Goal: Task Accomplishment & Management: Manage account settings

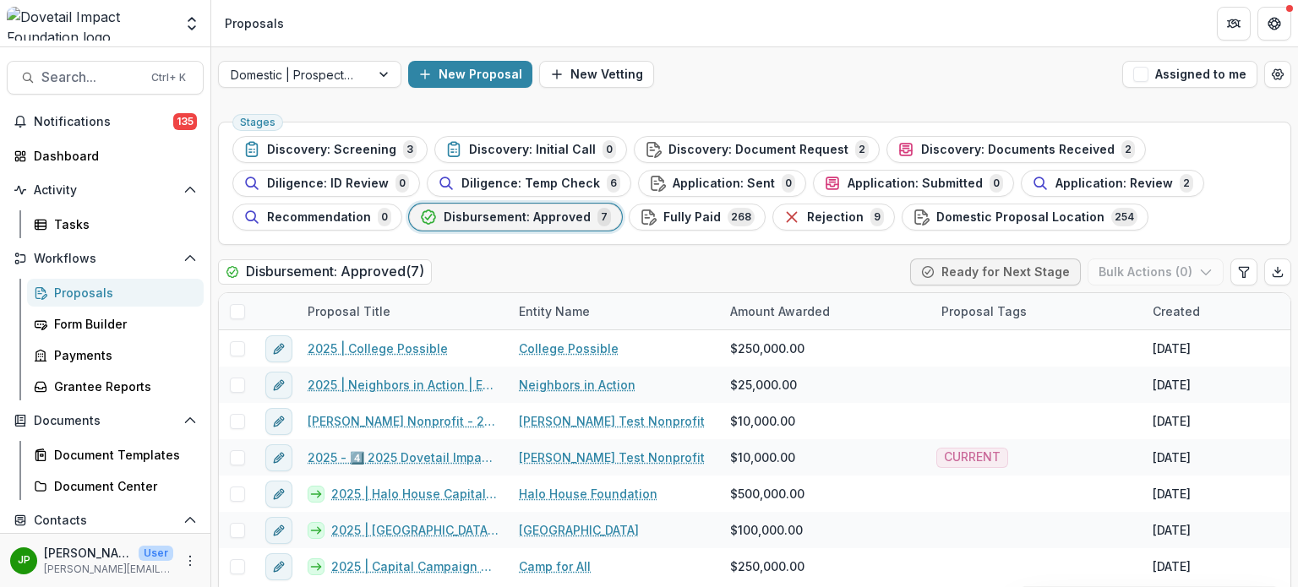
drag, startPoint x: 1194, startPoint y: 14, endPoint x: 785, endPoint y: 107, distance: 418.7
click at [785, 107] on div "Domestic | Prospects Pipeline New Proposal New Vetting Assigned to me Stages Di…" at bounding box center [754, 325] width 1087 height 556
click at [1068, 178] on span "Application: Review" at bounding box center [1114, 184] width 117 height 14
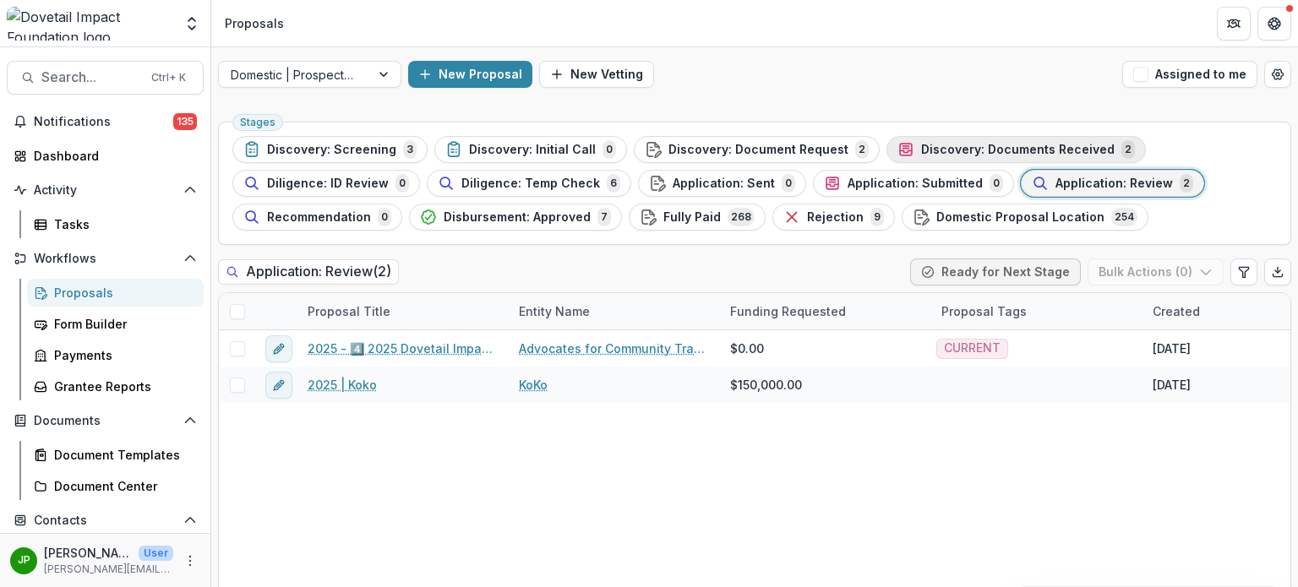
click at [924, 148] on span "Discovery: Documents Received" at bounding box center [1018, 150] width 194 height 14
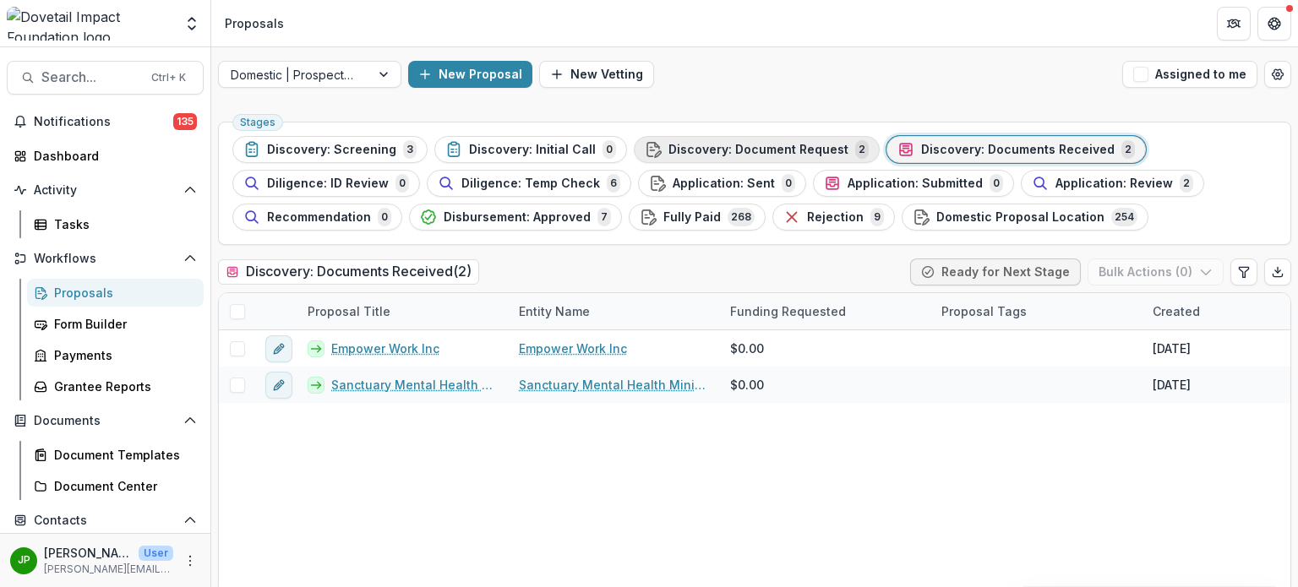
click at [760, 153] on span "Discovery: Document Request" at bounding box center [759, 150] width 180 height 14
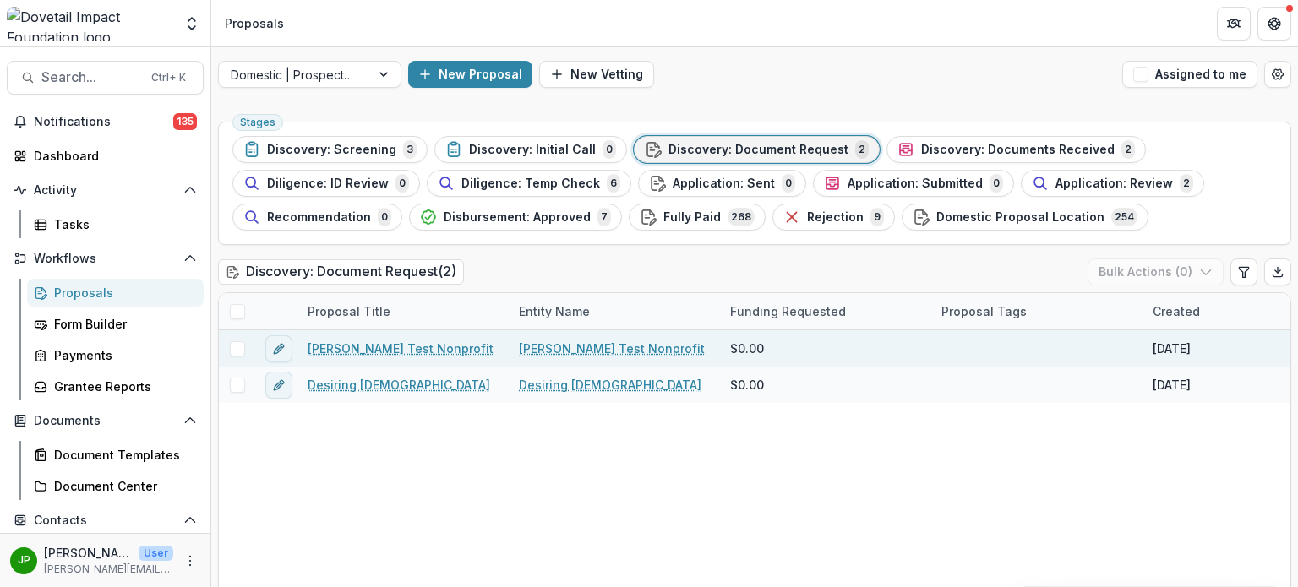
click at [338, 340] on link "[PERSON_NAME] Test Nonprofit" at bounding box center [401, 349] width 186 height 18
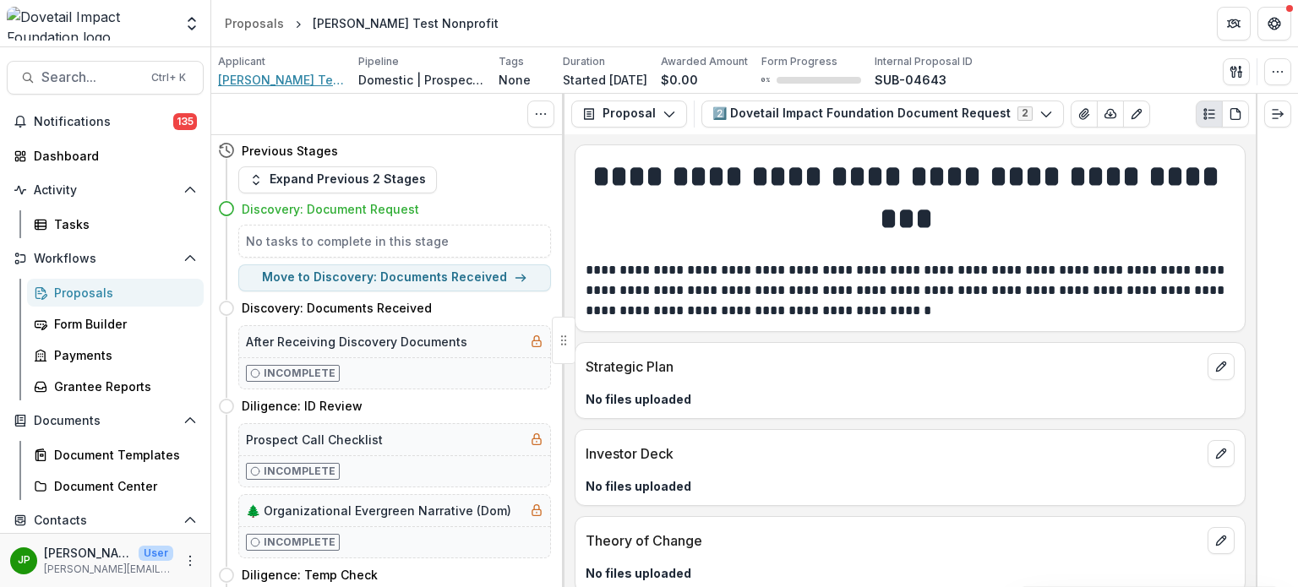
click at [246, 73] on span "[PERSON_NAME] Test Nonprofit" at bounding box center [281, 80] width 127 height 18
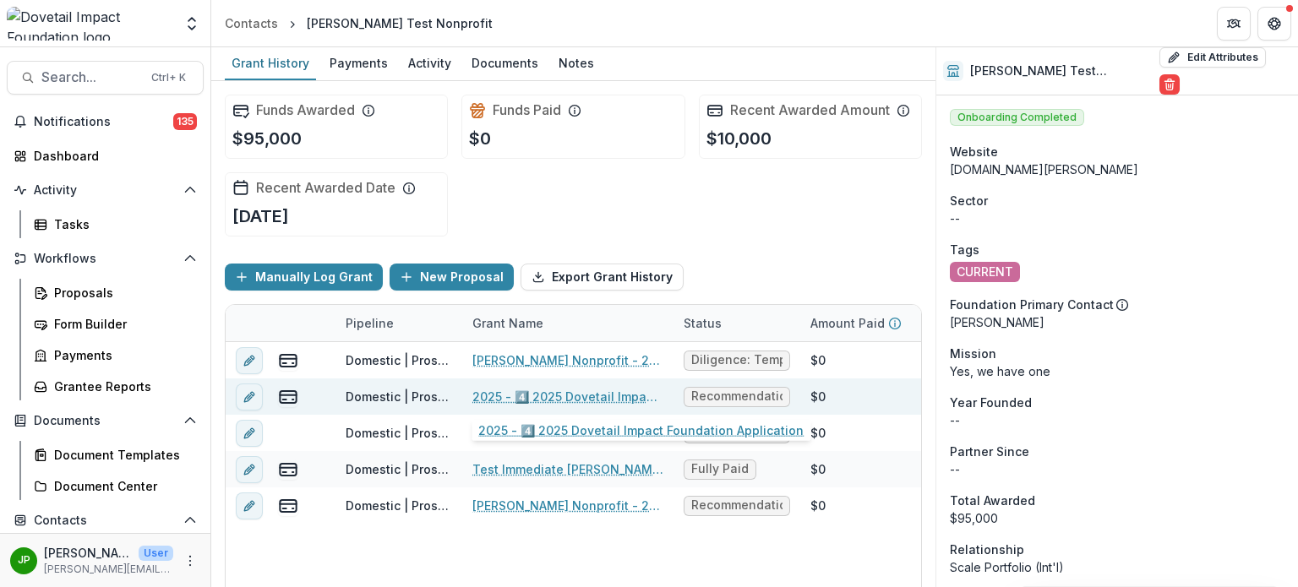
click at [621, 385] on div "2025 - 4️⃣ 2025 Dovetail Impact Foundation Application" at bounding box center [568, 397] width 191 height 36
click at [626, 395] on link "2025 - 4️⃣ 2025 Dovetail Impact Foundation Application" at bounding box center [568, 397] width 191 height 18
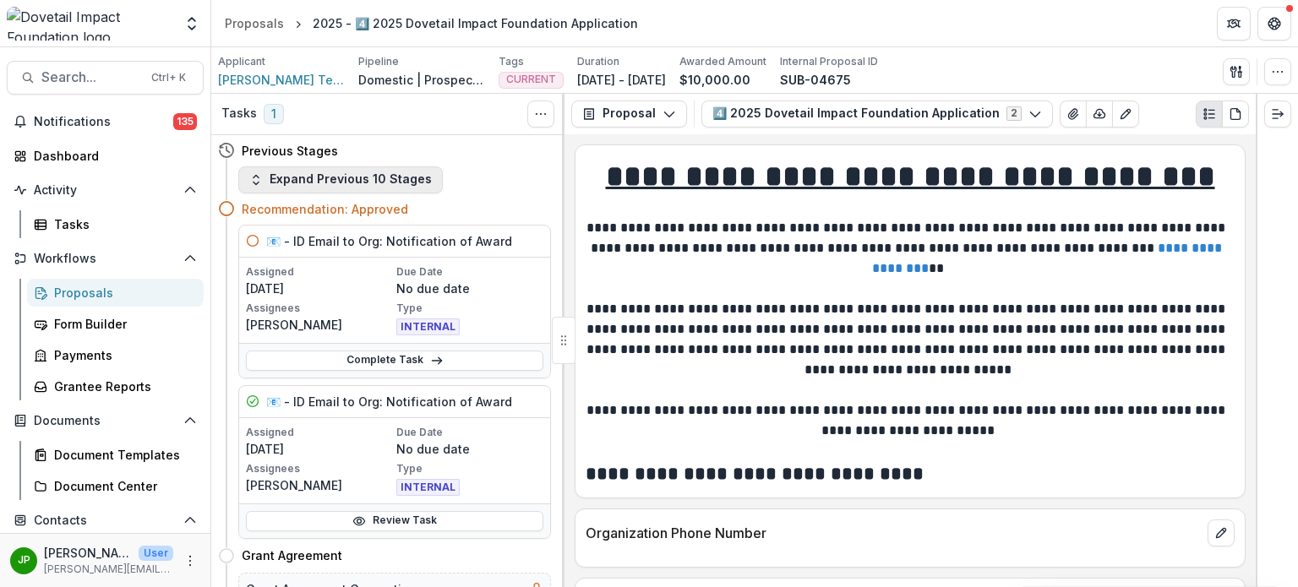
click at [261, 167] on button "Expand Previous 10 Stages" at bounding box center [340, 180] width 205 height 27
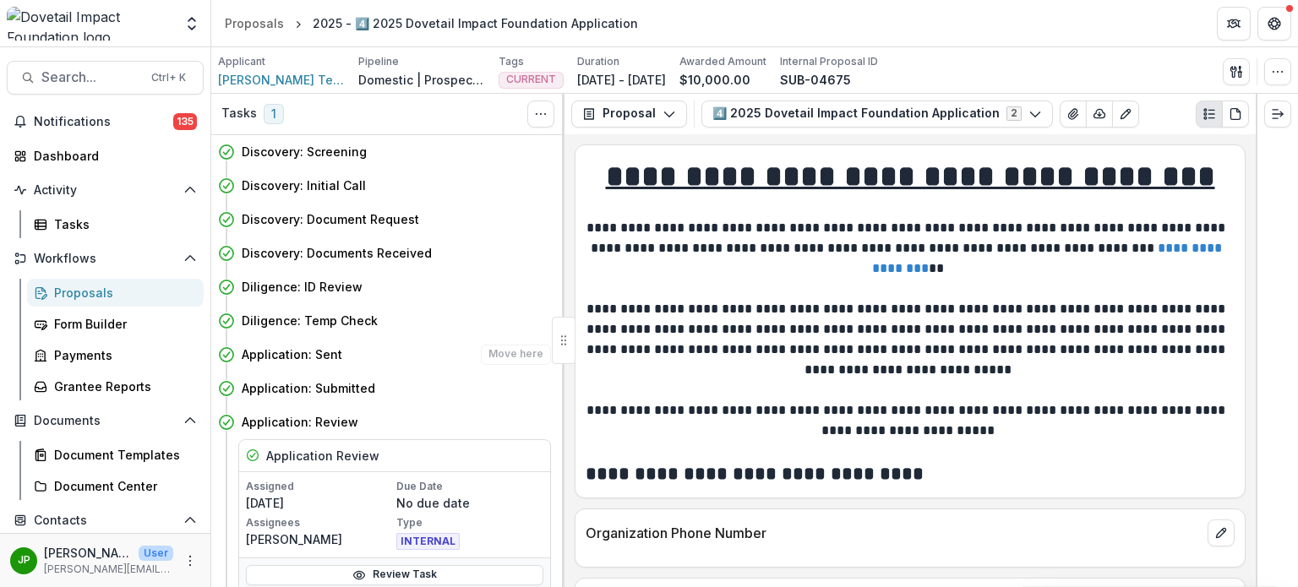
scroll to position [85, 0]
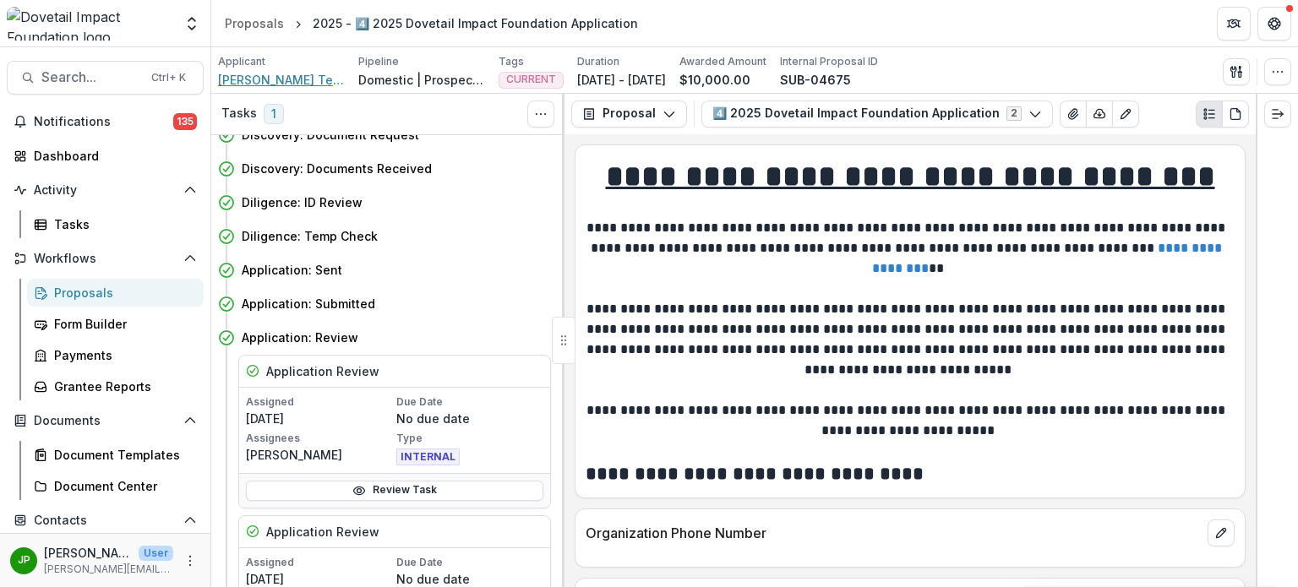
click at [258, 81] on span "[PERSON_NAME] Test Nonprofit" at bounding box center [281, 80] width 127 height 18
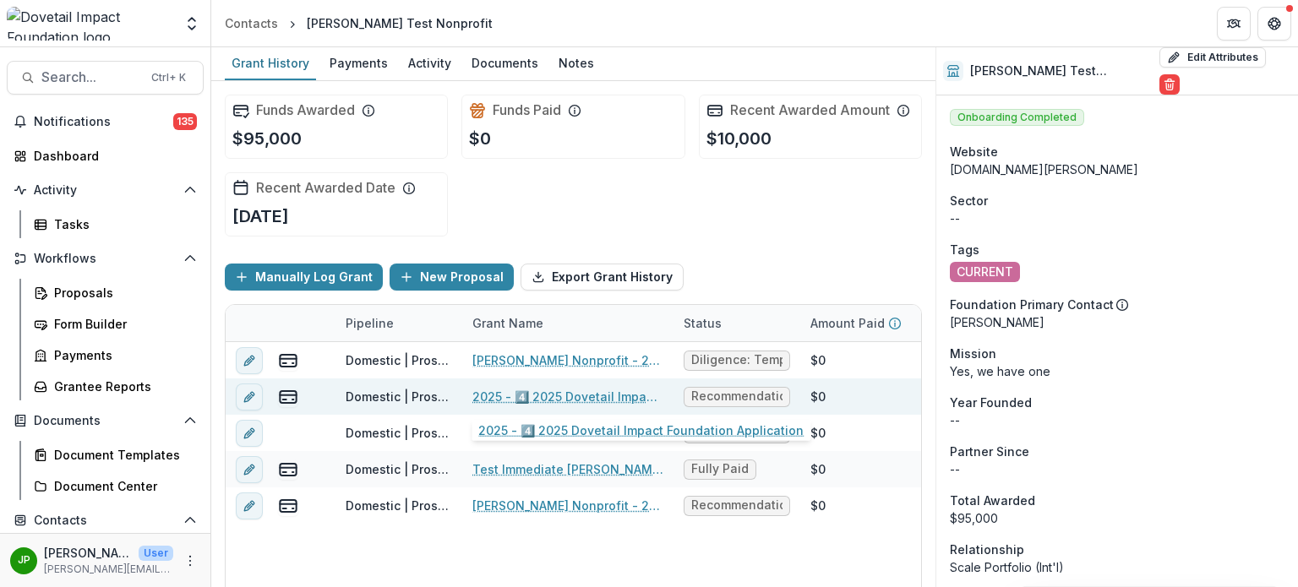
click at [626, 391] on link "2025 - 4️⃣ 2025 Dovetail Impact Foundation Application" at bounding box center [568, 397] width 191 height 18
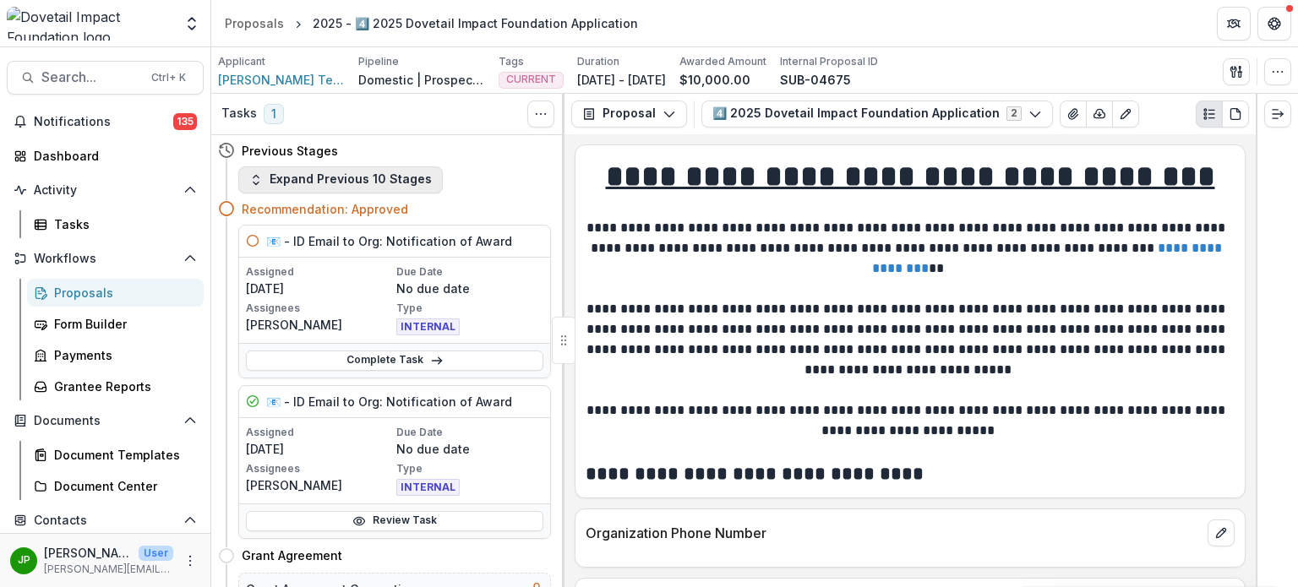
click at [378, 189] on button "Expand Previous 10 Stages" at bounding box center [340, 180] width 205 height 27
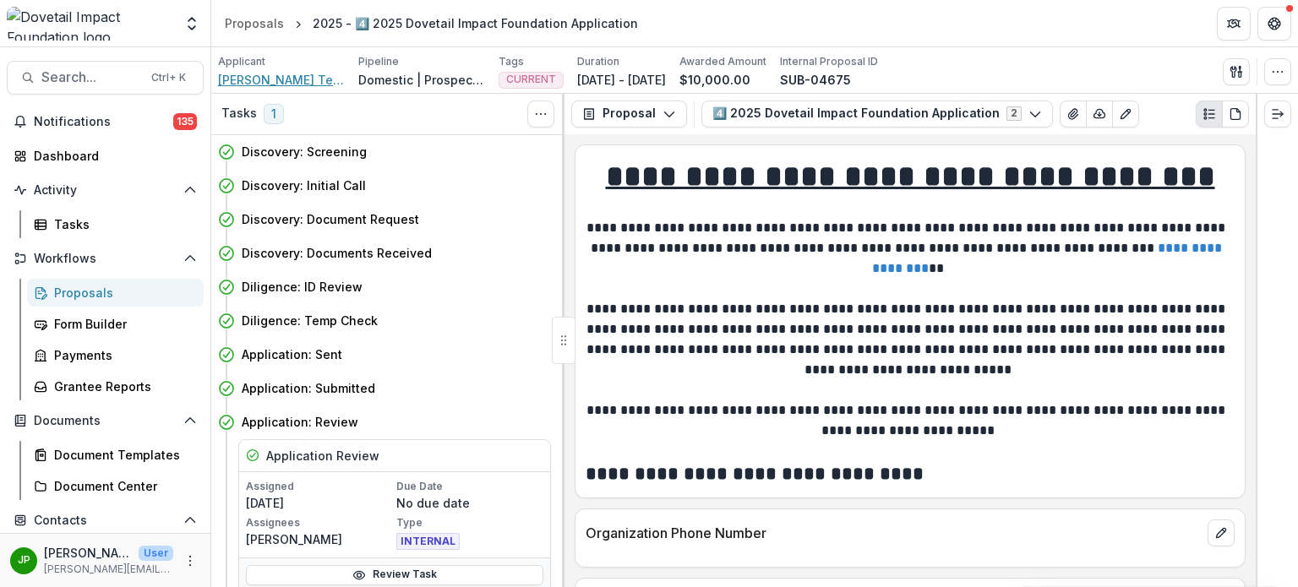
click at [251, 75] on span "[PERSON_NAME] Test Nonprofit" at bounding box center [281, 80] width 127 height 18
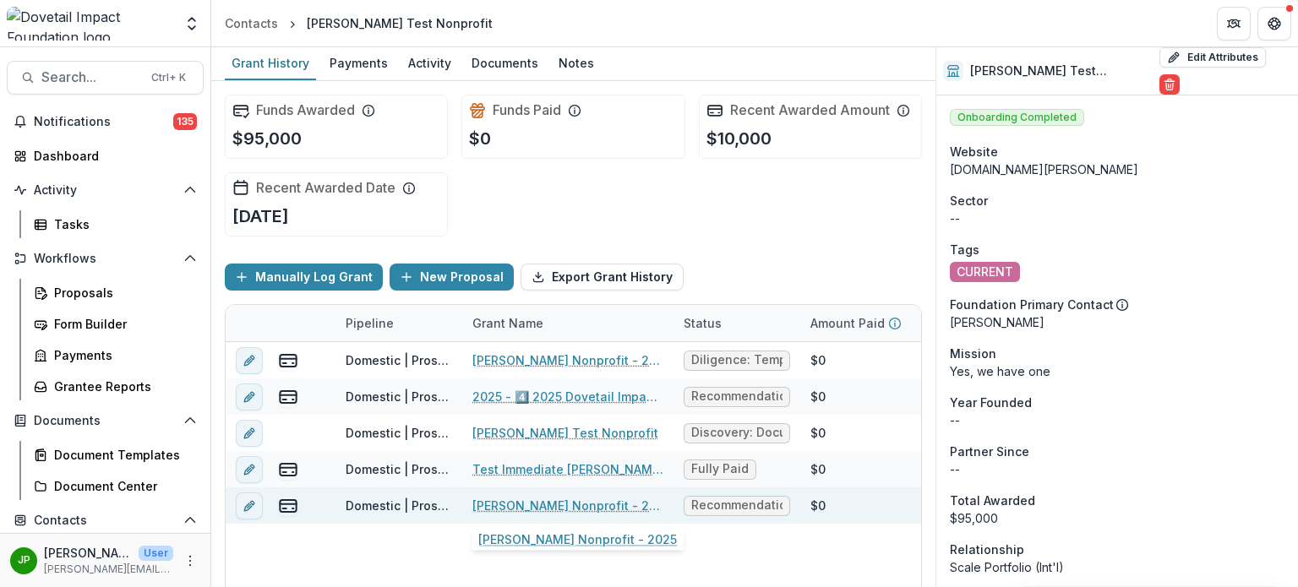
click at [561, 499] on link "[PERSON_NAME] Nonprofit - 2025" at bounding box center [568, 506] width 191 height 18
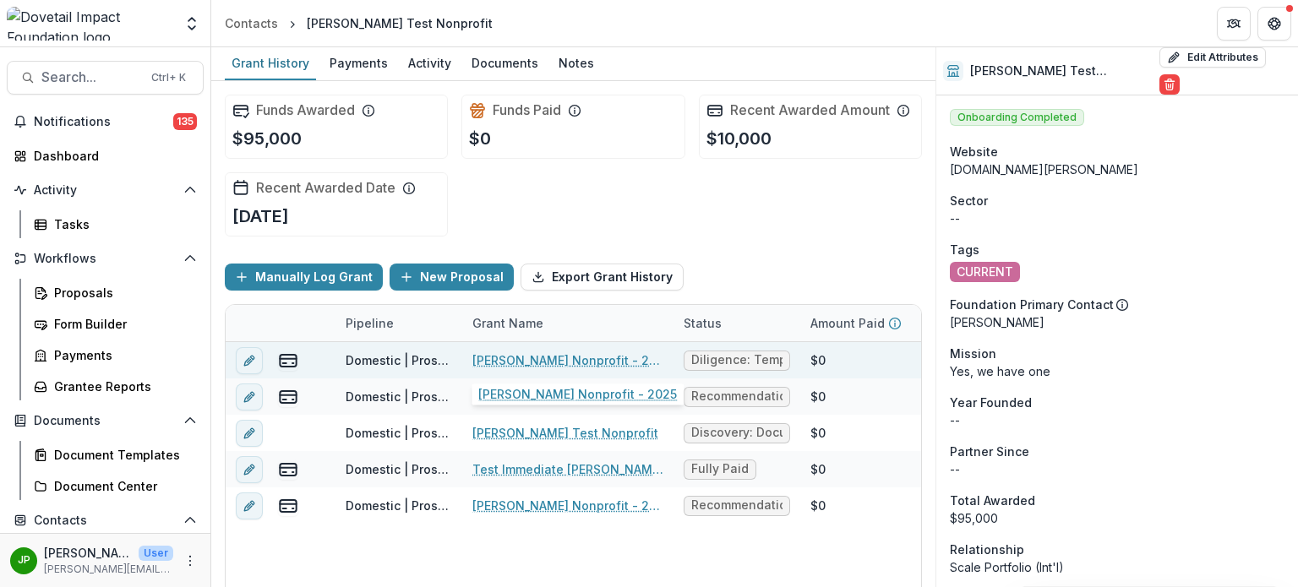
click at [613, 364] on link "[PERSON_NAME] Nonprofit - 2025" at bounding box center [568, 361] width 191 height 18
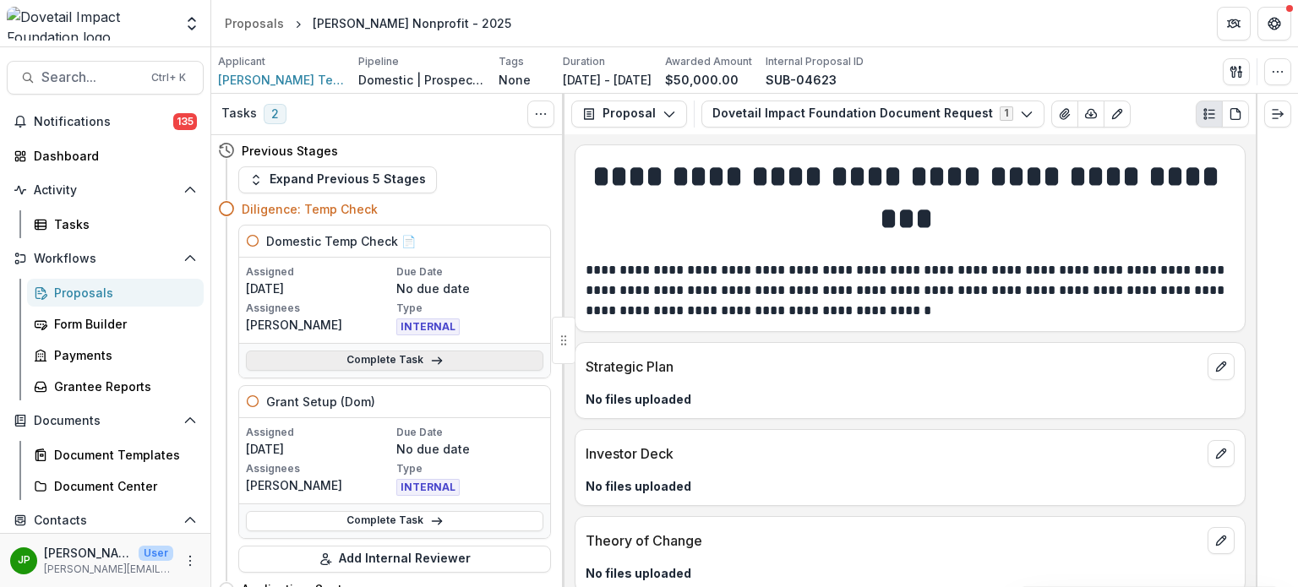
click at [456, 363] on link "Complete Task" at bounding box center [395, 361] width 298 height 20
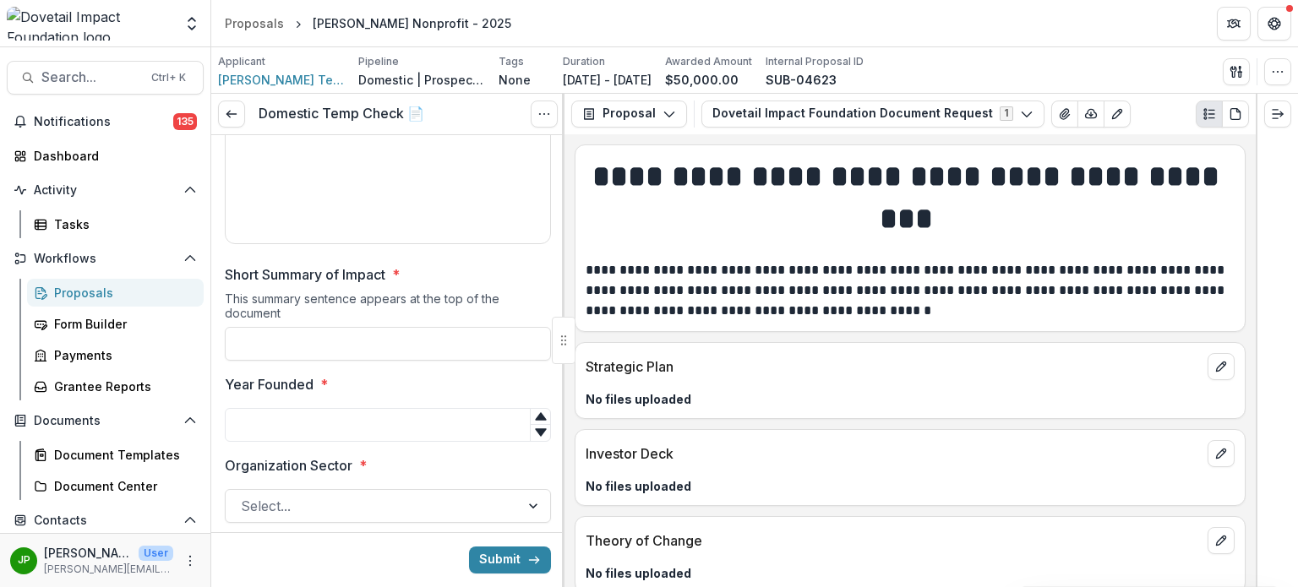
scroll to position [592, 0]
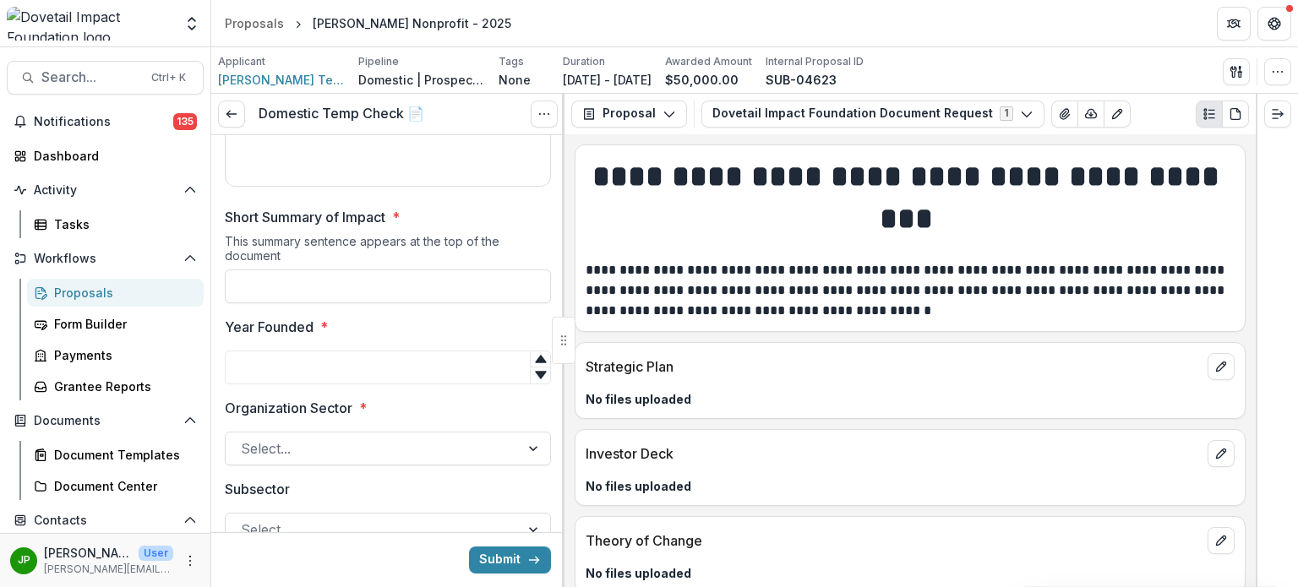
click at [130, 289] on div "Proposals" at bounding box center [122, 293] width 136 height 18
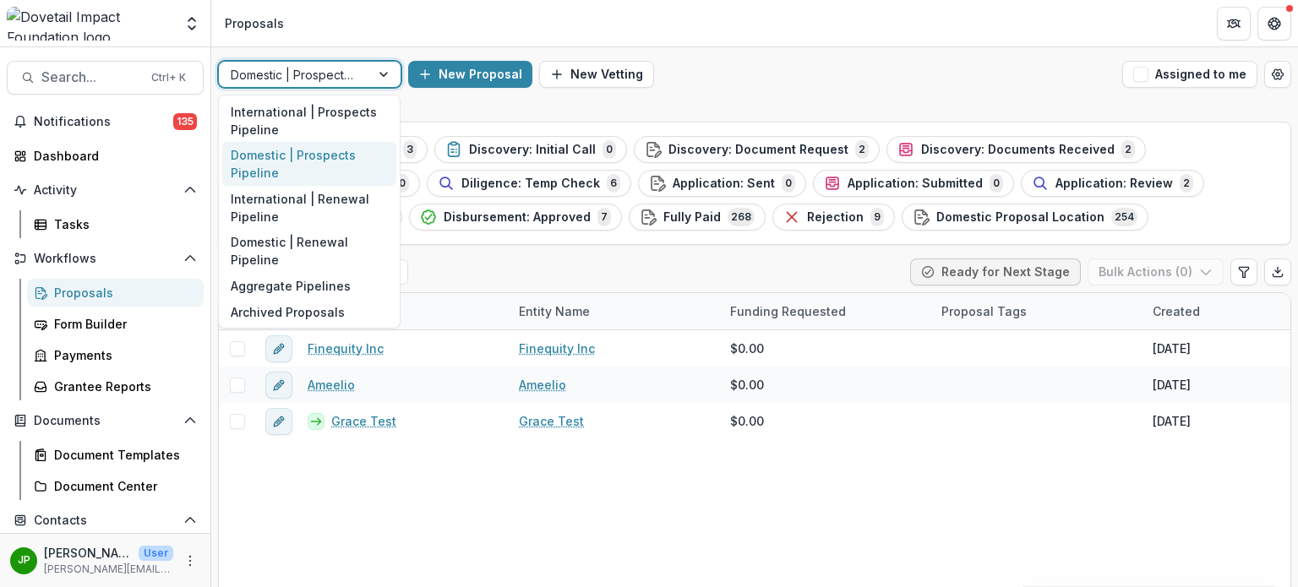
click at [317, 168] on div "Domestic | Prospects Pipeline" at bounding box center [309, 164] width 174 height 44
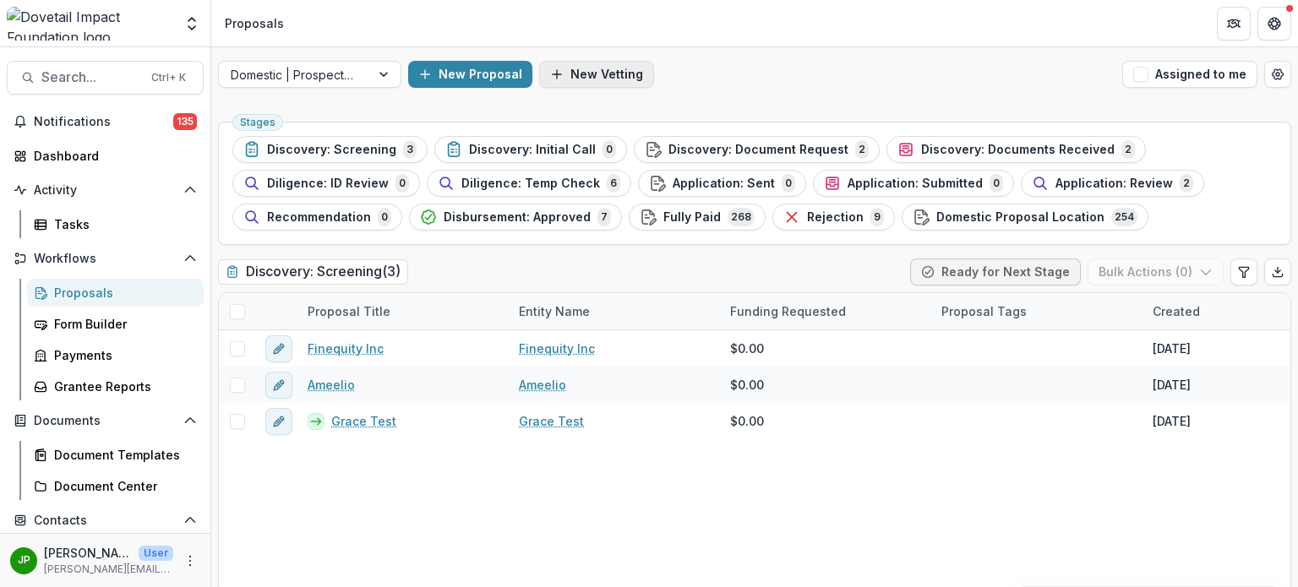
click at [569, 68] on button "New Vetting" at bounding box center [596, 74] width 115 height 27
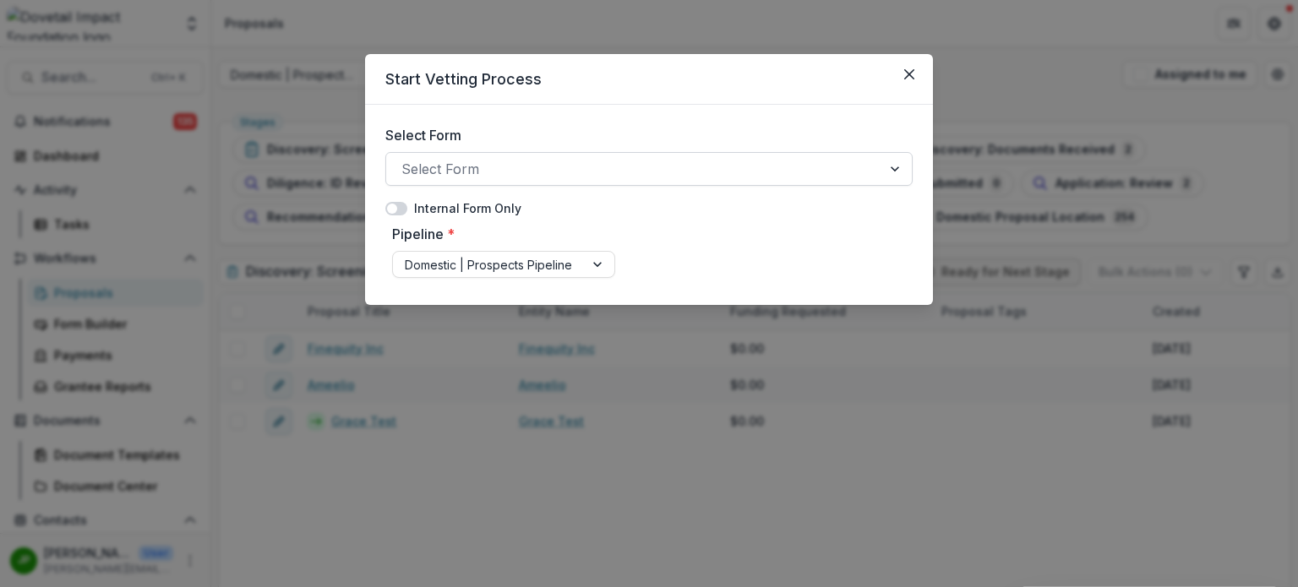
click at [556, 175] on div at bounding box center [634, 169] width 465 height 24
click at [568, 110] on div "Select Form Select Form Internal Form Only Pipeline * Domestic | Prospects Pipe…" at bounding box center [649, 205] width 568 height 200
click at [516, 168] on div at bounding box center [634, 169] width 465 height 24
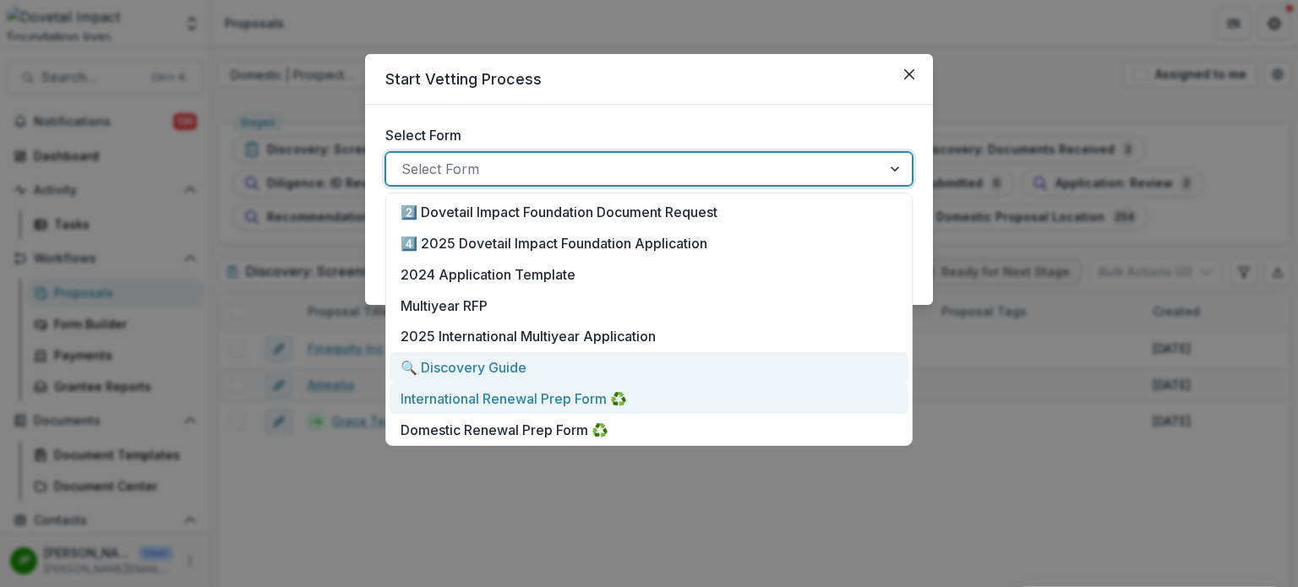
drag, startPoint x: 564, startPoint y: 219, endPoint x: 501, endPoint y: 378, distance: 170.8
click at [501, 378] on div "2️⃣ Dovetail Impact Foundation Document Request 4️⃣ 2025 Dovetail Impact Founda…" at bounding box center [648, 320] width 527 height 254
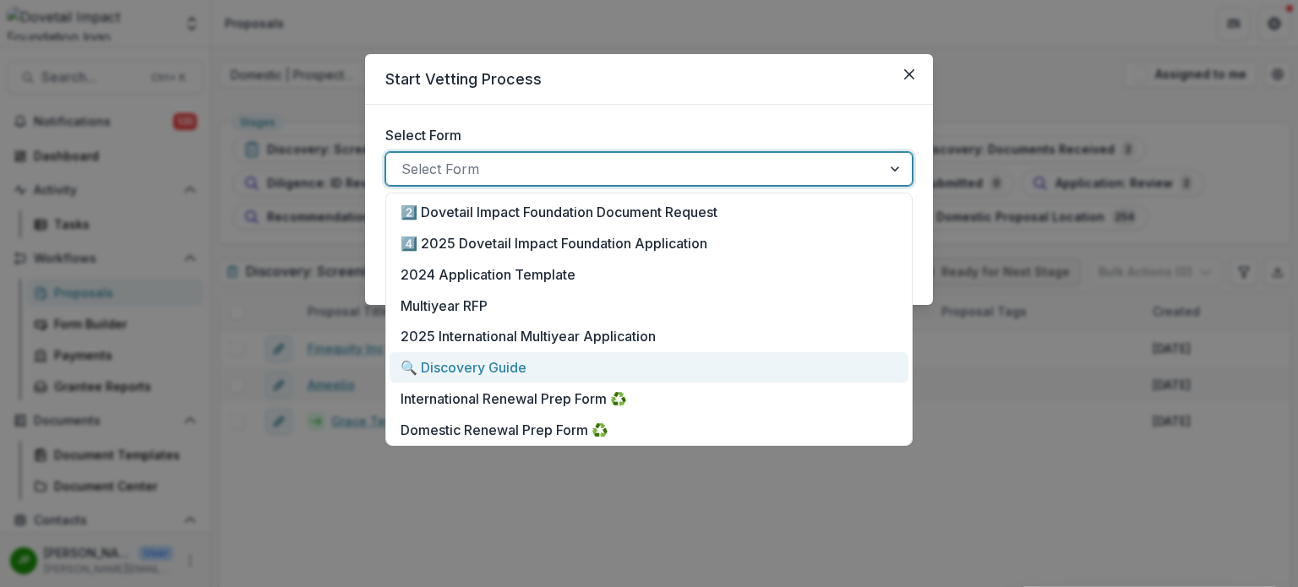
click at [504, 375] on p "🔍 Discovery Guide" at bounding box center [464, 368] width 126 height 20
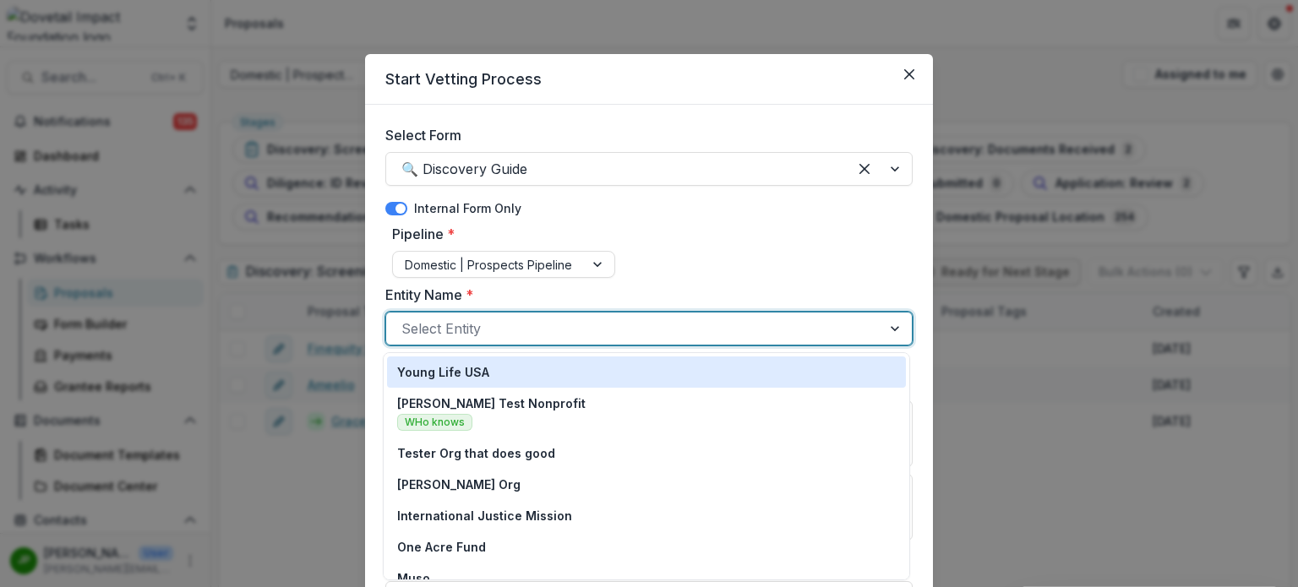
click at [652, 324] on div at bounding box center [634, 329] width 465 height 24
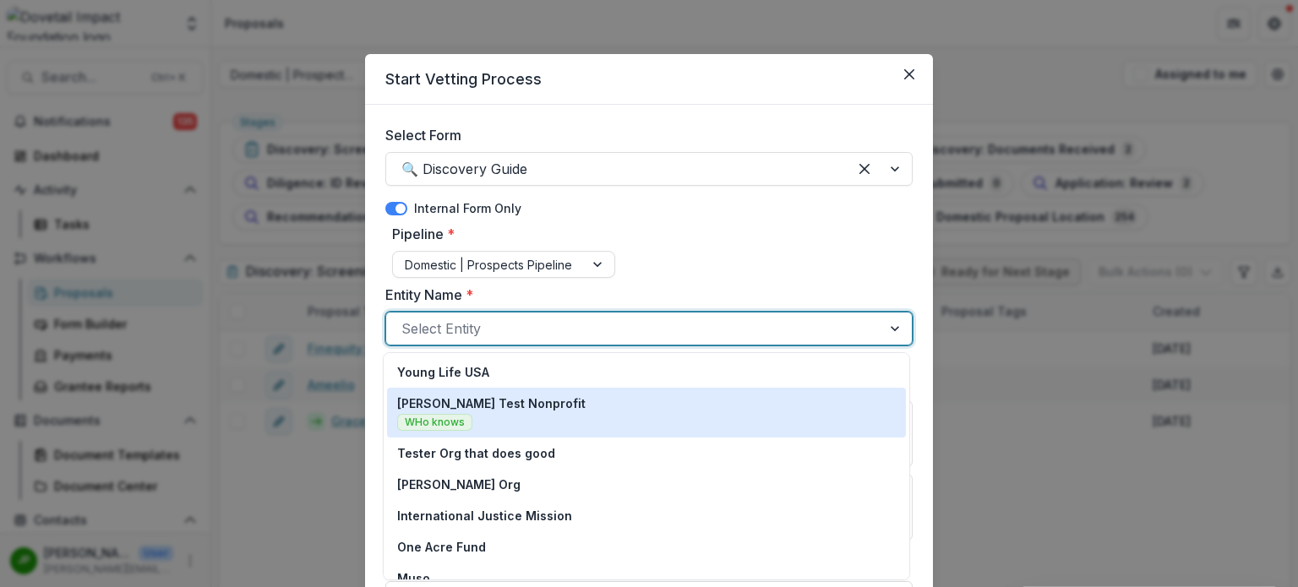
click at [542, 412] on div "Jason Test Nonprofit WHo knows" at bounding box center [646, 413] width 499 height 36
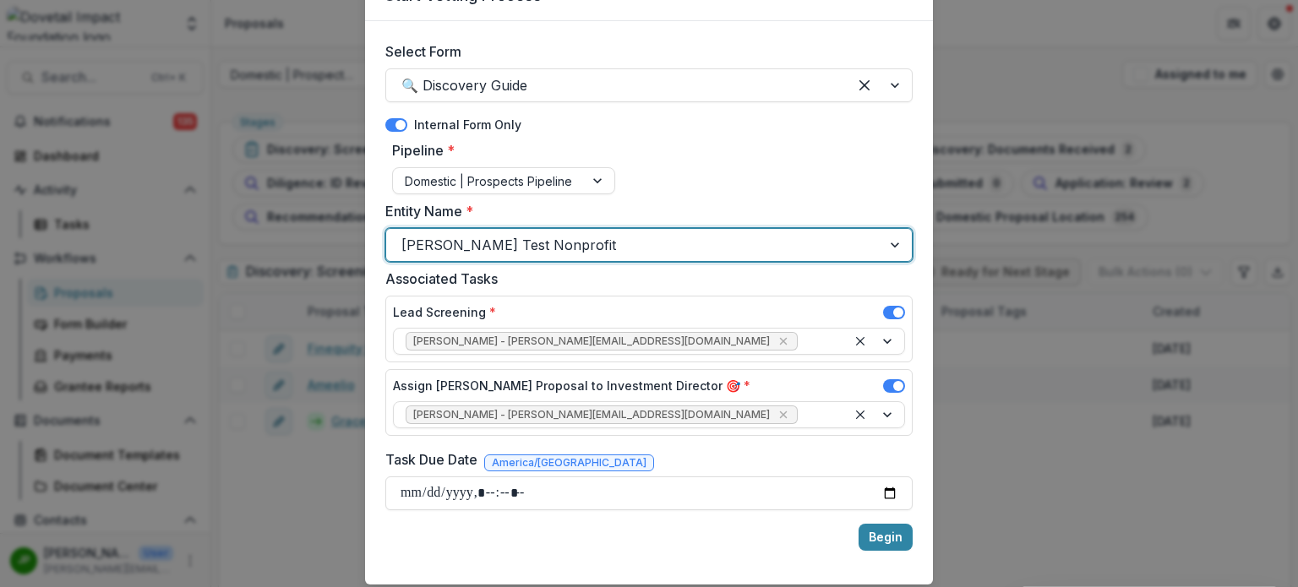
scroll to position [85, 0]
click at [885, 493] on input "Task Due Date" at bounding box center [648, 493] width 527 height 34
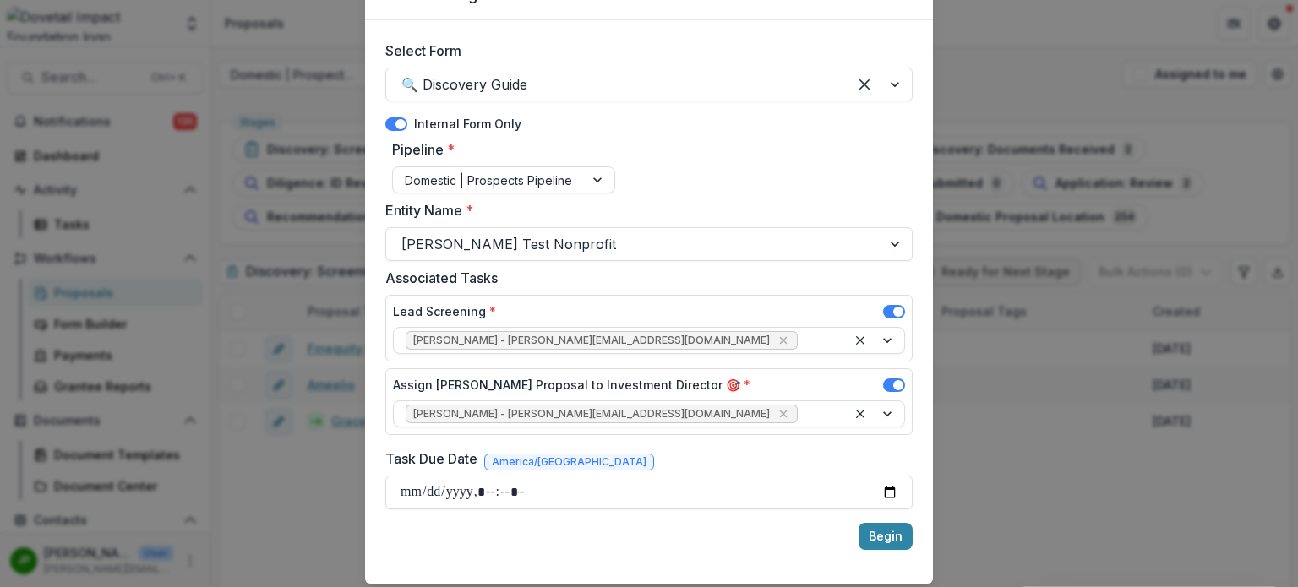
type input "**********"
click at [915, 540] on div "Select Form 🔍 Discovery Guide Internal Form Only Pipeline * Domestic | Prospect…" at bounding box center [649, 302] width 568 height 564
click at [889, 541] on button "Begin" at bounding box center [886, 536] width 54 height 27
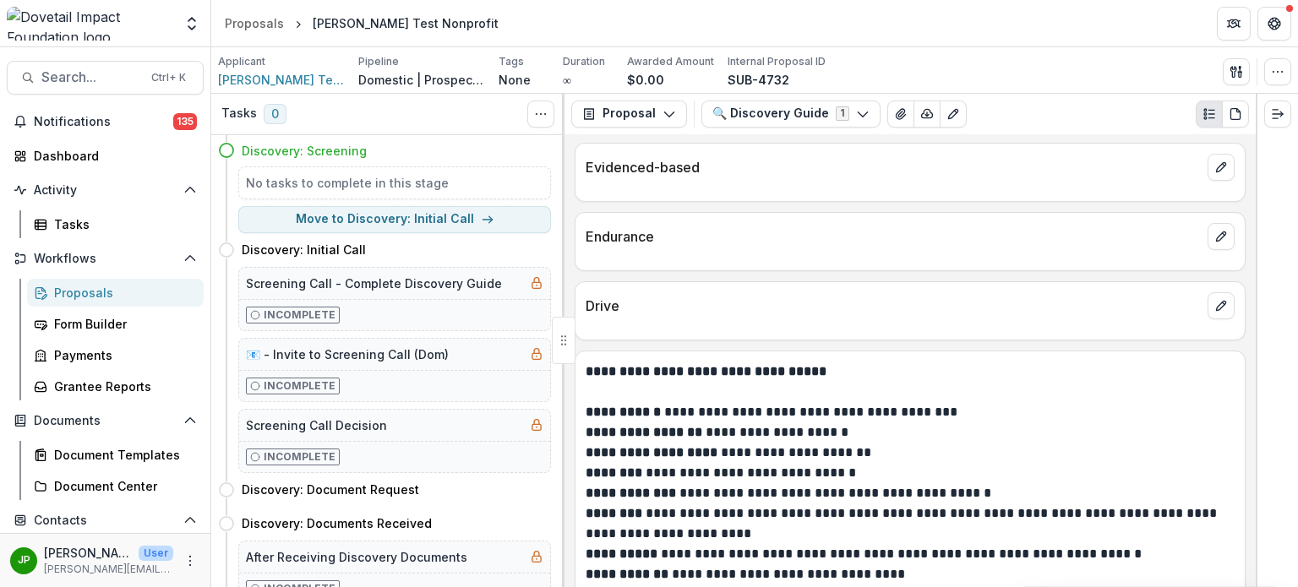
scroll to position [1522, 0]
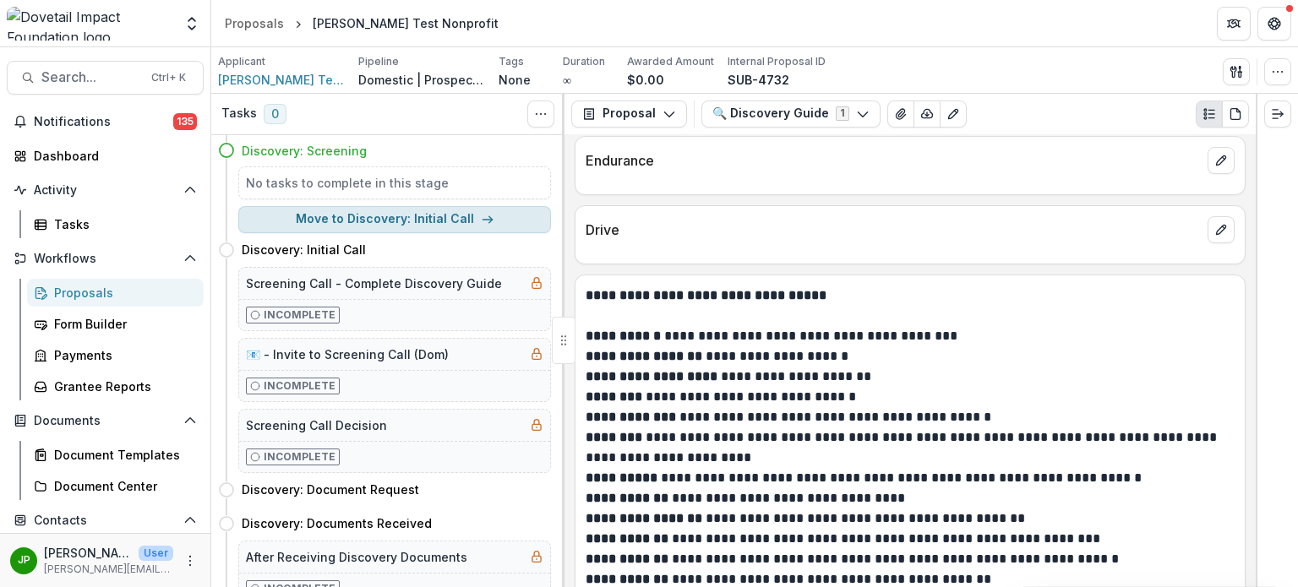
click at [475, 226] on button "Move to Discovery: Initial Call" at bounding box center [394, 219] width 313 height 27
select select "**********"
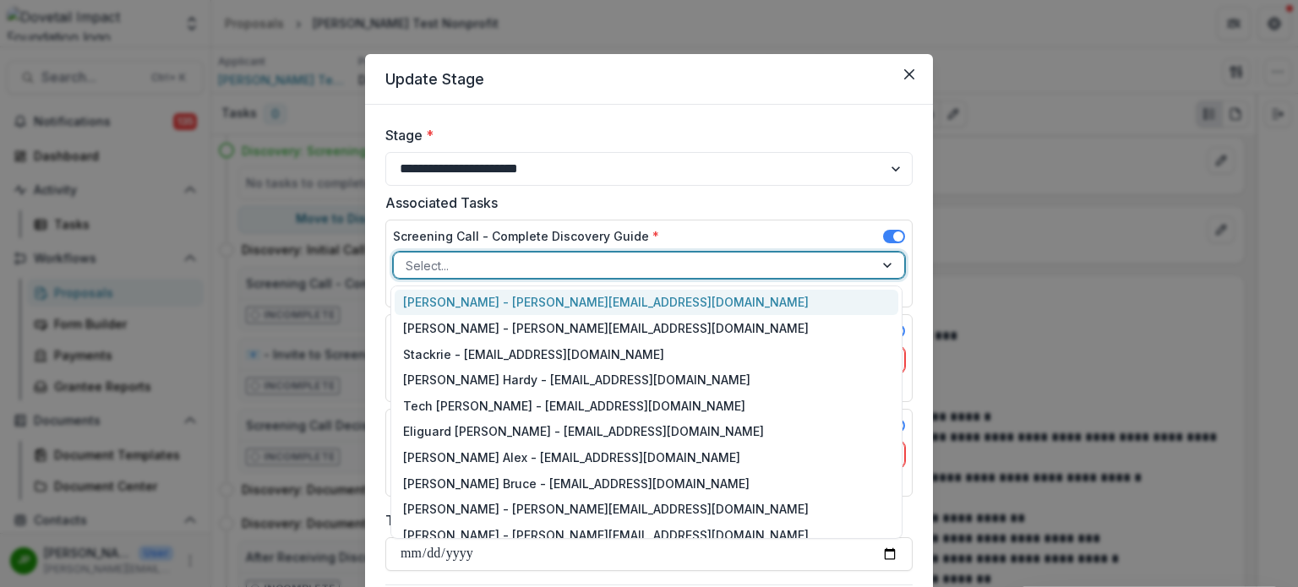
click at [560, 263] on div at bounding box center [634, 265] width 456 height 21
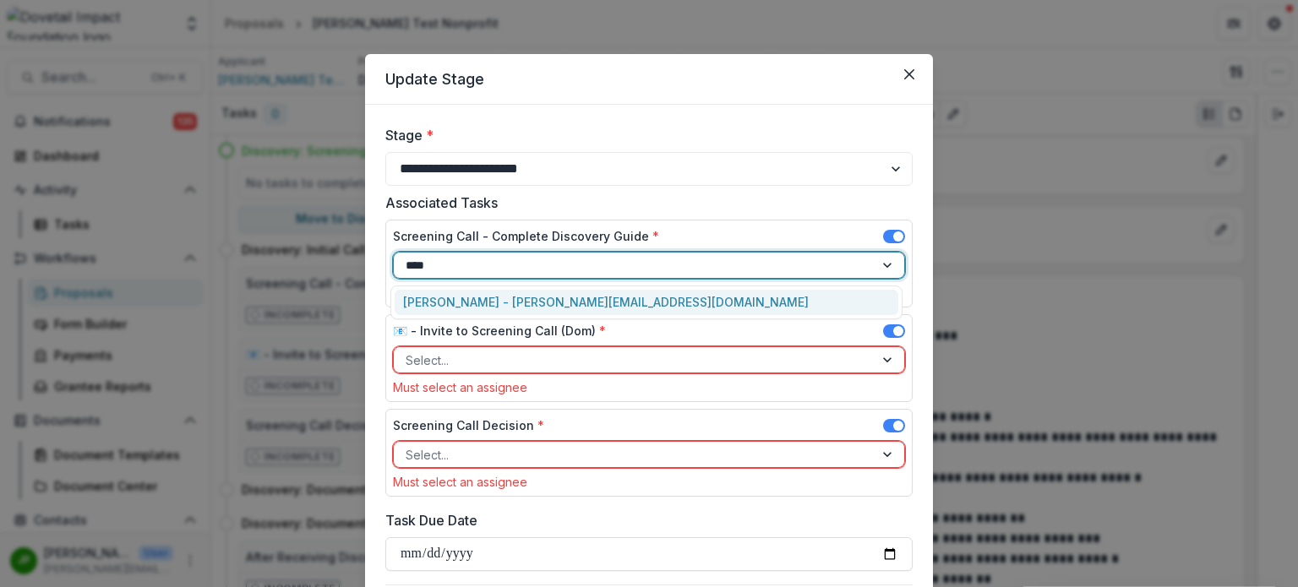
type input "*****"
click at [527, 292] on div "Jason Pittman - jason@dovetailimpact.org" at bounding box center [647, 303] width 504 height 26
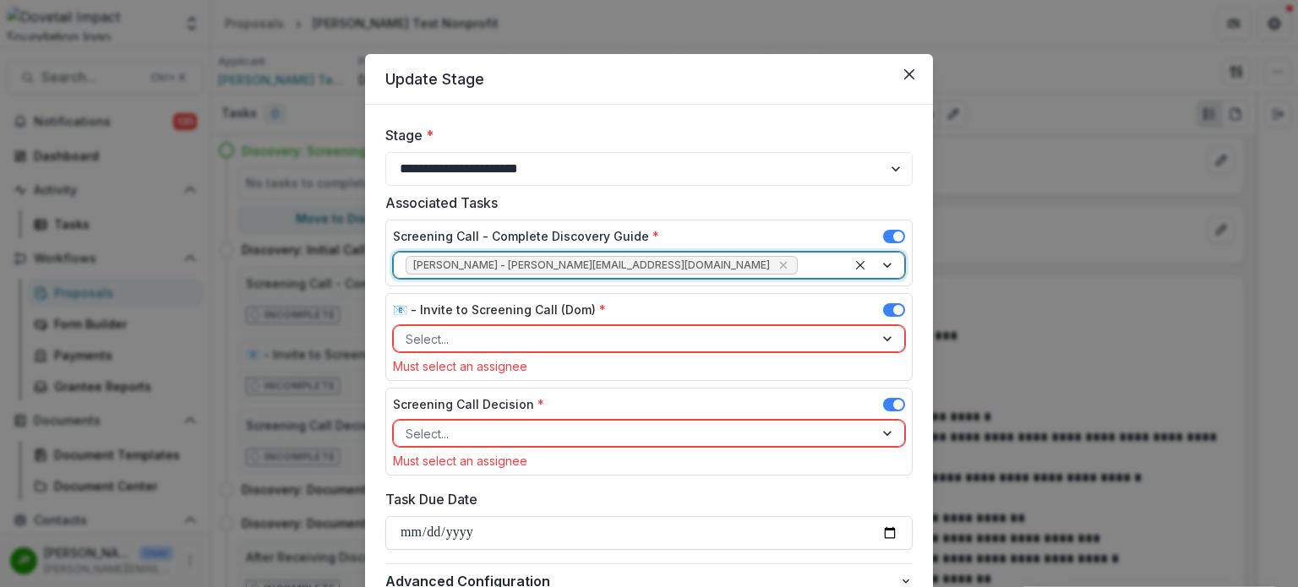
click at [572, 336] on div at bounding box center [634, 339] width 456 height 21
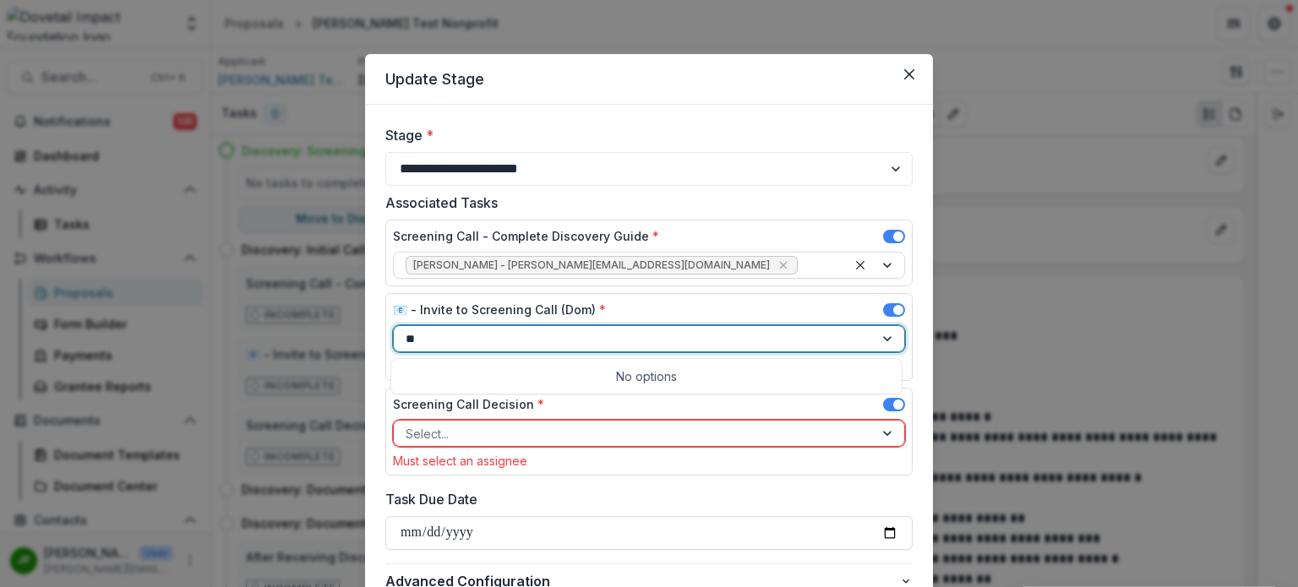
type input "*"
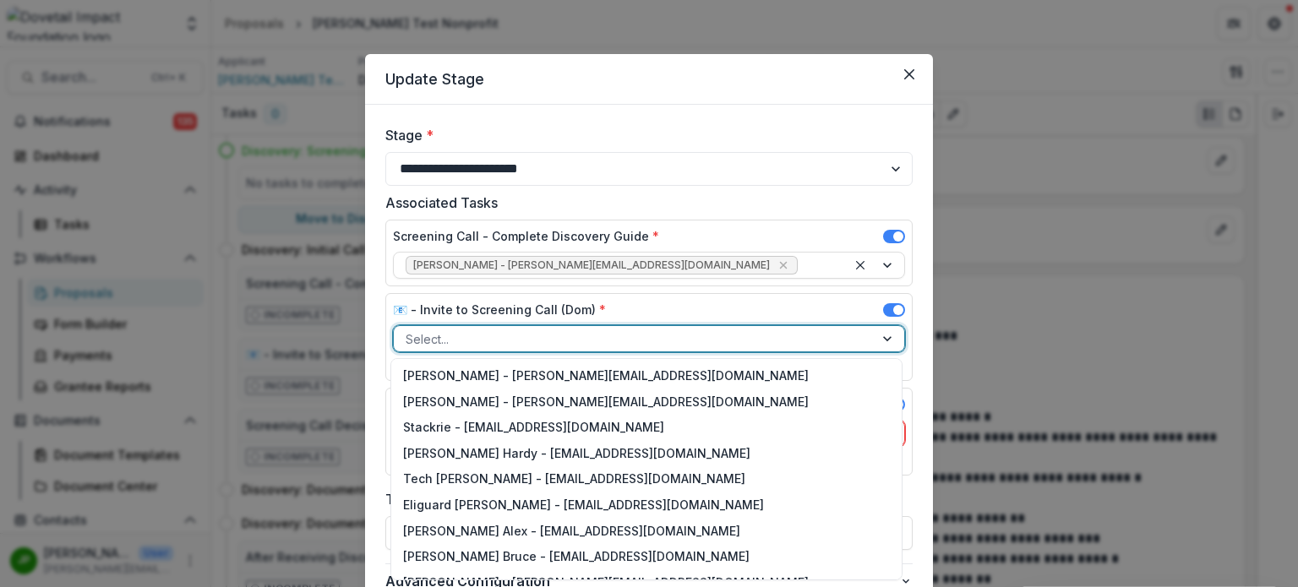
type input "*"
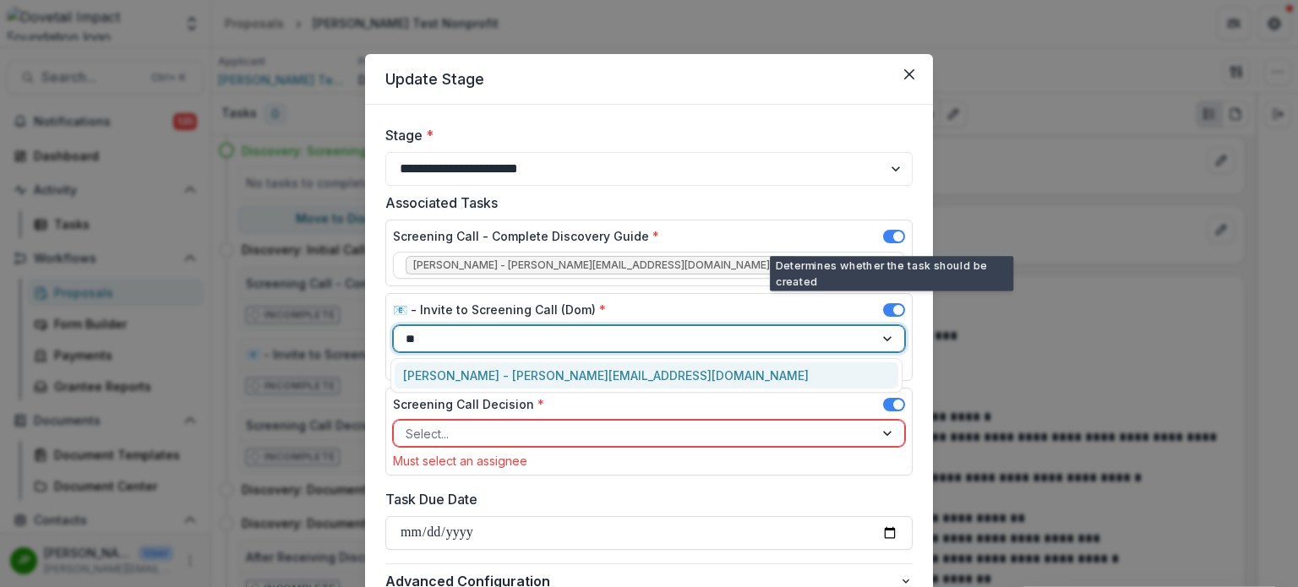
type input "**"
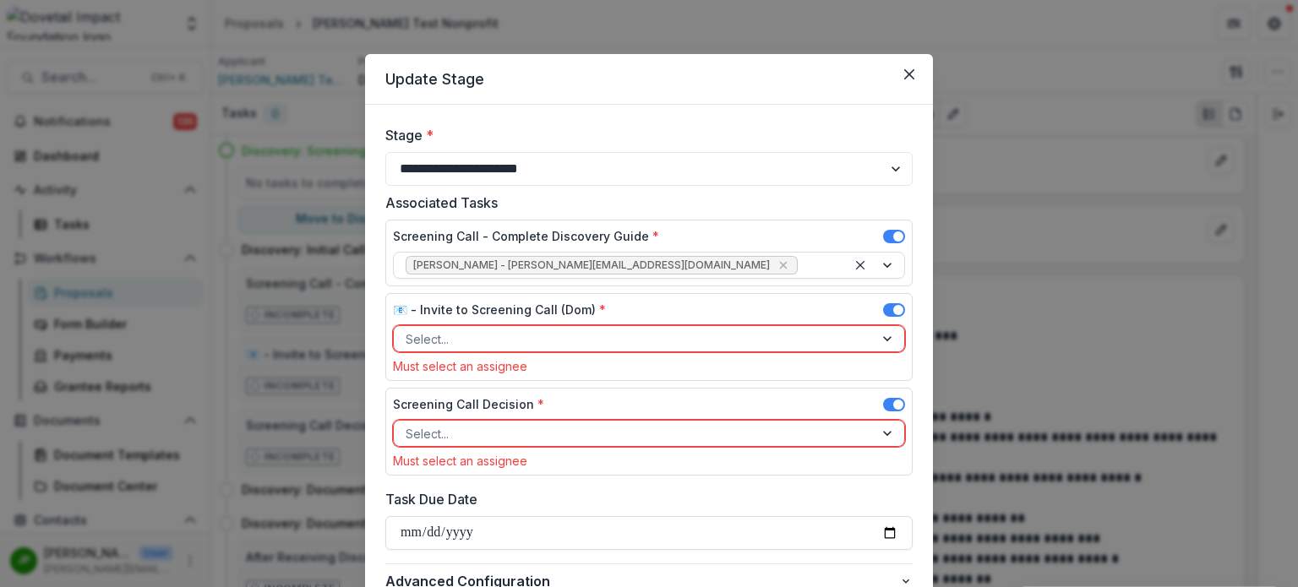
drag, startPoint x: 840, startPoint y: 244, endPoint x: 879, endPoint y: 231, distance: 41.2
click at [839, 244] on div "Screening Call - Complete Discovery Guide *" at bounding box center [649, 239] width 512 height 25
click at [887, 233] on span at bounding box center [894, 237] width 22 height 14
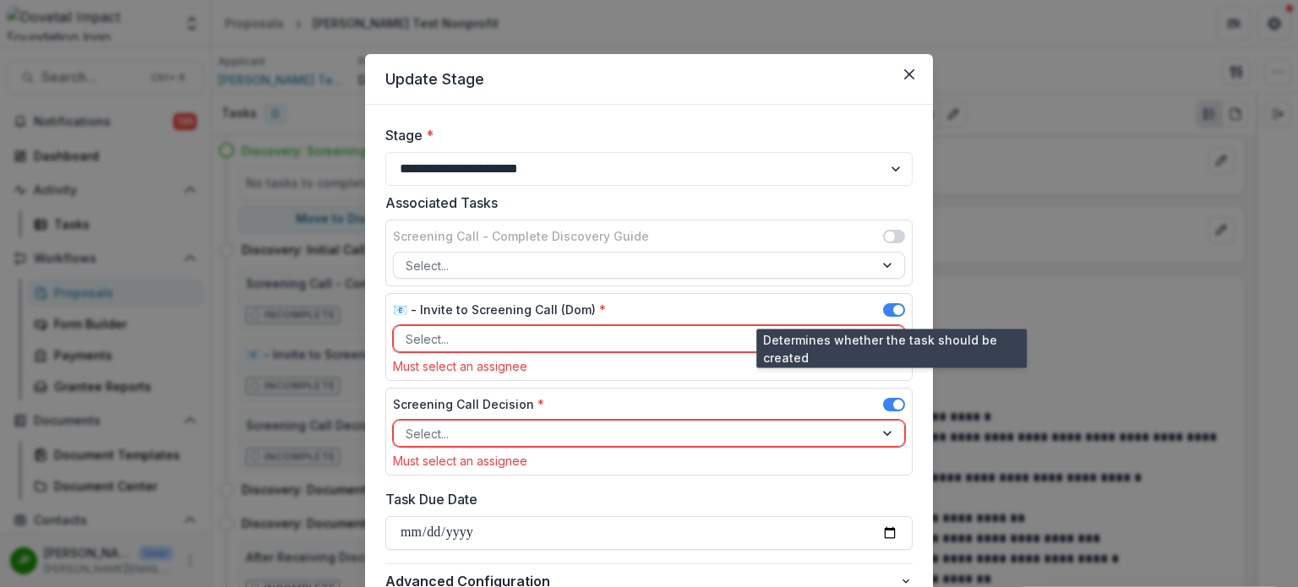
click at [883, 312] on span at bounding box center [894, 310] width 22 height 14
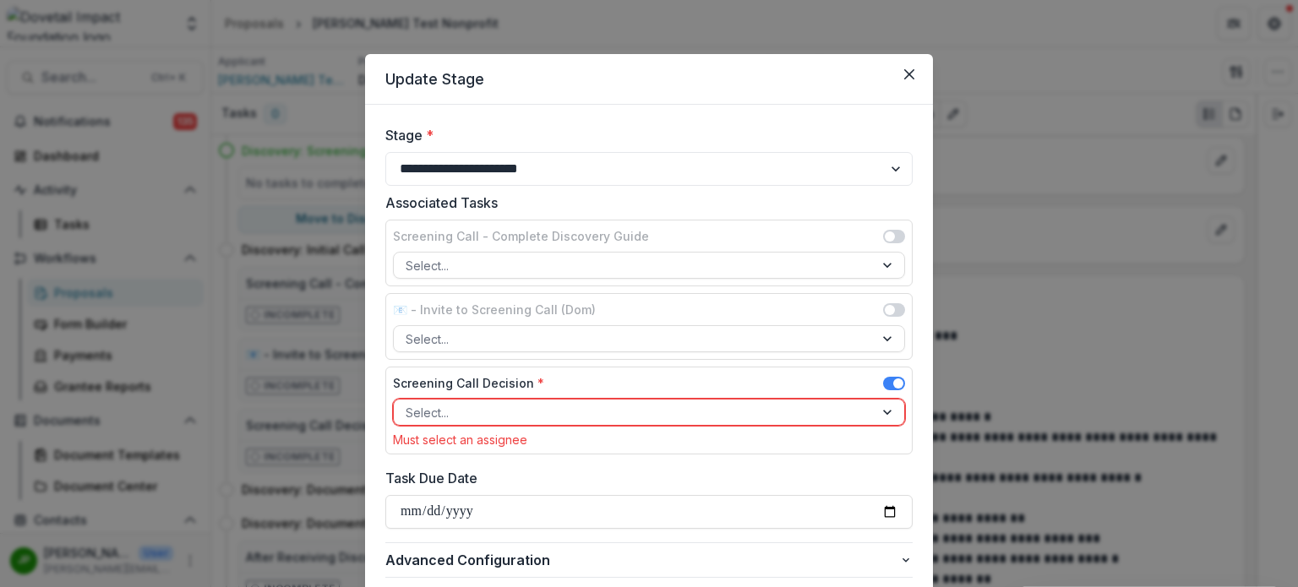
click at [890, 379] on span at bounding box center [894, 384] width 22 height 14
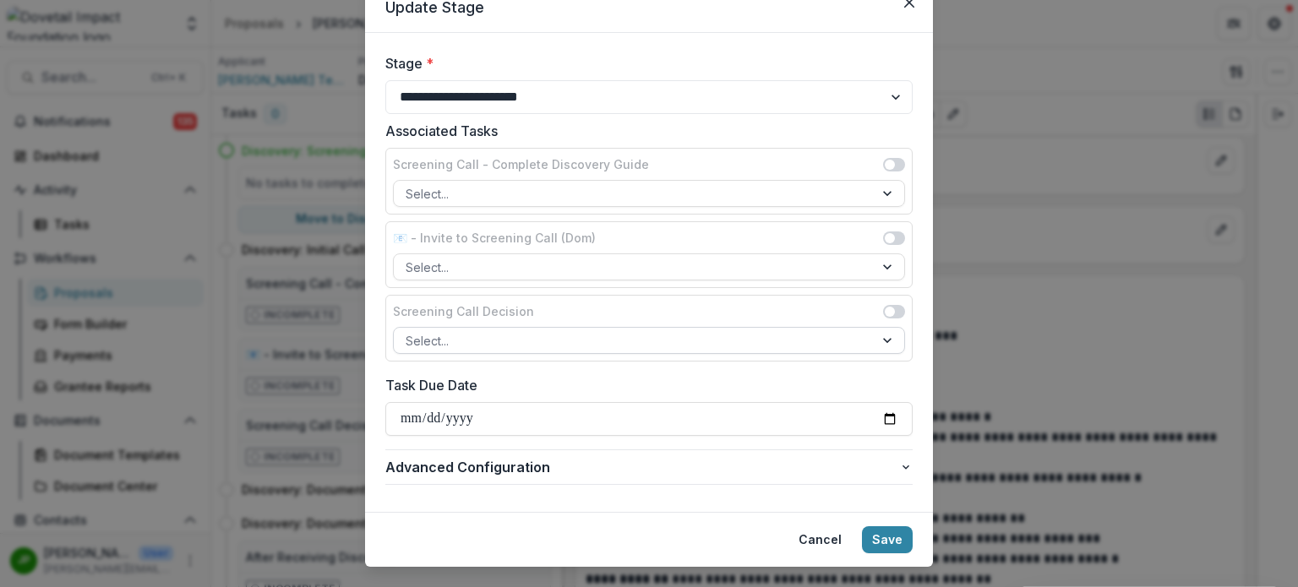
scroll to position [104, 0]
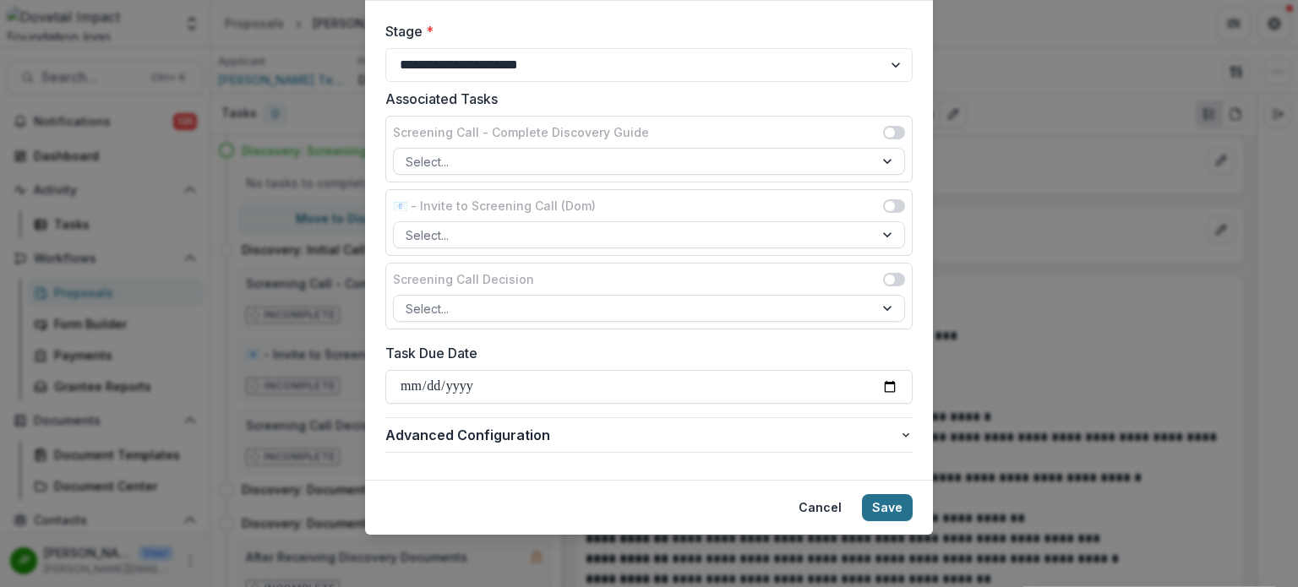
click at [890, 507] on button "Save" at bounding box center [887, 508] width 51 height 27
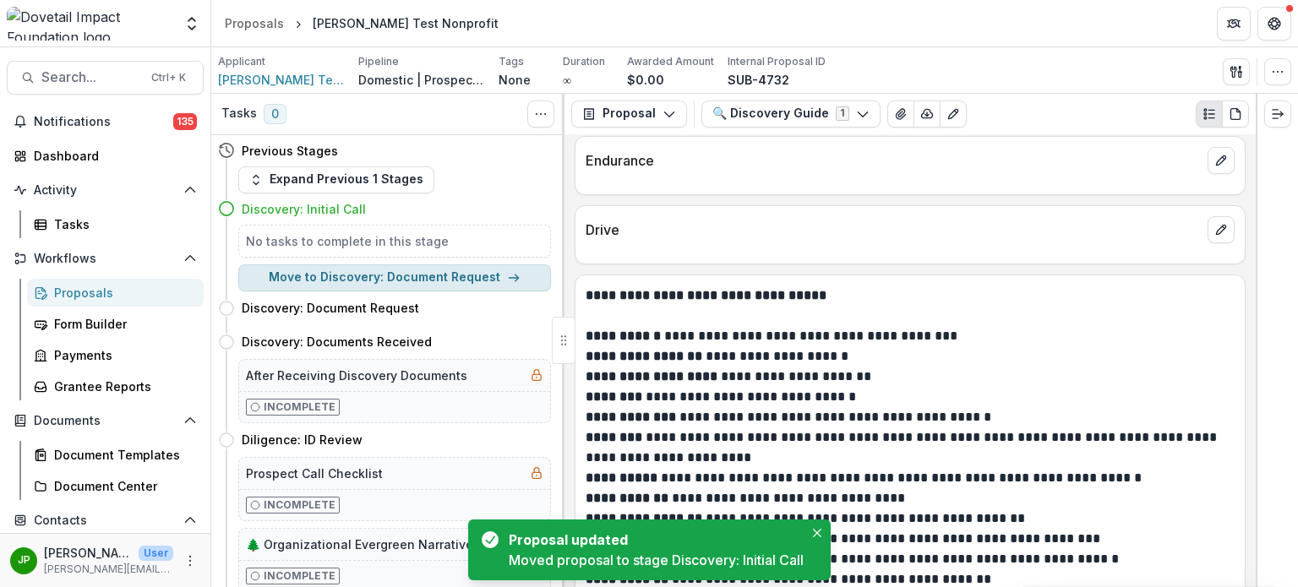
click at [462, 281] on button "Move to Discovery: Document Request" at bounding box center [394, 278] width 313 height 27
select select "**********"
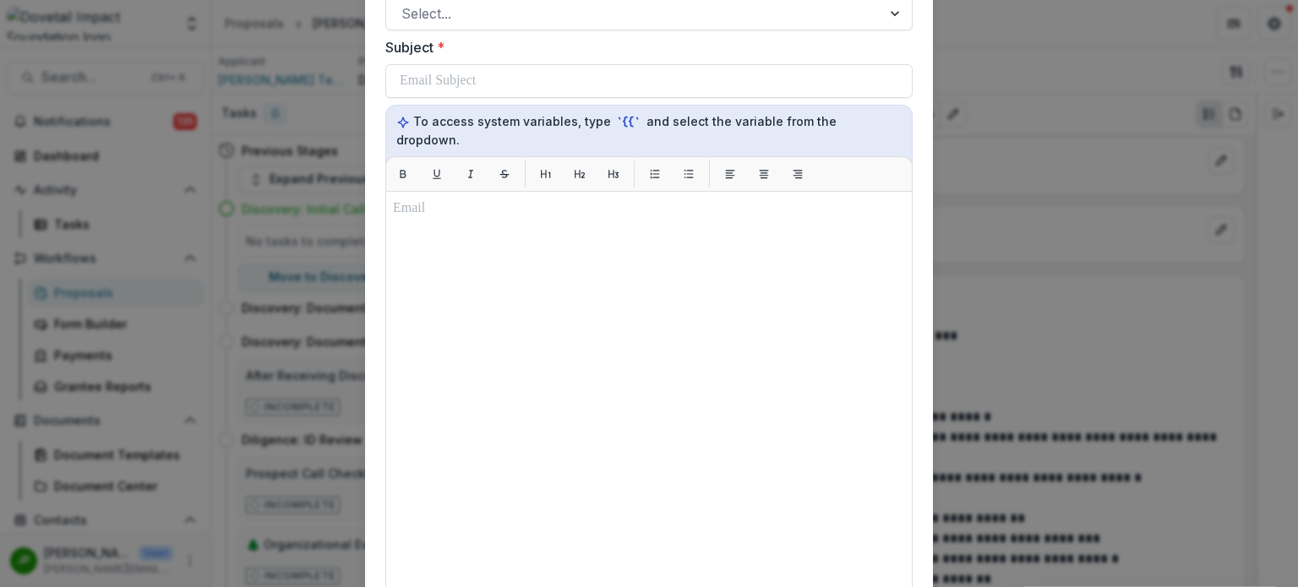
scroll to position [922, 0]
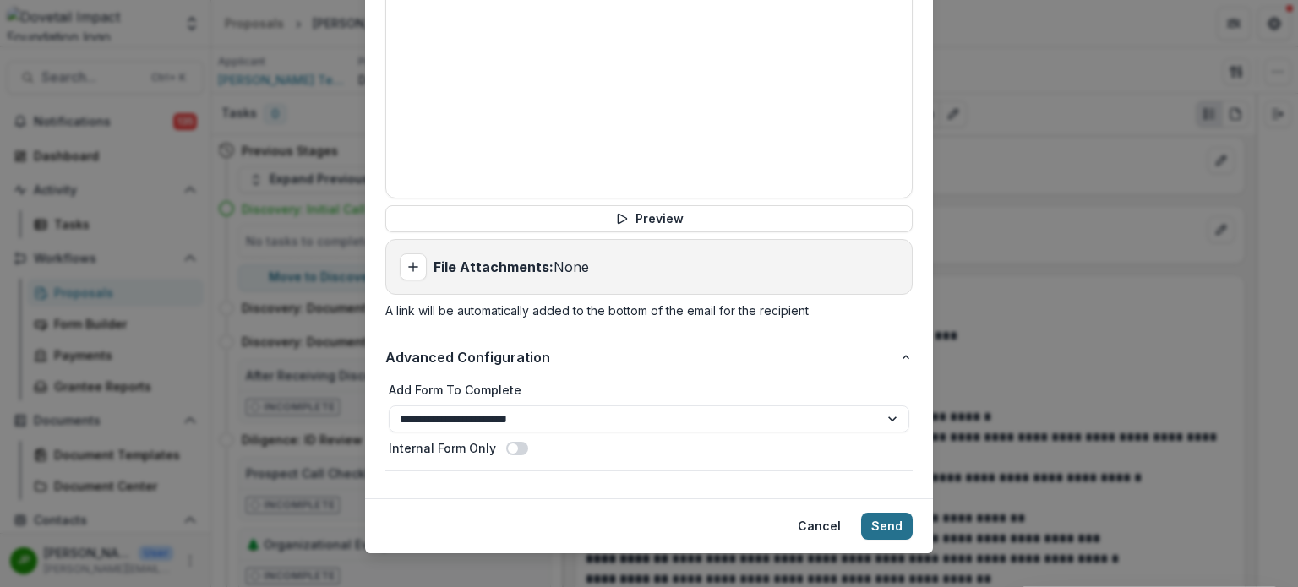
click at [894, 513] on button "Send" at bounding box center [887, 526] width 52 height 27
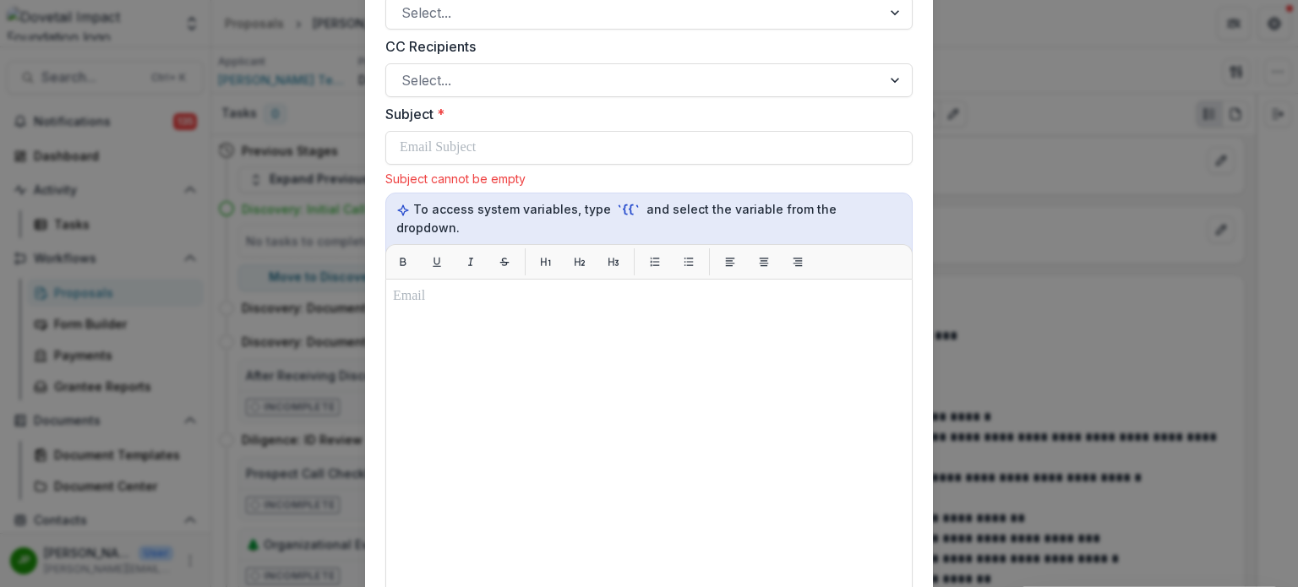
scroll to position [436, 0]
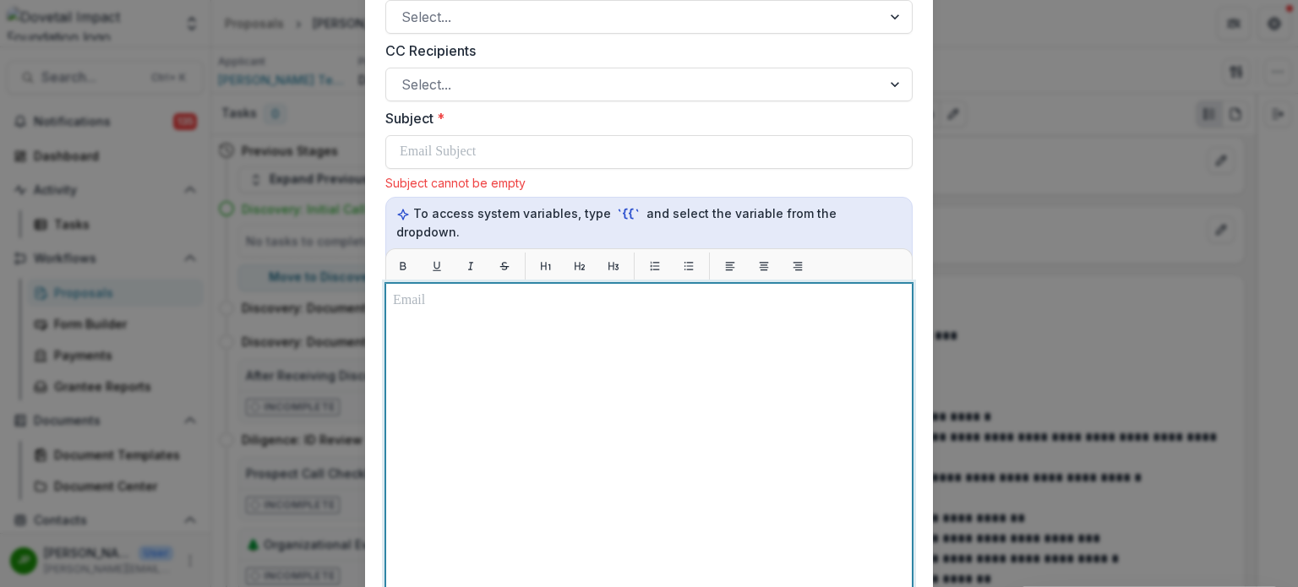
click at [609, 312] on div at bounding box center [649, 494] width 512 height 407
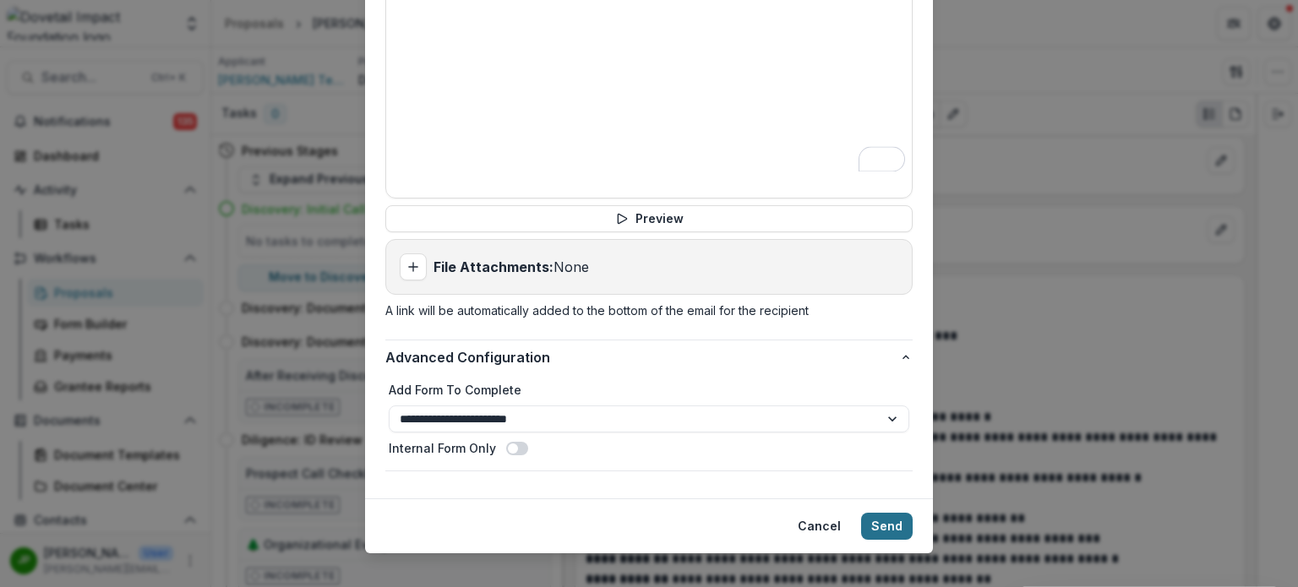
click at [891, 513] on button "Send" at bounding box center [887, 526] width 52 height 27
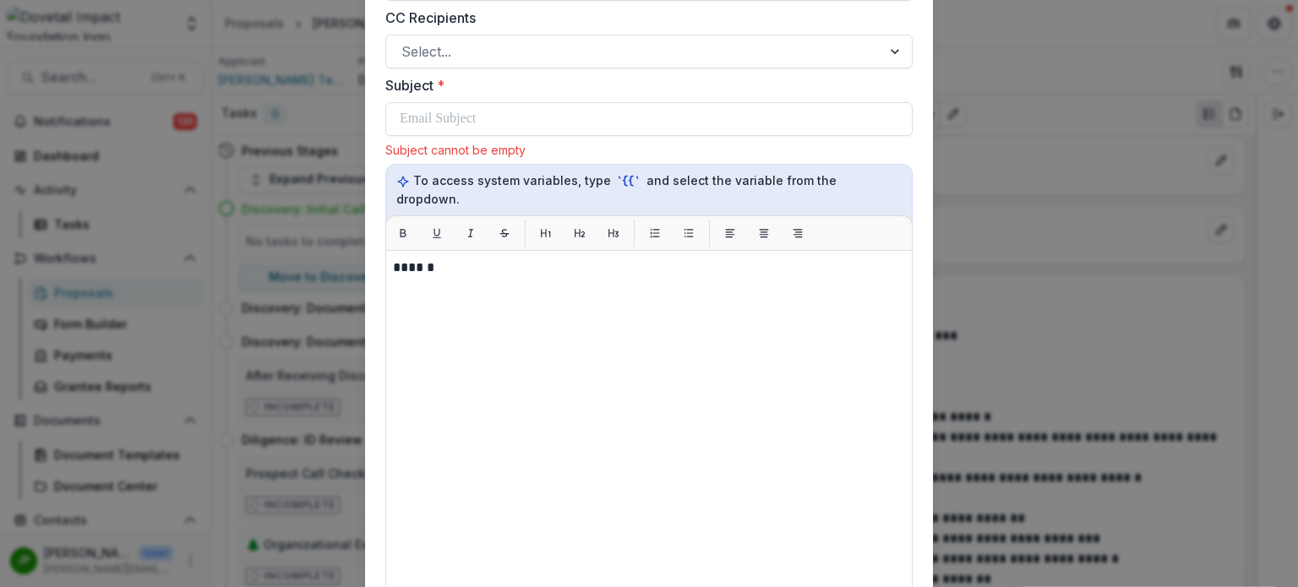
scroll to position [436, 0]
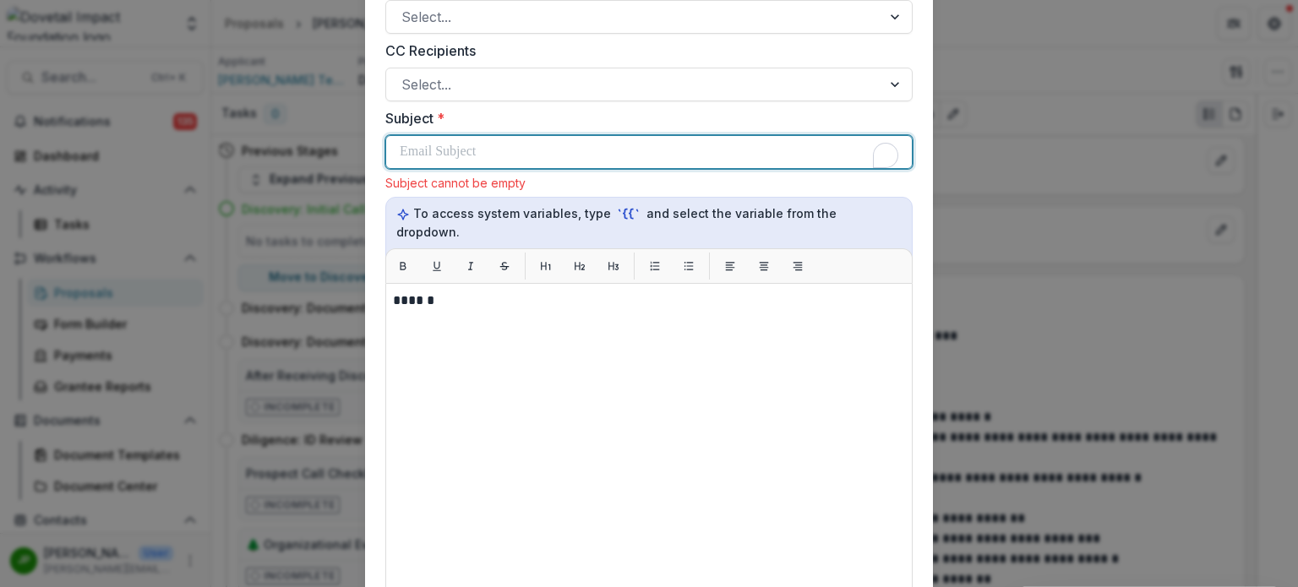
click at [443, 151] on p "To enrich screen reader interactions, please activate Accessibility in Grammarl…" at bounding box center [438, 152] width 76 height 20
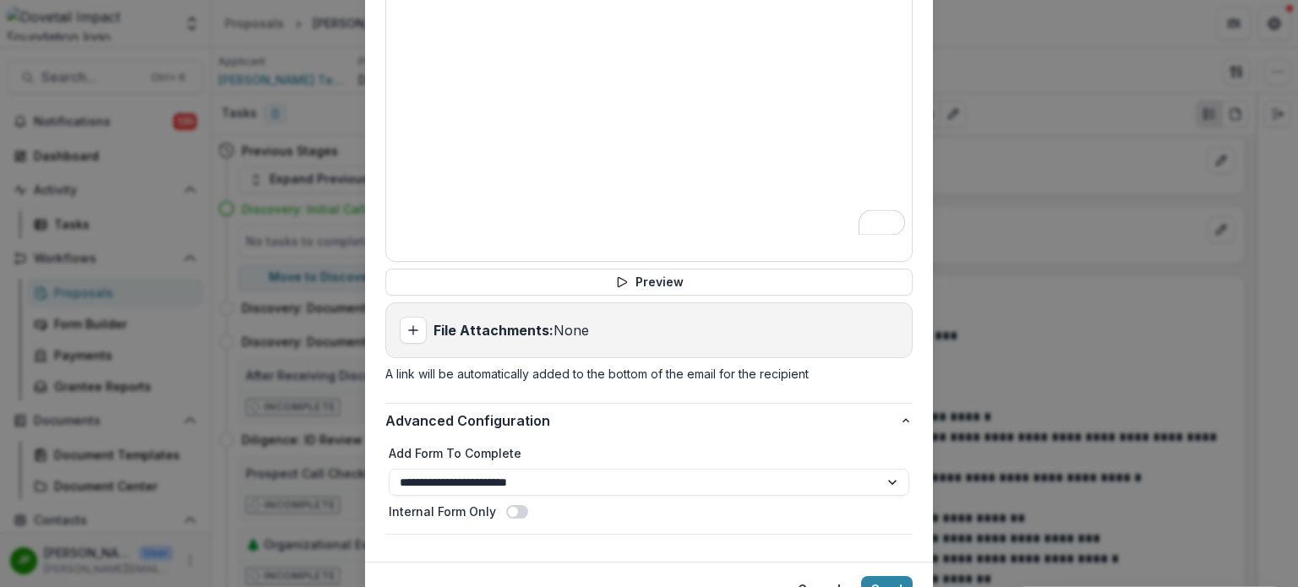
scroll to position [922, 0]
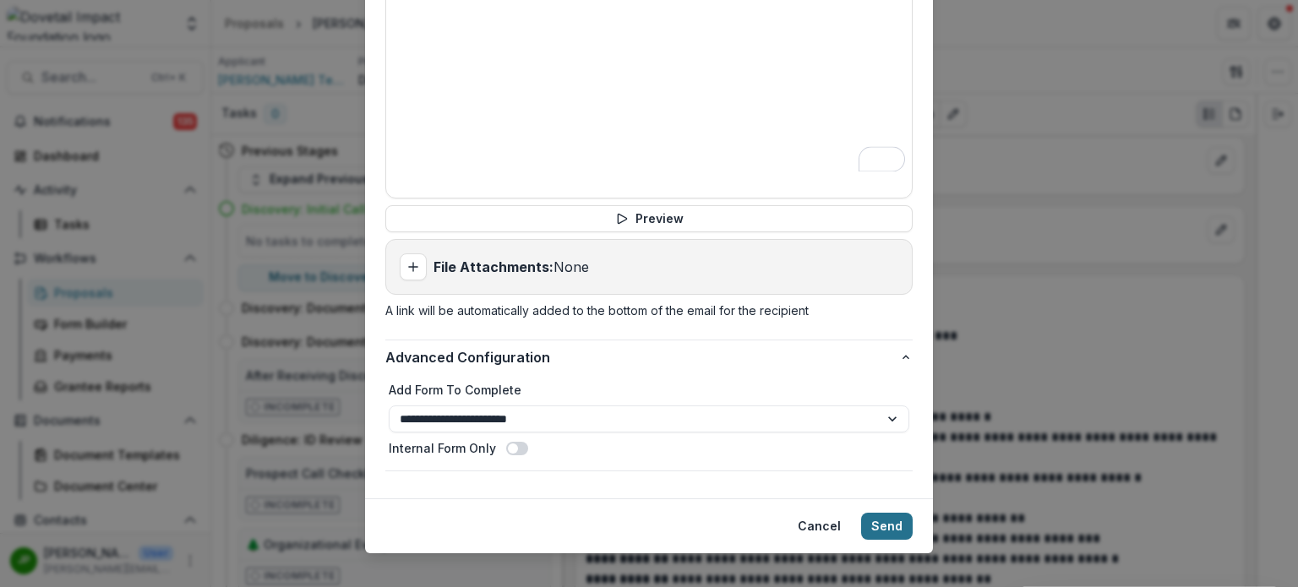
click at [883, 513] on button "Send" at bounding box center [887, 526] width 52 height 27
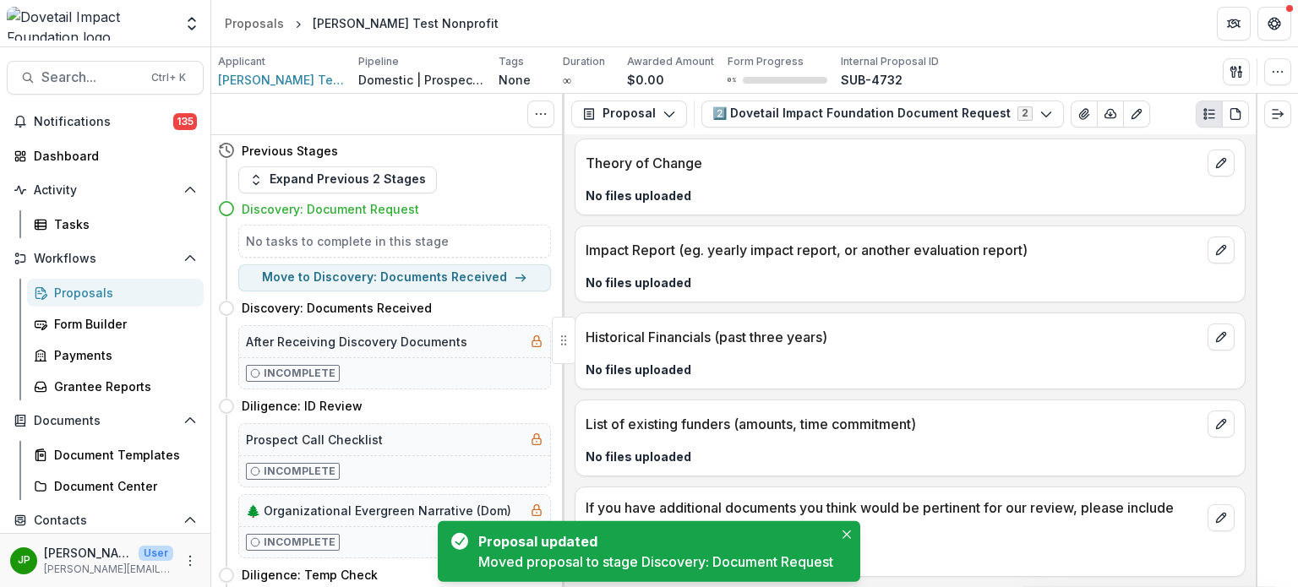
scroll to position [375, 0]
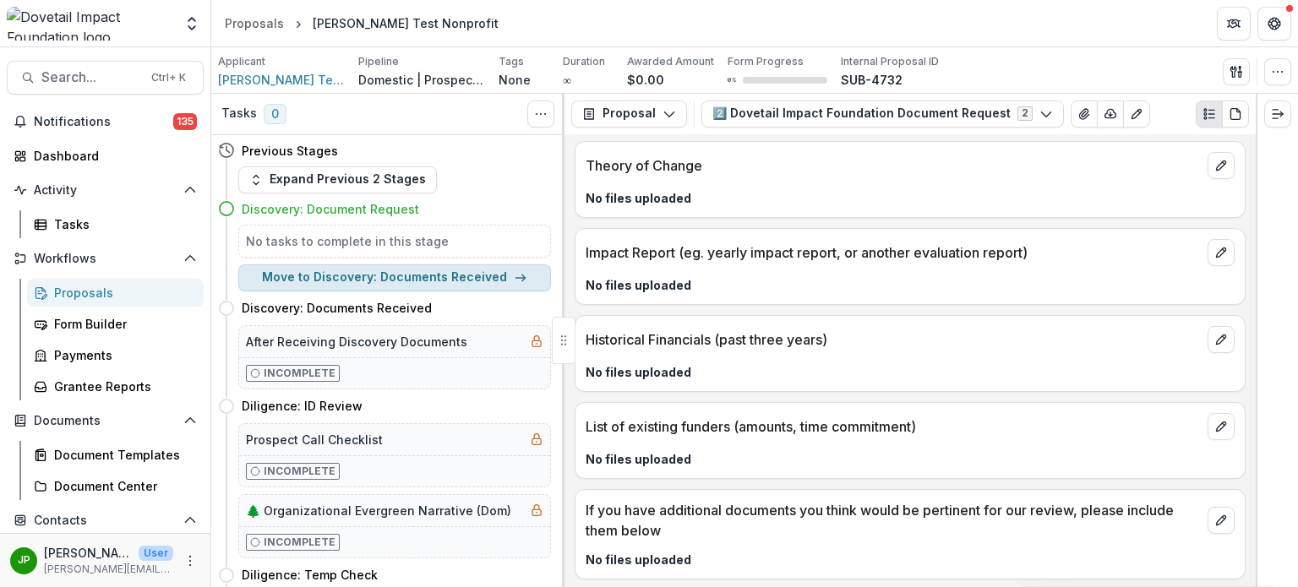
click at [484, 275] on button "Move to Discovery: Documents Received" at bounding box center [394, 278] width 313 height 27
select select "**********"
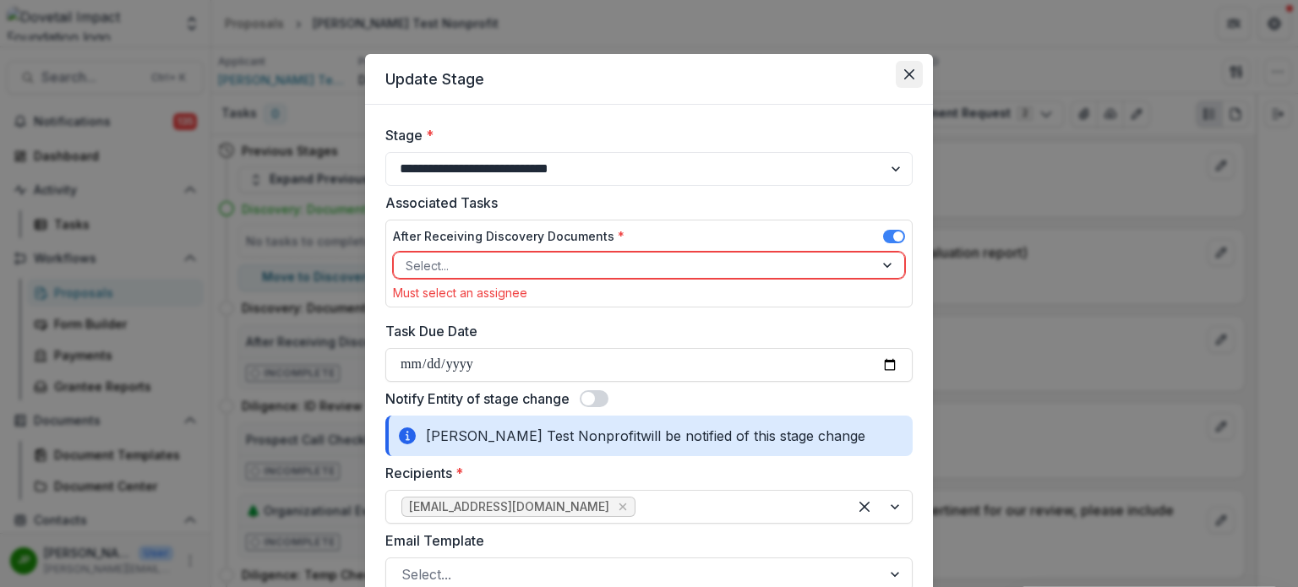
click at [910, 77] on icon "Close" at bounding box center [909, 74] width 10 height 10
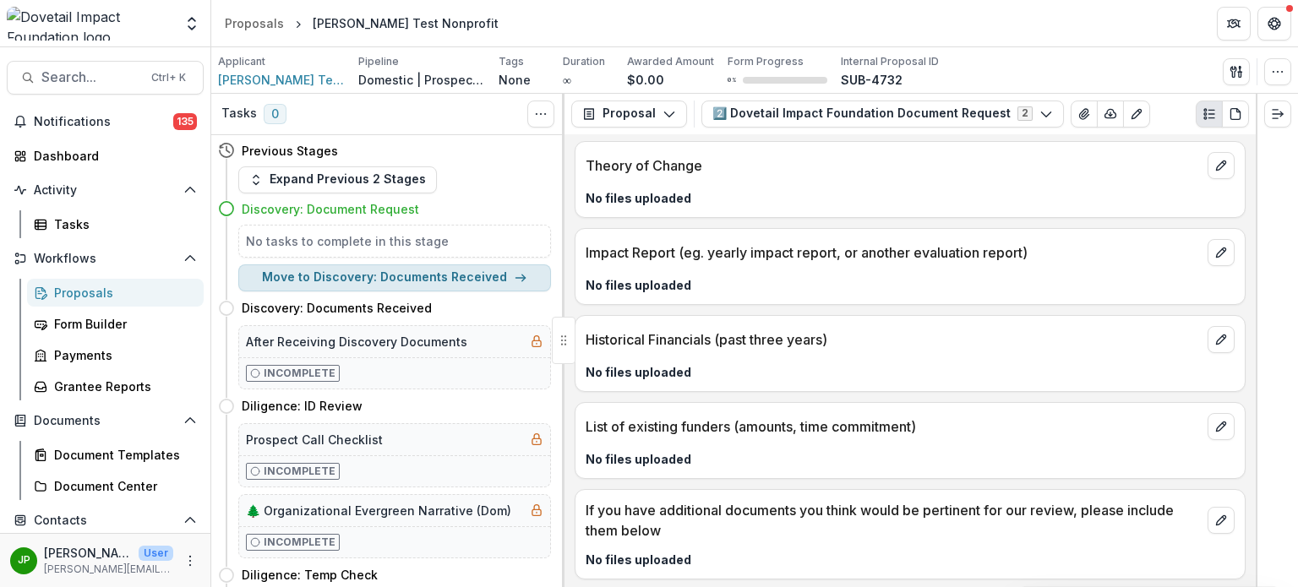
click at [514, 277] on icon "button" at bounding box center [521, 278] width 14 height 14
select select "**********"
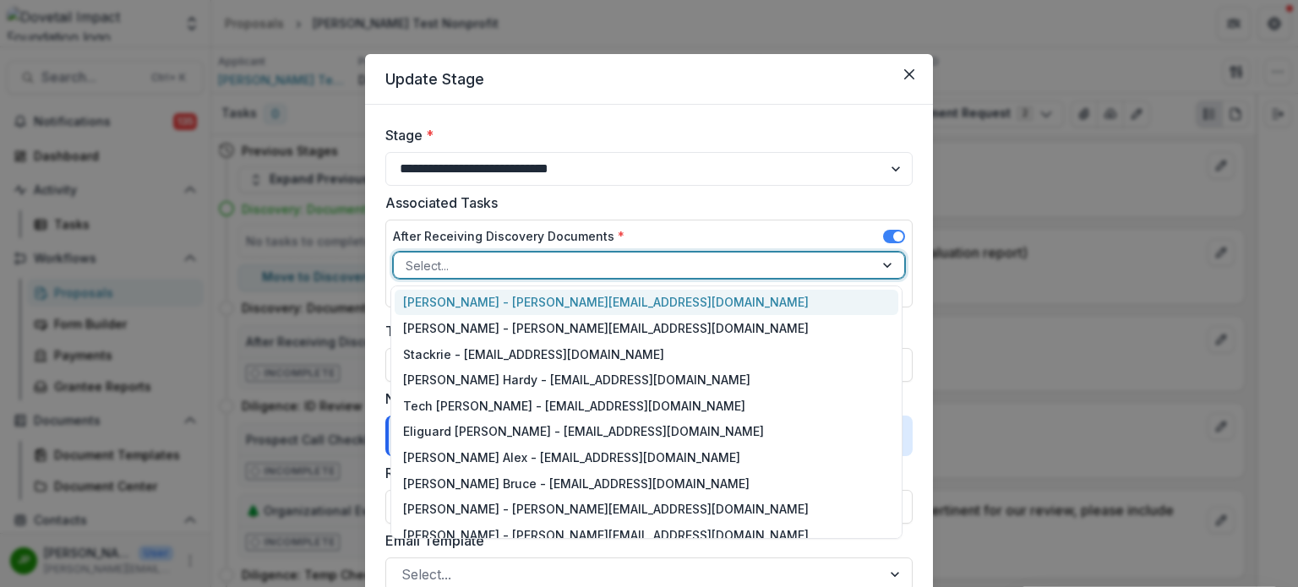
click at [739, 255] on div at bounding box center [634, 265] width 456 height 21
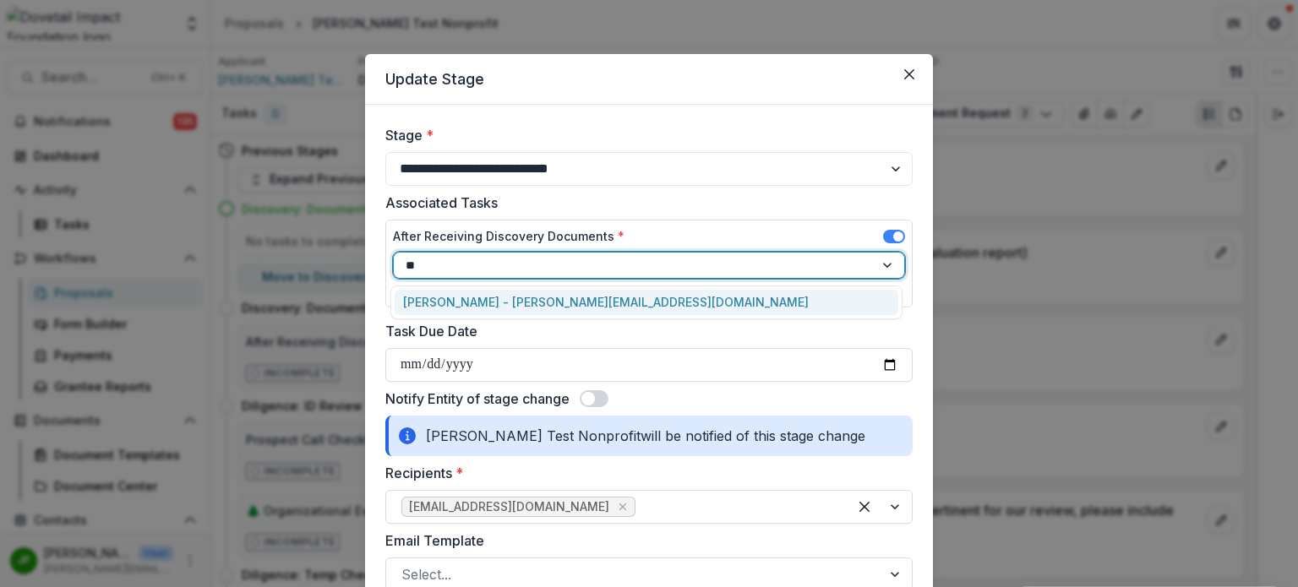
type input "***"
click at [596, 309] on div "Jason Pittman - jason@dovetailimpact.org" at bounding box center [647, 303] width 504 height 26
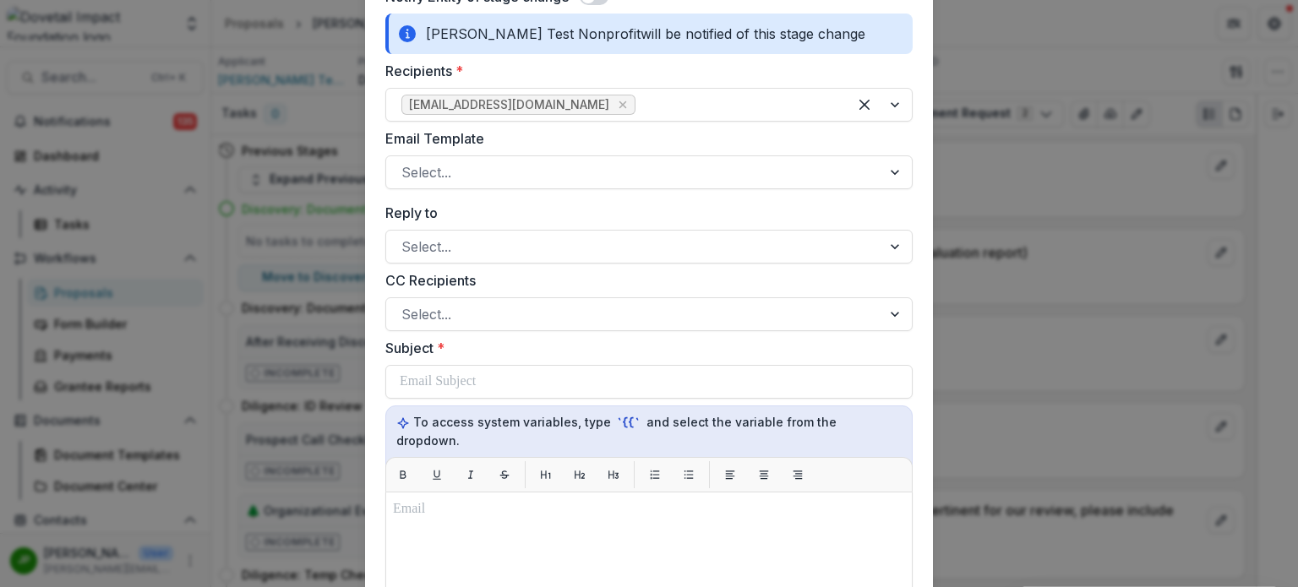
scroll to position [507, 0]
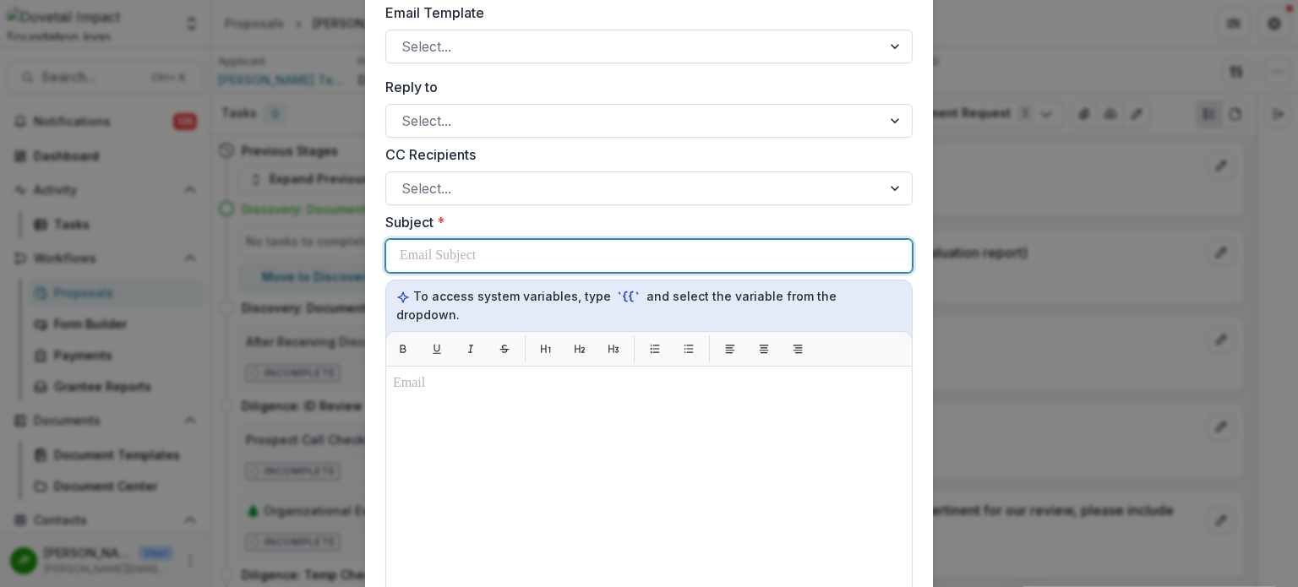
click at [521, 265] on div at bounding box center [649, 256] width 499 height 32
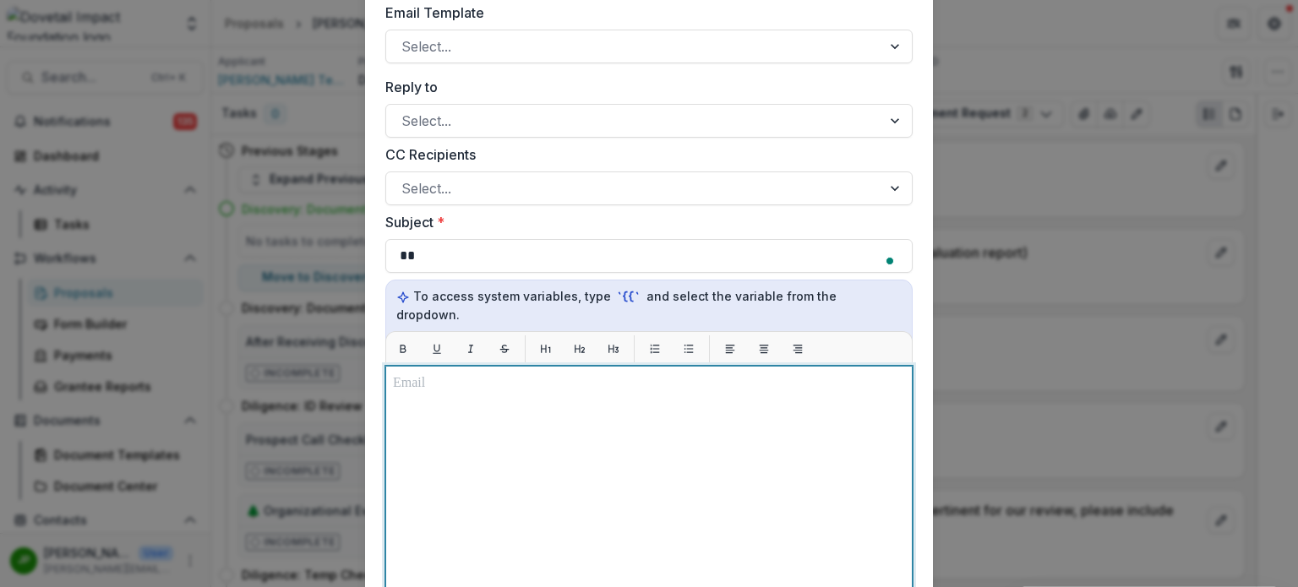
click at [529, 374] on p at bounding box center [649, 384] width 512 height 20
click at [529, 374] on p "To enrich screen reader interactions, please activate Accessibility in Grammarl…" at bounding box center [649, 384] width 512 height 20
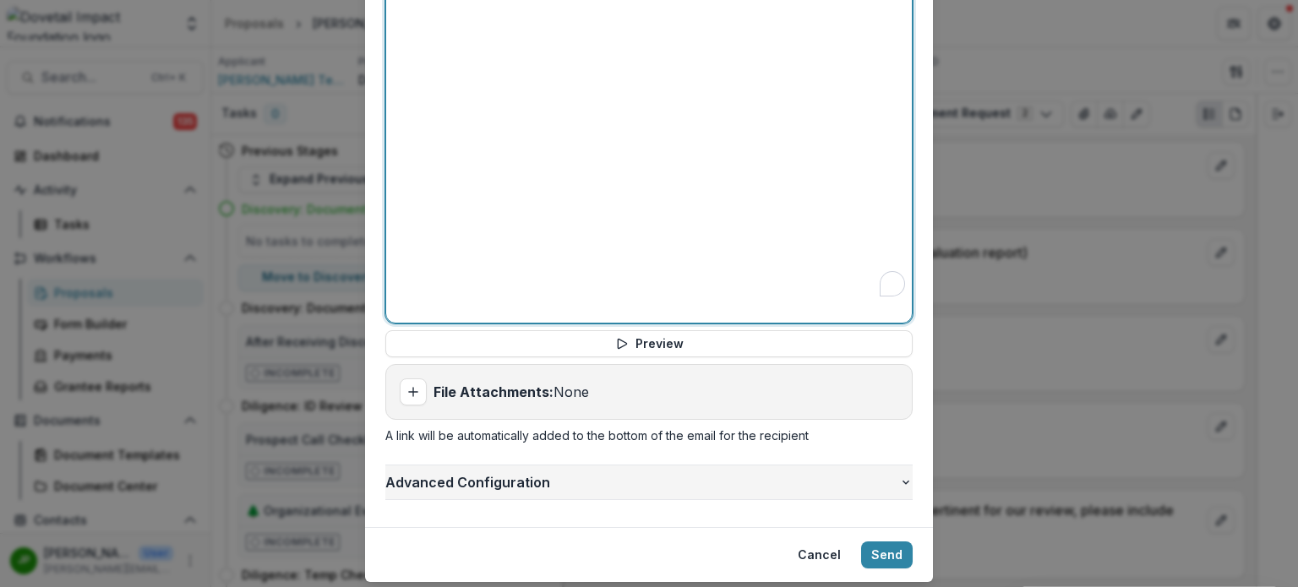
scroll to position [1001, 0]
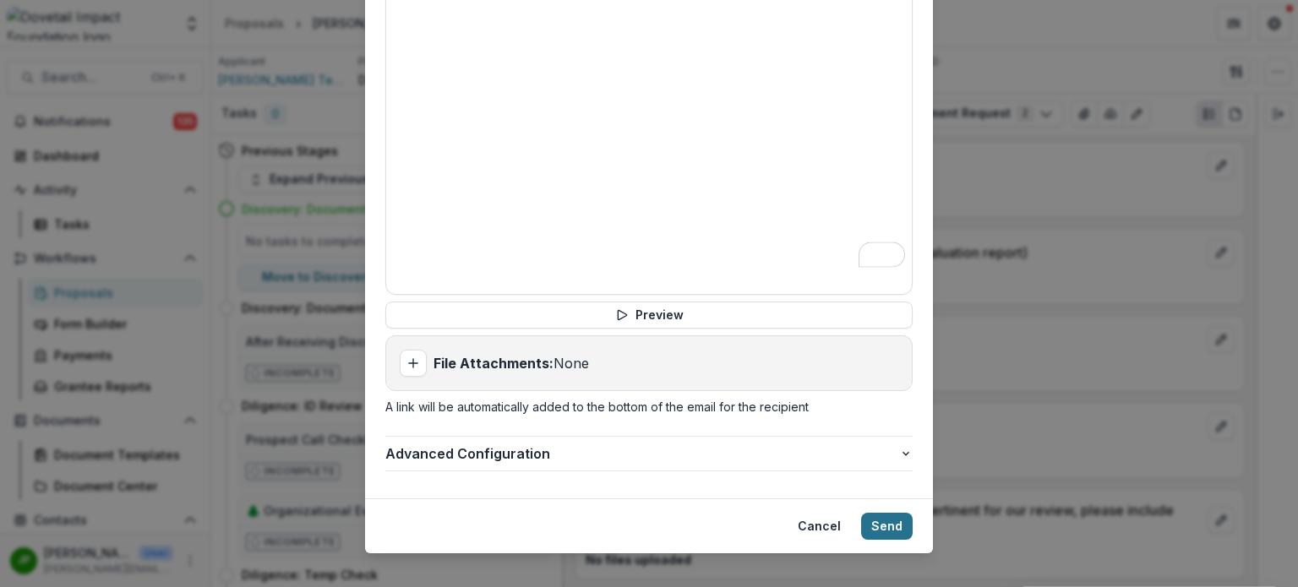
click at [895, 513] on button "Send" at bounding box center [887, 526] width 52 height 27
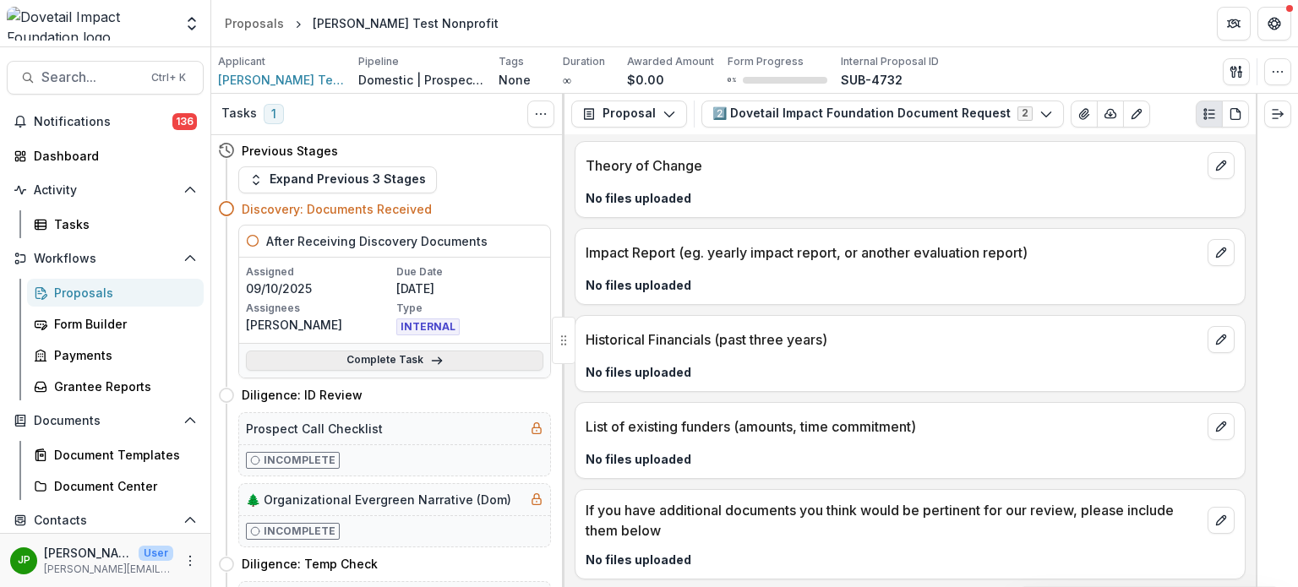
click at [431, 356] on icon at bounding box center [437, 361] width 14 height 14
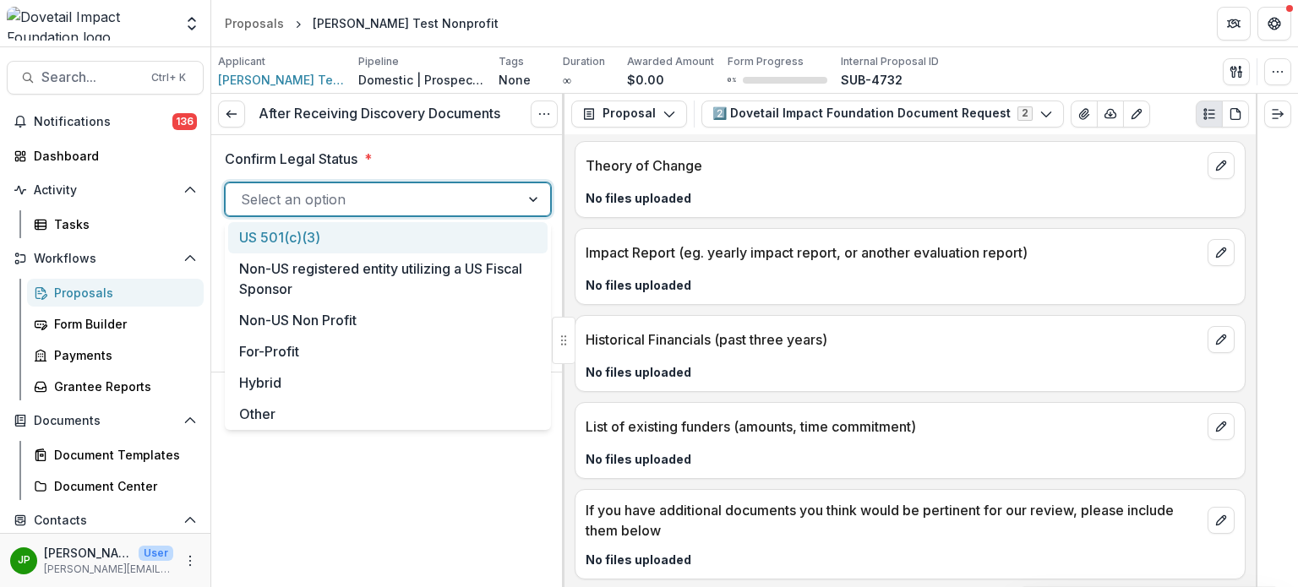
click at [398, 205] on div at bounding box center [373, 200] width 264 height 24
click at [369, 236] on div "US 501(c)(3)" at bounding box center [388, 237] width 320 height 31
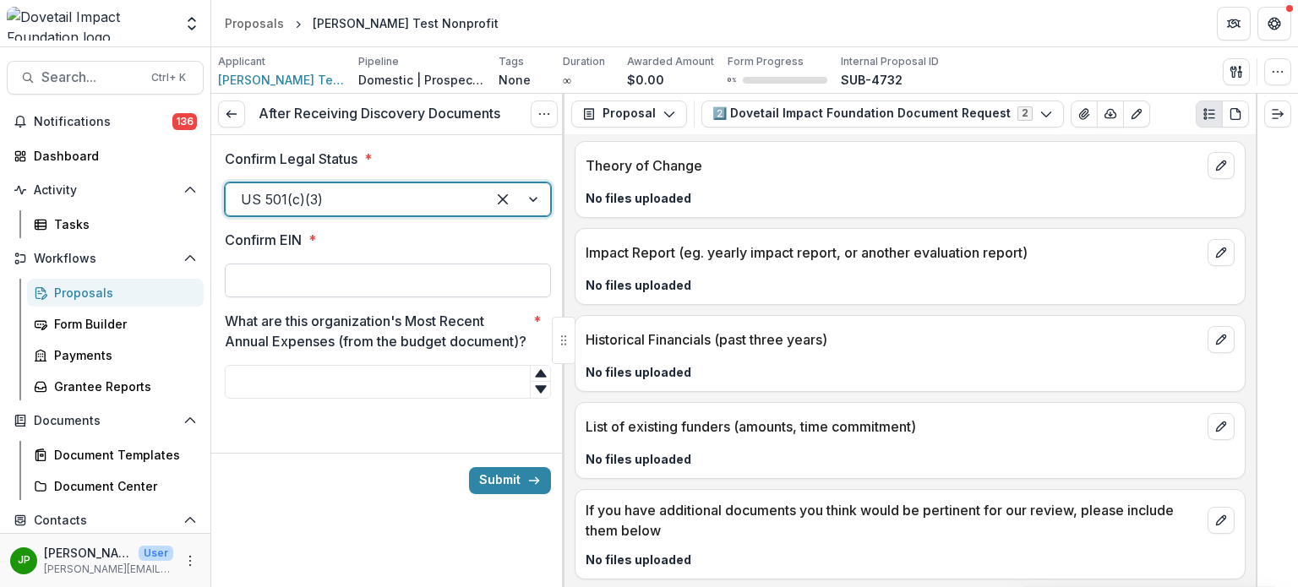
click at [363, 273] on input "Confirm EIN *" at bounding box center [388, 281] width 326 height 34
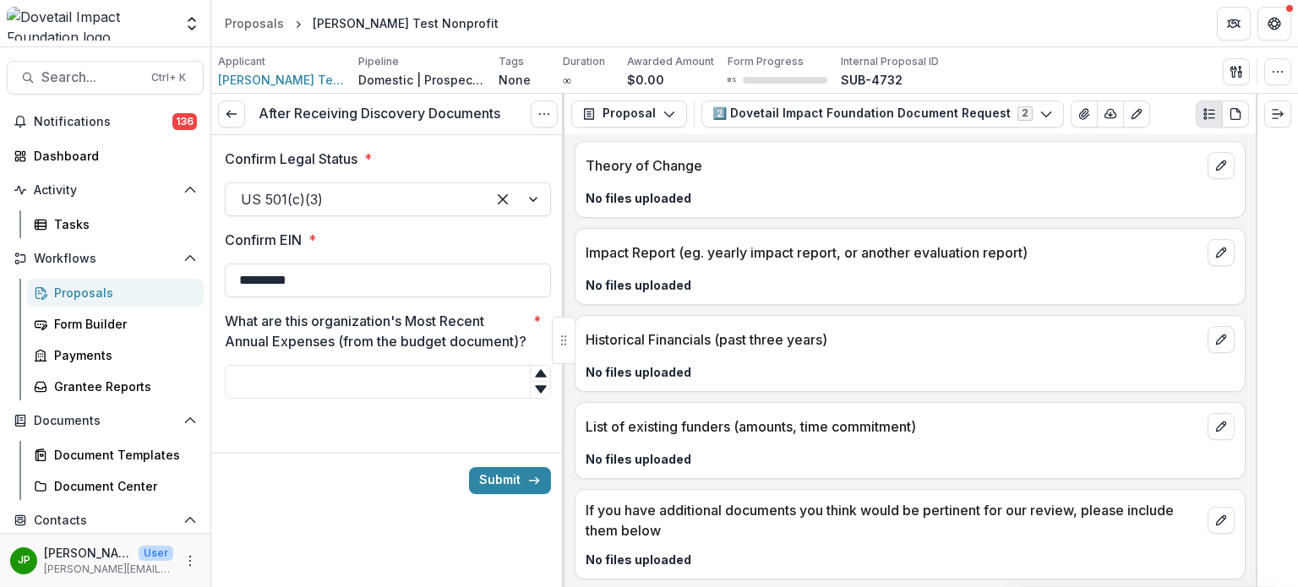
type input "*********"
click at [406, 365] on div at bounding box center [388, 361] width 326 height 7
click at [399, 397] on input "What are this organization's Most Recent Annual Expenses (from the budget docum…" at bounding box center [388, 382] width 326 height 34
type input "****"
click at [524, 495] on button "Submit" at bounding box center [510, 480] width 82 height 27
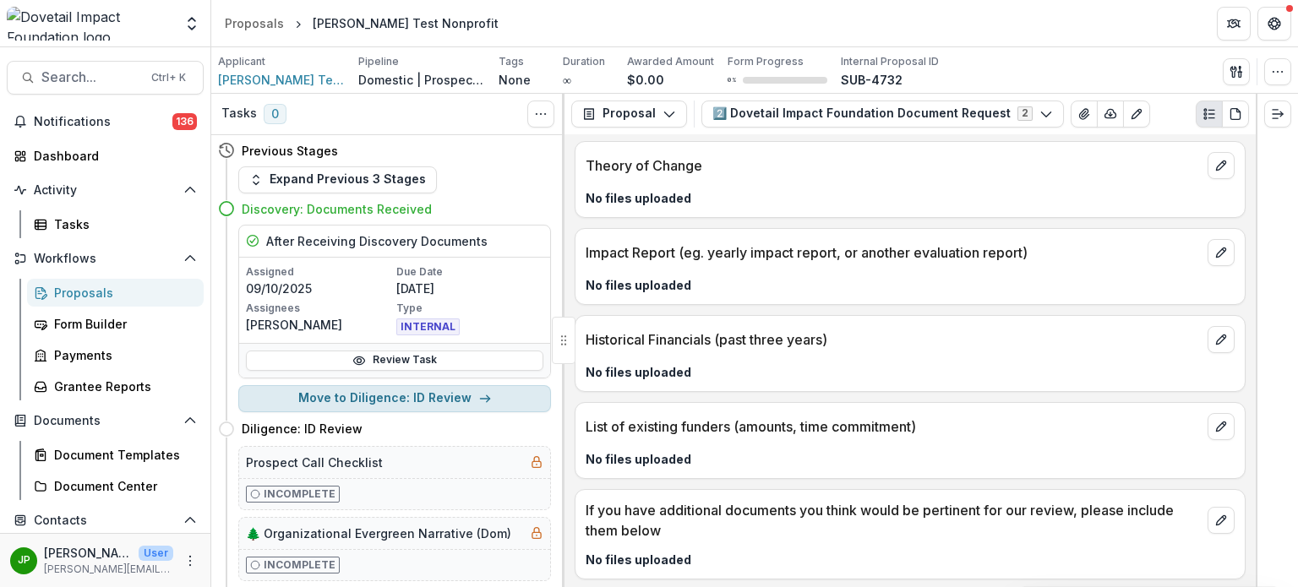
click at [460, 401] on button "Move to Diligence: ID Review" at bounding box center [394, 398] width 313 height 27
select select "**********"
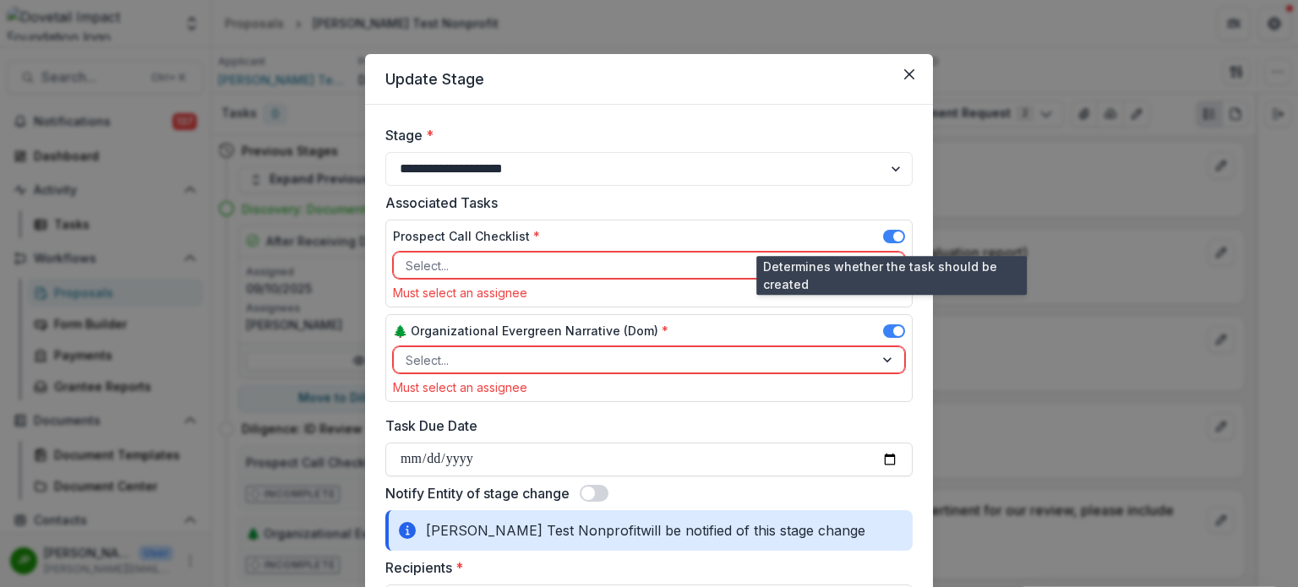
click at [893, 232] on span at bounding box center [898, 237] width 10 height 10
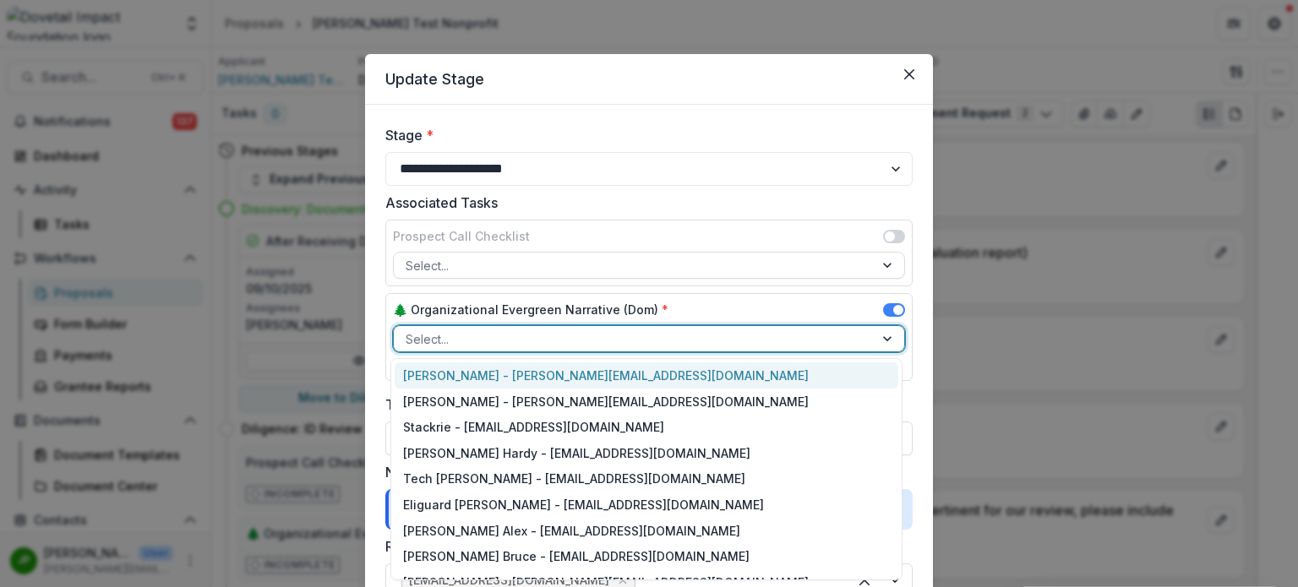
click at [743, 336] on div at bounding box center [634, 339] width 456 height 21
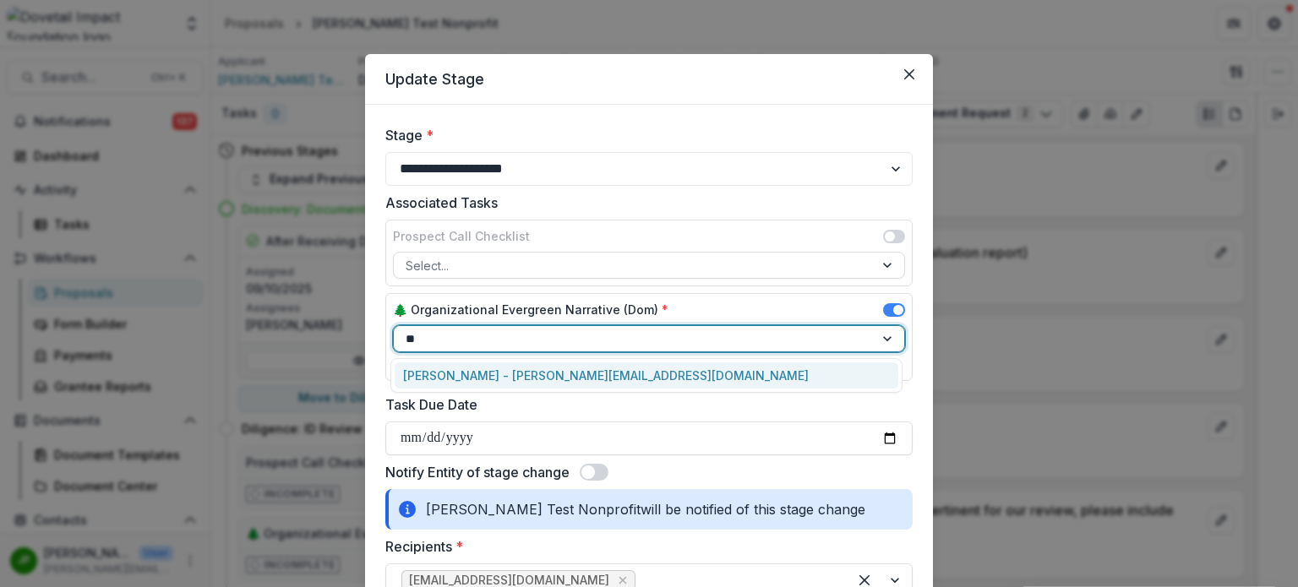
type input "***"
click at [611, 375] on div "Jason Pittman - jason@dovetailimpact.org" at bounding box center [647, 376] width 504 height 26
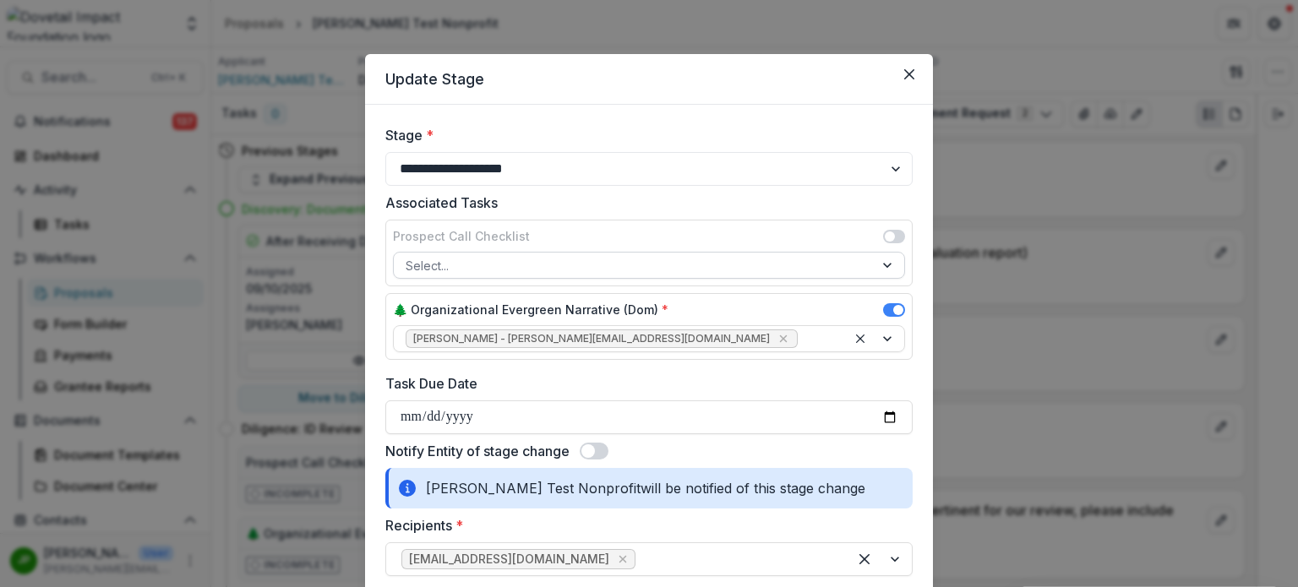
click at [577, 254] on div "Select..." at bounding box center [634, 266] width 480 height 25
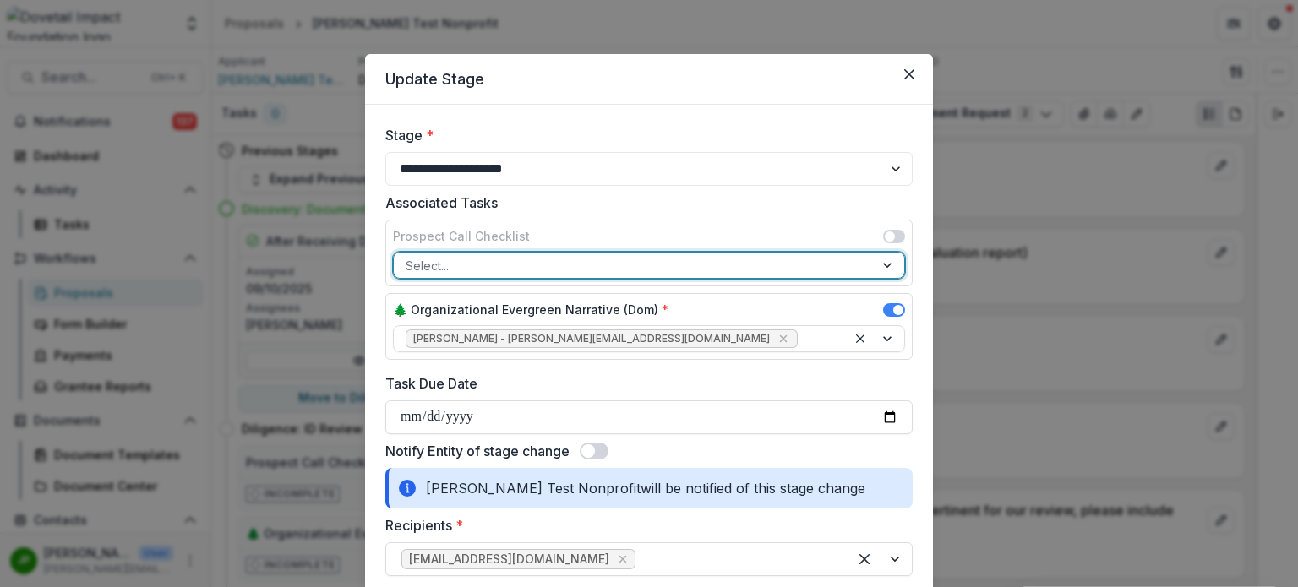
click at [575, 256] on div at bounding box center [634, 265] width 456 height 21
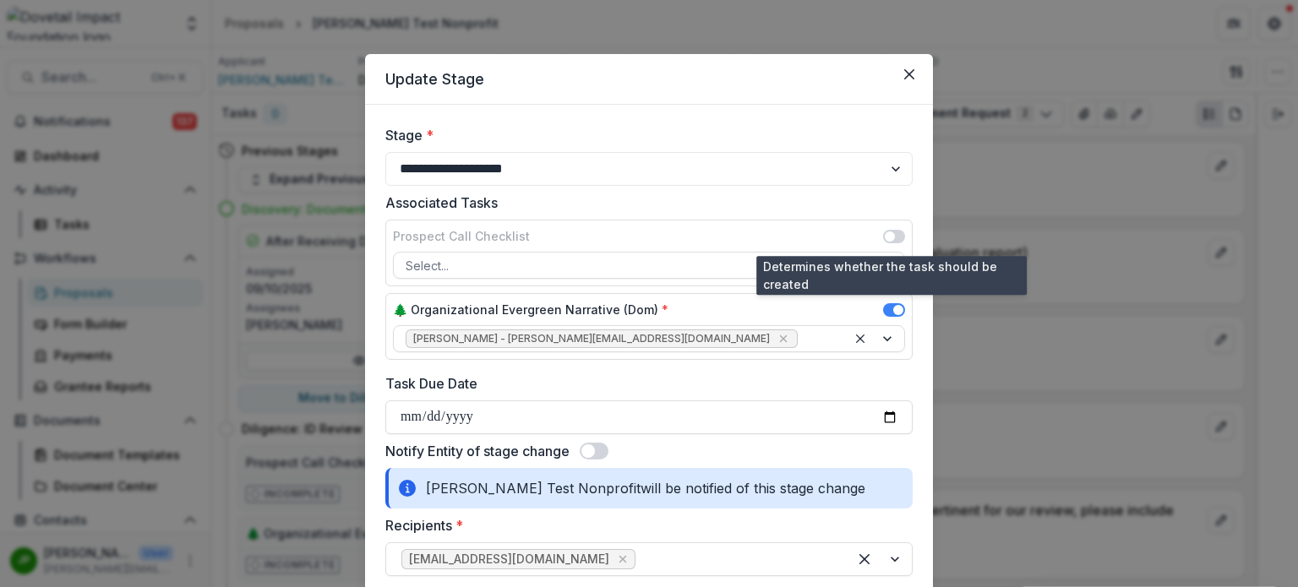
click at [893, 235] on span at bounding box center [894, 237] width 22 height 14
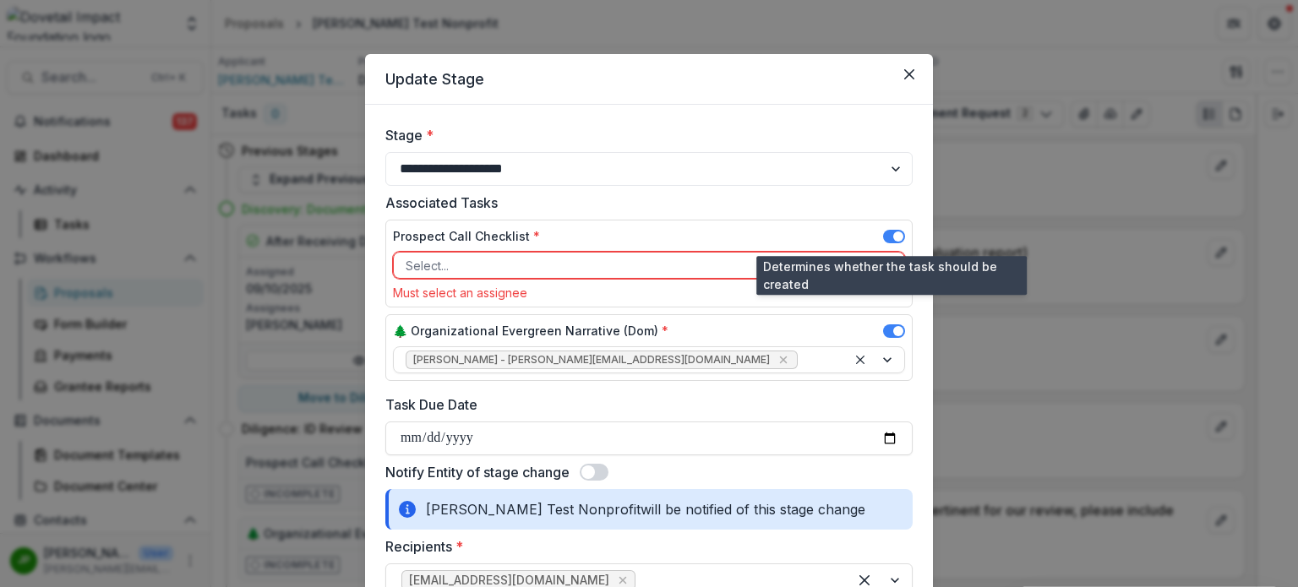
click at [883, 238] on span at bounding box center [894, 237] width 22 height 14
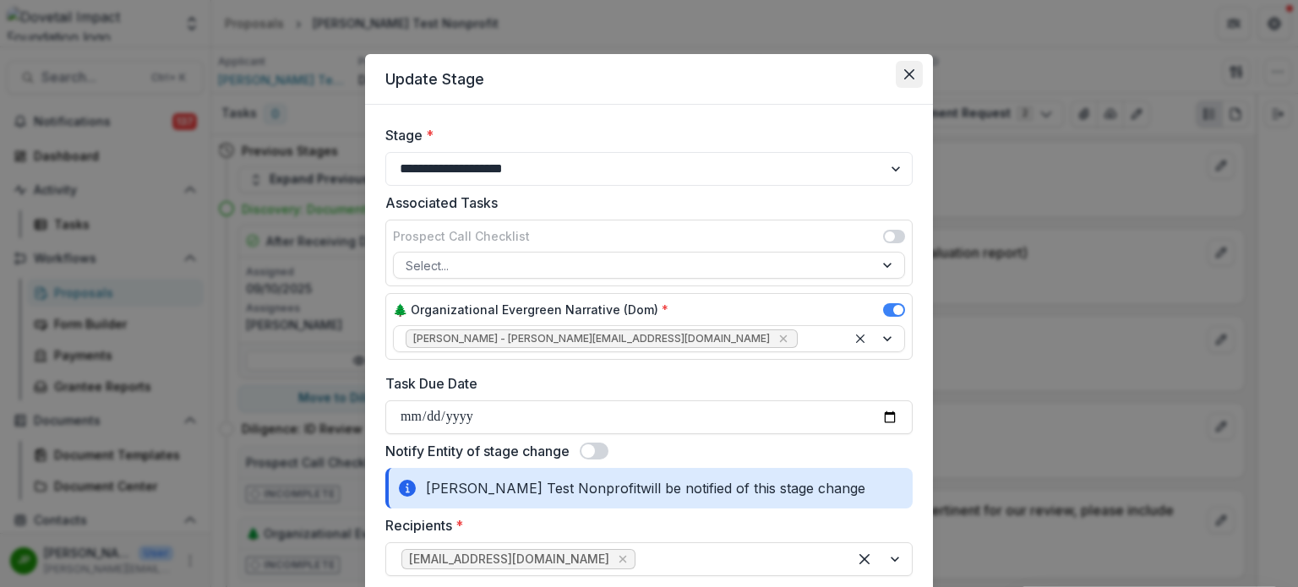
drag, startPoint x: 910, startPoint y: 61, endPoint x: 909, endPoint y: 69, distance: 8.5
click at [909, 69] on button "Close" at bounding box center [909, 74] width 27 height 27
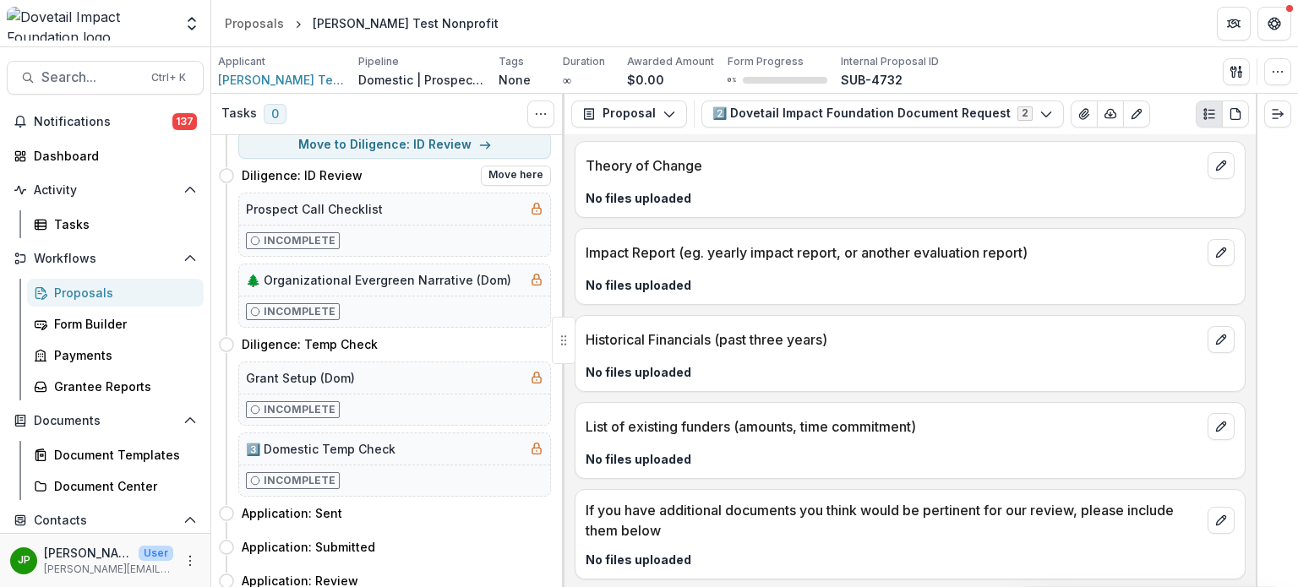
scroll to position [169, 0]
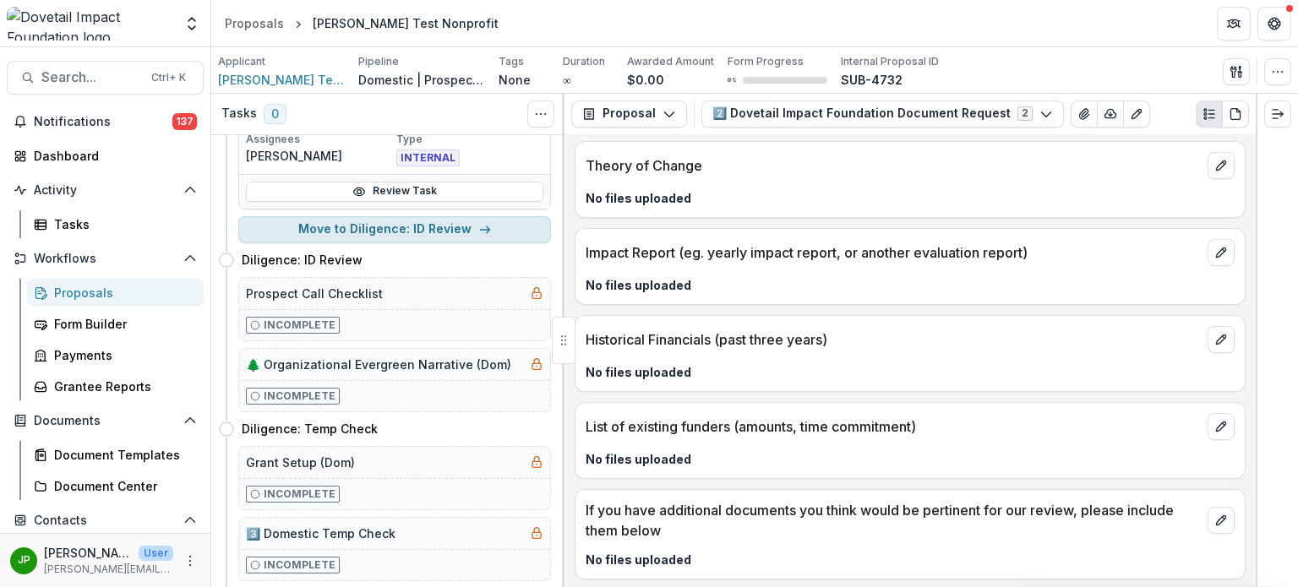
click at [431, 227] on button "Move to Diligence: ID Review" at bounding box center [394, 229] width 313 height 27
select select "**********"
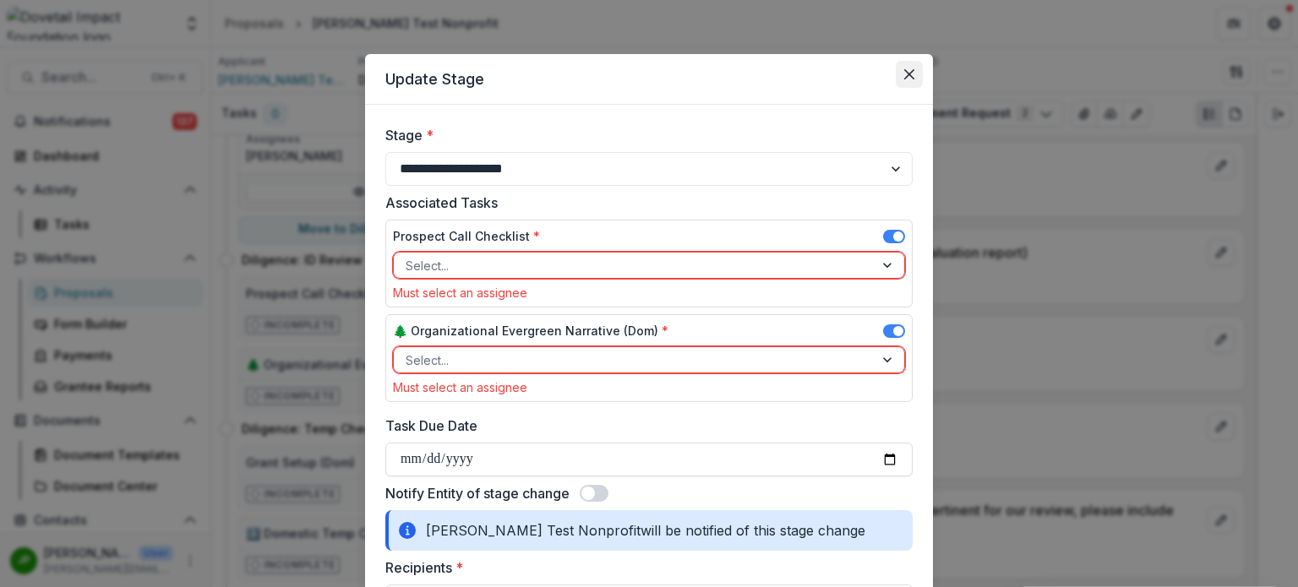
click at [902, 63] on button "Close" at bounding box center [909, 74] width 27 height 27
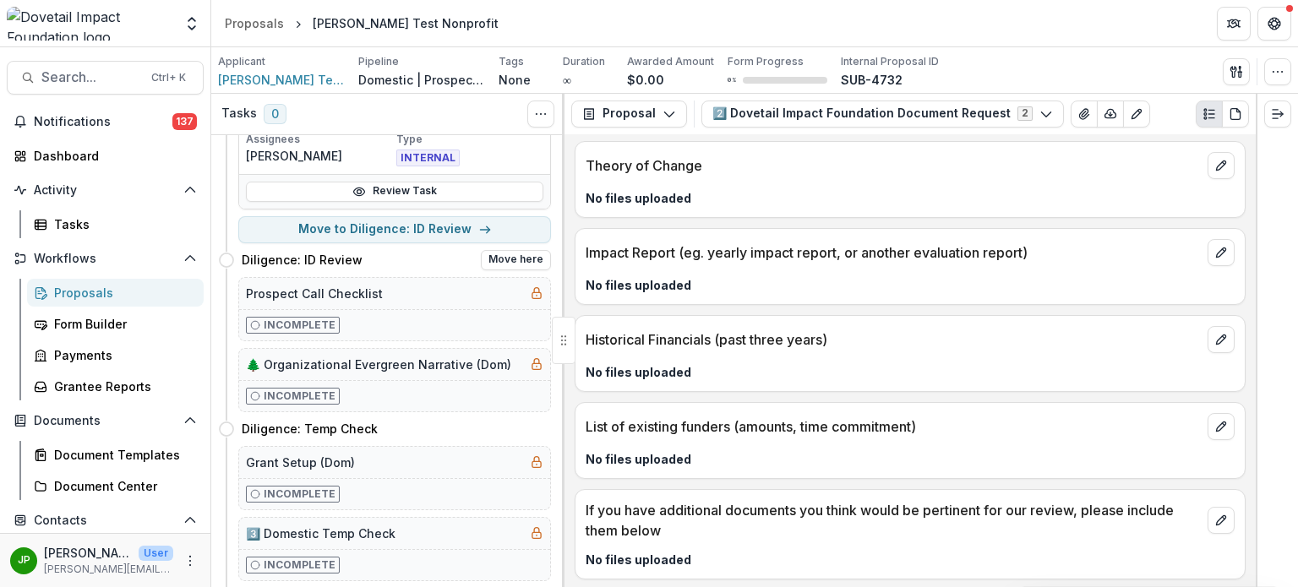
drag, startPoint x: 433, startPoint y: 222, endPoint x: 407, endPoint y: 278, distance: 61.6
click at [407, 278] on div "Previous Stages Expand Previous 3 Stages Discovery: Documents Received After Re…" at bounding box center [387, 361] width 353 height 453
click at [457, 235] on button "Move to Diligence: ID Review" at bounding box center [394, 229] width 313 height 27
select select "**********"
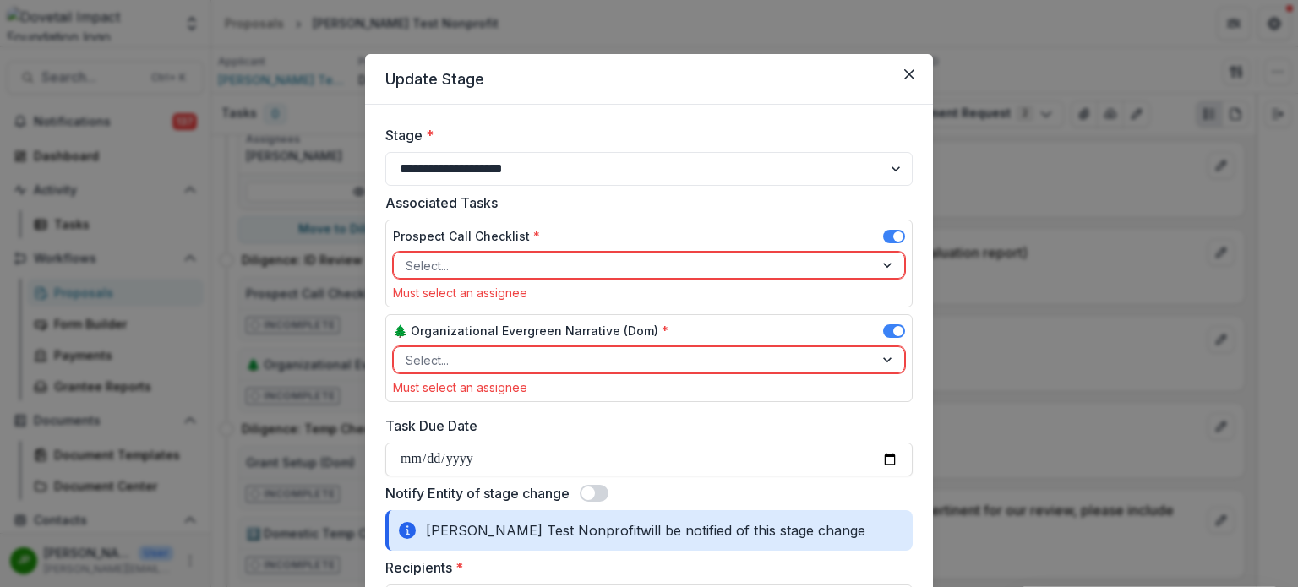
click at [669, 263] on div at bounding box center [634, 265] width 456 height 21
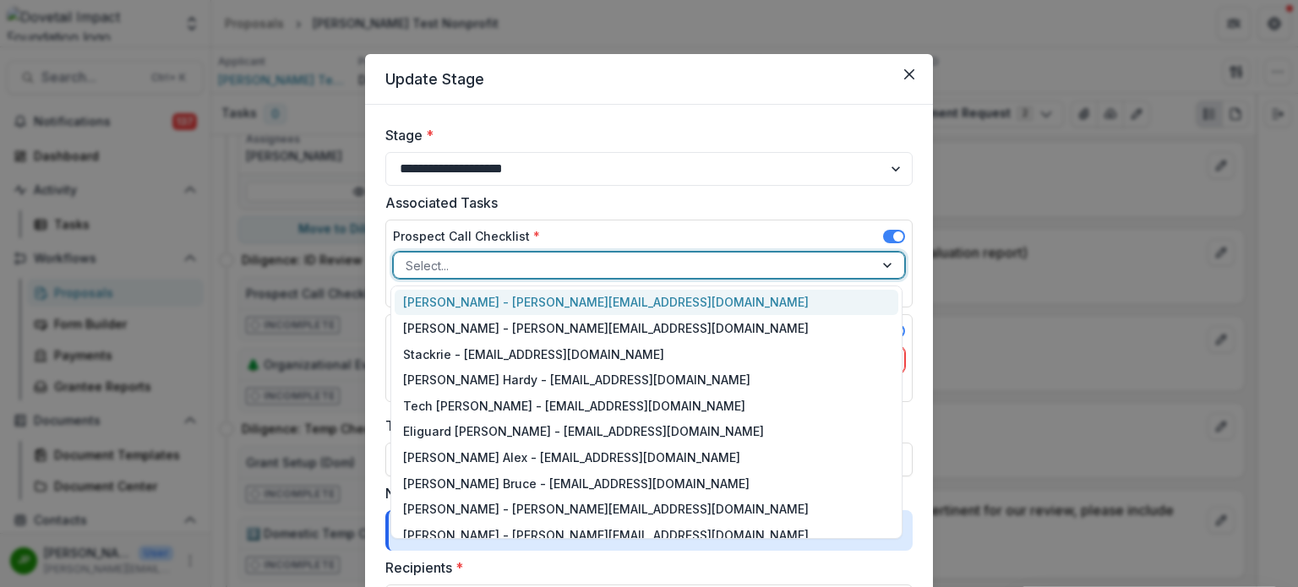
click at [886, 231] on label at bounding box center [894, 237] width 22 height 14
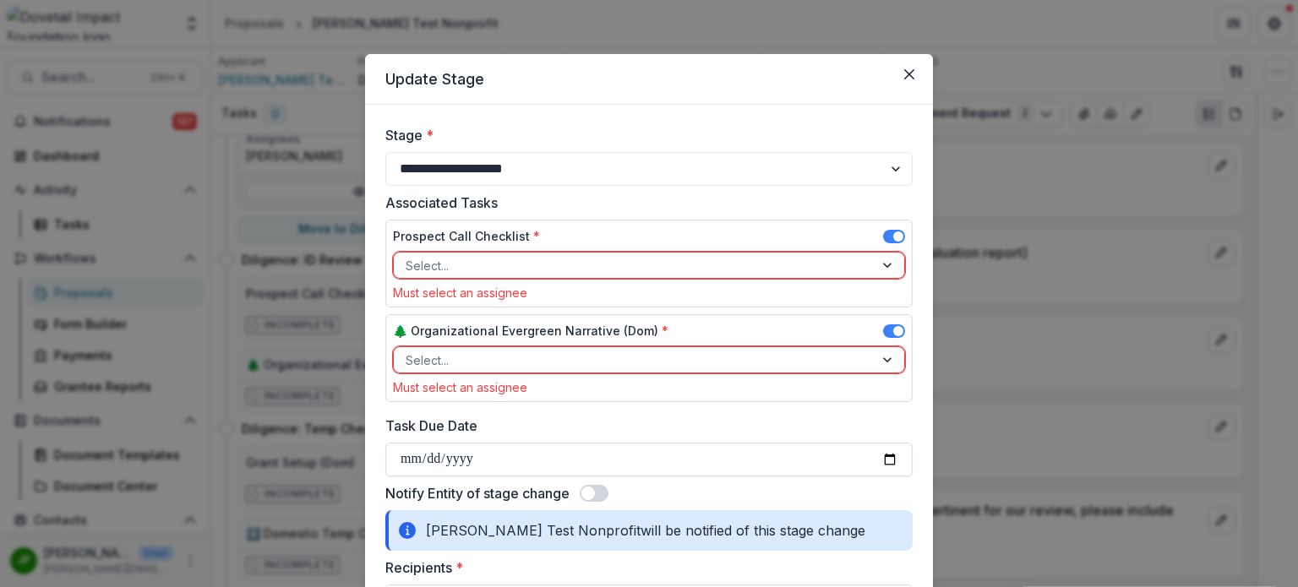
click at [889, 232] on span at bounding box center [894, 237] width 22 height 14
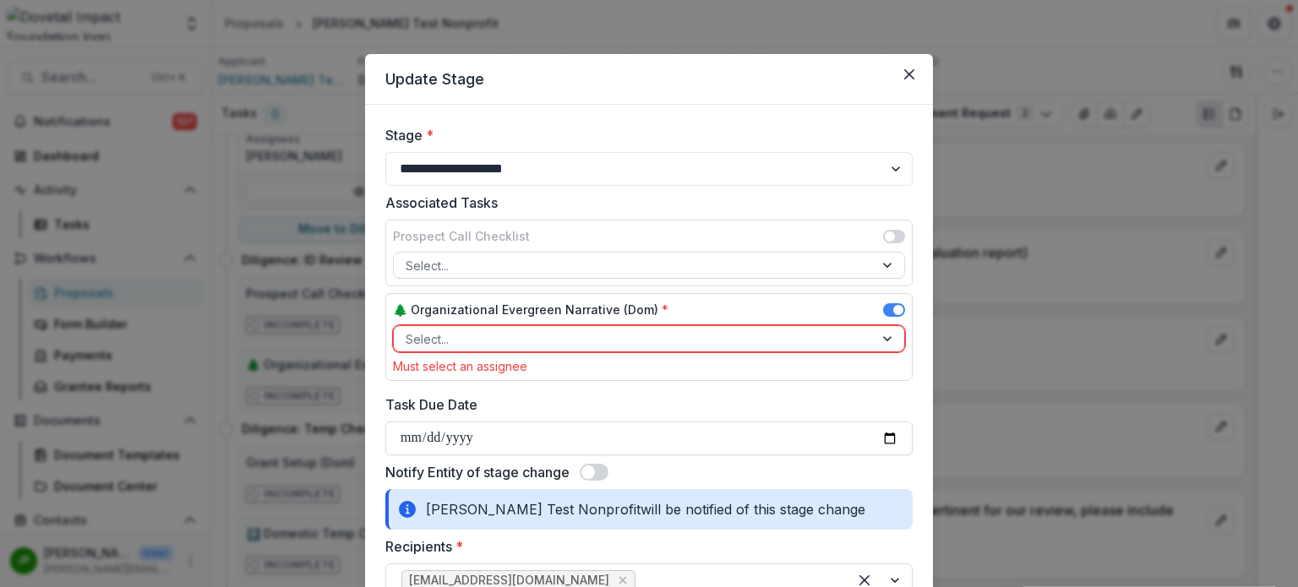
click at [893, 307] on span at bounding box center [898, 310] width 10 height 10
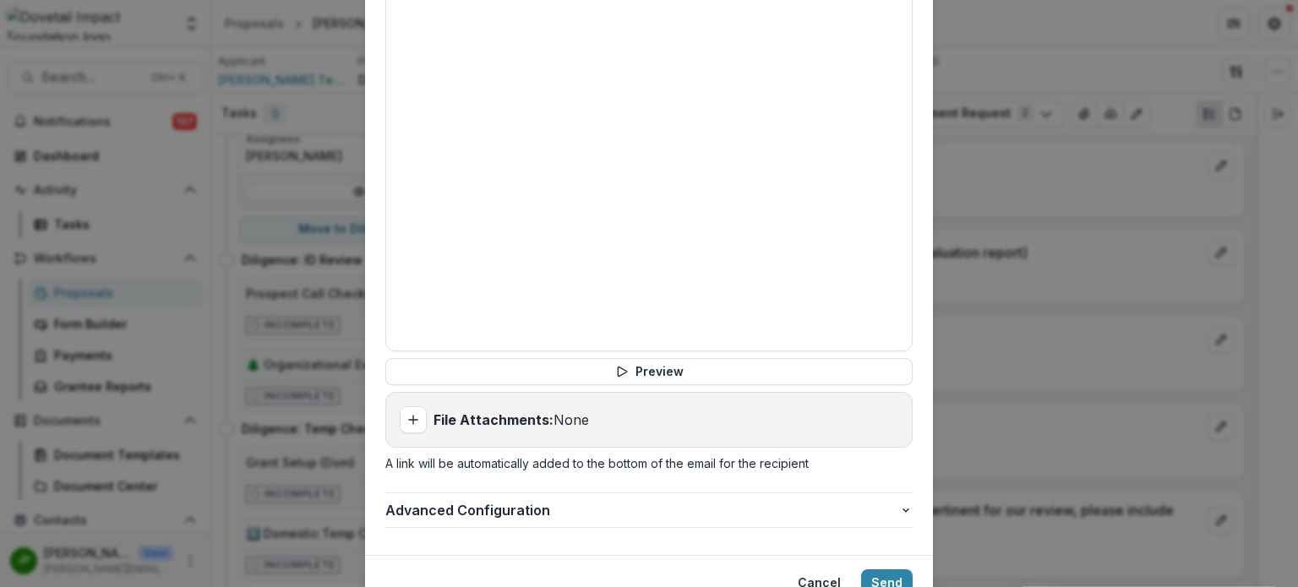
scroll to position [1074, 0]
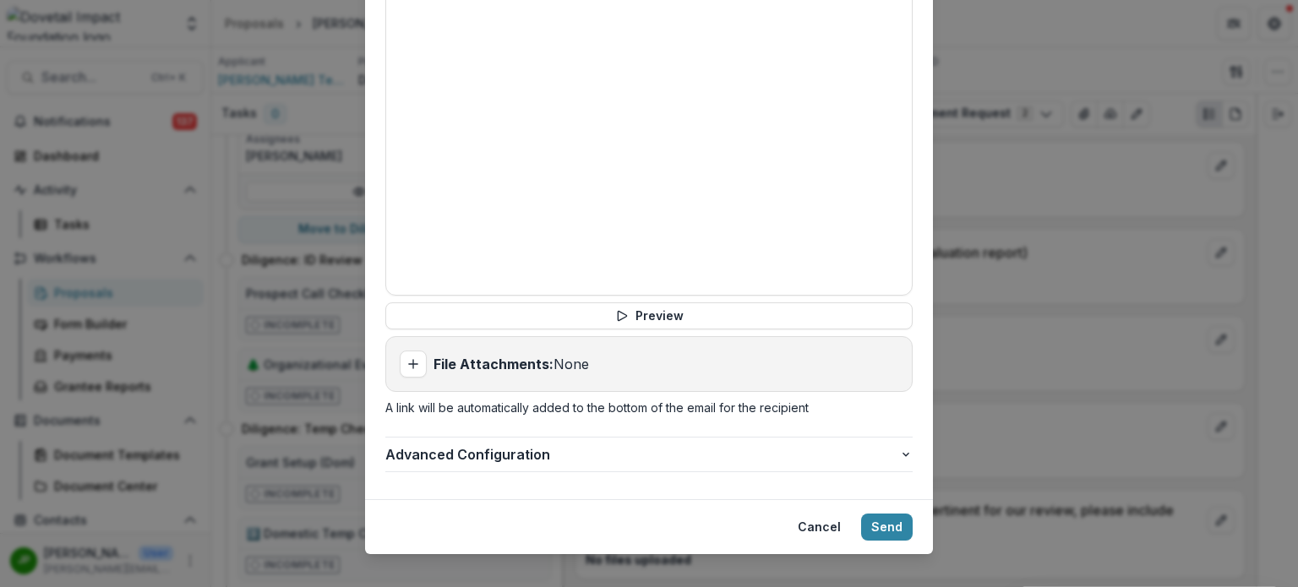
click at [893, 514] on button "Send" at bounding box center [887, 527] width 52 height 27
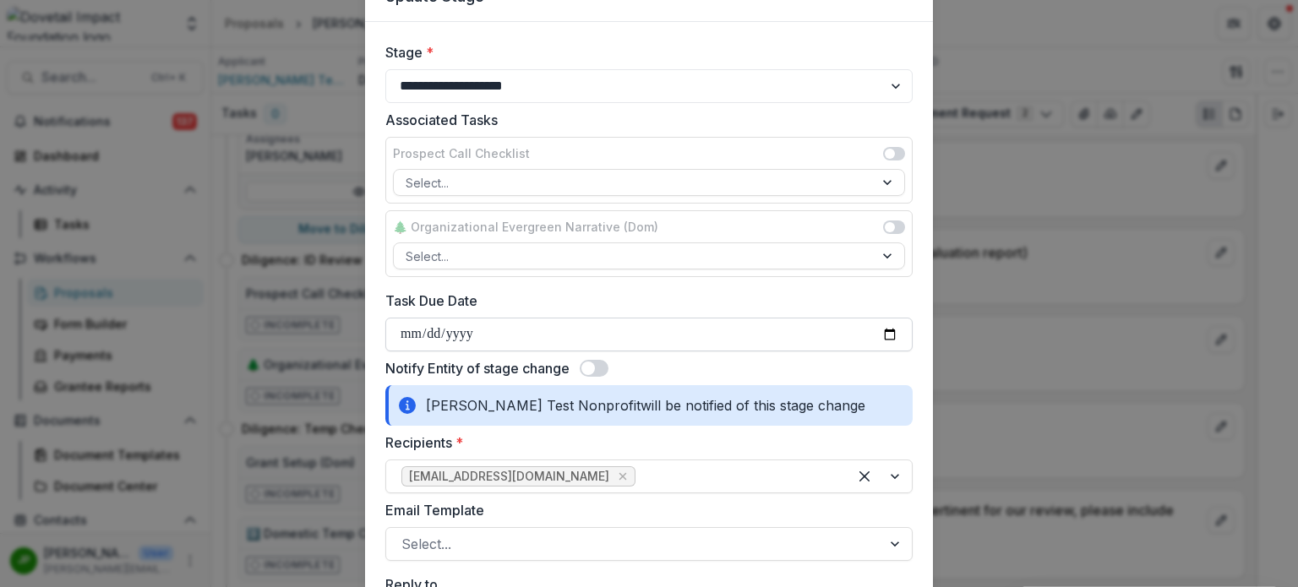
scroll to position [80, 0]
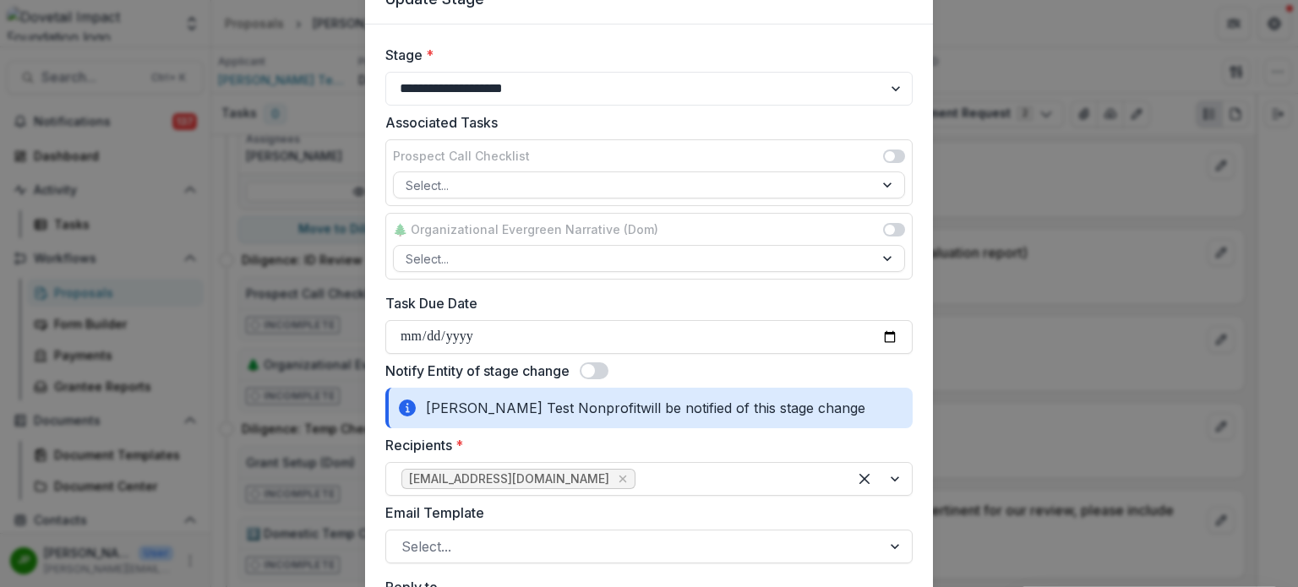
click at [605, 371] on span at bounding box center [594, 371] width 29 height 17
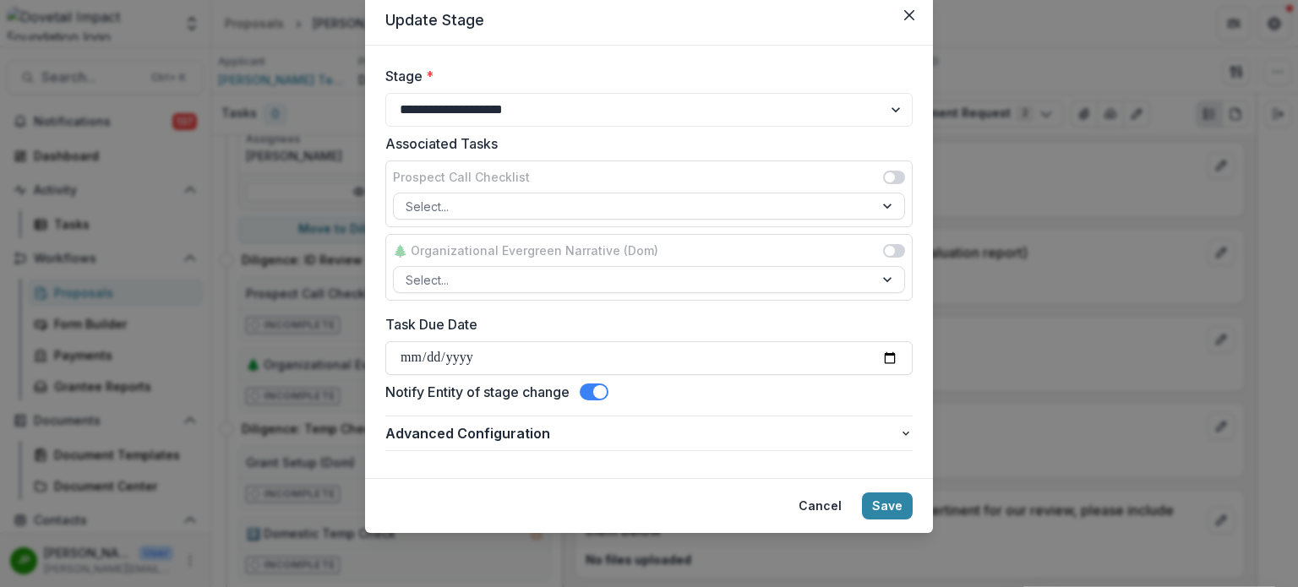
scroll to position [57, 0]
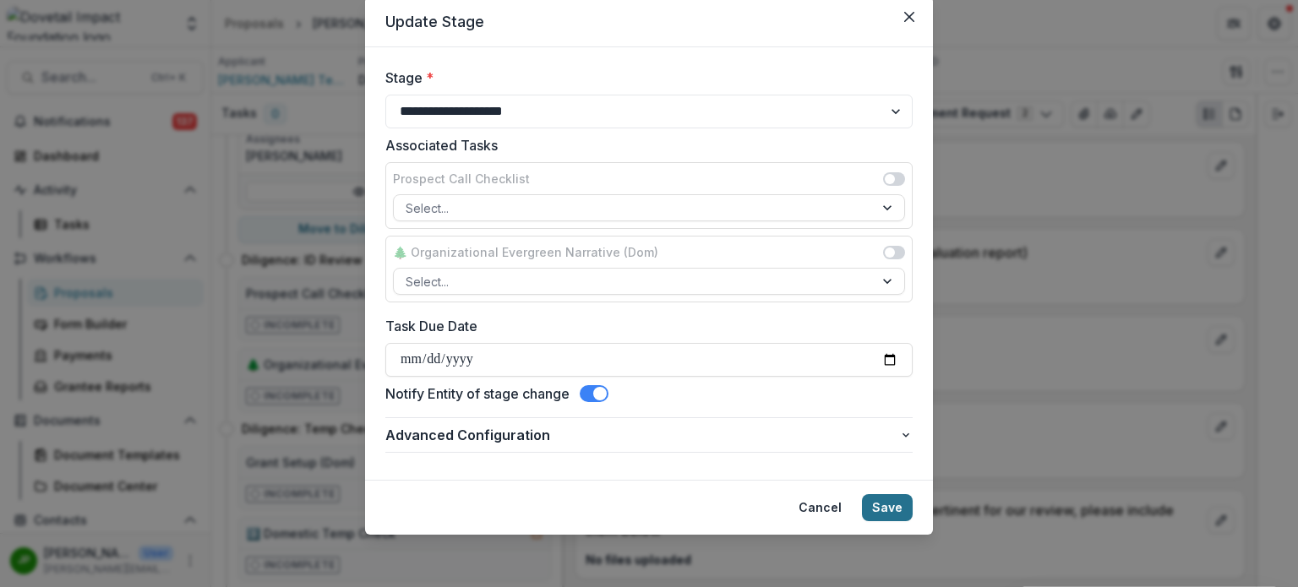
click at [887, 498] on button "Save" at bounding box center [887, 508] width 51 height 27
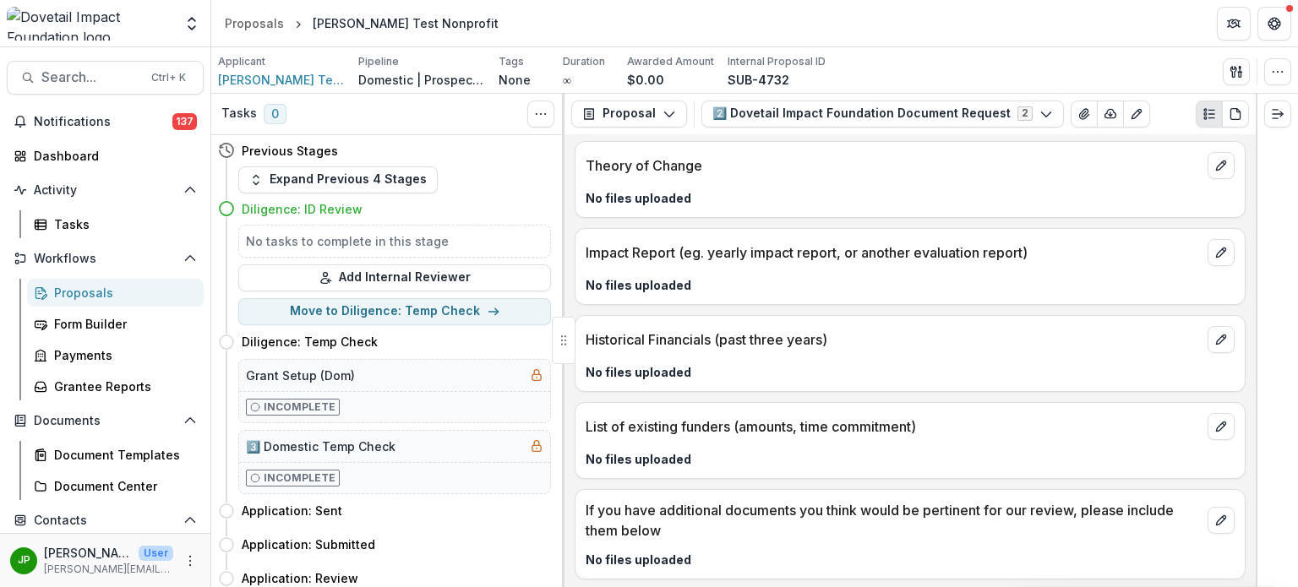
scroll to position [375, 0]
click at [436, 314] on button "Move to Diligence: Temp Check" at bounding box center [394, 311] width 313 height 27
select select "**********"
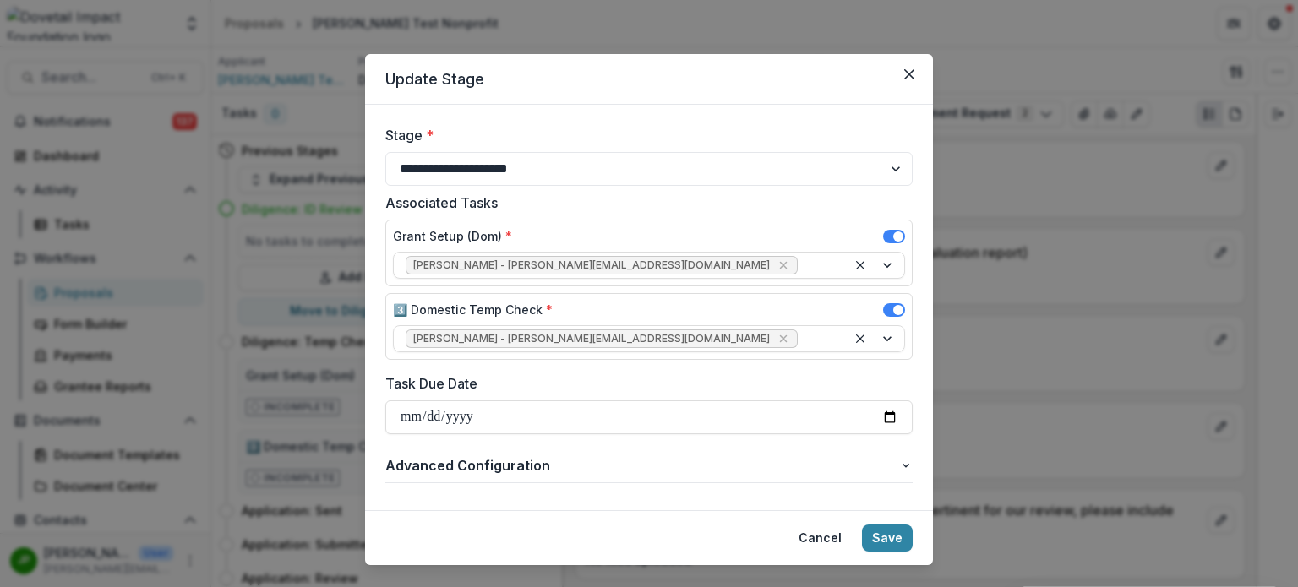
drag, startPoint x: 885, startPoint y: 527, endPoint x: 647, endPoint y: -35, distance: 609.8
click at [647, 0] on html "Skip to content Team Settings Admin Settings Proposals Jason Test Nonprofit Sea…" at bounding box center [649, 293] width 1298 height 587
click at [910, 82] on button "Close" at bounding box center [909, 74] width 27 height 27
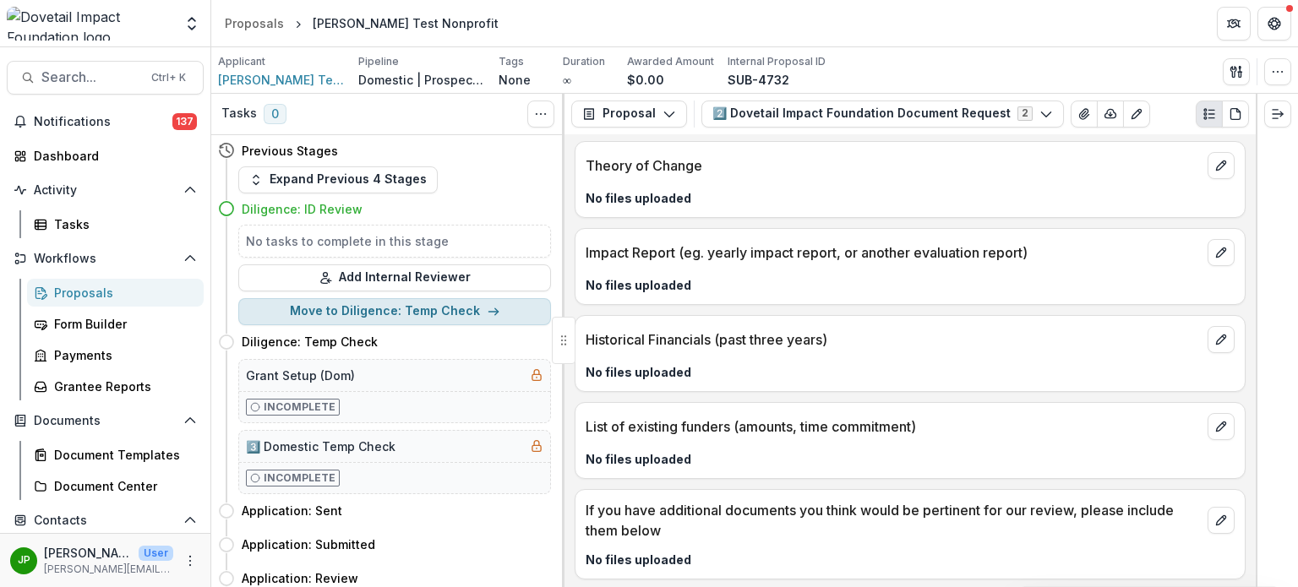
click at [429, 319] on button "Move to Diligence: Temp Check" at bounding box center [394, 311] width 313 height 27
select select "**********"
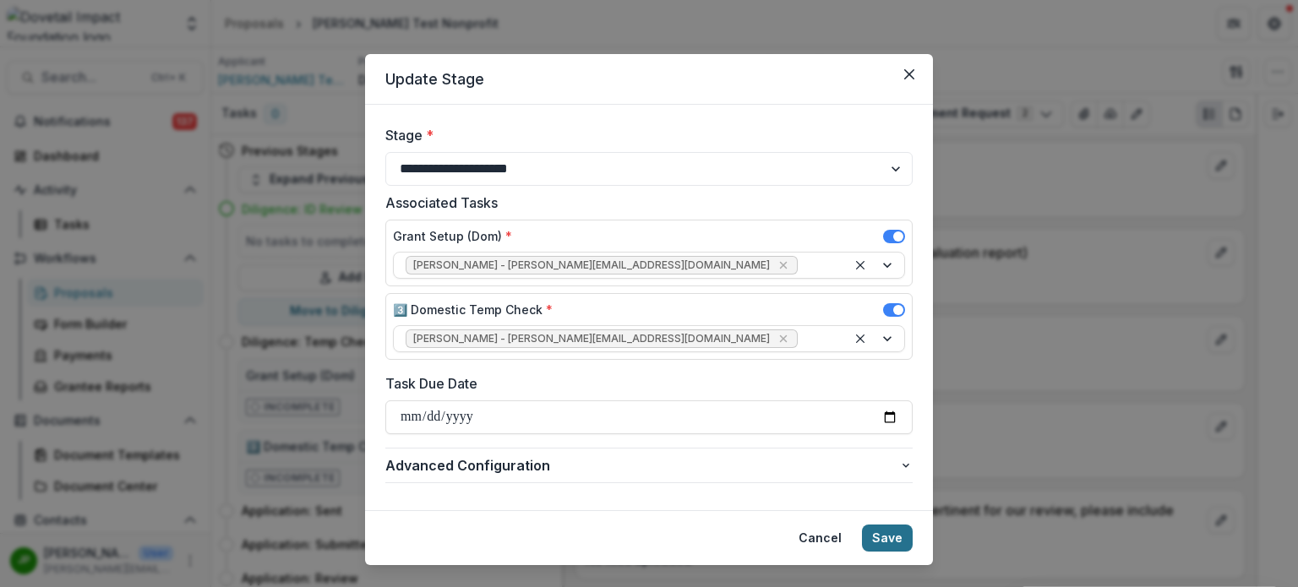
click at [881, 538] on button "Save" at bounding box center [887, 538] width 51 height 27
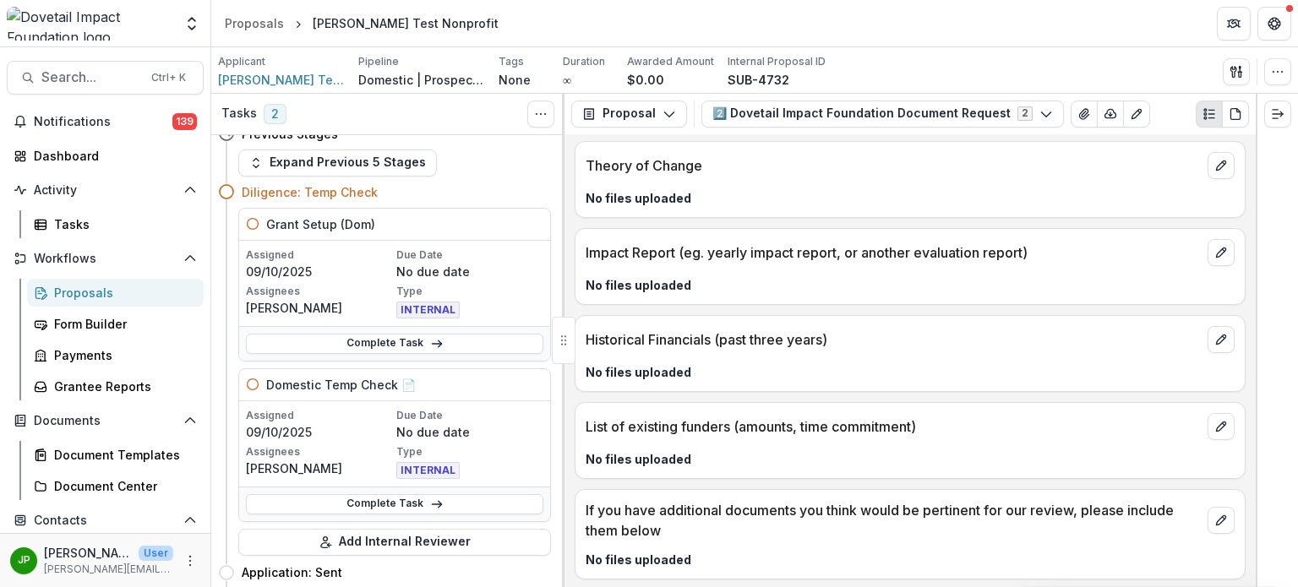
scroll to position [0, 0]
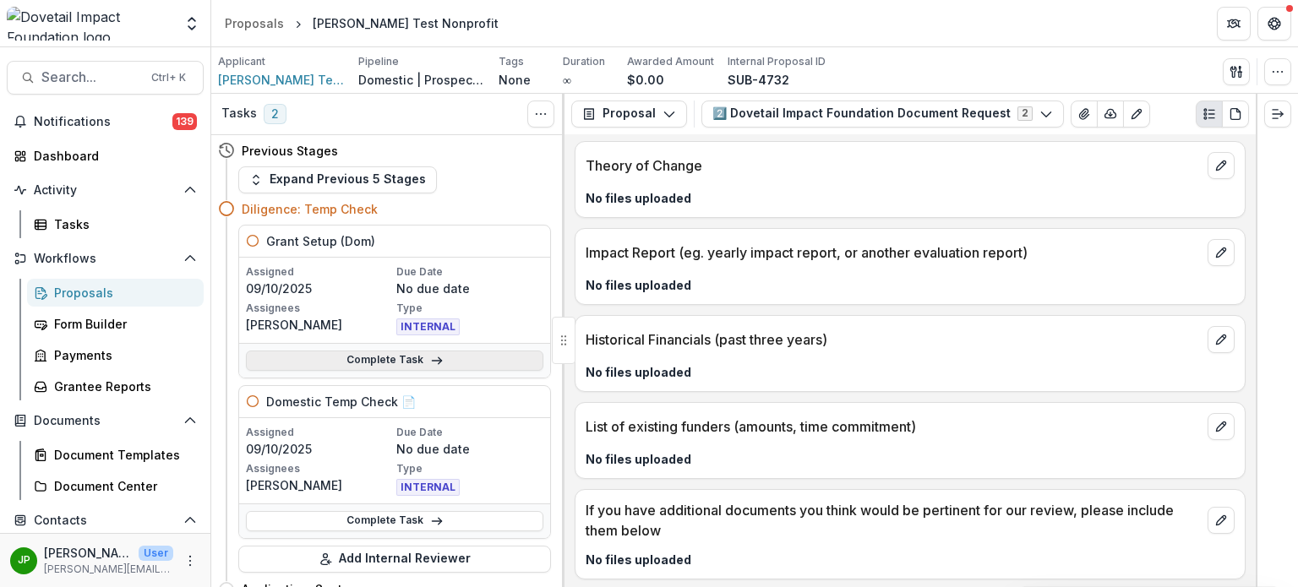
click at [393, 359] on link "Complete Task" at bounding box center [395, 361] width 298 height 20
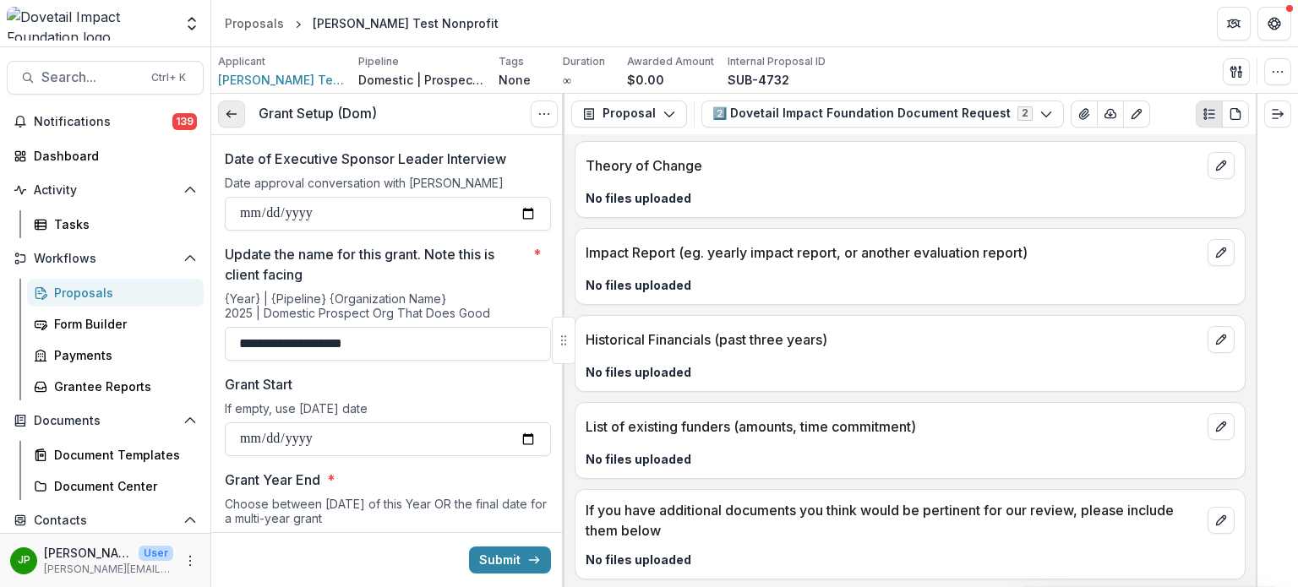
click at [232, 121] on link at bounding box center [231, 114] width 27 height 27
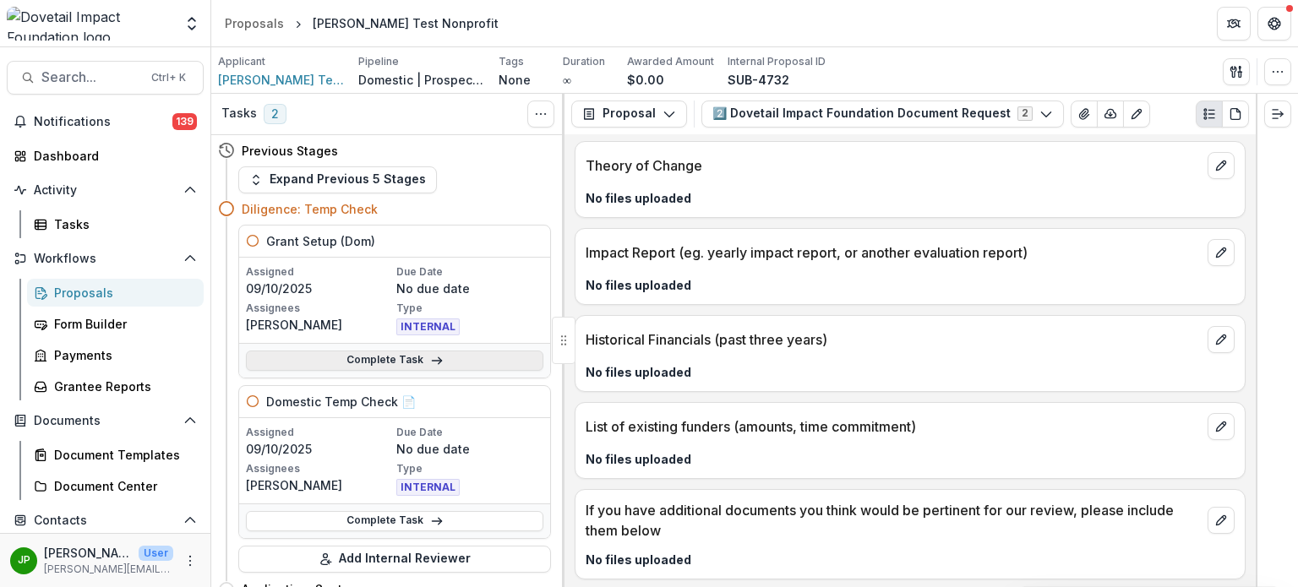
click at [436, 356] on icon at bounding box center [437, 361] width 14 height 14
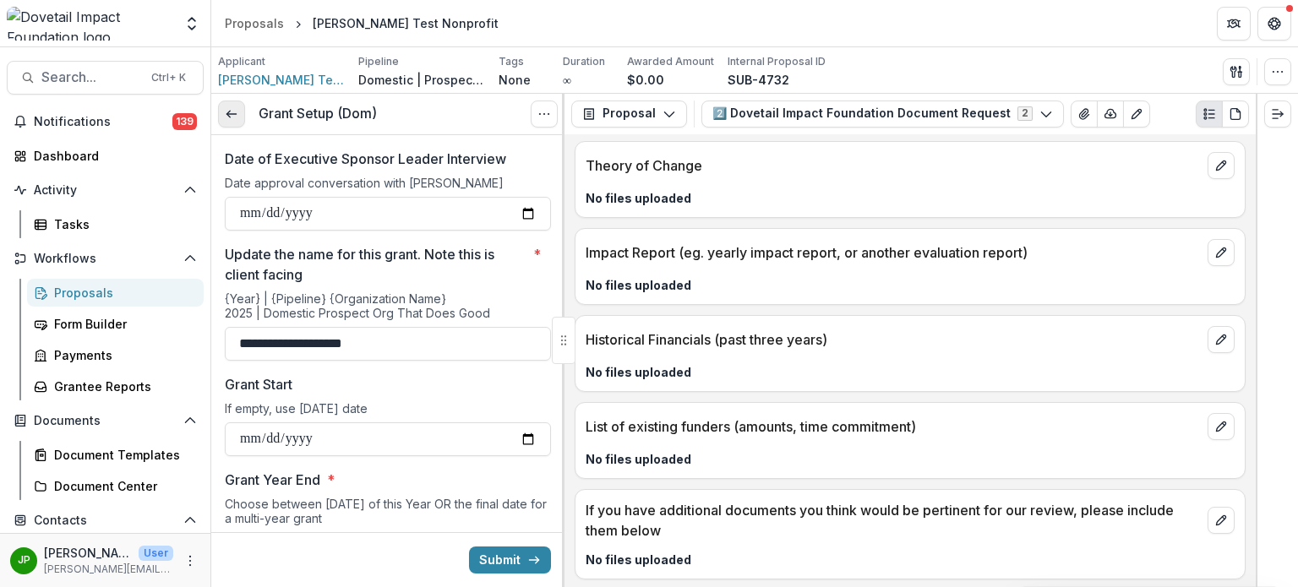
click at [239, 117] on link at bounding box center [231, 114] width 27 height 27
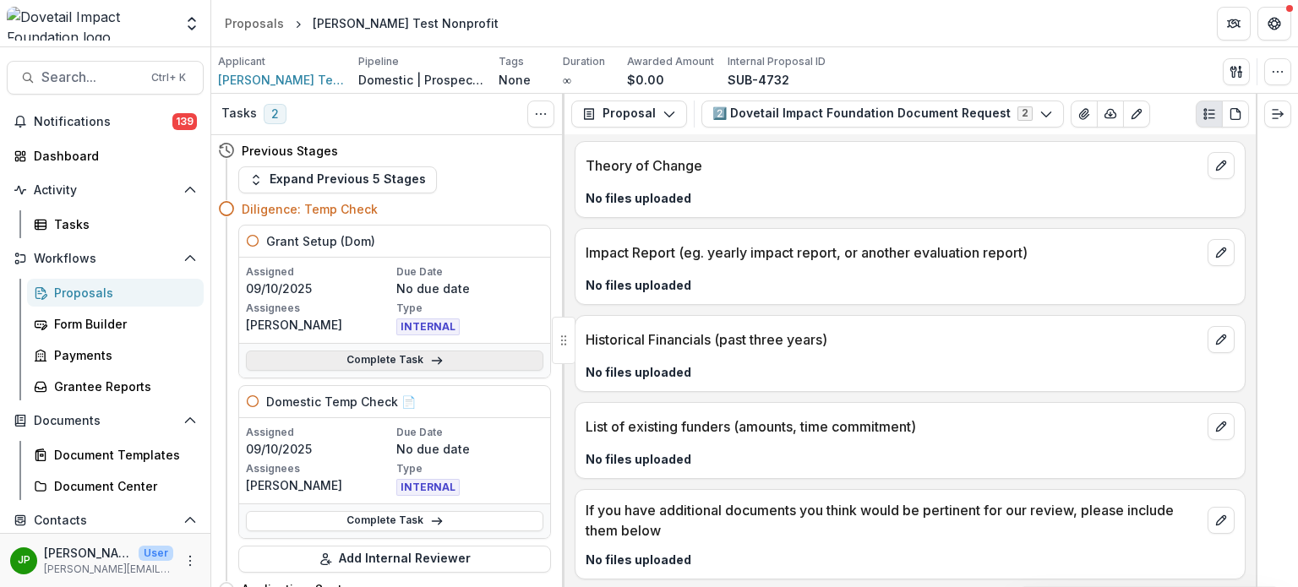
click at [371, 356] on link "Complete Task" at bounding box center [395, 361] width 298 height 20
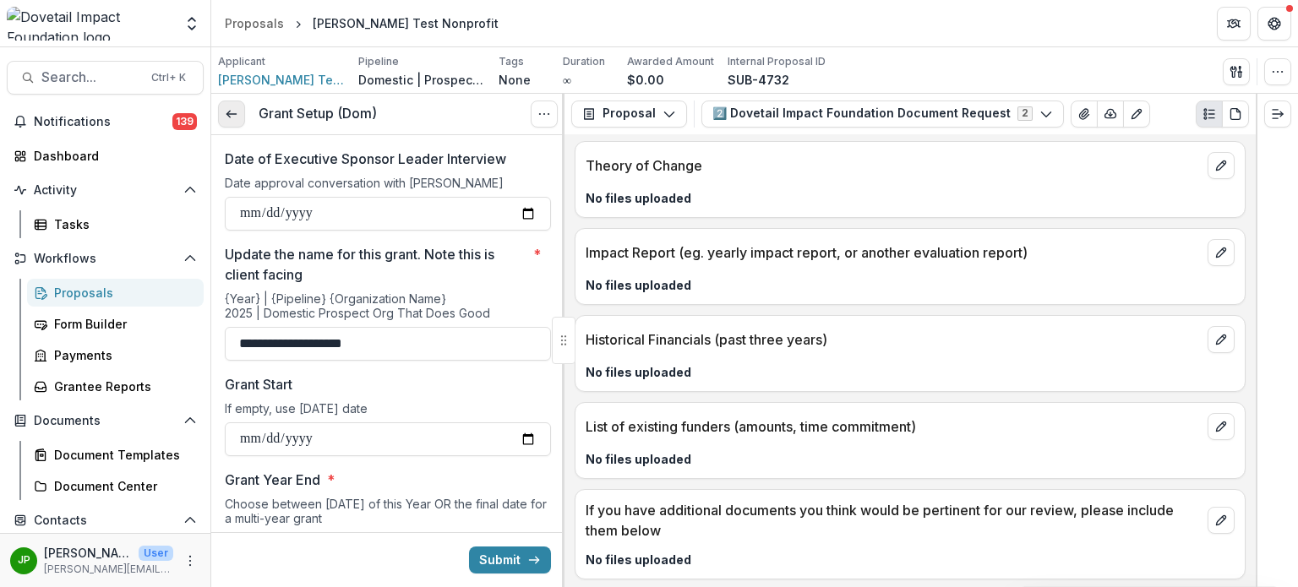
click at [230, 114] on icon at bounding box center [232, 114] width 14 height 14
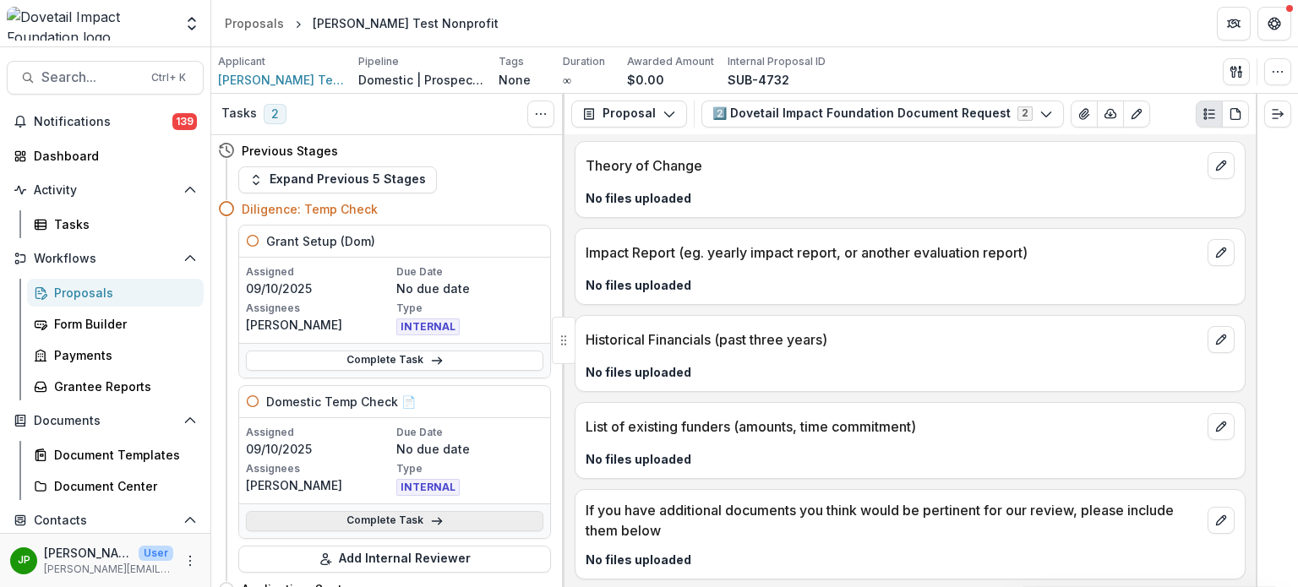
click at [433, 516] on icon at bounding box center [437, 522] width 14 height 14
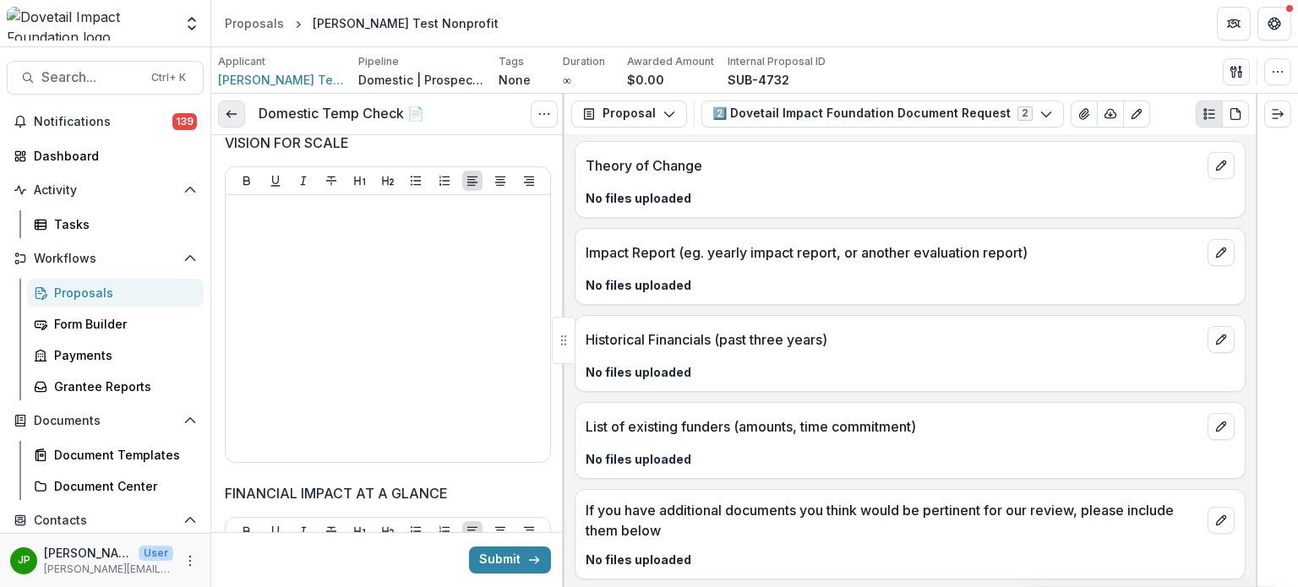
scroll to position [2113, 0]
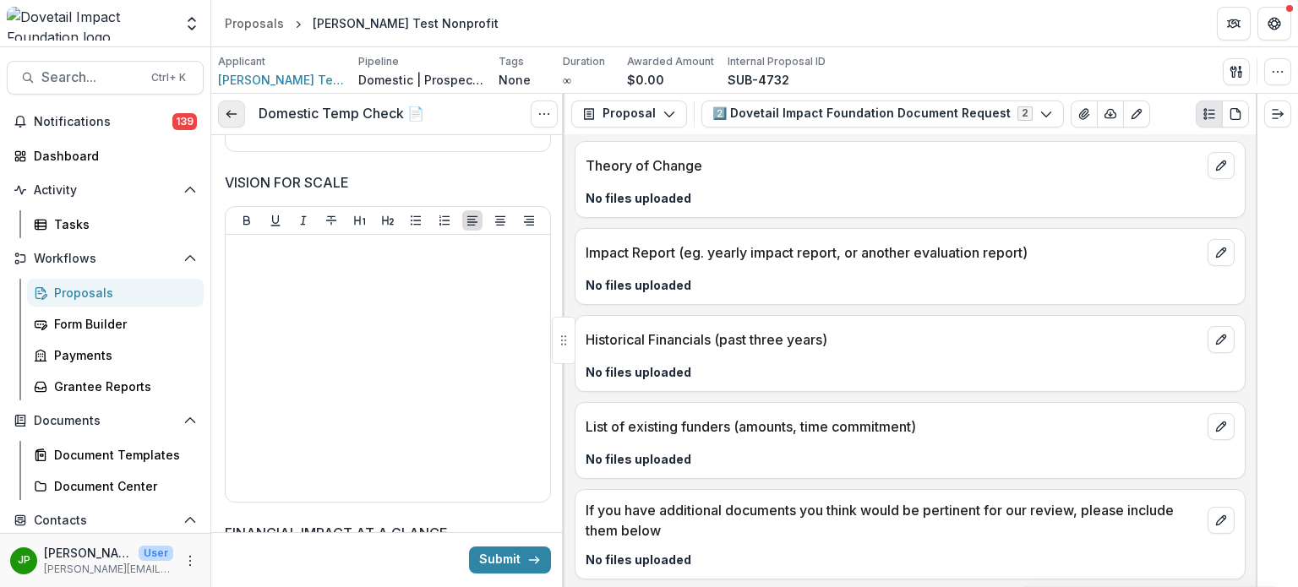
click at [232, 123] on div "Domestic Temp Check 📄 View task Cancel Task" at bounding box center [387, 114] width 353 height 41
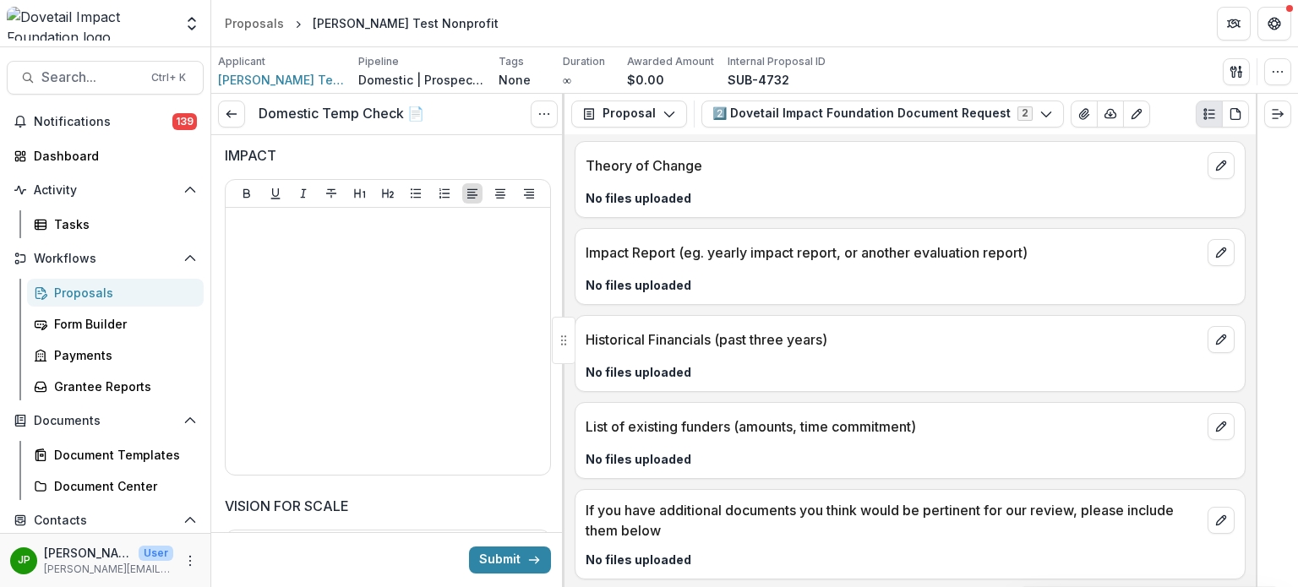
scroll to position [1775, 0]
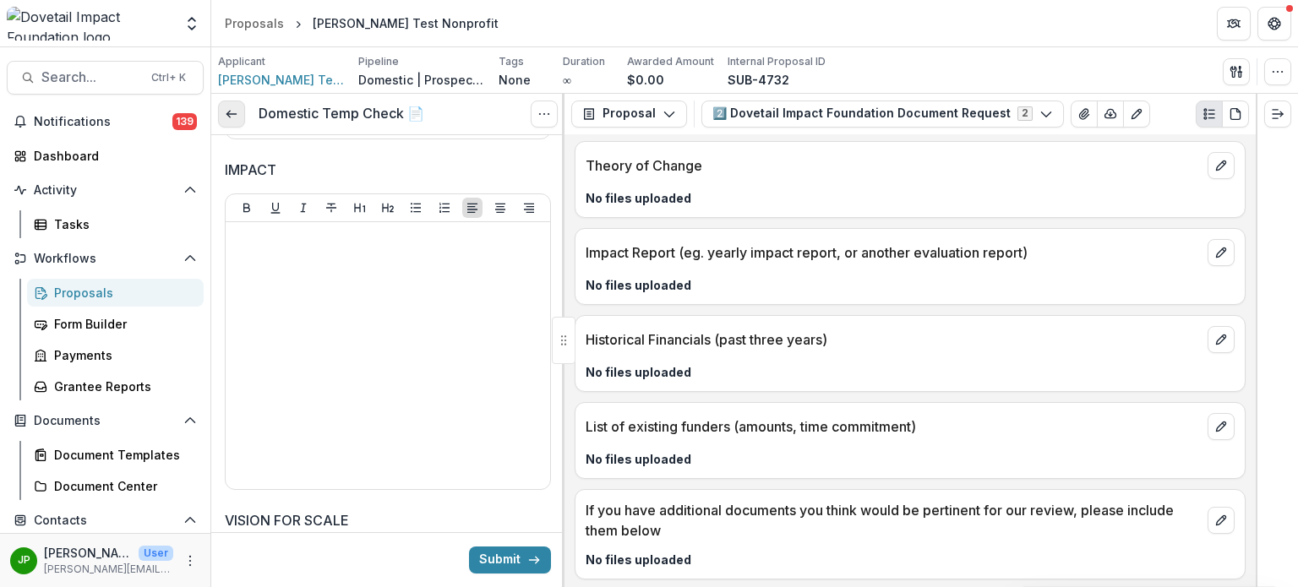
click at [225, 107] on icon at bounding box center [232, 114] width 14 height 14
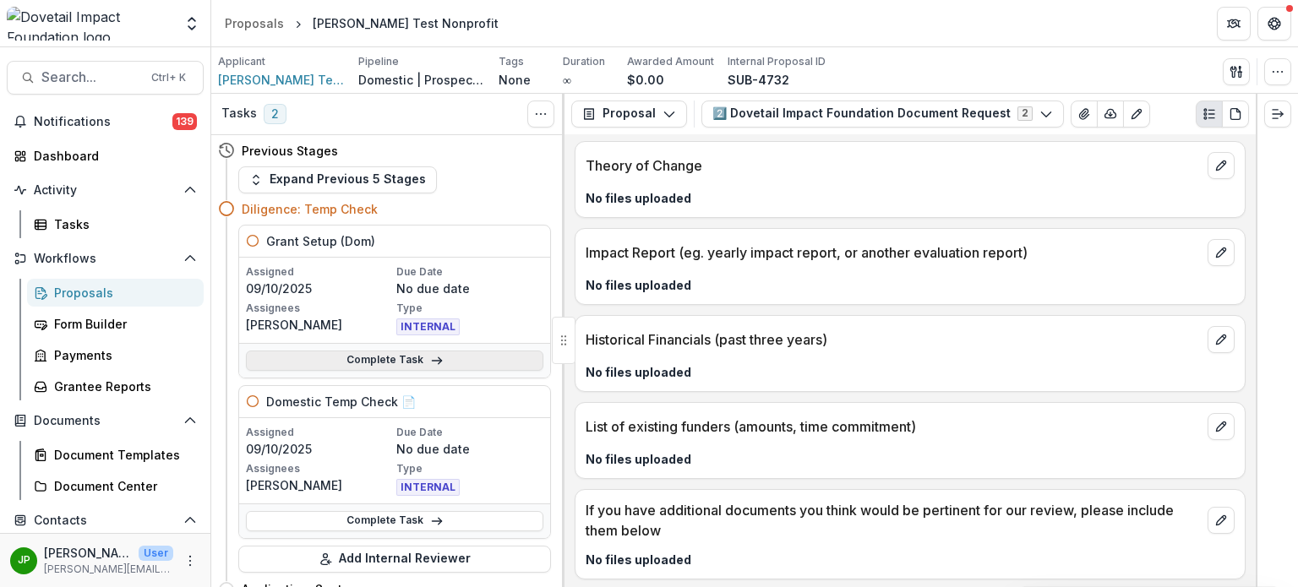
click at [434, 351] on link "Complete Task" at bounding box center [395, 361] width 298 height 20
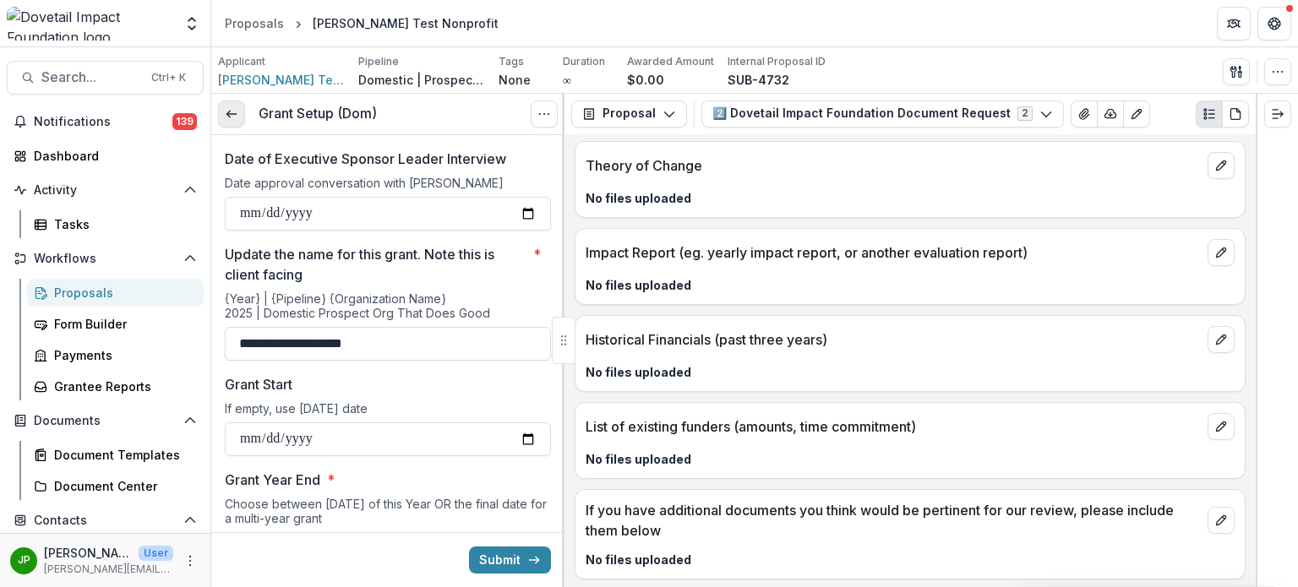
click at [234, 114] on icon at bounding box center [232, 114] width 14 height 14
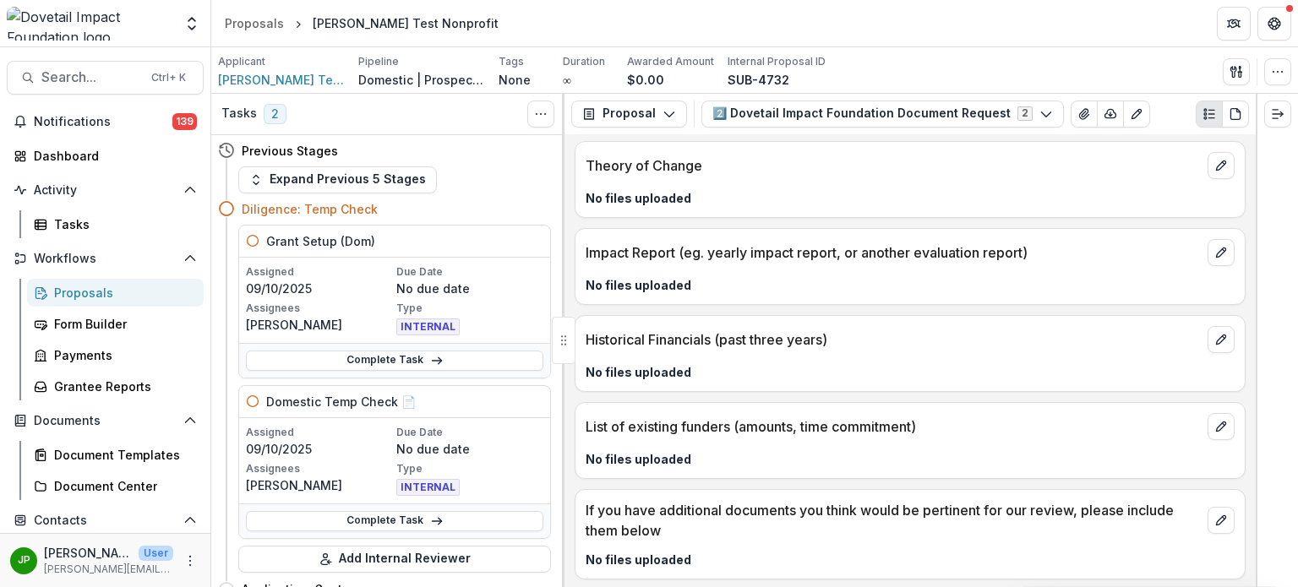
drag, startPoint x: 381, startPoint y: 243, endPoint x: 402, endPoint y: 287, distance: 48.8
click at [380, 242] on div "Grant Setup (Dom)" at bounding box center [394, 242] width 311 height 32
click at [401, 358] on link "Complete Task" at bounding box center [395, 361] width 298 height 20
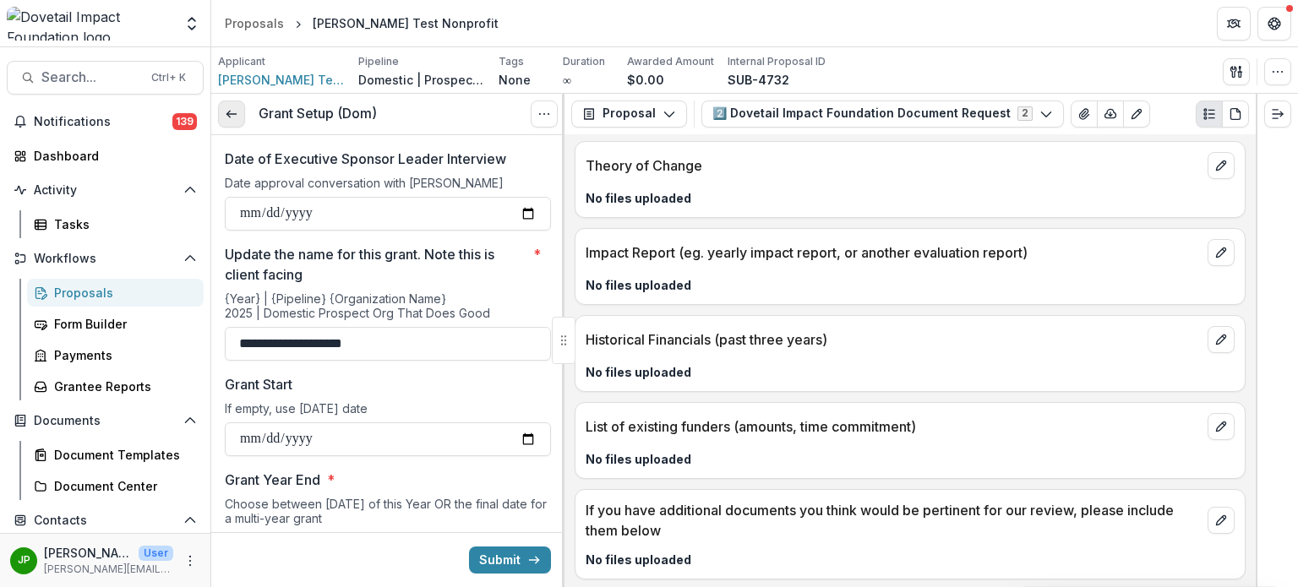
click at [230, 114] on icon at bounding box center [232, 114] width 14 height 14
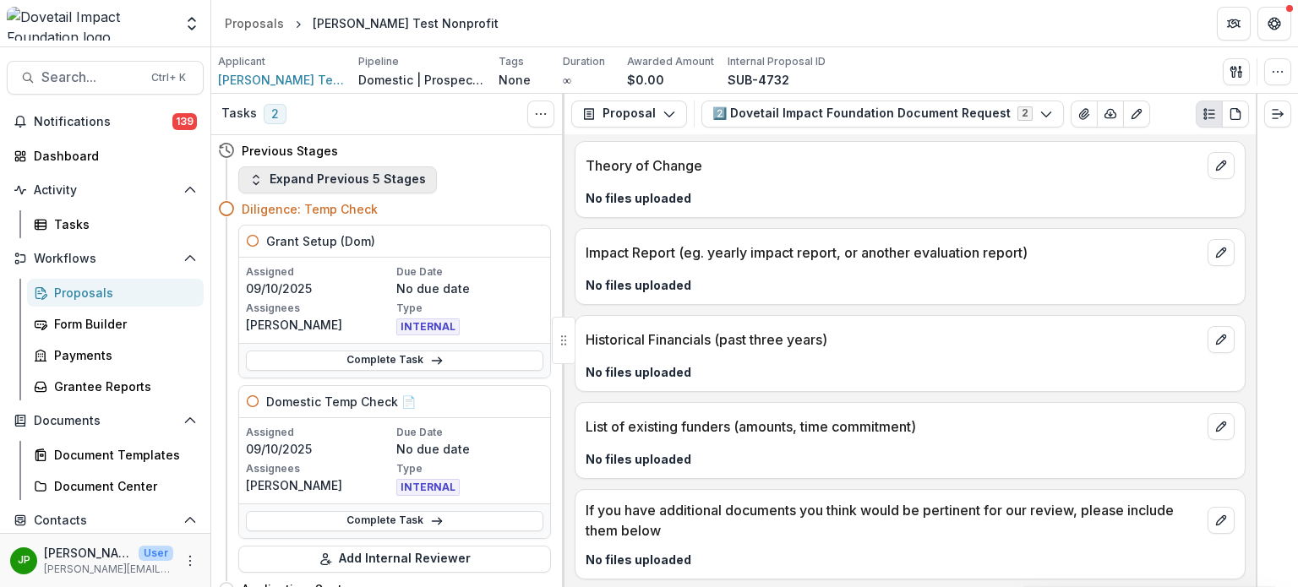
click at [270, 179] on button "Expand Previous 5 Stages" at bounding box center [337, 180] width 199 height 27
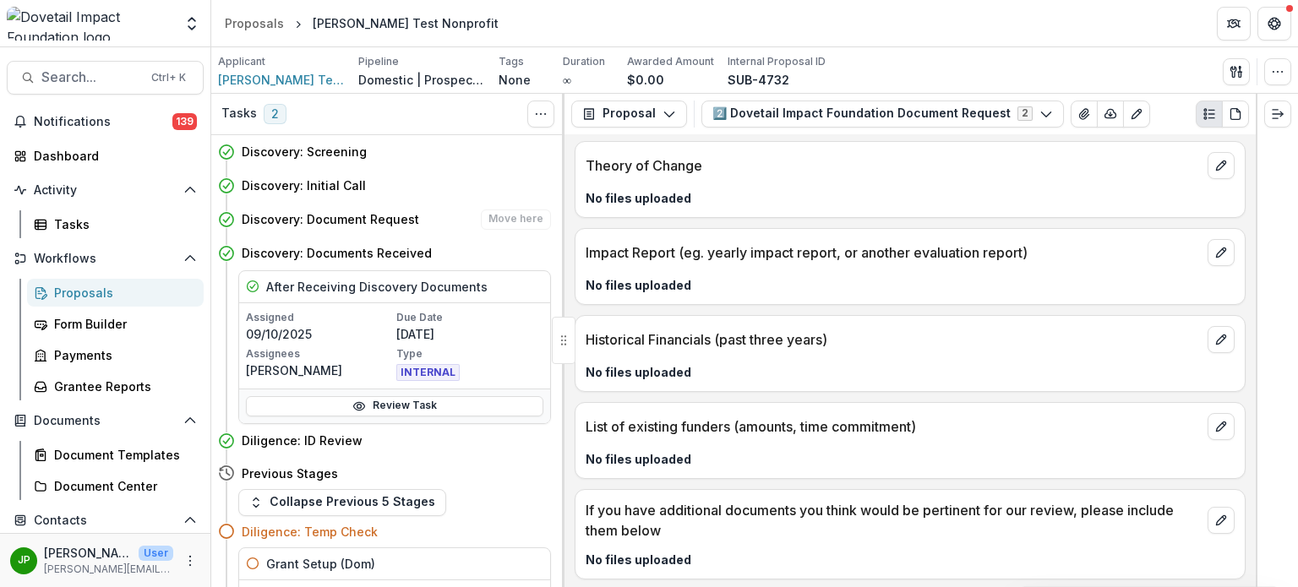
click at [283, 222] on h4 "Discovery: Document Request" at bounding box center [331, 219] width 178 height 18
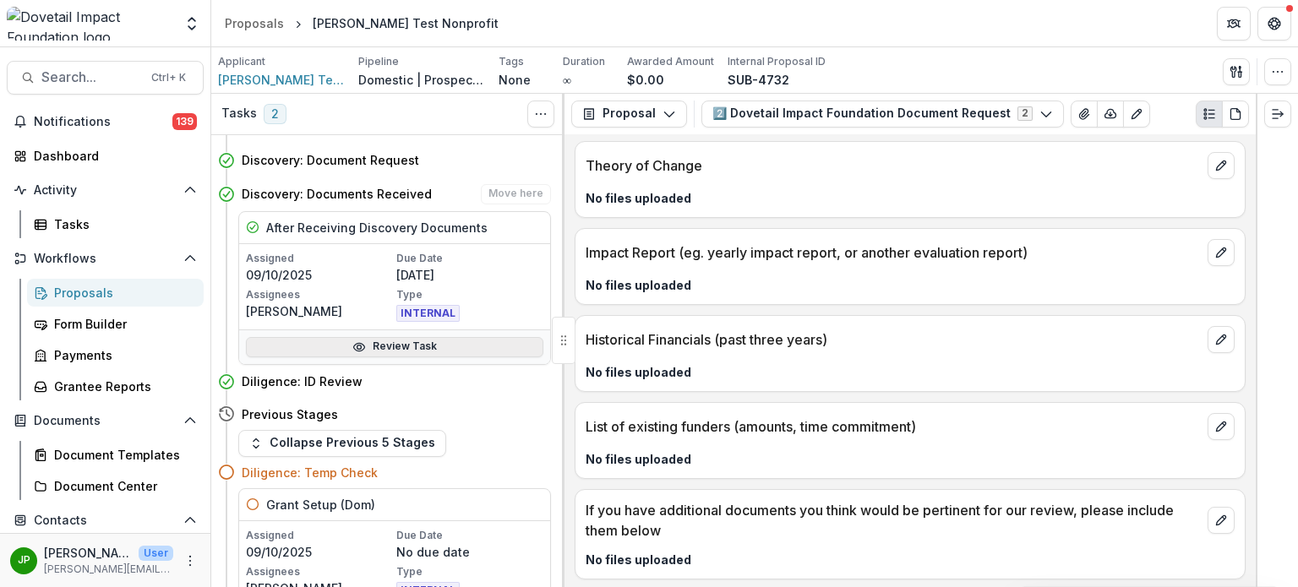
scroll to position [85, 0]
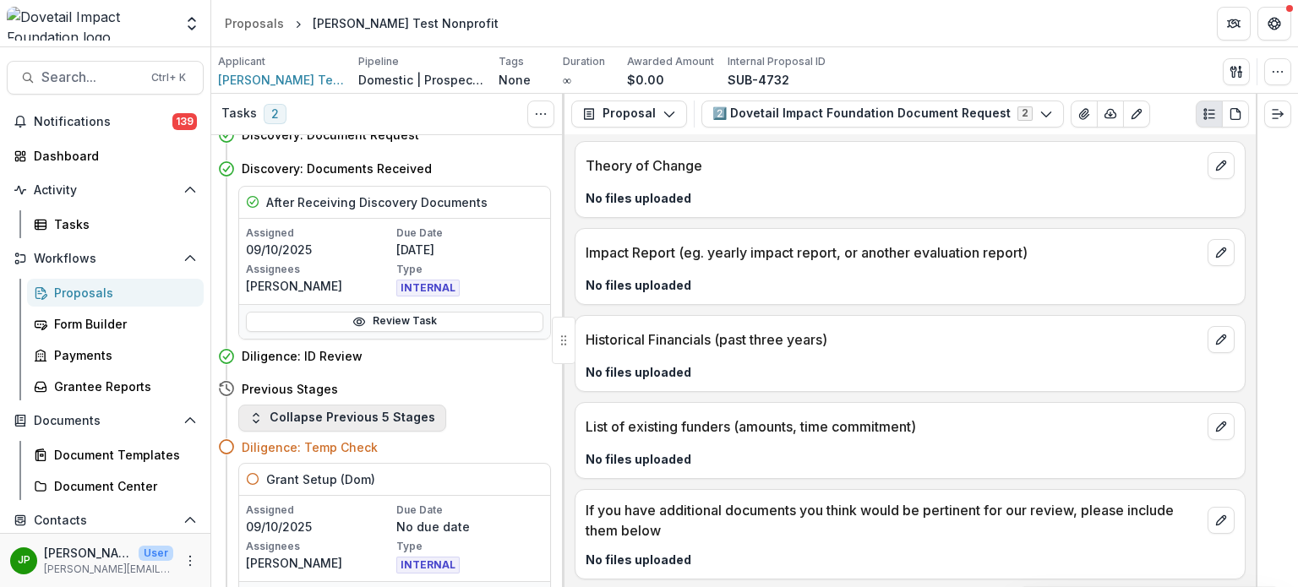
click at [365, 424] on button "Collapse Previous 5 Stages" at bounding box center [342, 418] width 208 height 27
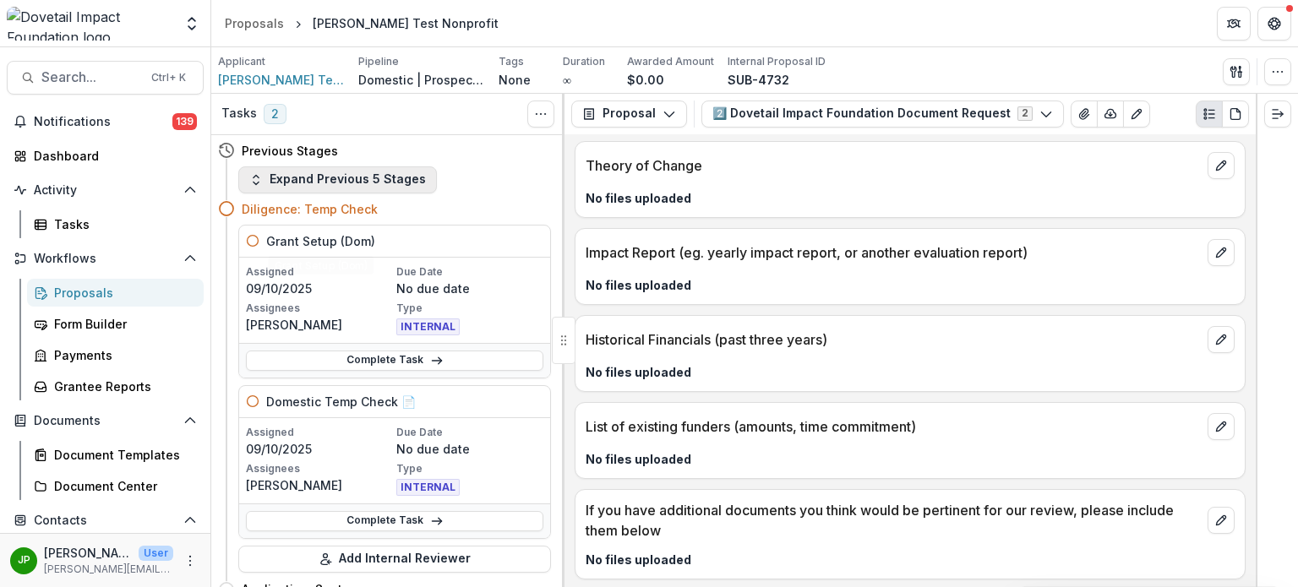
click at [368, 184] on button "Expand Previous 5 Stages" at bounding box center [337, 180] width 199 height 27
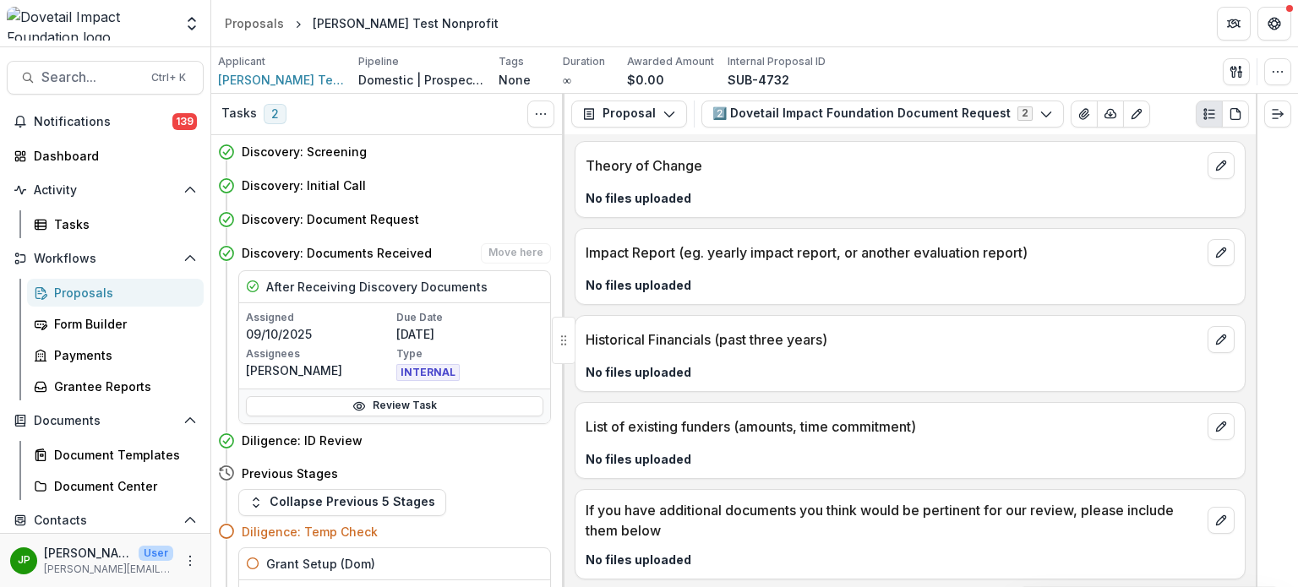
click at [463, 243] on div "Discovery: Documents Received Move here" at bounding box center [396, 253] width 309 height 20
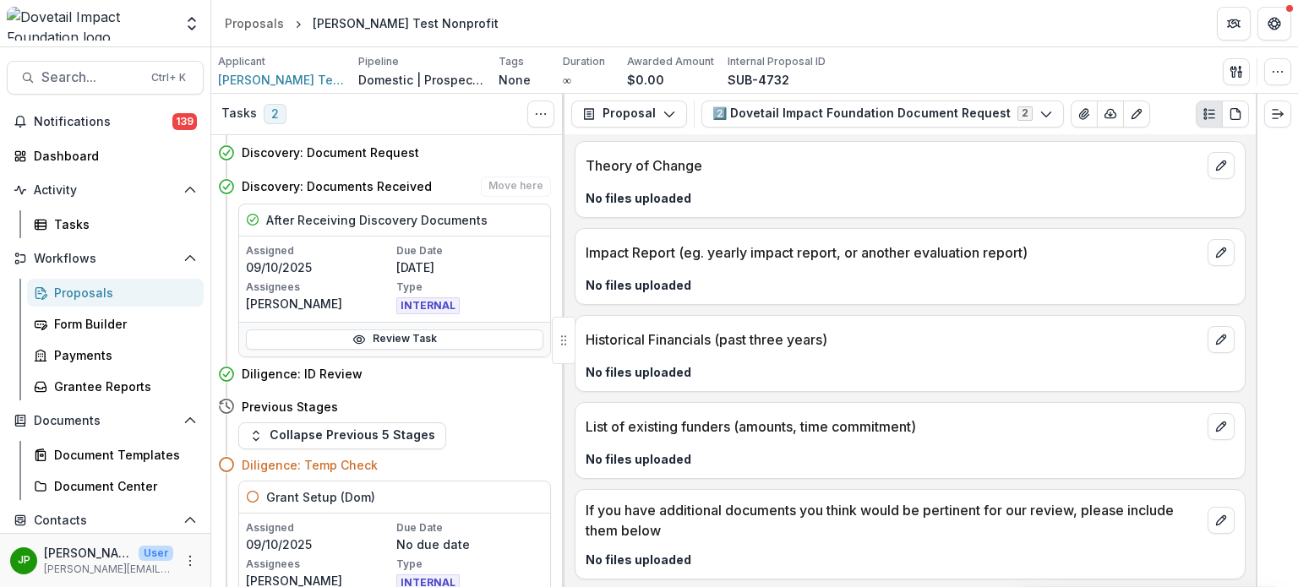
scroll to position [85, 0]
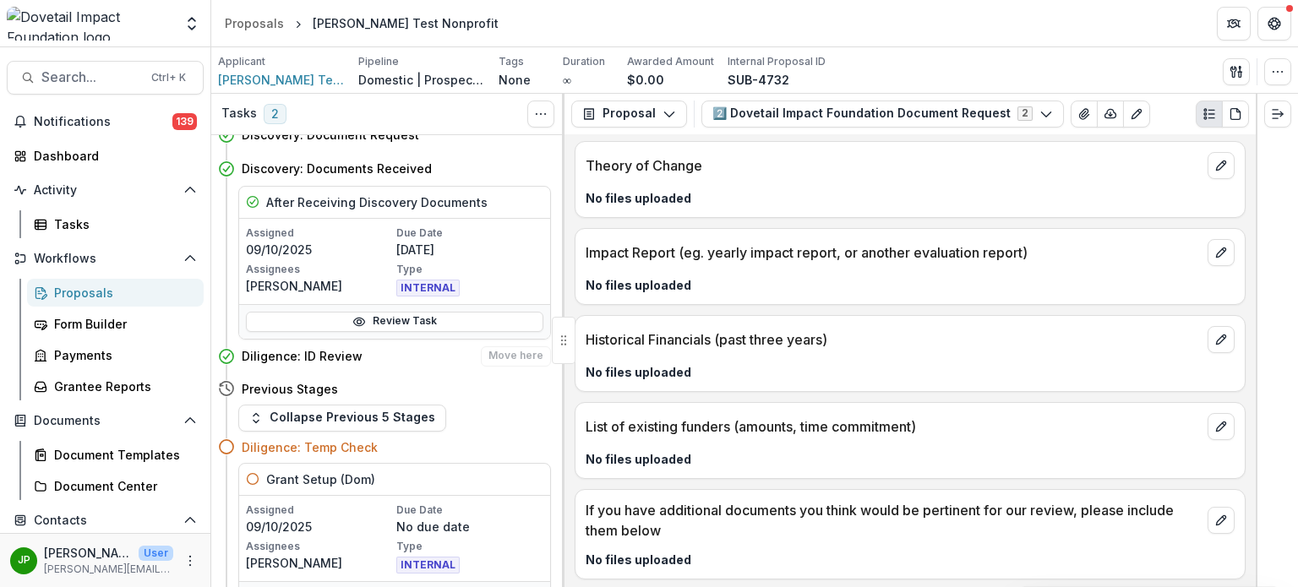
click at [325, 354] on h4 "Diligence: ID Review" at bounding box center [302, 356] width 121 height 18
click at [329, 357] on h4 "Diligence: ID Review" at bounding box center [302, 356] width 121 height 18
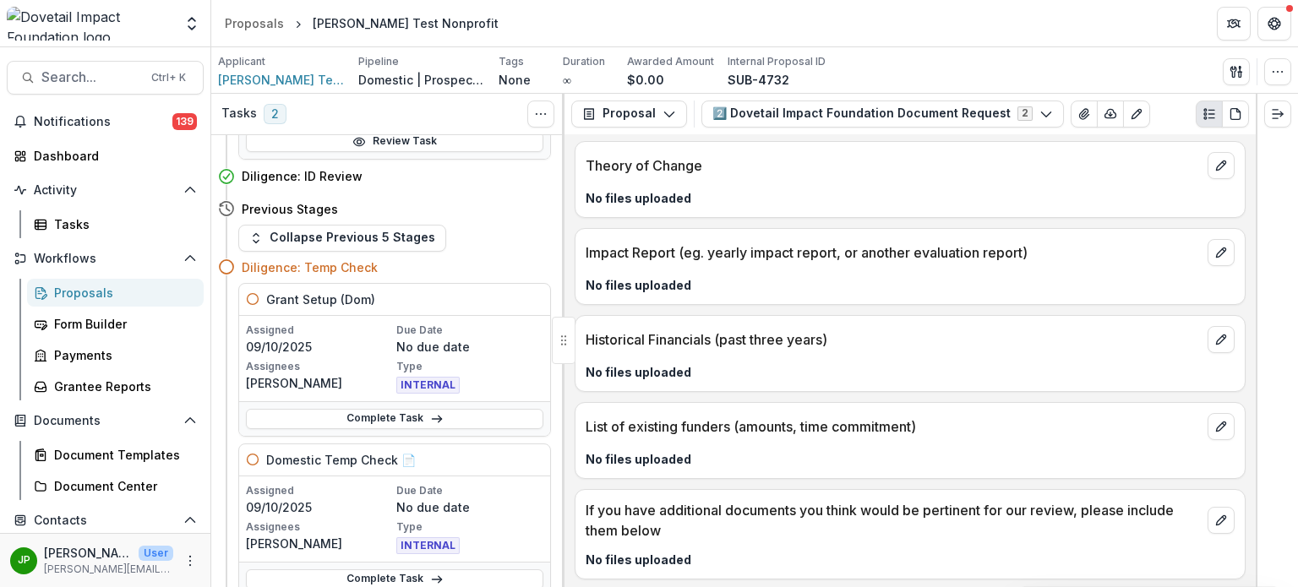
scroll to position [254, 0]
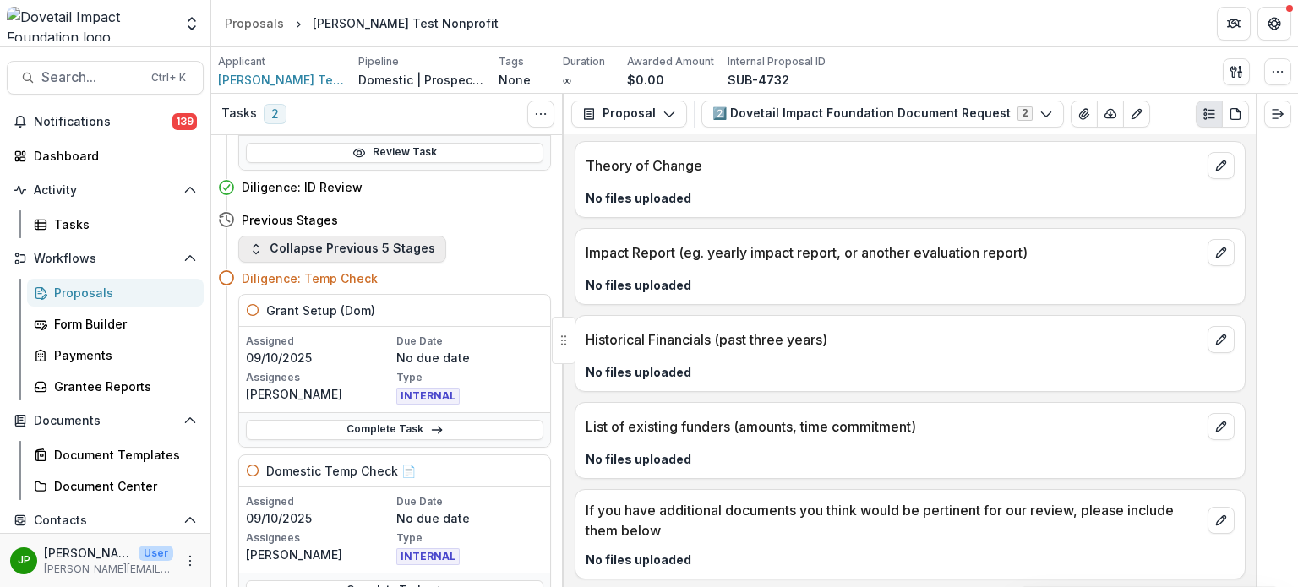
click at [335, 256] on button "Collapse Previous 5 Stages" at bounding box center [342, 249] width 208 height 27
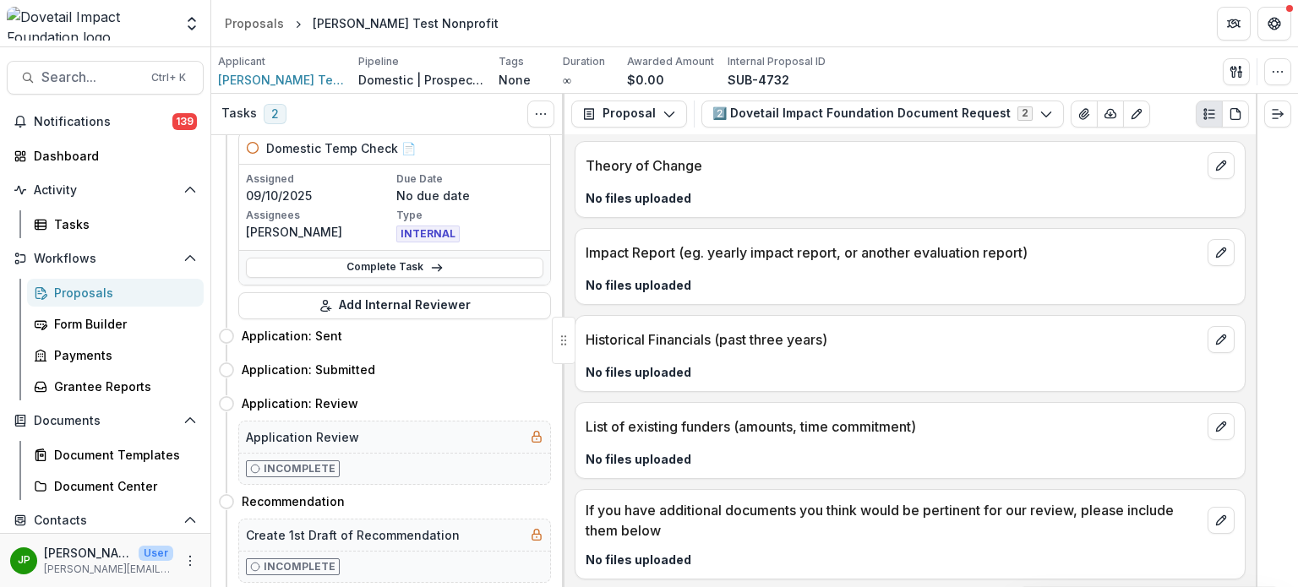
scroll to position [0, 0]
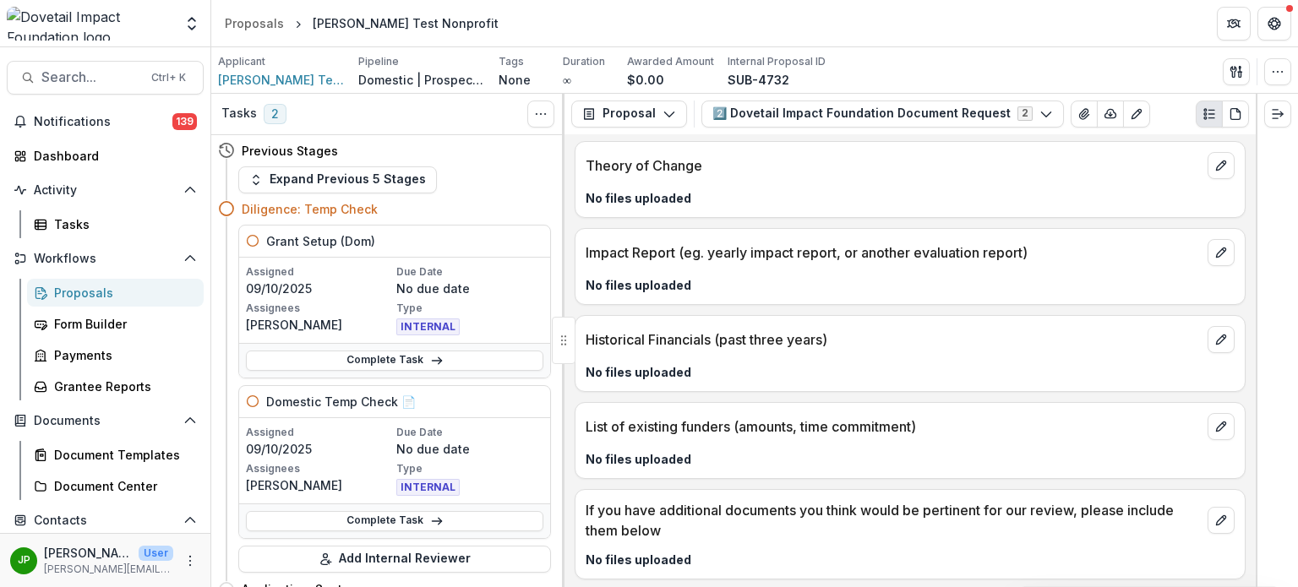
click at [265, 249] on div "Grant Setup (Dom)" at bounding box center [394, 242] width 311 height 32
click at [260, 243] on div "Grant Setup (Dom)" at bounding box center [394, 242] width 311 height 32
click at [251, 242] on icon at bounding box center [253, 241] width 14 height 14
click at [431, 358] on icon at bounding box center [437, 361] width 14 height 14
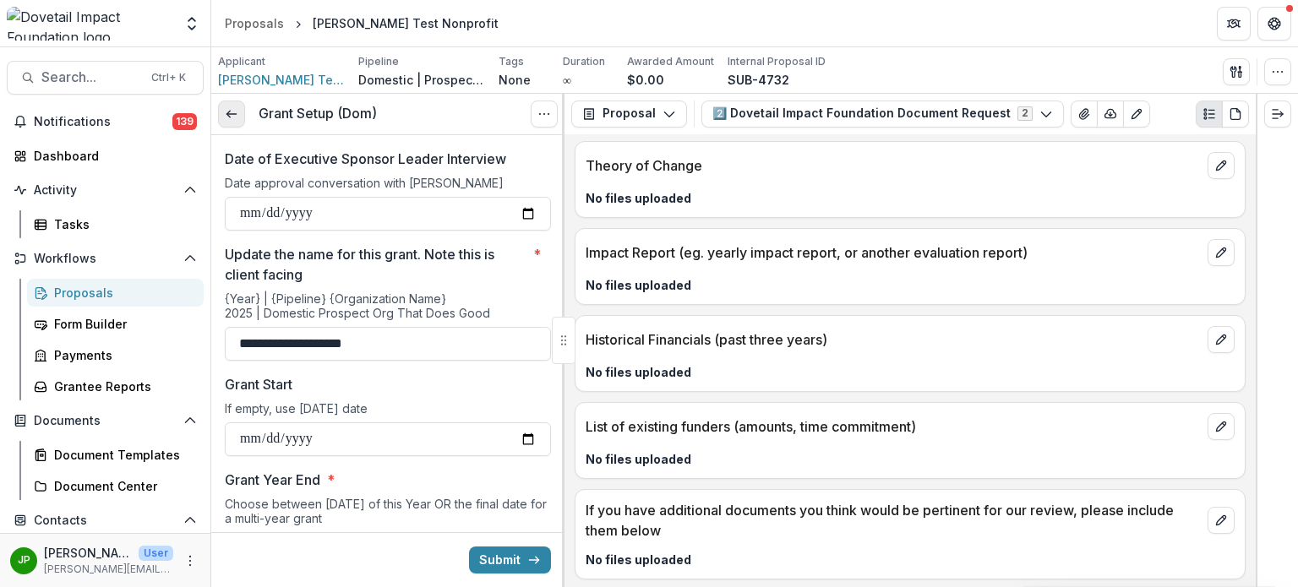
click at [240, 118] on link at bounding box center [231, 114] width 27 height 27
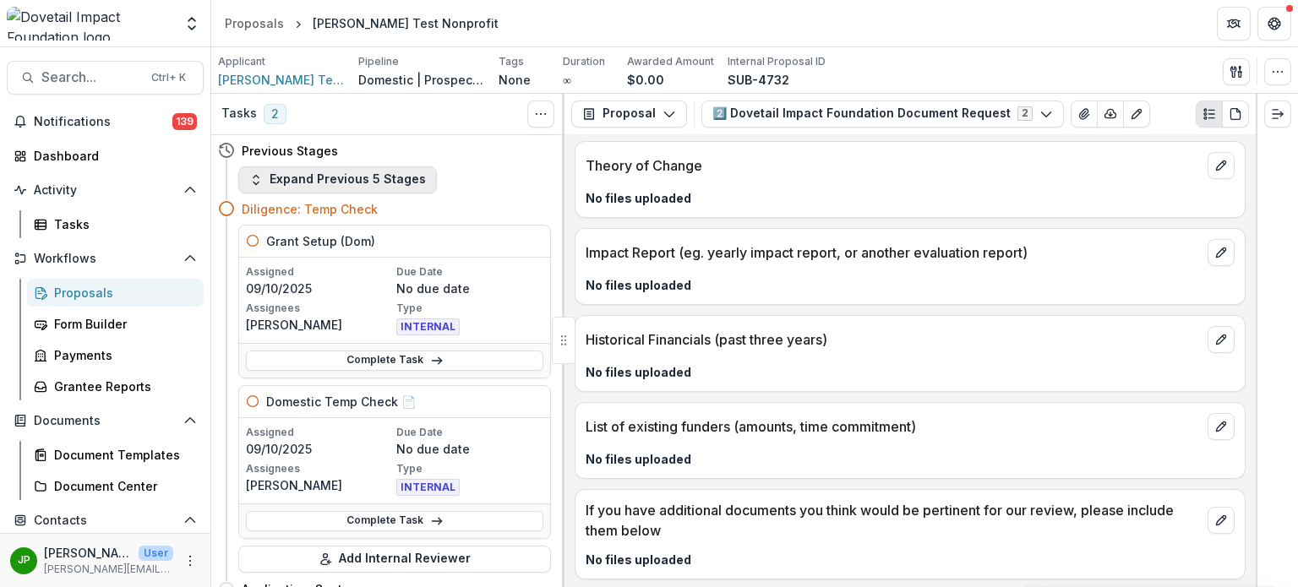
click at [265, 175] on button "Expand Previous 5 Stages" at bounding box center [337, 180] width 199 height 27
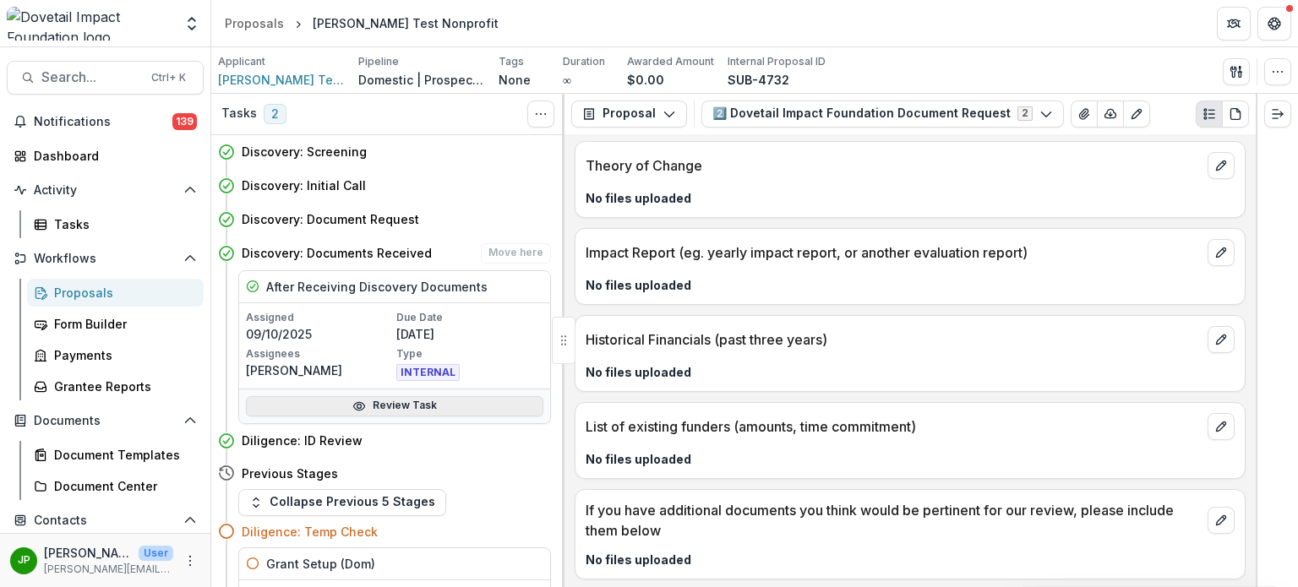
click at [459, 404] on link "Review Task" at bounding box center [395, 406] width 298 height 20
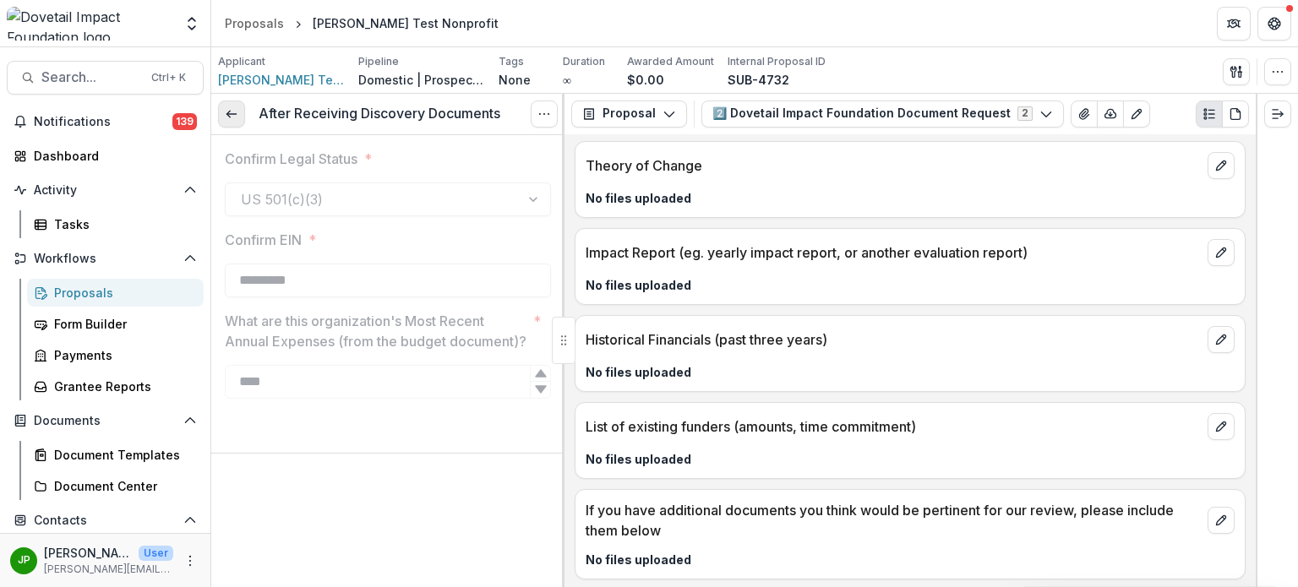
click at [226, 114] on icon at bounding box center [232, 114] width 14 height 14
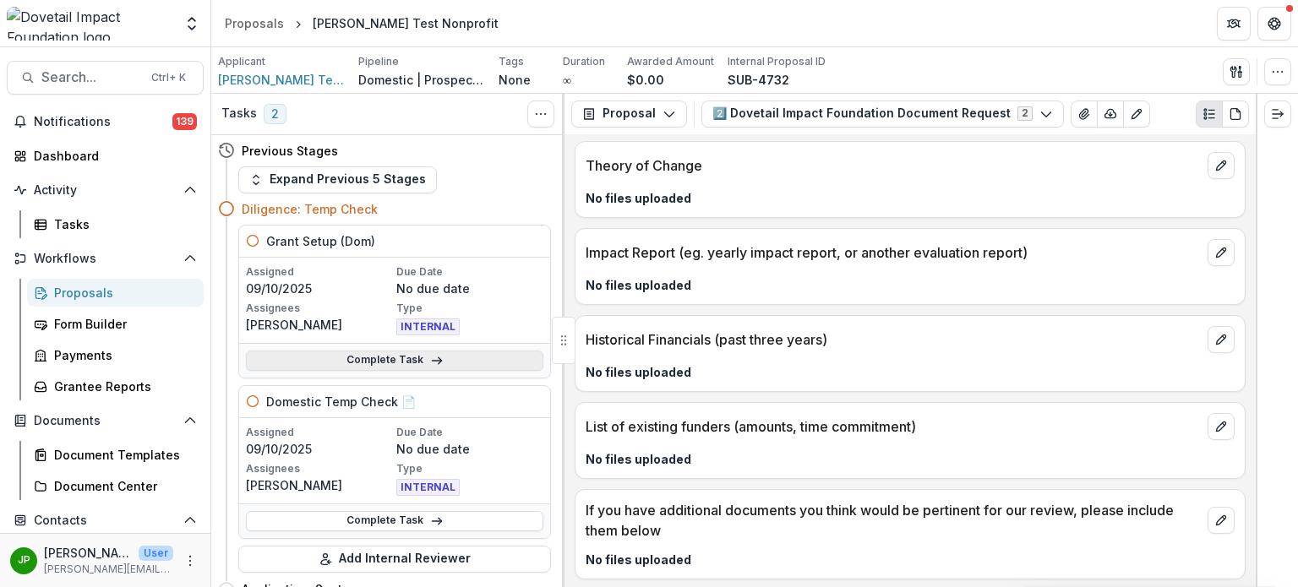
click at [402, 363] on link "Complete Task" at bounding box center [395, 361] width 298 height 20
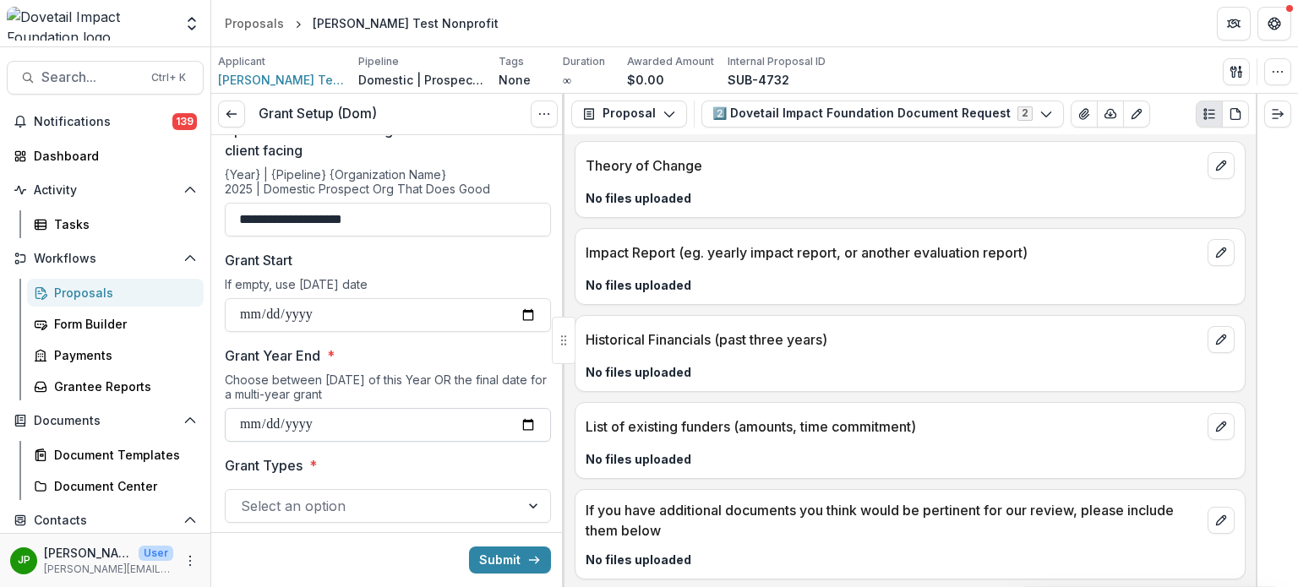
scroll to position [85, 0]
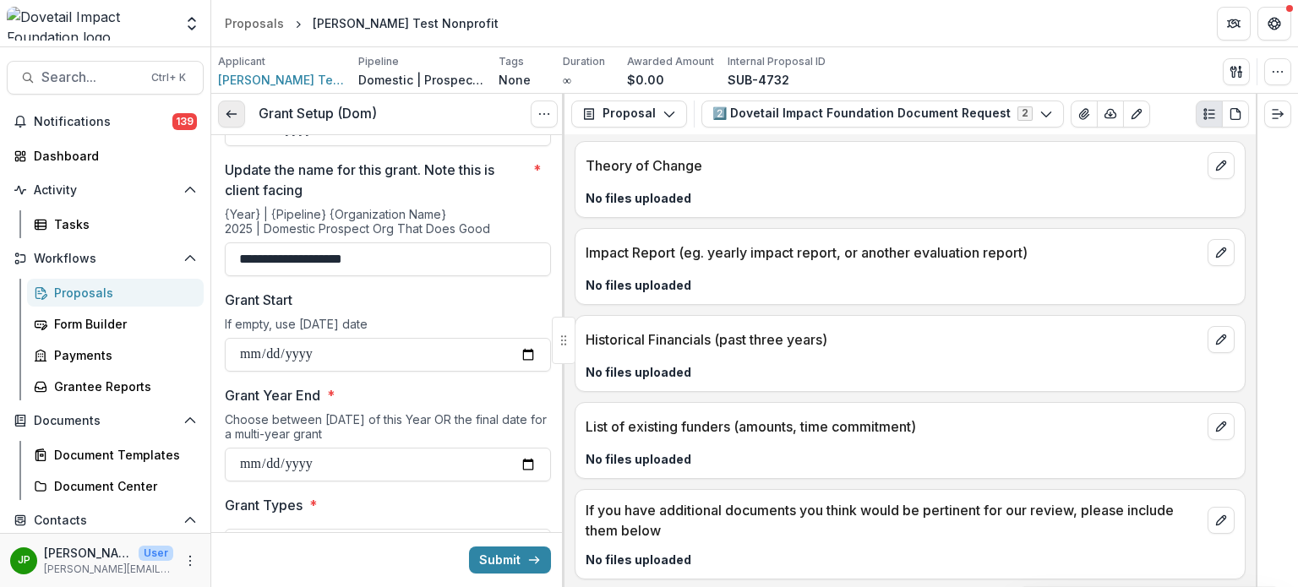
click at [230, 107] on icon at bounding box center [232, 114] width 14 height 14
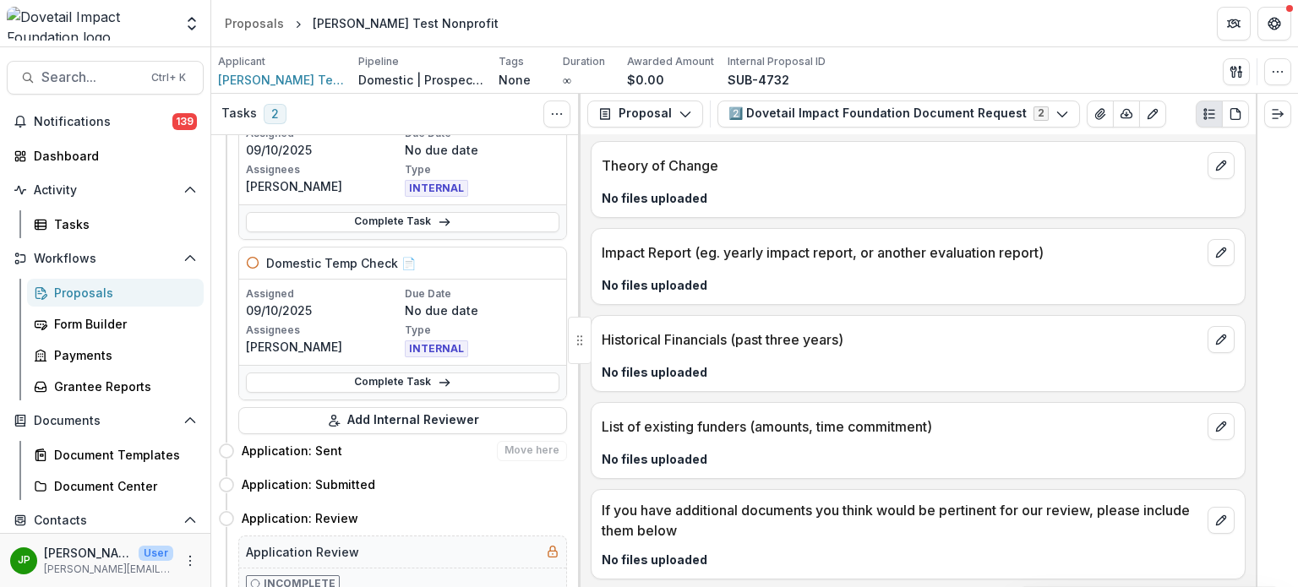
scroll to position [169, 0]
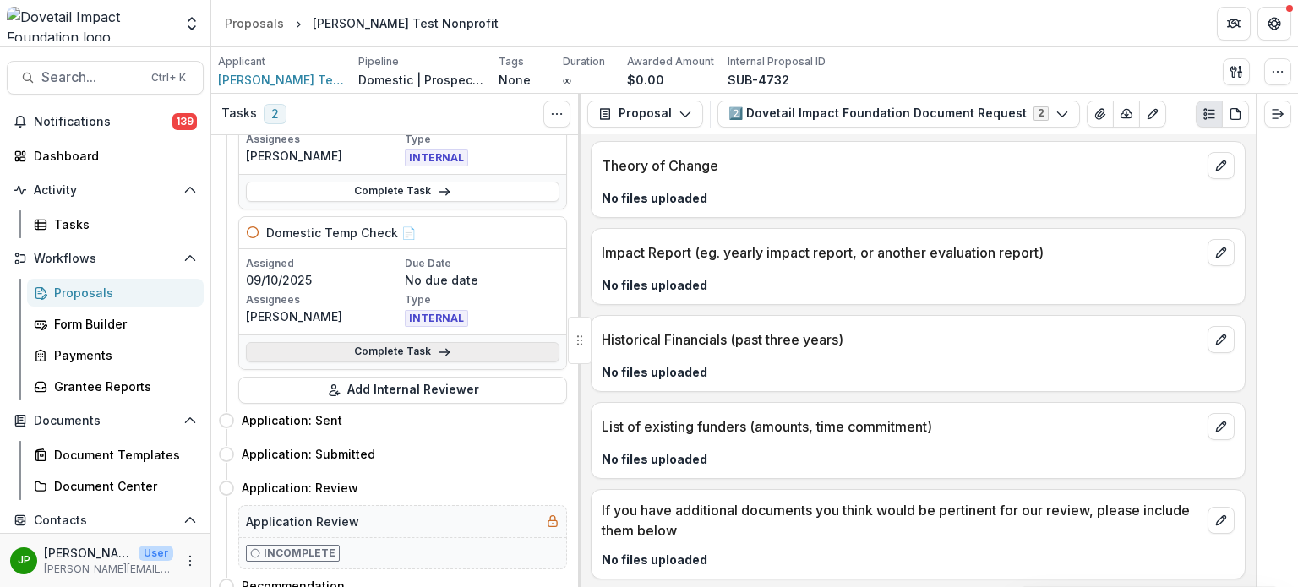
click at [412, 358] on link "Complete Task" at bounding box center [403, 352] width 314 height 20
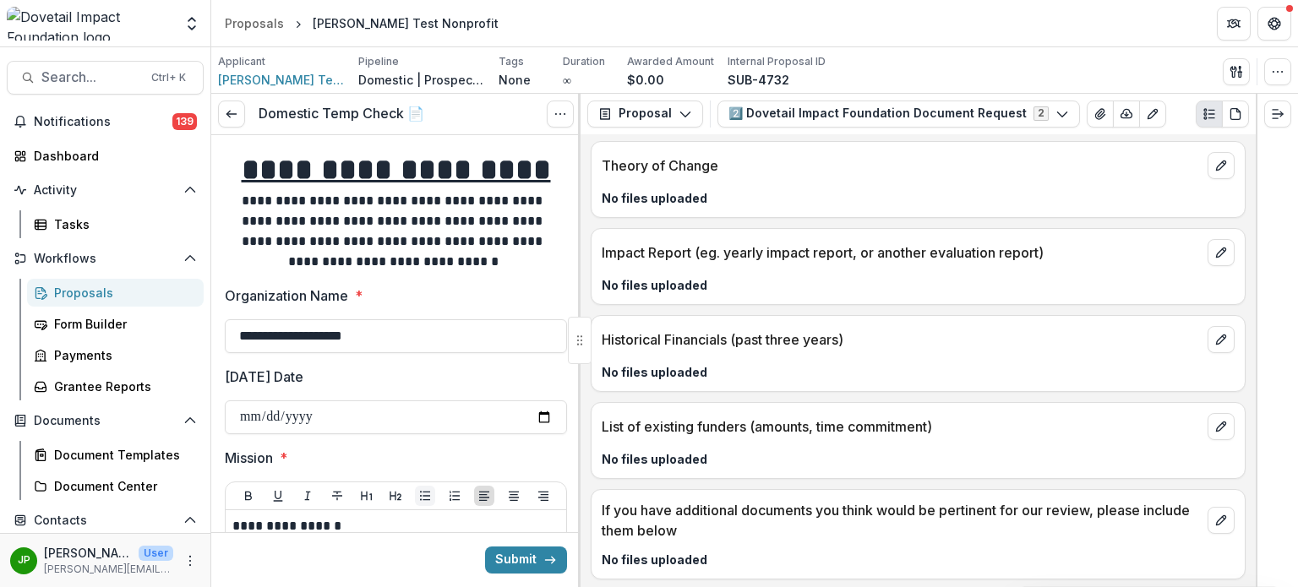
scroll to position [85, 0]
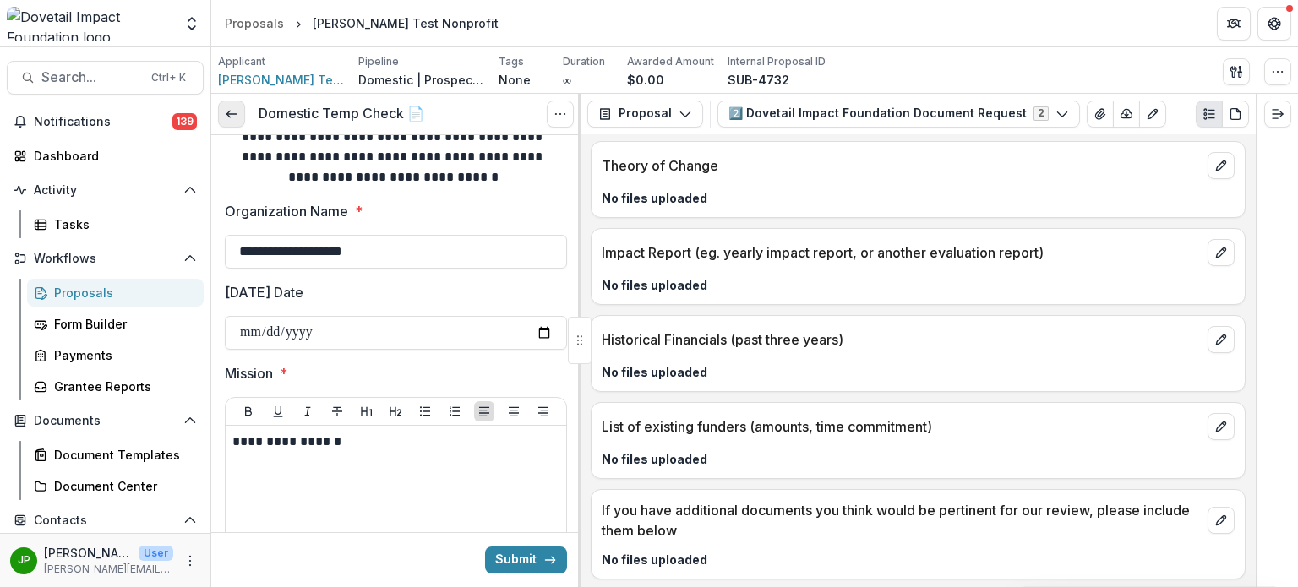
click at [233, 117] on icon at bounding box center [232, 114] width 14 height 14
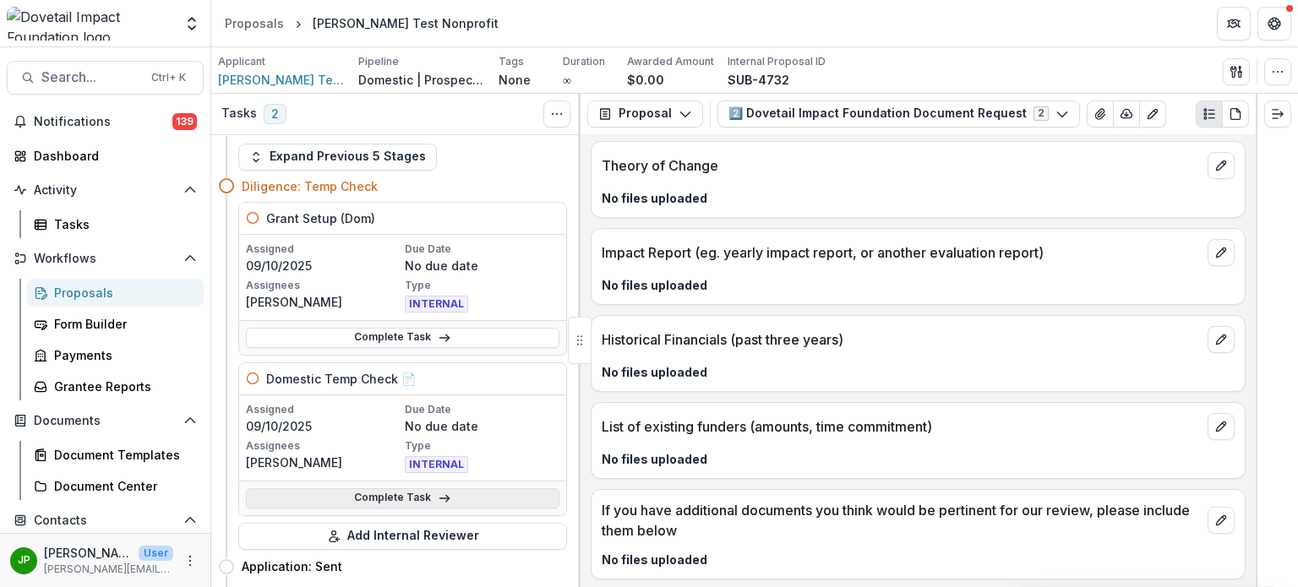
scroll to position [85, 0]
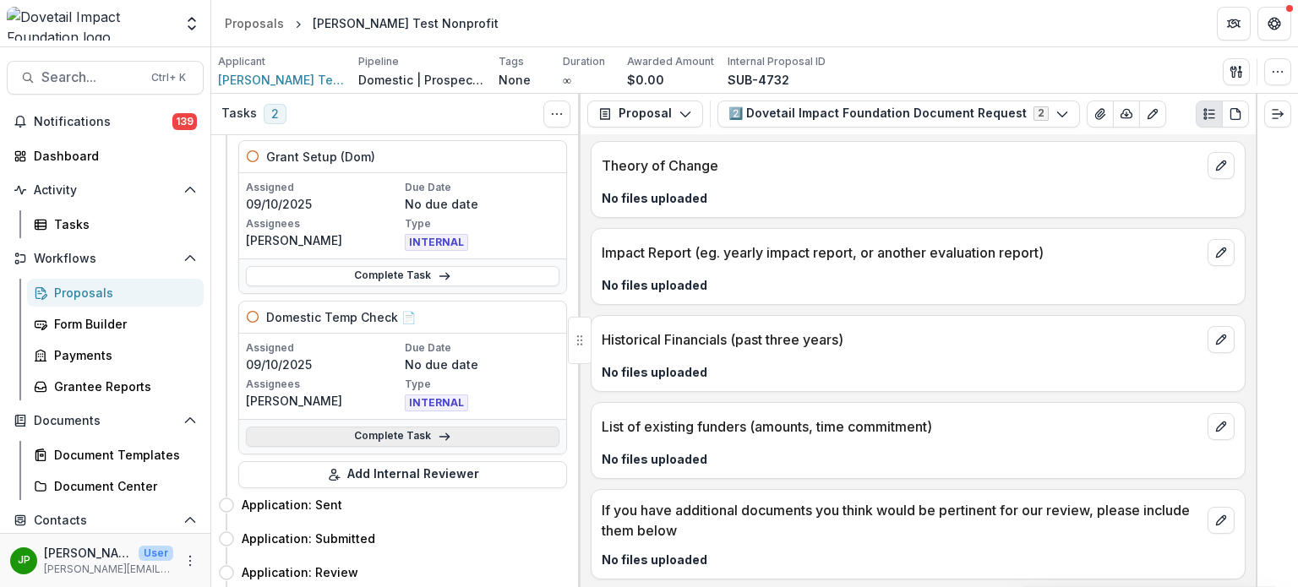
click at [395, 431] on link "Complete Task" at bounding box center [403, 437] width 314 height 20
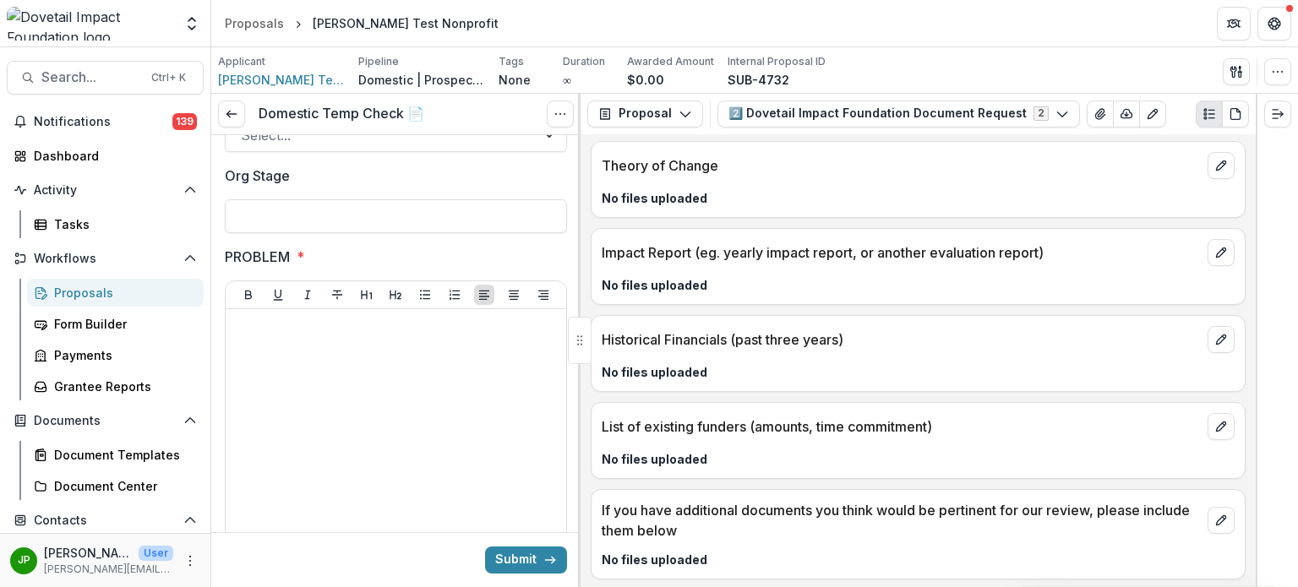
scroll to position [1099, 0]
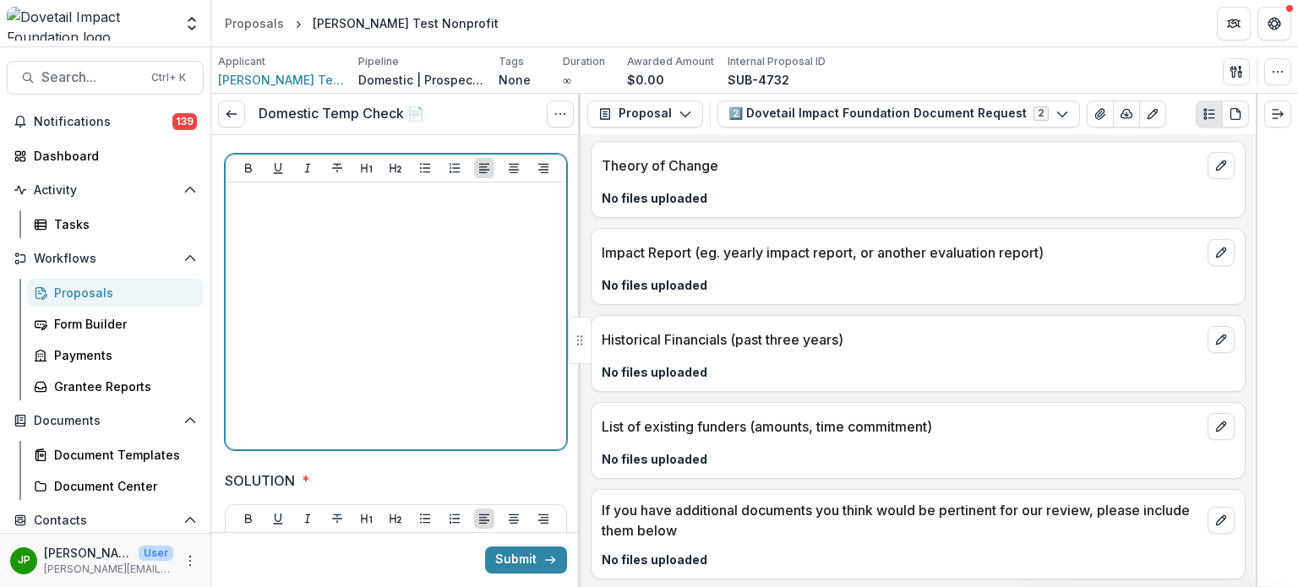
click at [333, 246] on div at bounding box center [395, 316] width 327 height 254
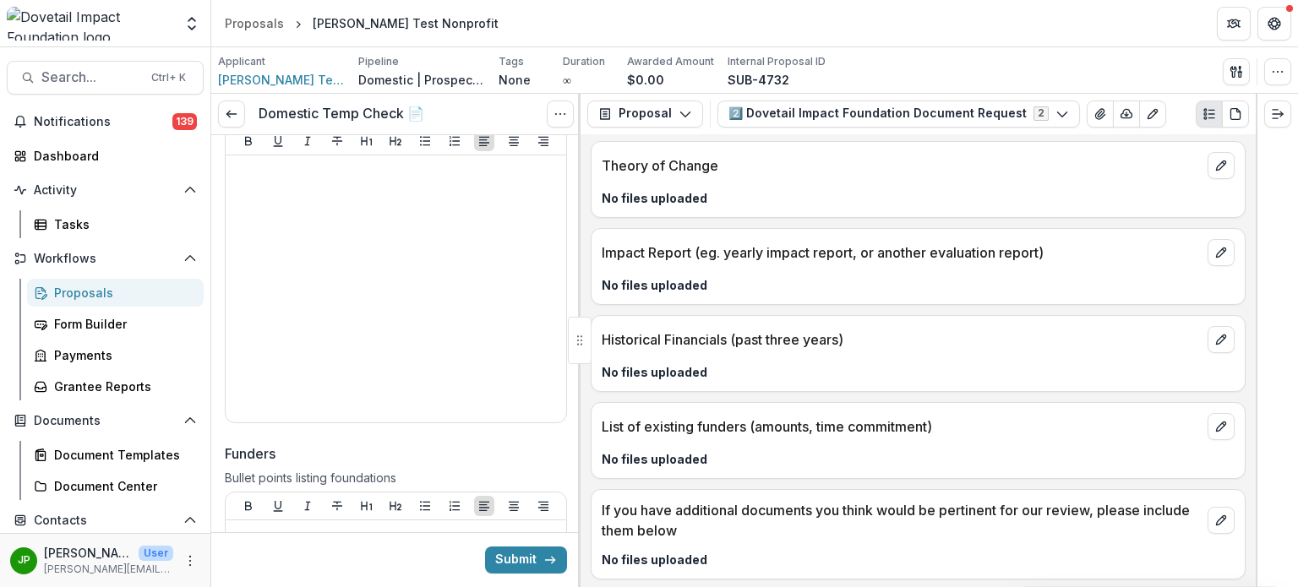
scroll to position [0, 0]
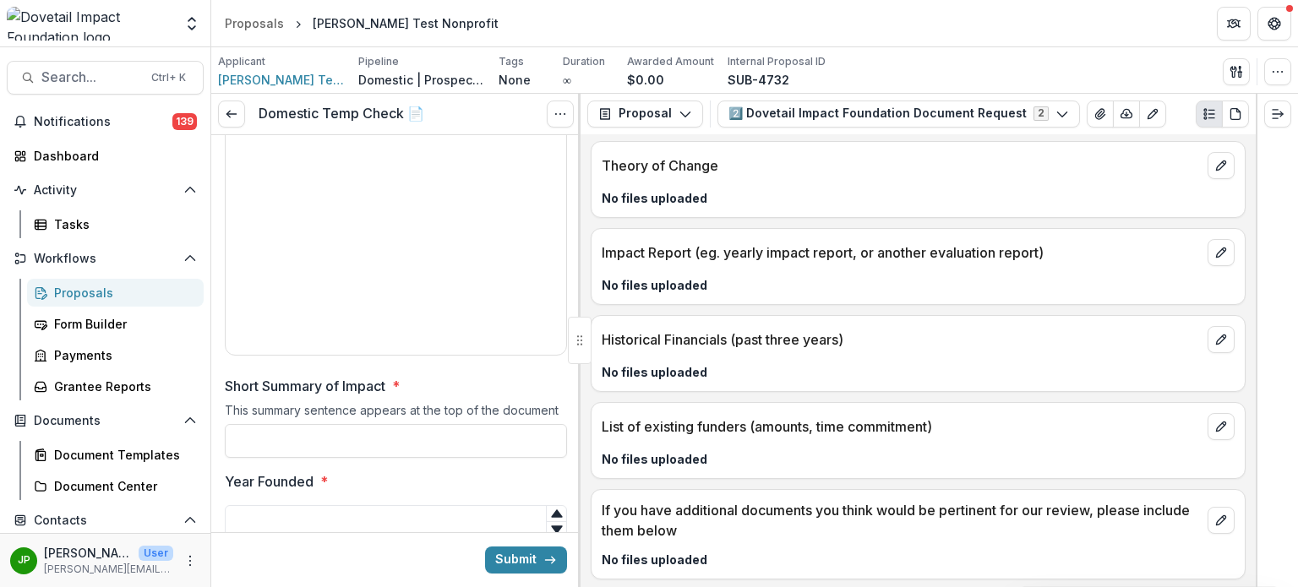
scroll to position [338, 0]
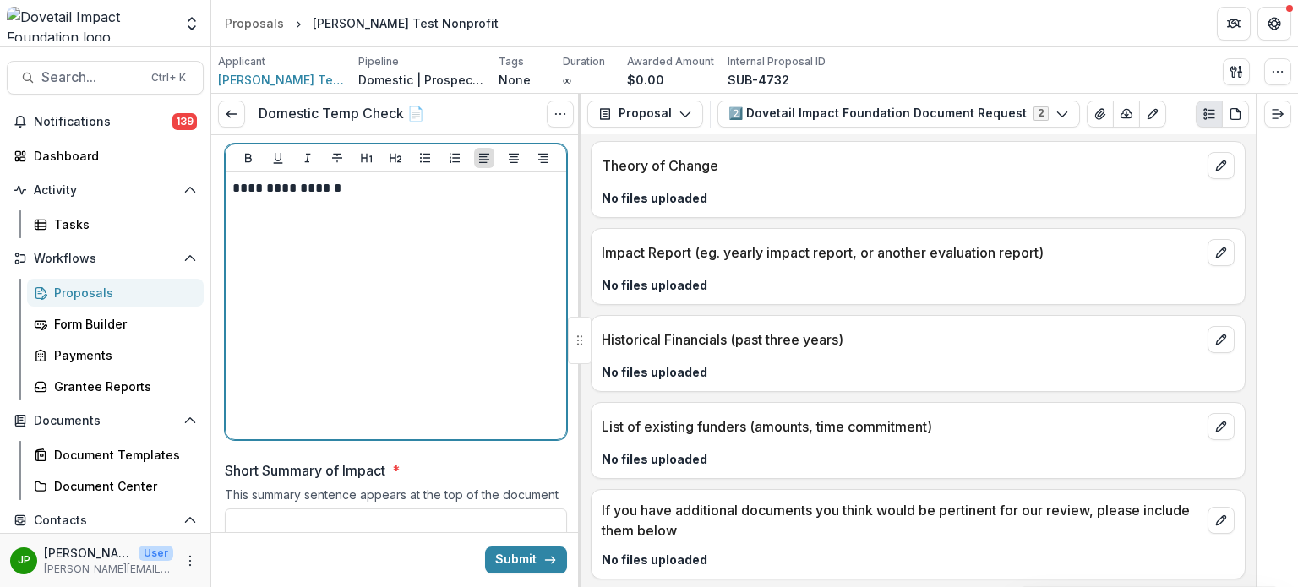
click at [338, 247] on div "**********" at bounding box center [395, 306] width 327 height 254
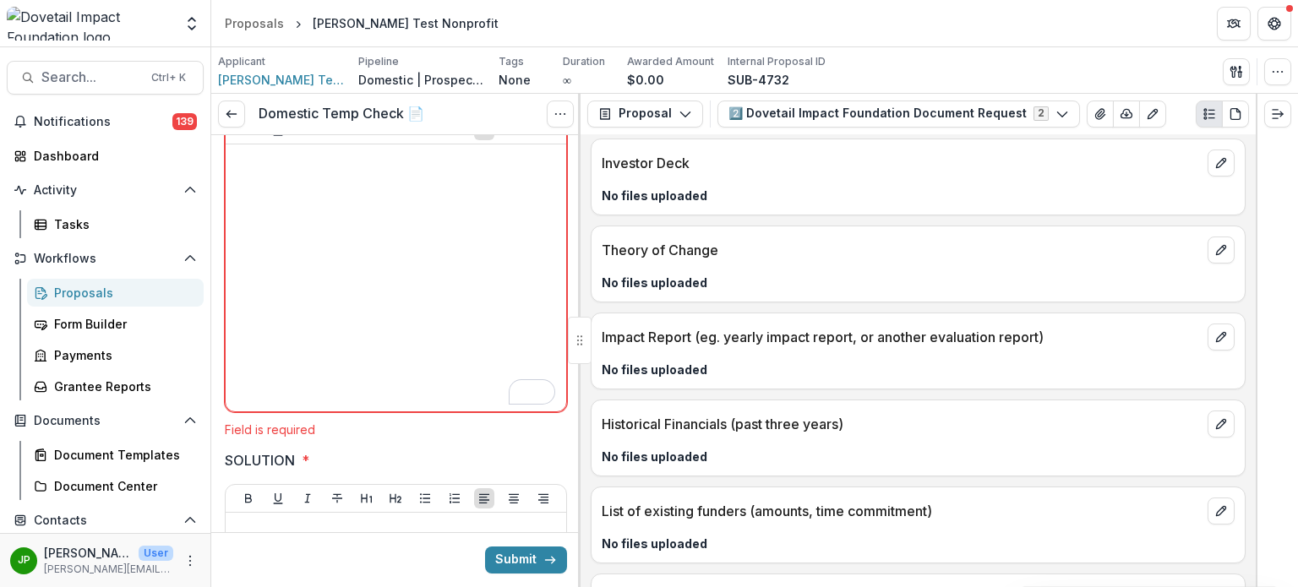
scroll to position [1014, 0]
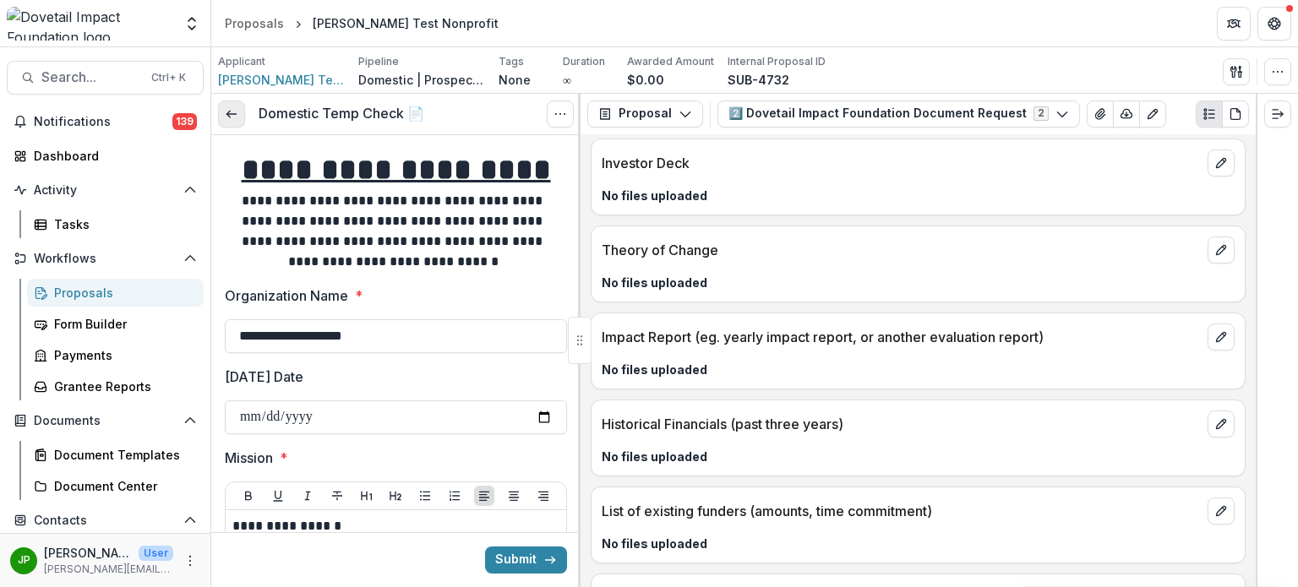
click at [237, 104] on link at bounding box center [231, 114] width 27 height 27
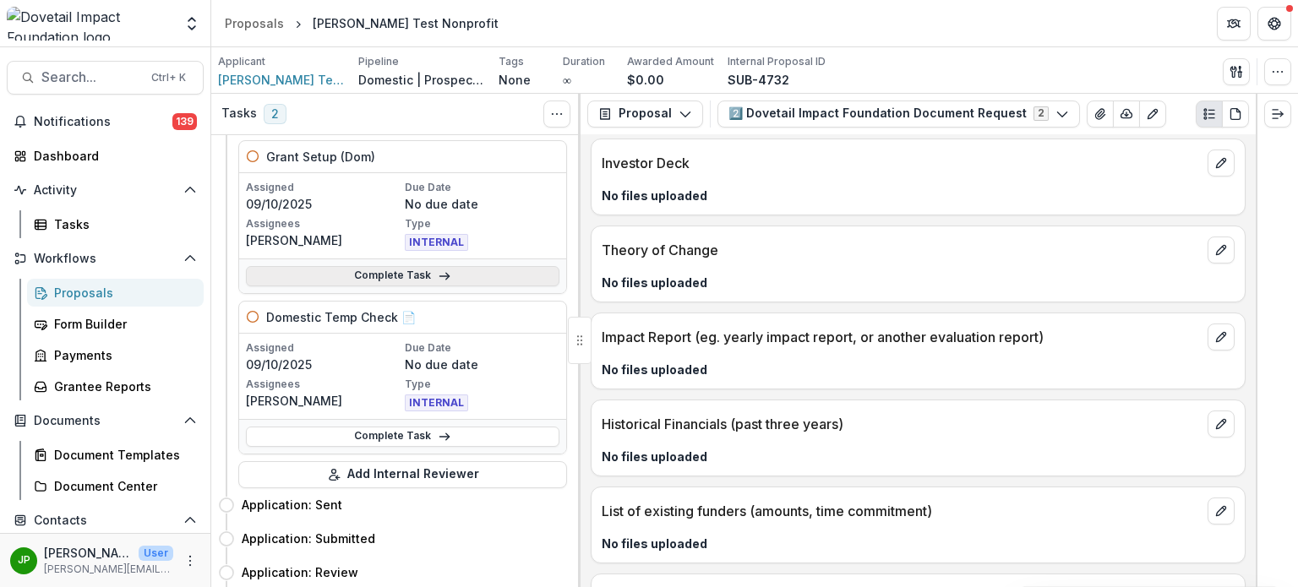
click at [402, 276] on link "Complete Task" at bounding box center [403, 276] width 314 height 20
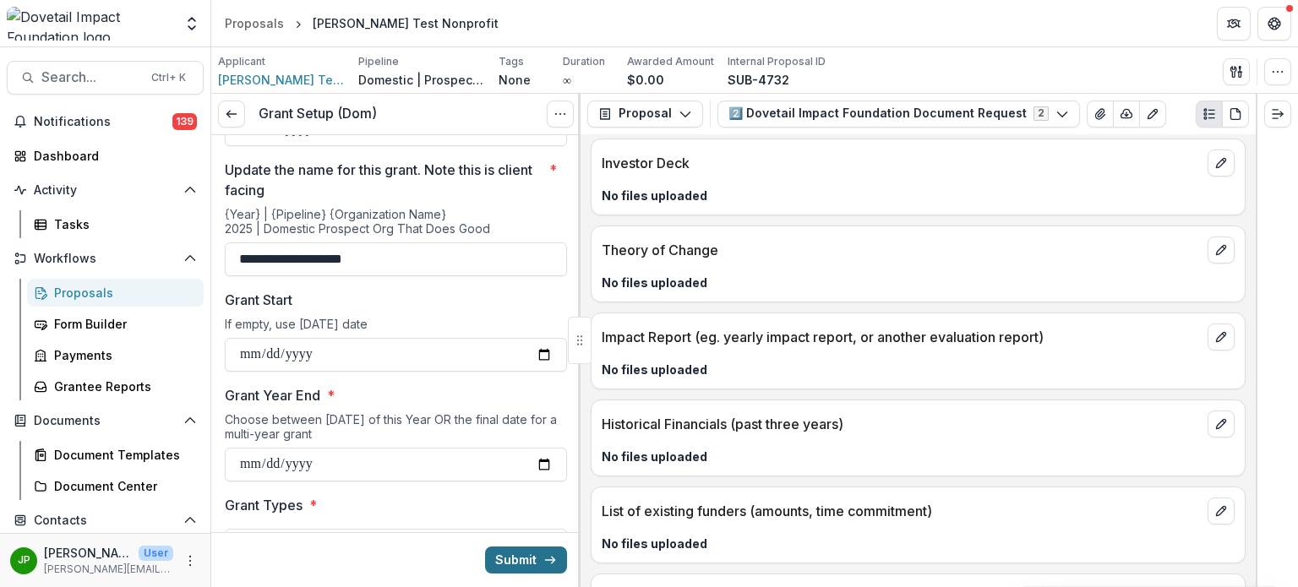
click at [534, 557] on button "Submit" at bounding box center [526, 560] width 82 height 27
click at [543, 462] on input "Grant Year End *" at bounding box center [396, 465] width 342 height 34
type input "**********"
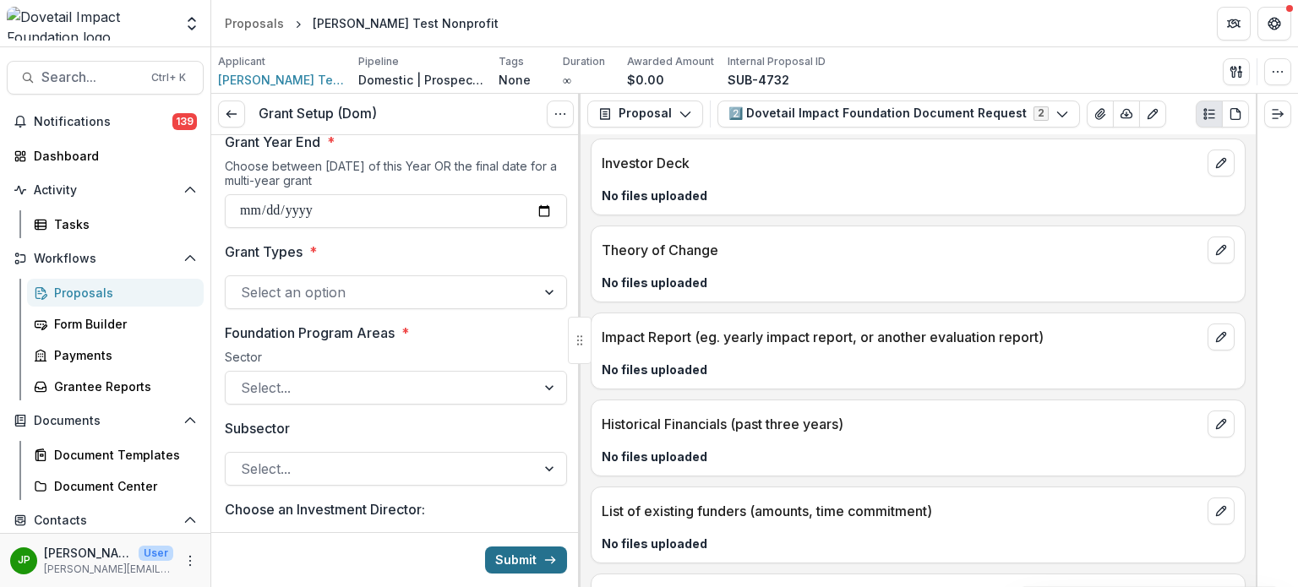
click at [531, 560] on button "Submit" at bounding box center [526, 560] width 82 height 27
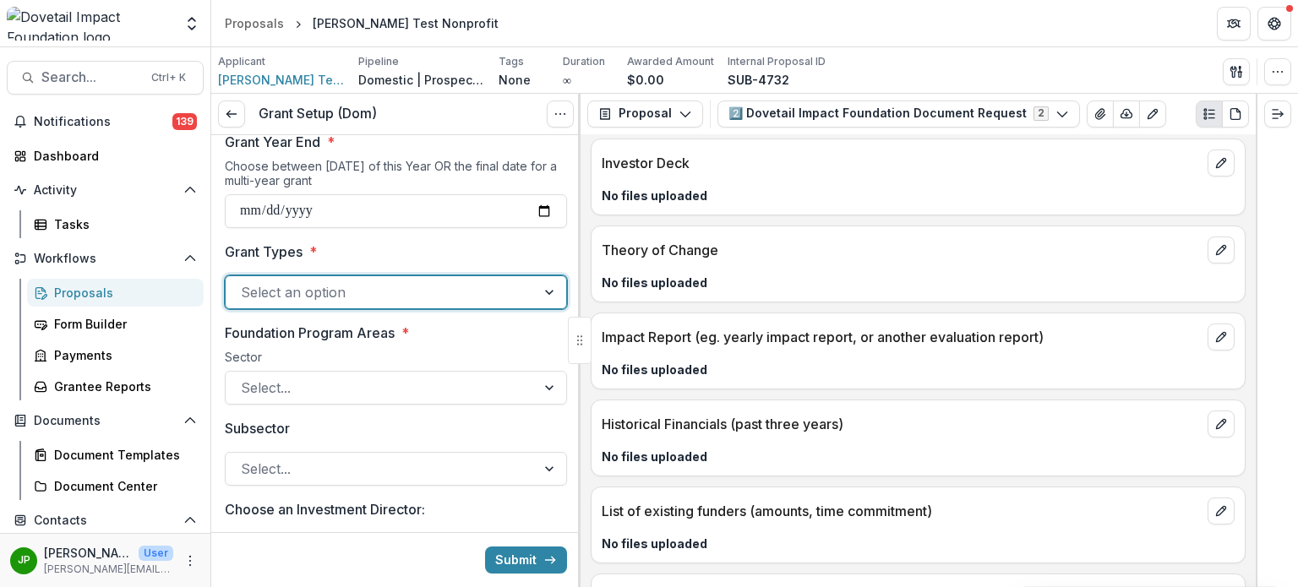
click at [339, 297] on div at bounding box center [381, 293] width 280 height 24
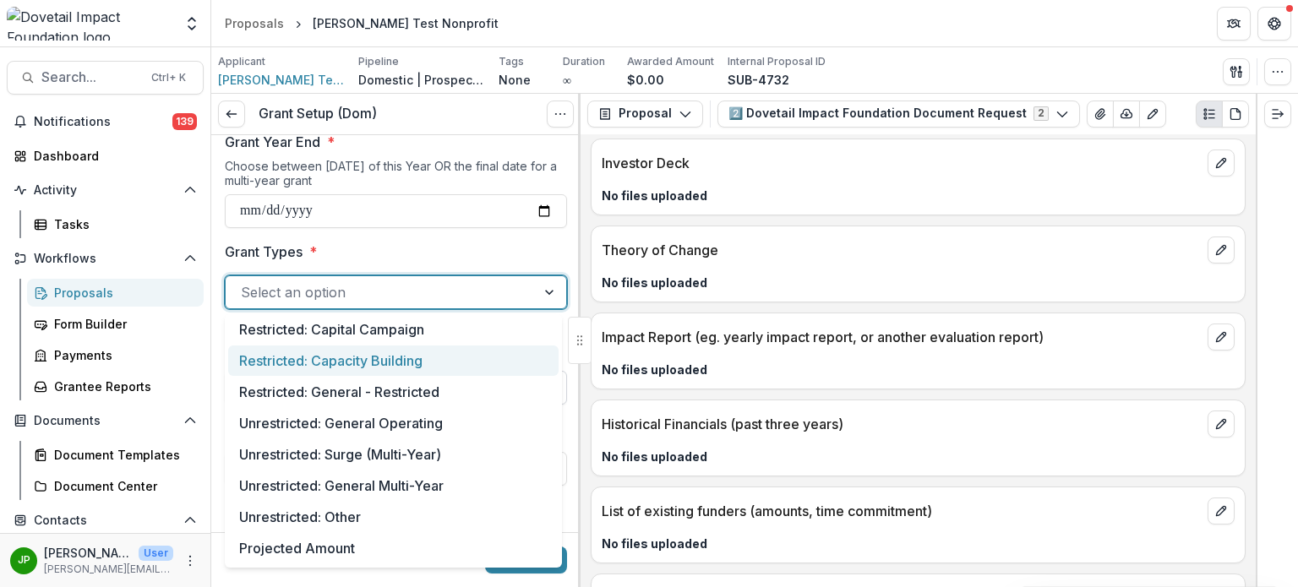
drag, startPoint x: 328, startPoint y: 356, endPoint x: 317, endPoint y: 374, distance: 20.9
click at [325, 360] on div "Restricted: Capacity Building" at bounding box center [393, 361] width 331 height 31
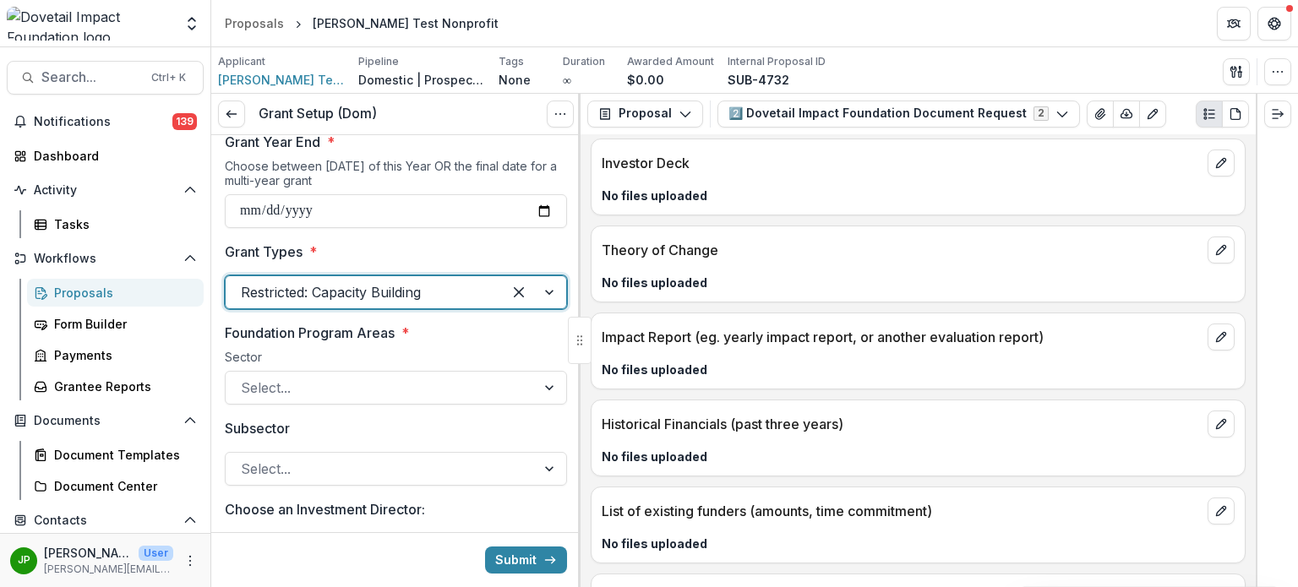
click at [361, 406] on div "**********" at bounding box center [396, 521] width 342 height 1448
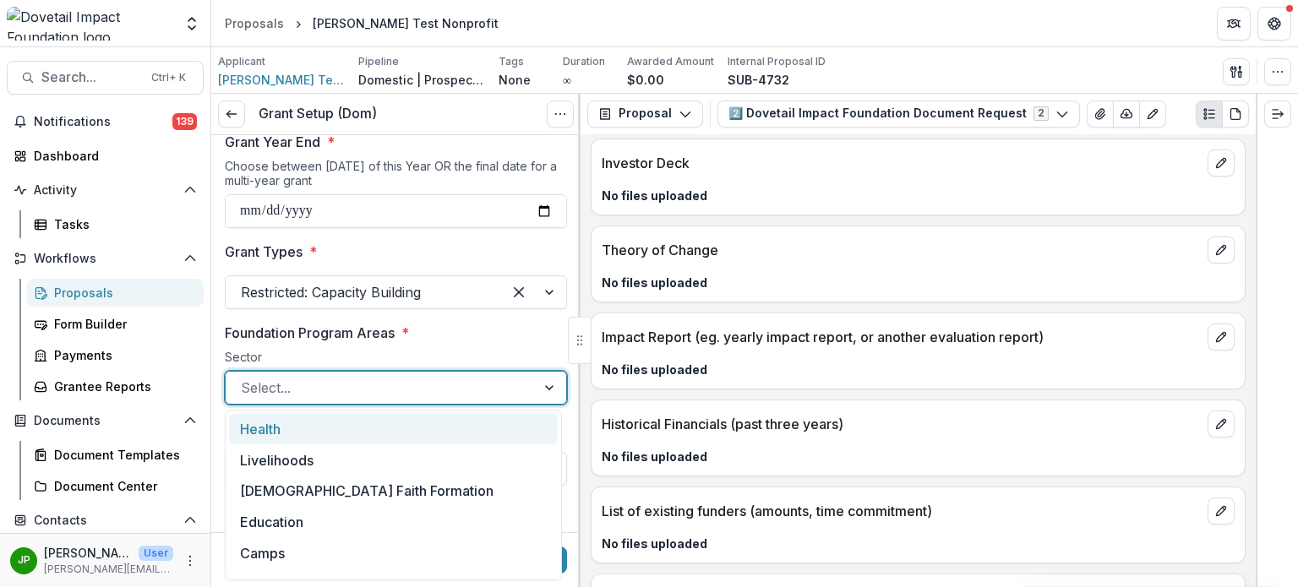
click at [345, 392] on div at bounding box center [381, 388] width 280 height 24
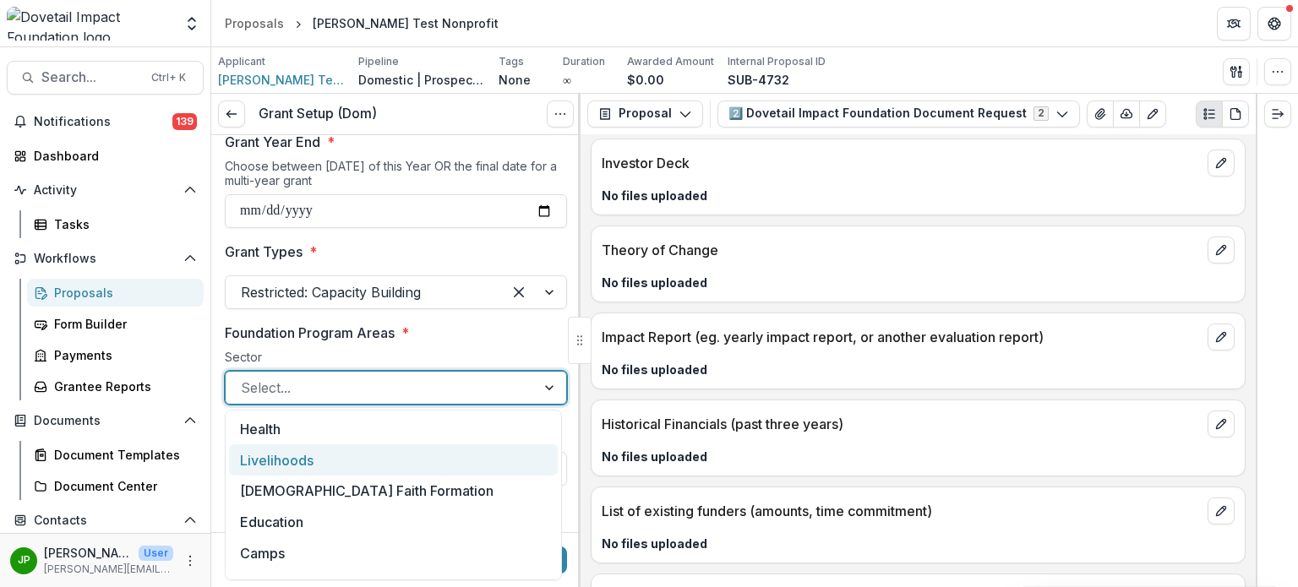
click at [318, 467] on div "Livelihoods" at bounding box center [393, 460] width 329 height 31
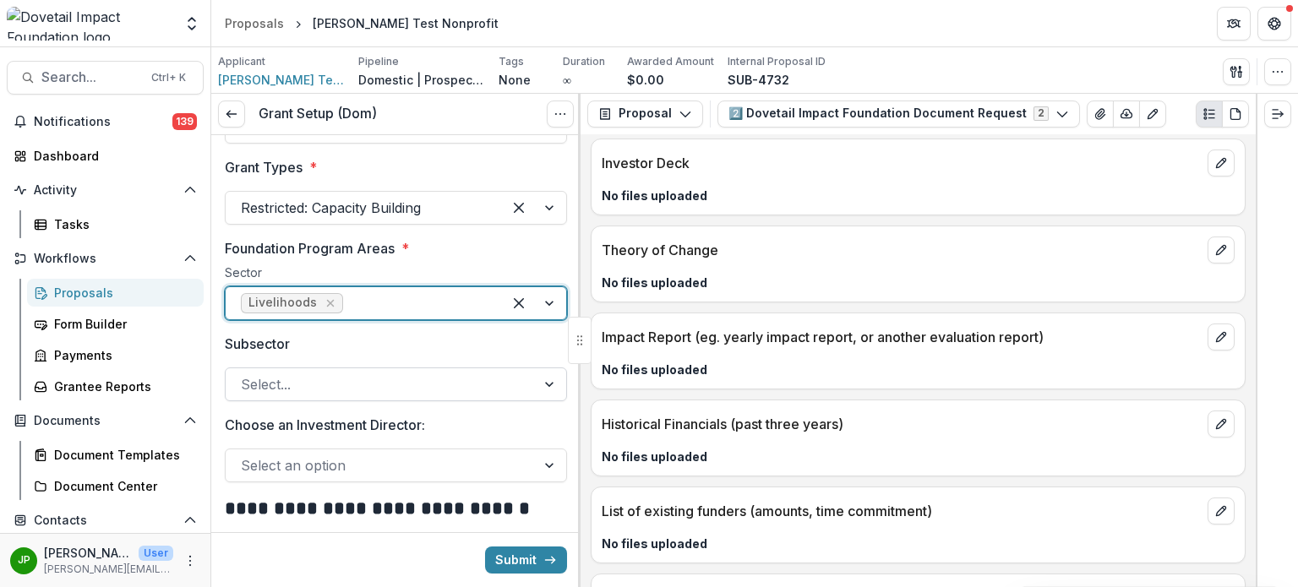
click at [325, 381] on div at bounding box center [381, 385] width 280 height 24
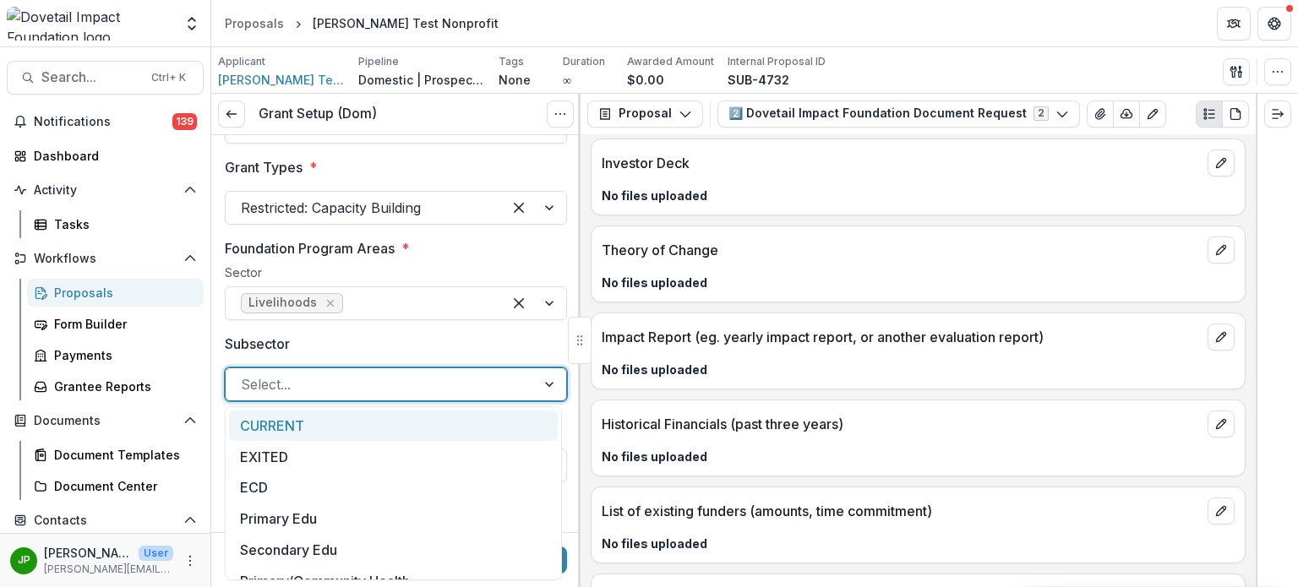
click at [315, 440] on div "CURRENT" at bounding box center [393, 426] width 329 height 31
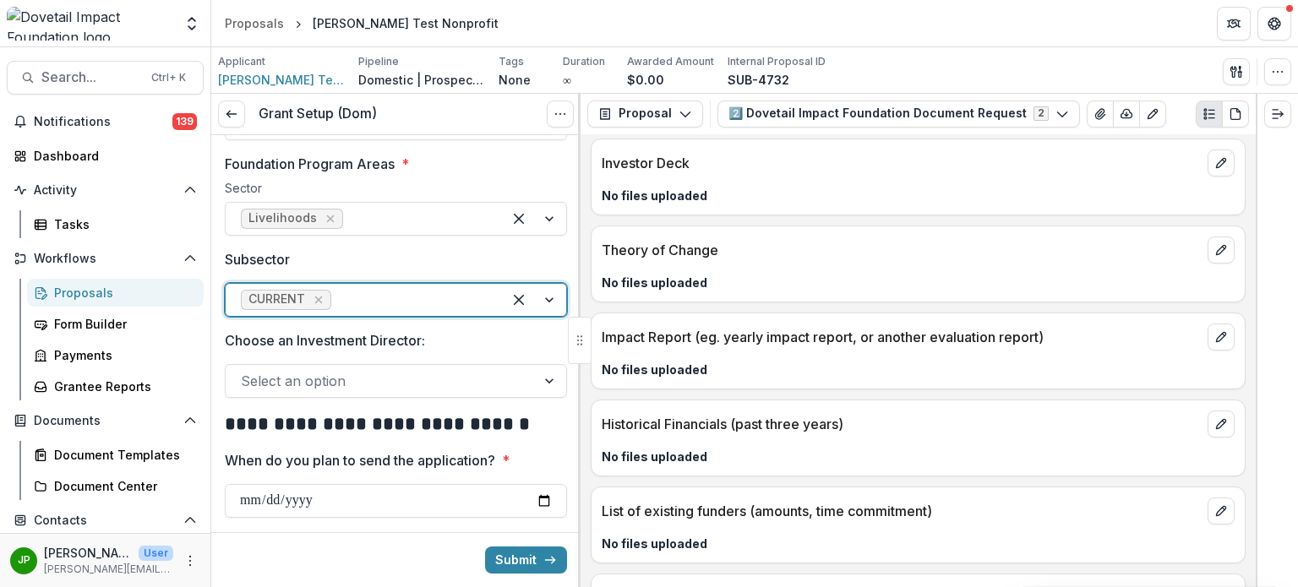
click at [331, 369] on div at bounding box center [381, 381] width 280 height 24
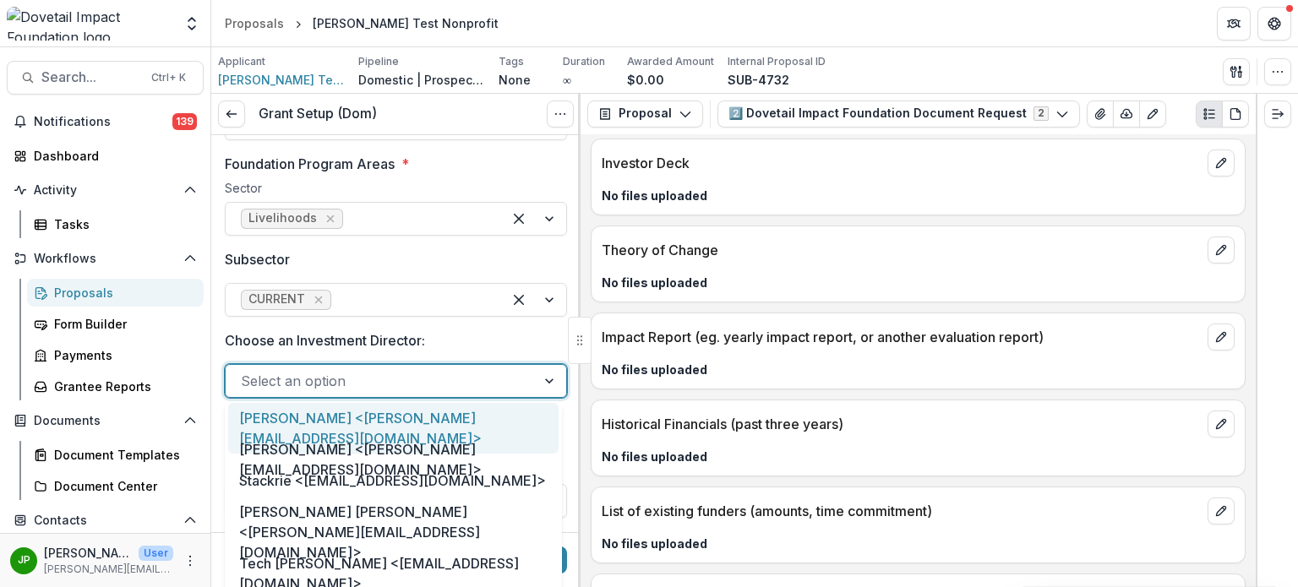
type input "*"
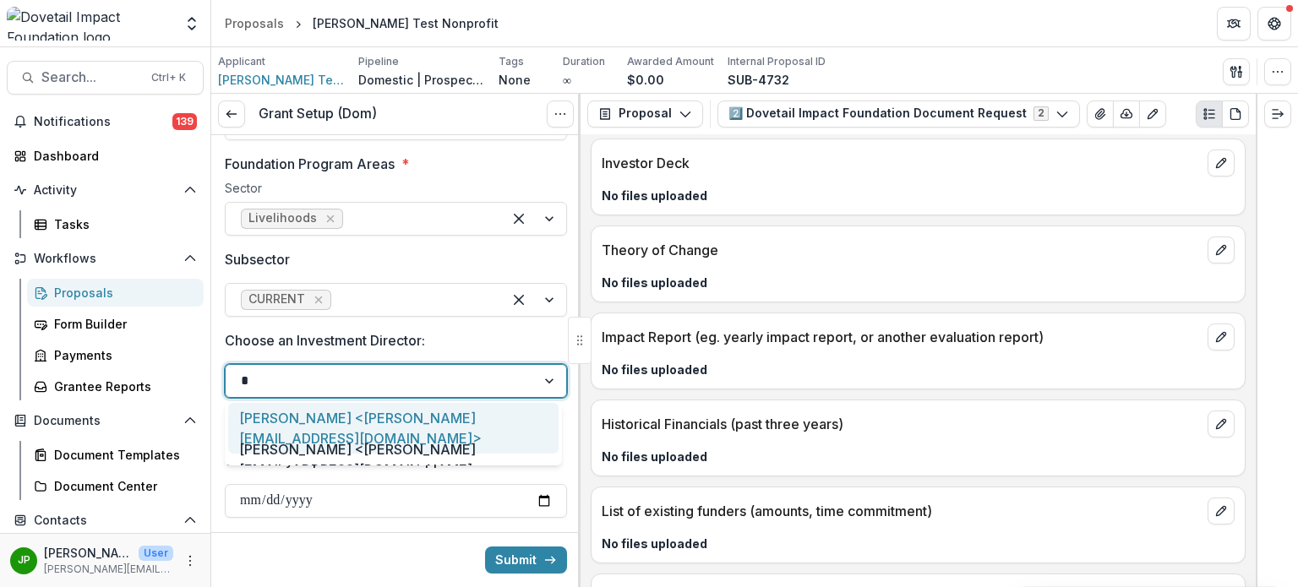
click at [287, 451] on div "Jason Pittman <jason@dovetailimpact.org>" at bounding box center [393, 460] width 331 height 52
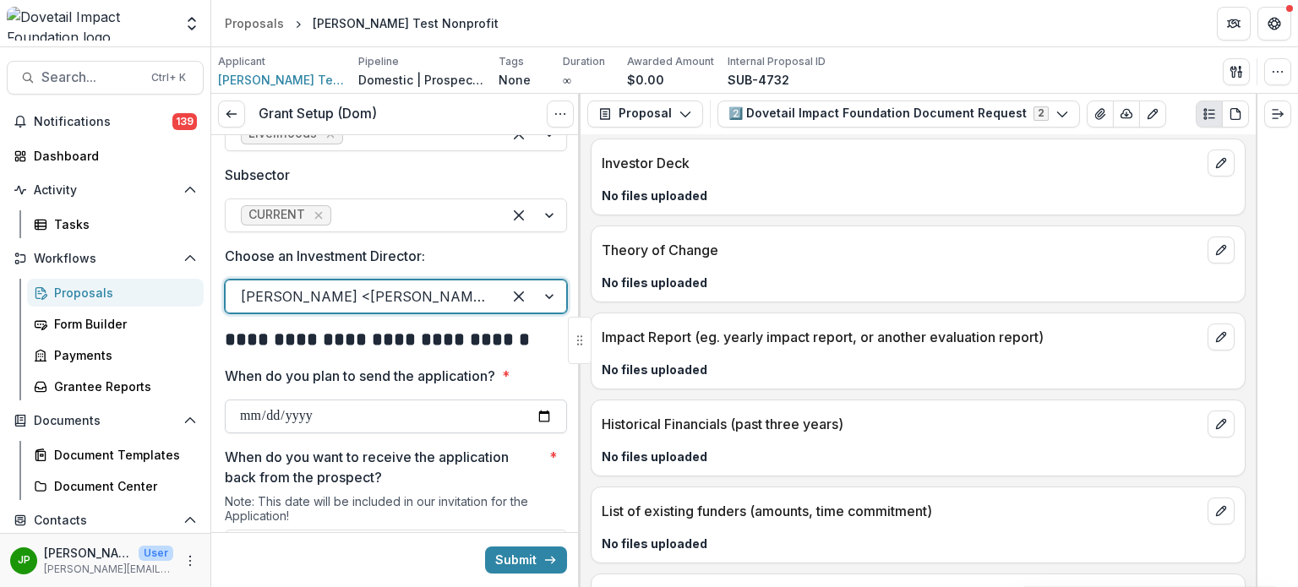
click at [537, 415] on input "When do you plan to send the application? *" at bounding box center [396, 417] width 342 height 34
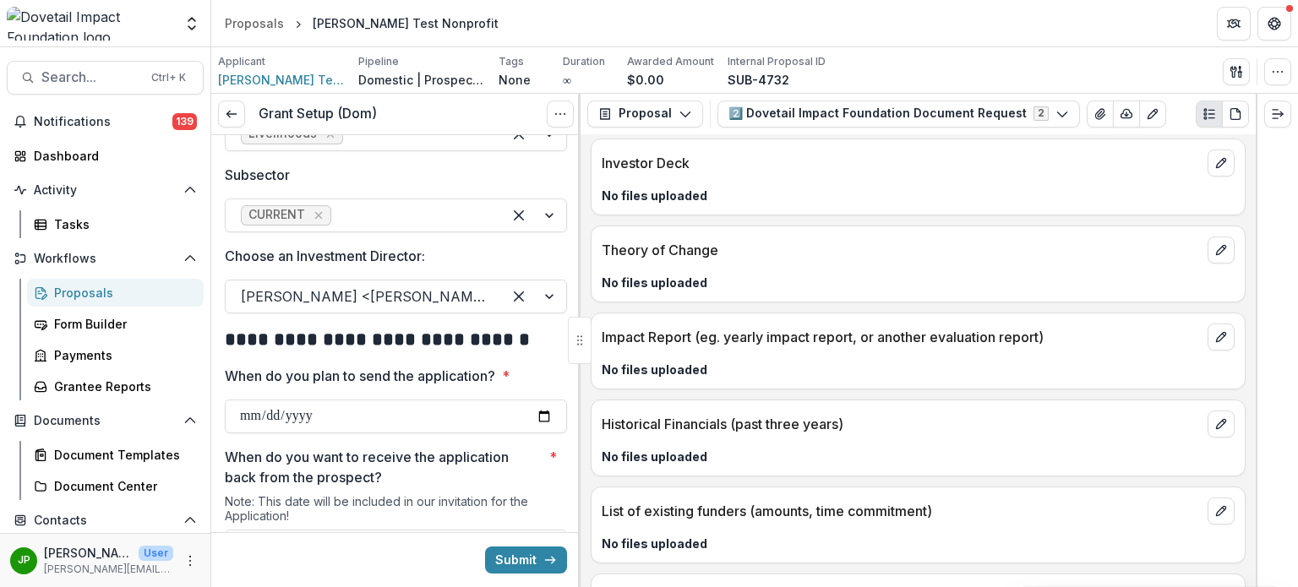
type input "**********"
click at [504, 560] on button "Submit" at bounding box center [526, 560] width 82 height 27
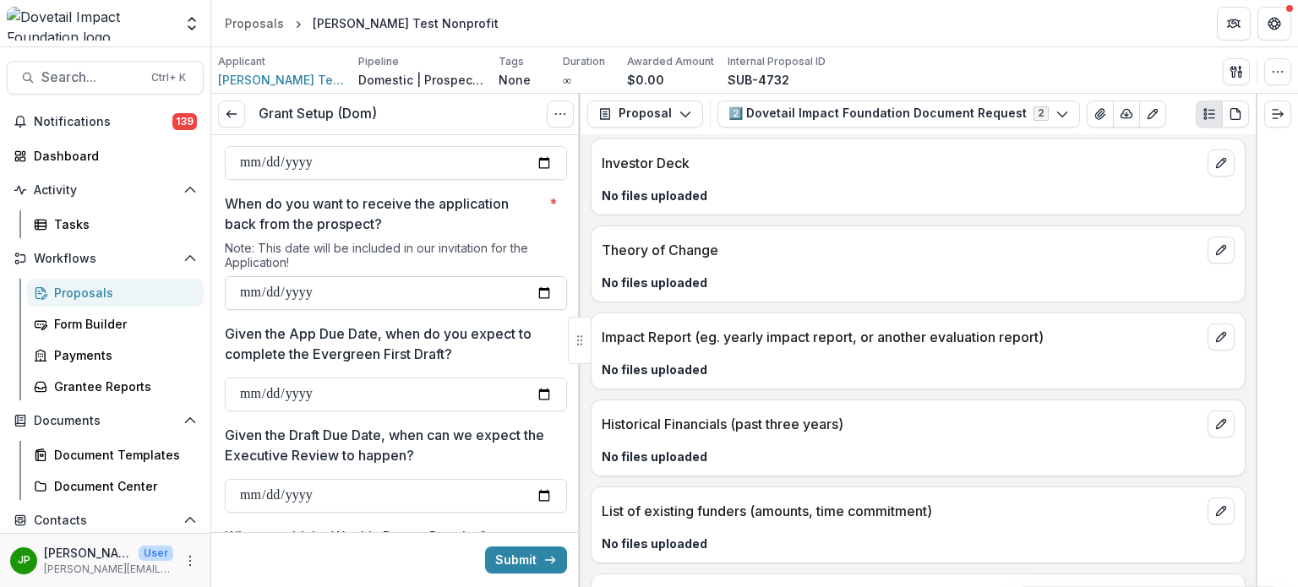
click at [544, 289] on input "When do you want to receive the application back from the prospect? *" at bounding box center [396, 293] width 342 height 34
type input "**********"
click at [348, 388] on input "Given the App Due Date, when do you expect to complete the Evergreen First Draf…" at bounding box center [396, 395] width 342 height 34
click at [530, 392] on input "Given the App Due Date, when do you expect to complete the Evergreen First Draf…" at bounding box center [396, 395] width 342 height 34
click at [542, 391] on input "Given the App Due Date, when do you expect to complete the Evergreen First Draf…" at bounding box center [396, 395] width 342 height 34
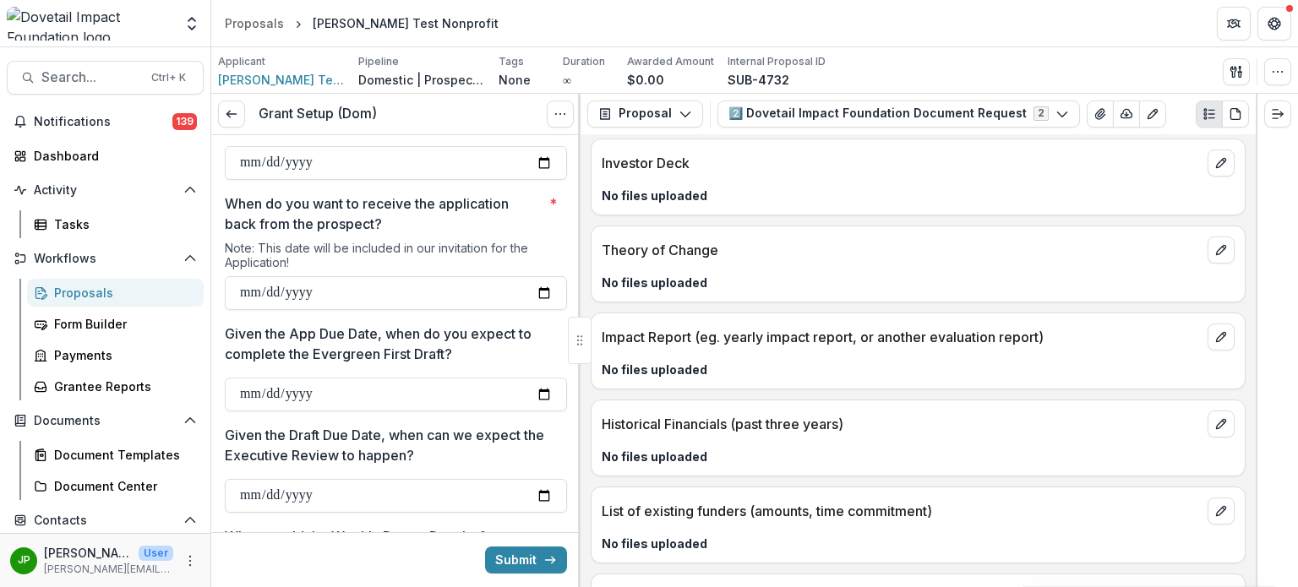
type input "**********"
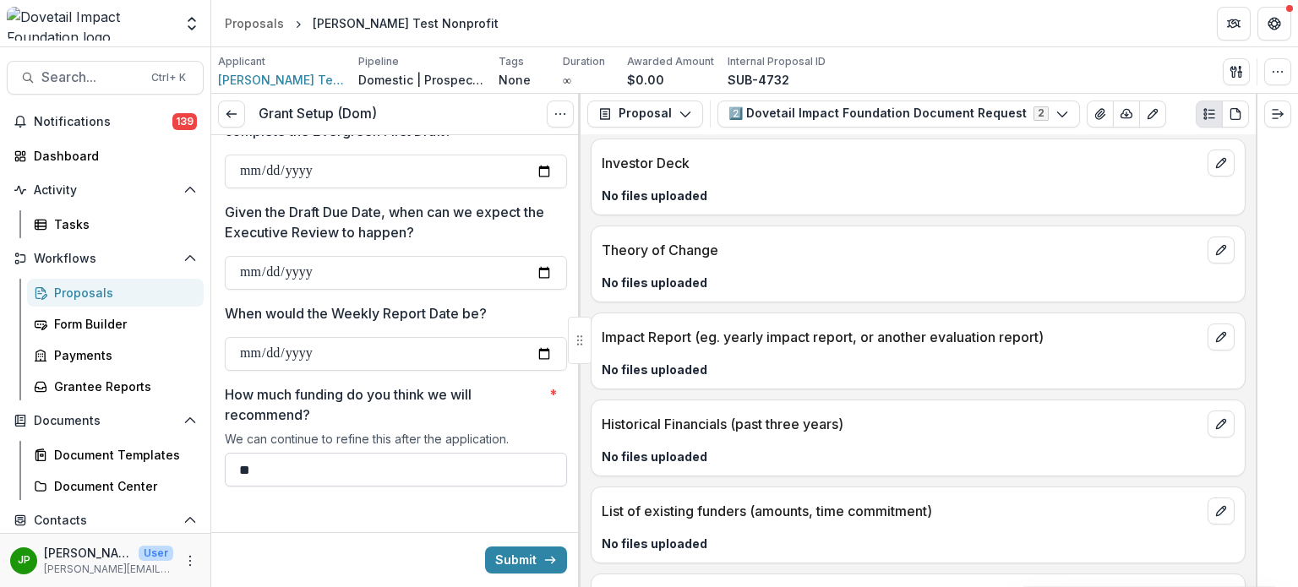
scroll to position [1074, 0]
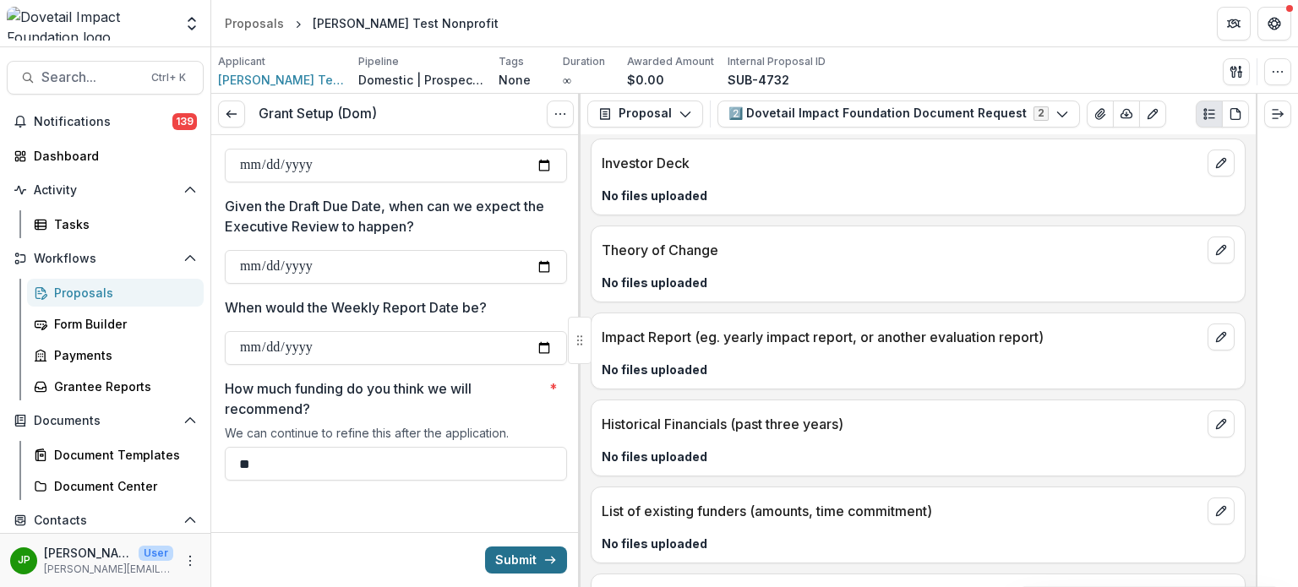
click at [544, 563] on icon "submit" at bounding box center [551, 561] width 14 height 14
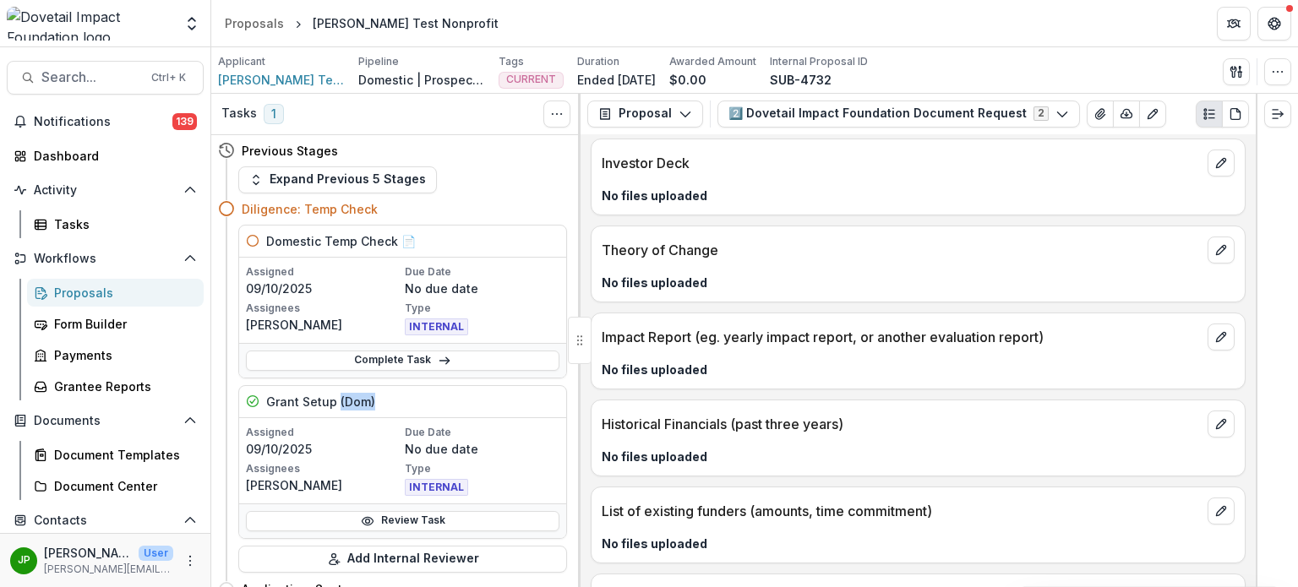
drag, startPoint x: 338, startPoint y: 400, endPoint x: 382, endPoint y: 396, distance: 44.1
click at [382, 396] on div "Grant Setup (Dom)" at bounding box center [402, 402] width 327 height 32
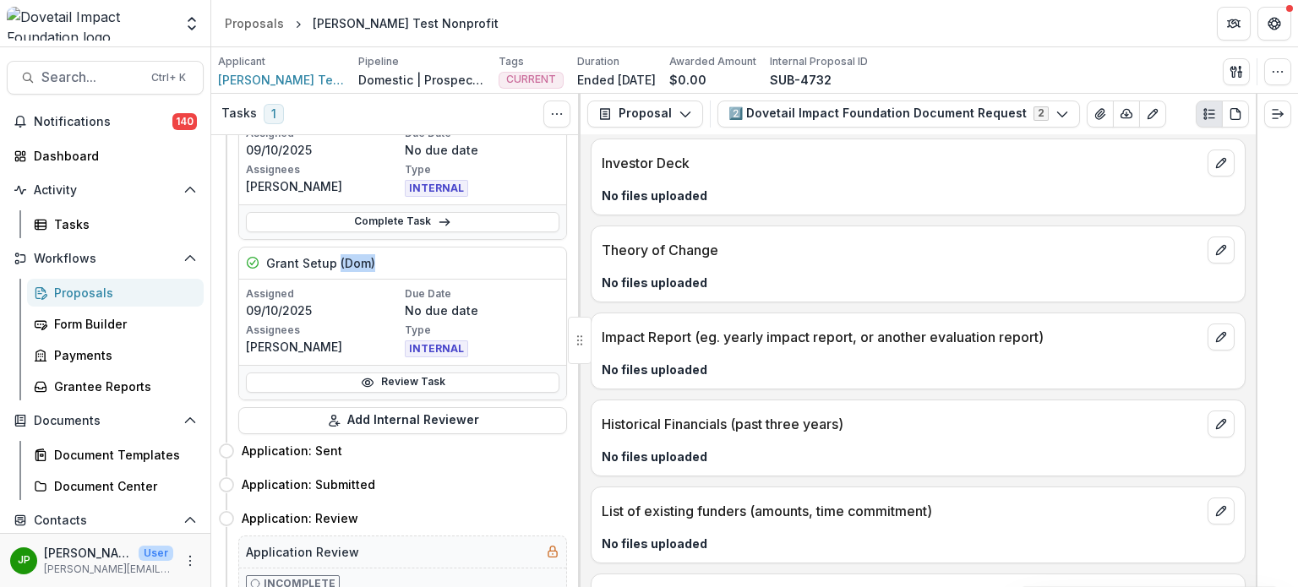
scroll to position [85, 0]
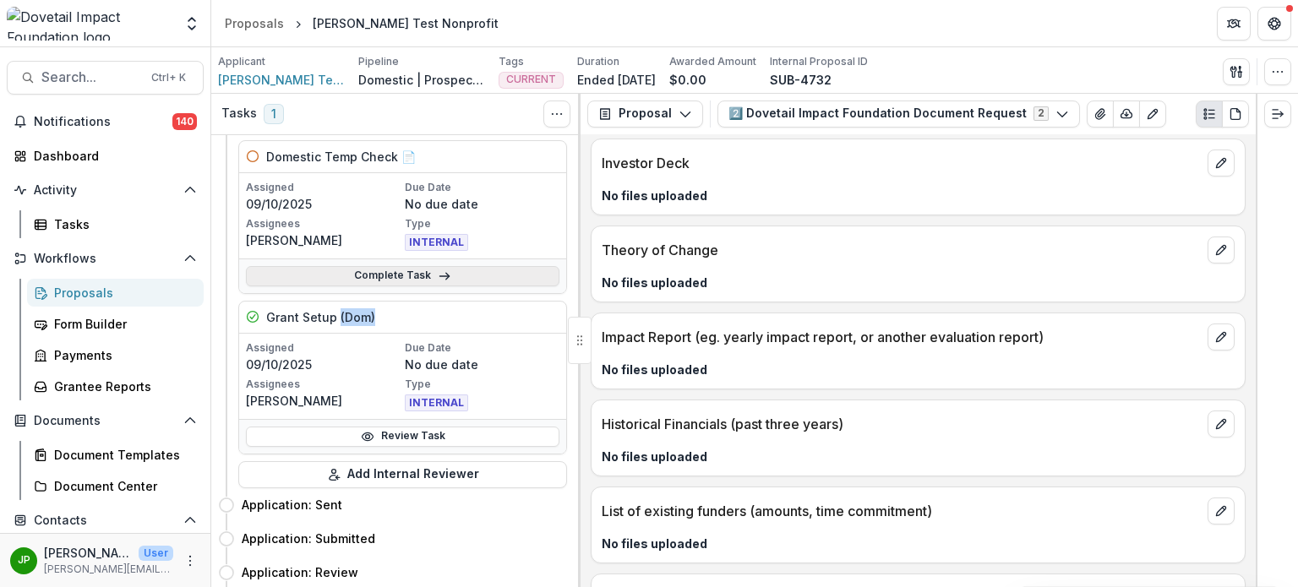
click at [400, 276] on link "Complete Task" at bounding box center [403, 276] width 314 height 20
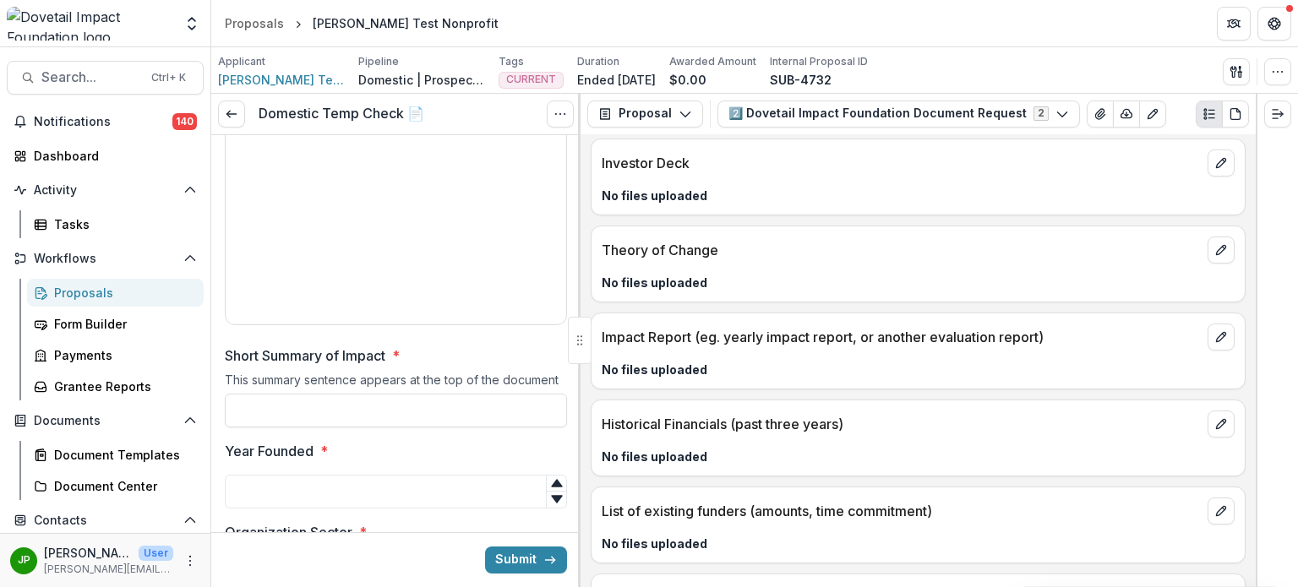
scroll to position [676, 0]
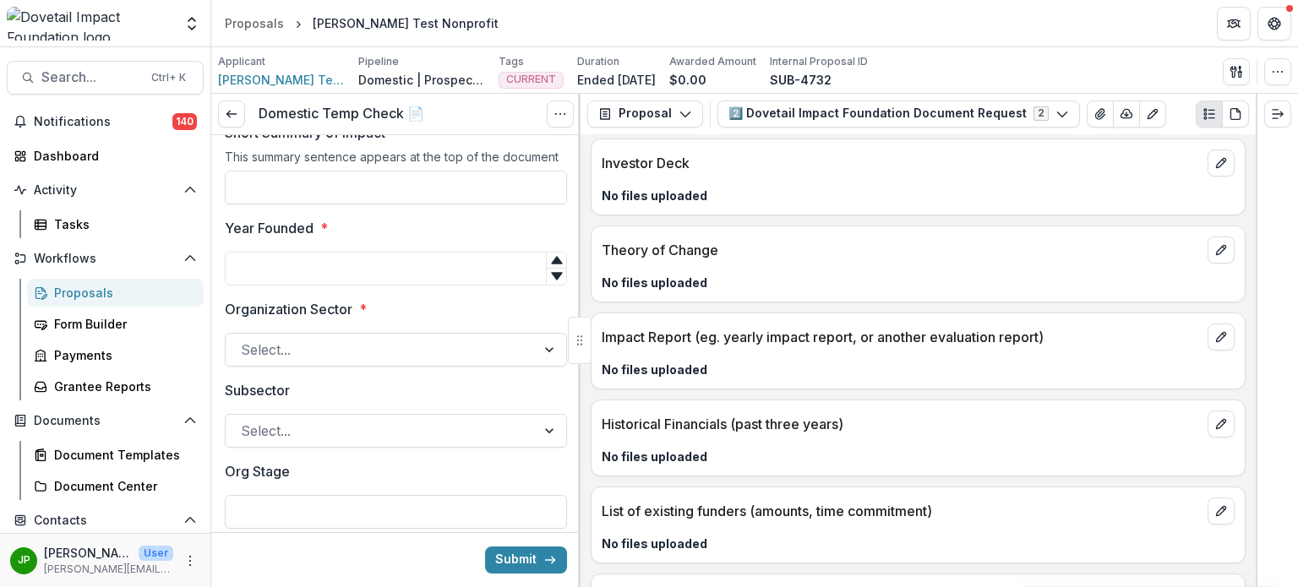
click at [510, 544] on div "Submit" at bounding box center [395, 560] width 369 height 55
click at [508, 566] on button "Submit" at bounding box center [526, 560] width 82 height 27
type input "*******"
click at [358, 277] on input "Year Founded *" at bounding box center [396, 269] width 342 height 34
type input "****"
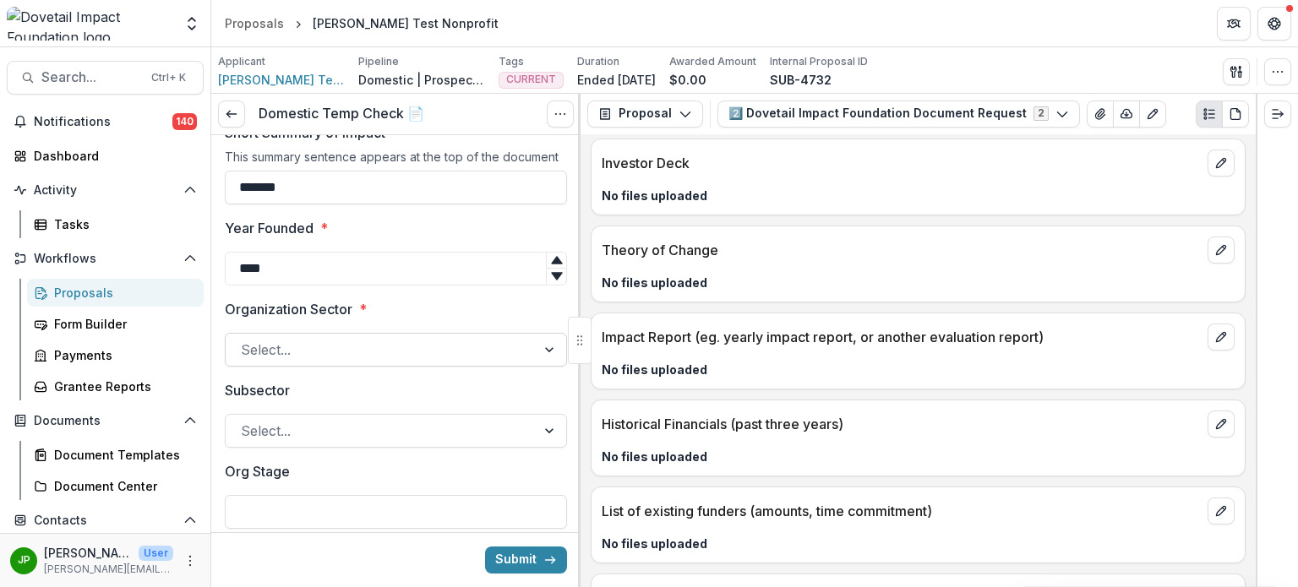
click at [367, 344] on div at bounding box center [381, 350] width 280 height 24
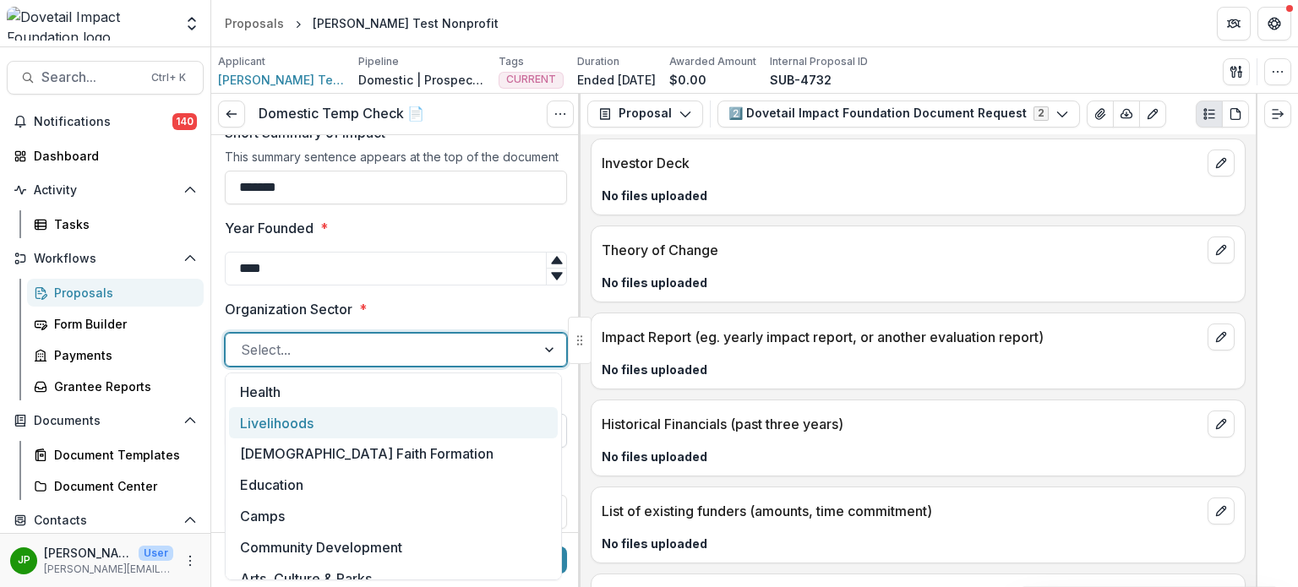
click at [320, 418] on div "Livelihoods" at bounding box center [393, 422] width 329 height 31
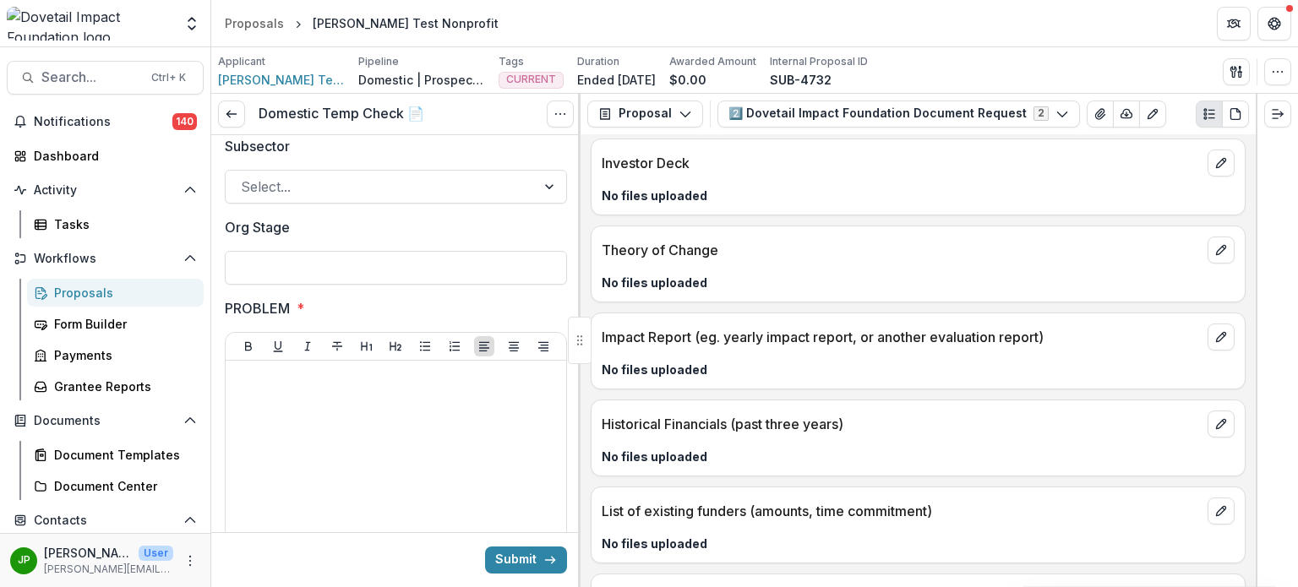
scroll to position [930, 0]
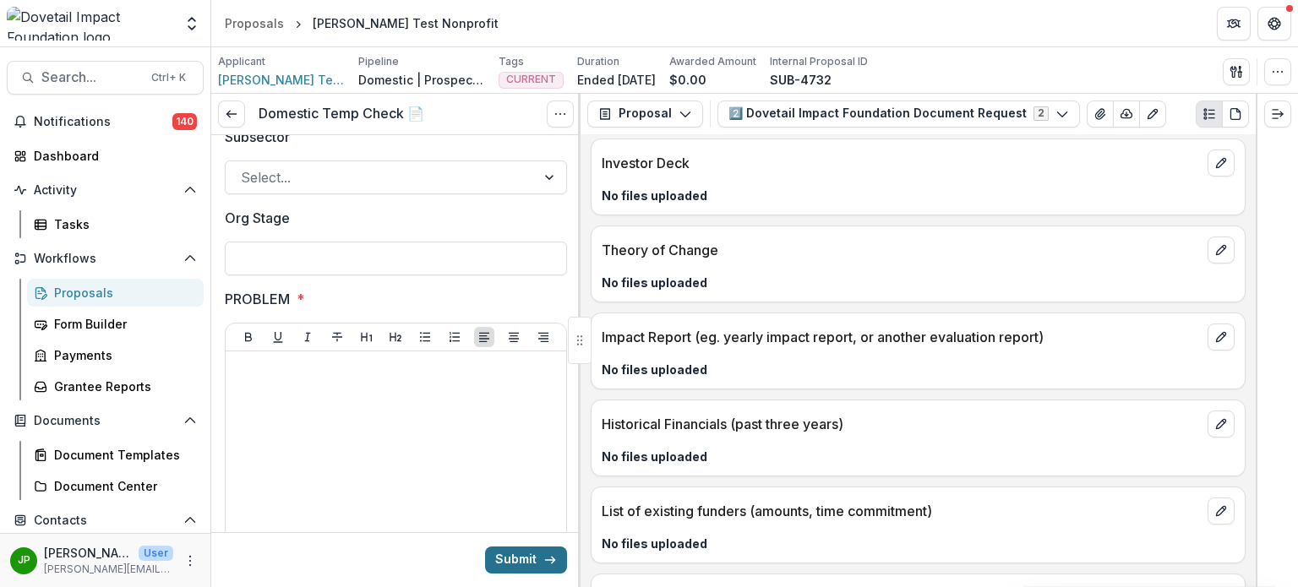
click at [516, 571] on button "Submit" at bounding box center [526, 560] width 82 height 27
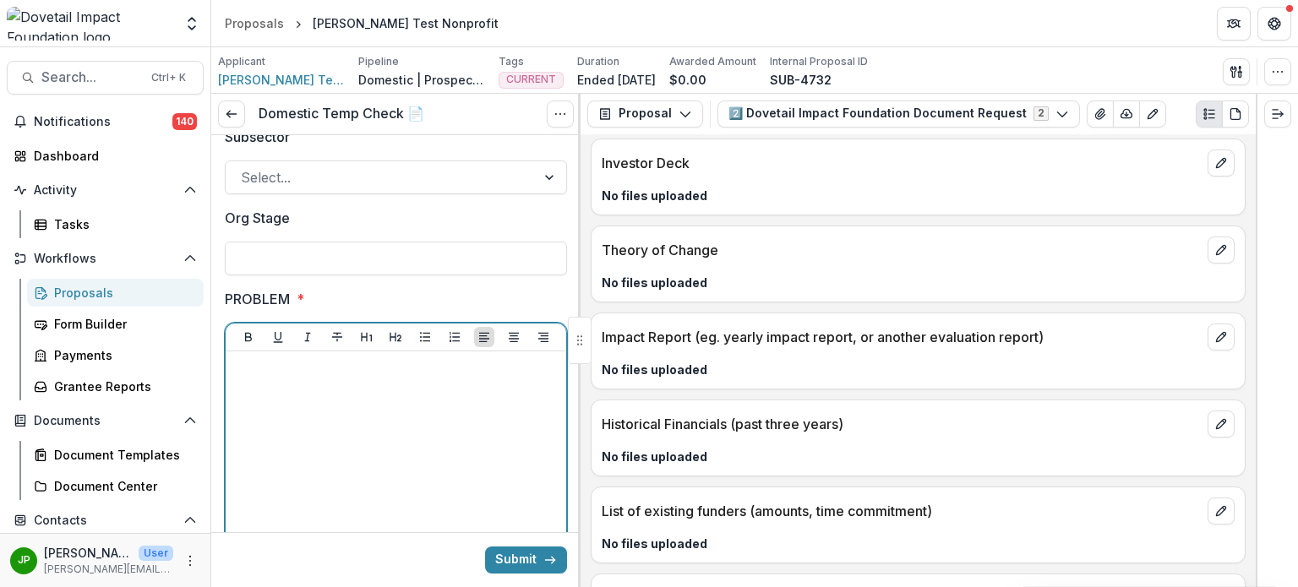
click at [354, 408] on div at bounding box center [395, 485] width 327 height 254
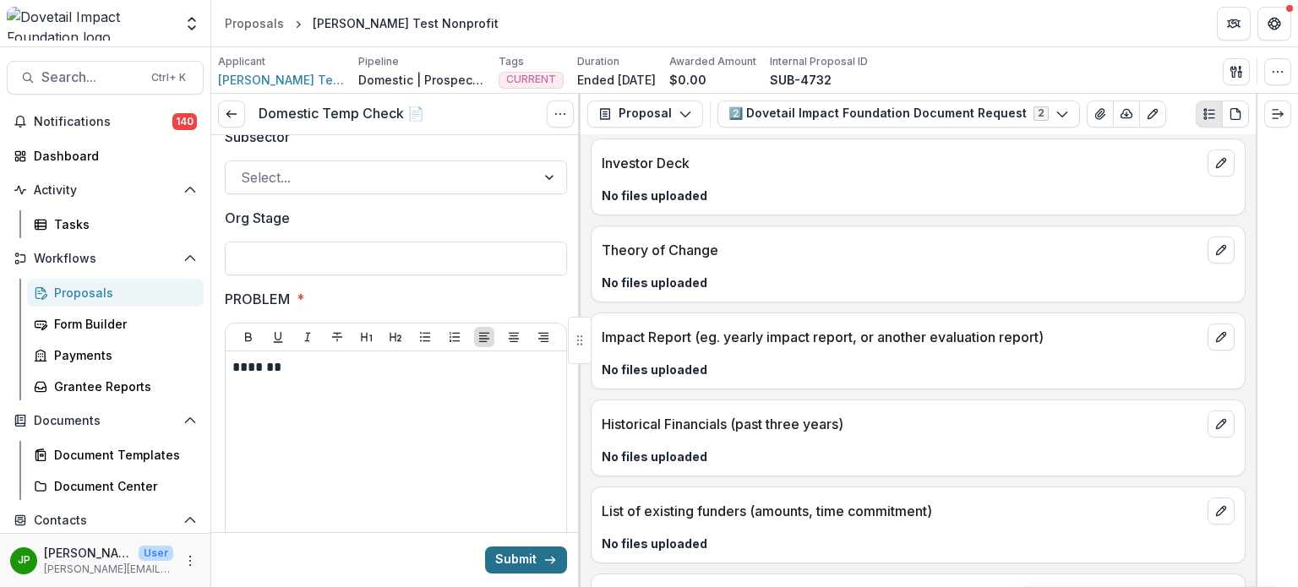
click at [497, 564] on button "Submit" at bounding box center [526, 560] width 82 height 27
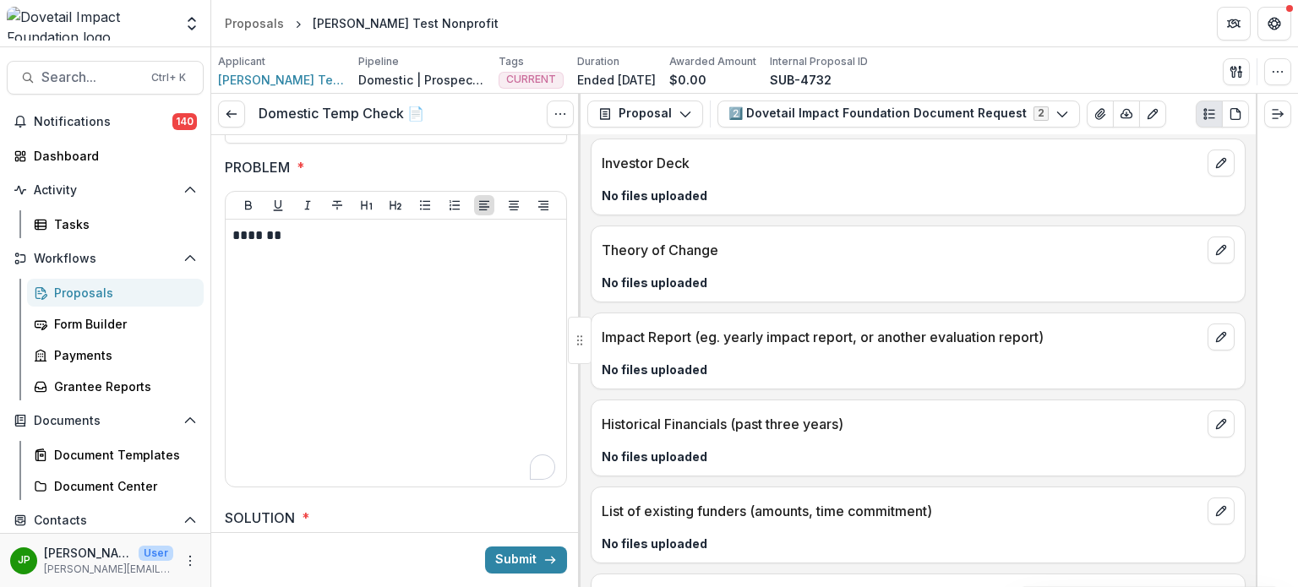
scroll to position [1183, 0]
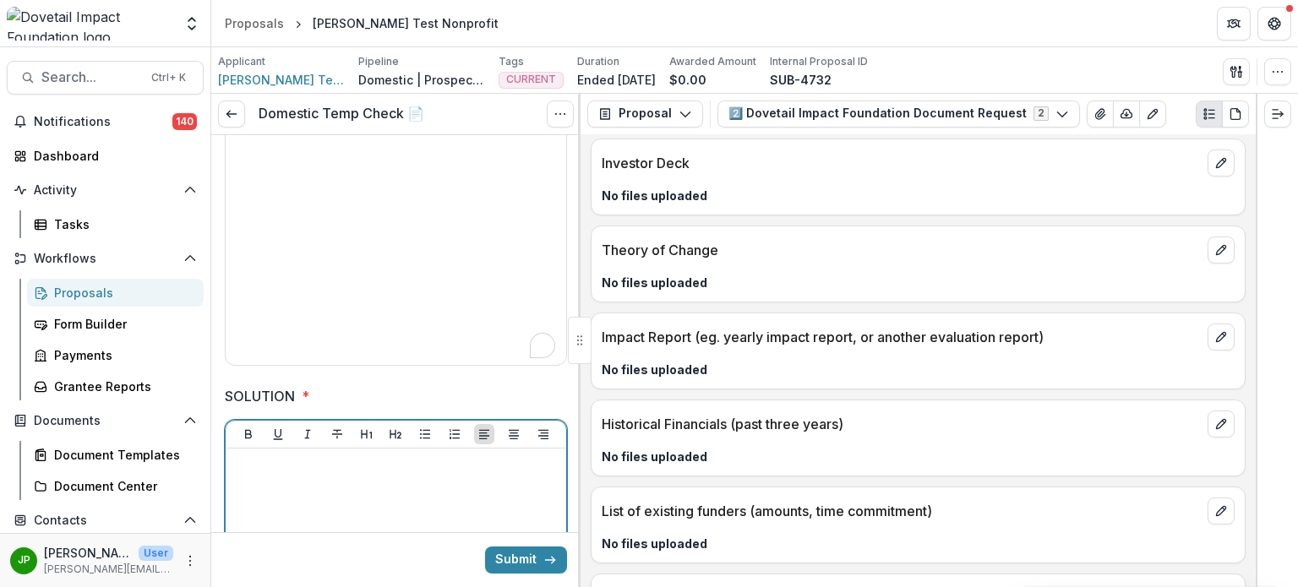
click at [402, 483] on div at bounding box center [395, 583] width 327 height 254
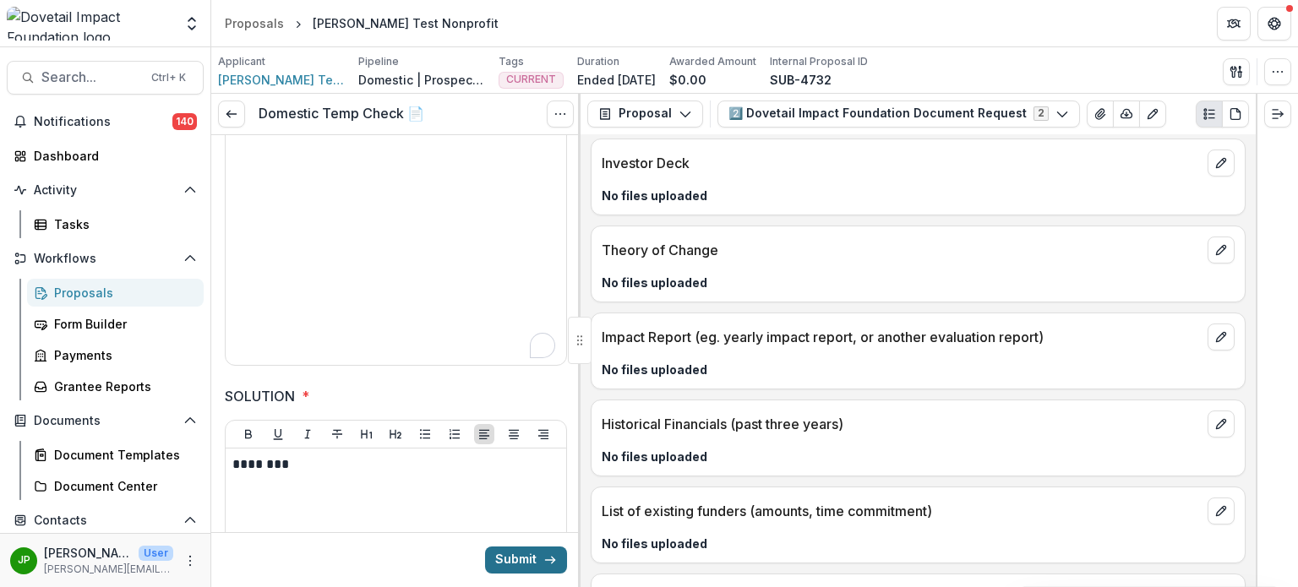
click at [511, 560] on button "Submit" at bounding box center [526, 560] width 82 height 27
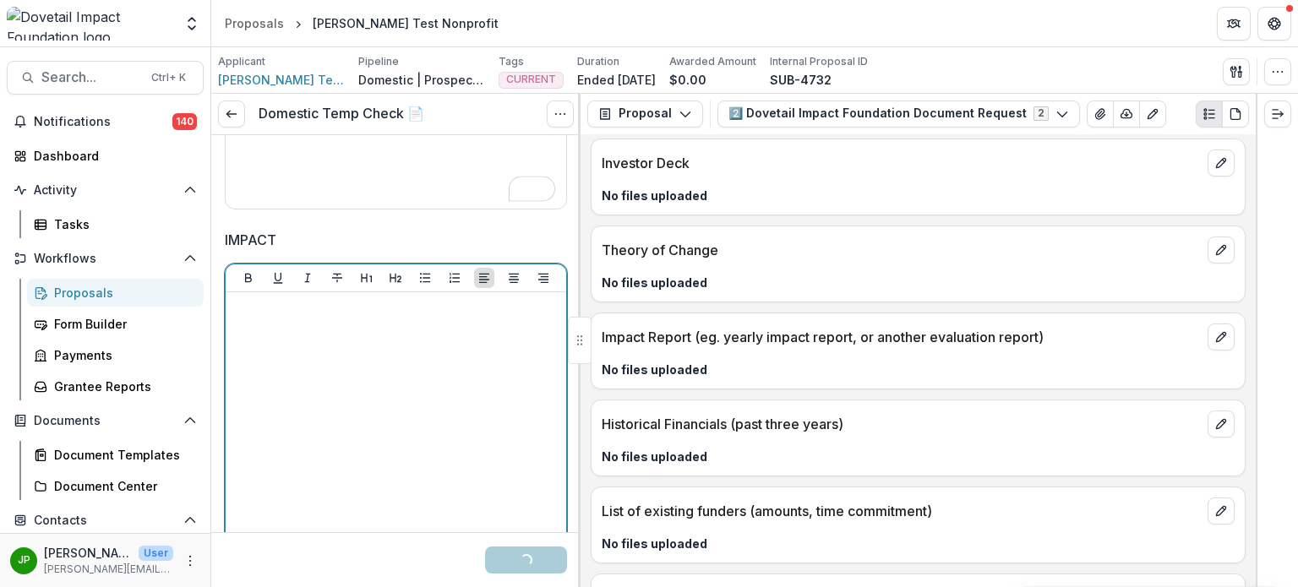
click at [314, 445] on div at bounding box center [395, 426] width 327 height 254
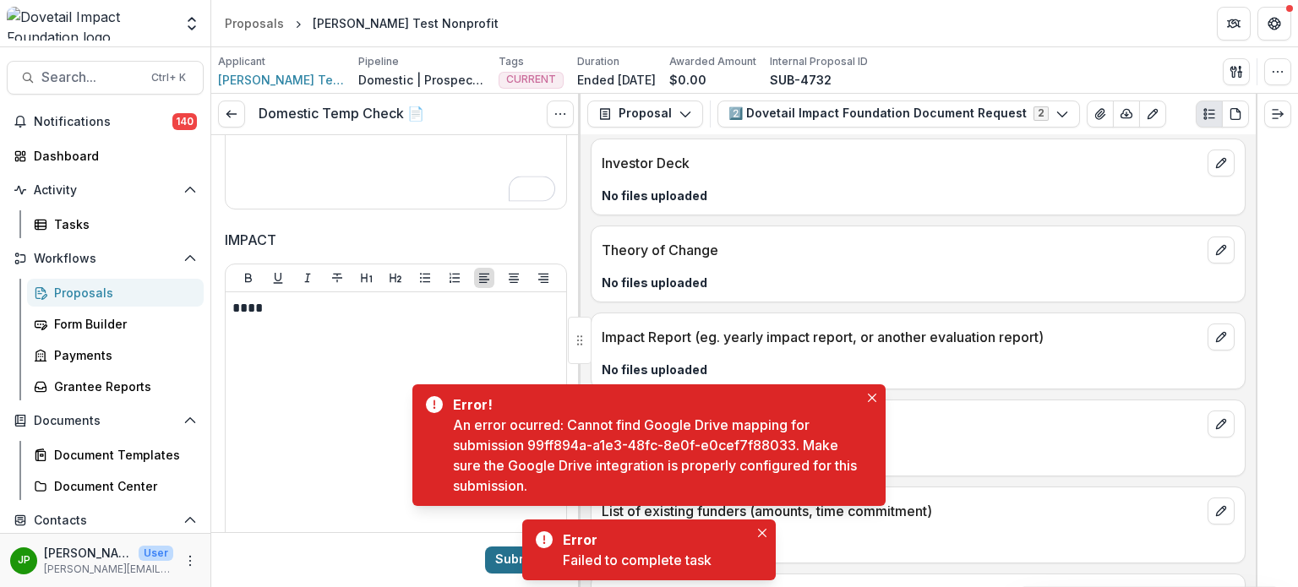
click at [495, 551] on button "Submit" at bounding box center [526, 560] width 82 height 27
drag, startPoint x: 173, startPoint y: 425, endPoint x: 249, endPoint y: 418, distance: 75.6
click at [175, 425] on button "Documents" at bounding box center [105, 420] width 197 height 27
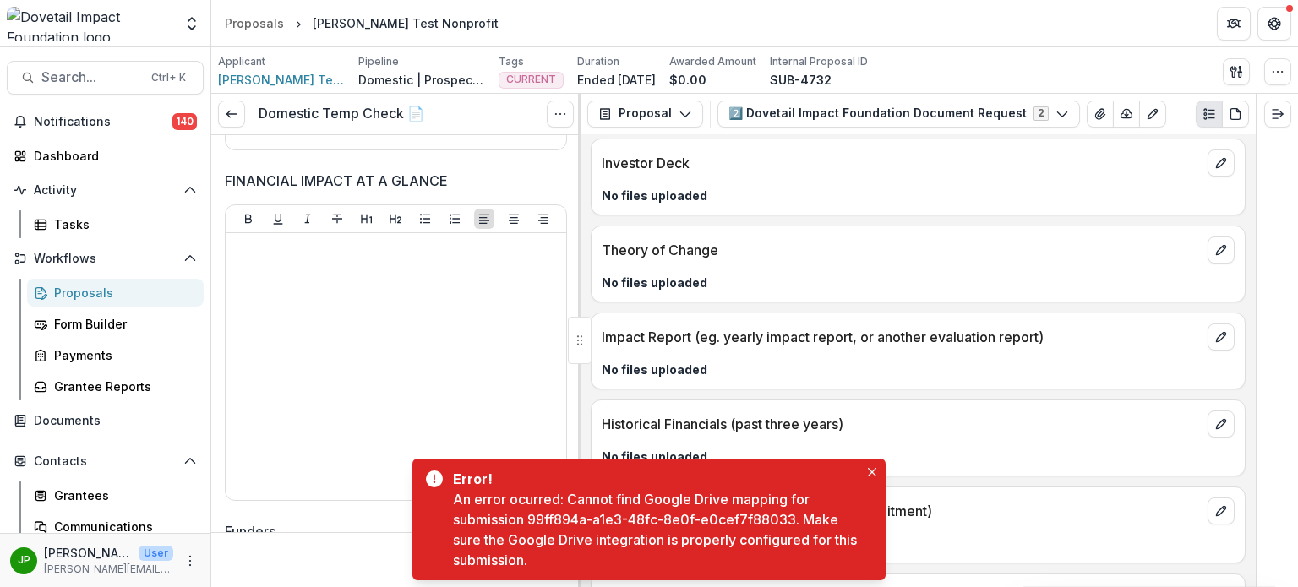
scroll to position [2451, 0]
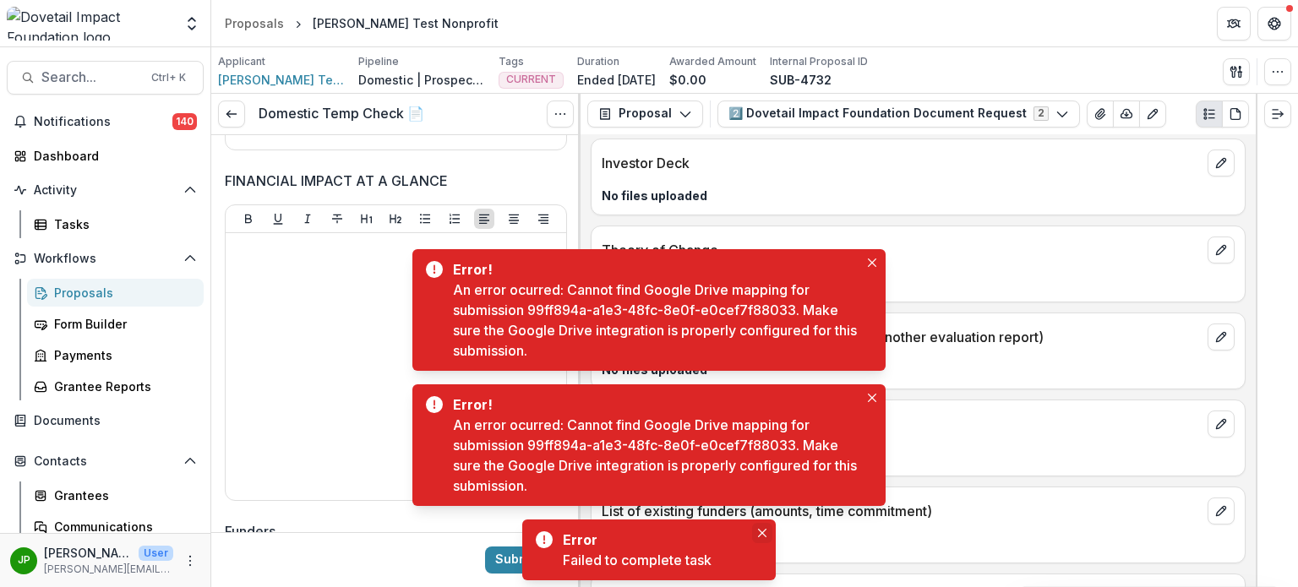
click at [760, 535] on icon "Close" at bounding box center [762, 533] width 8 height 8
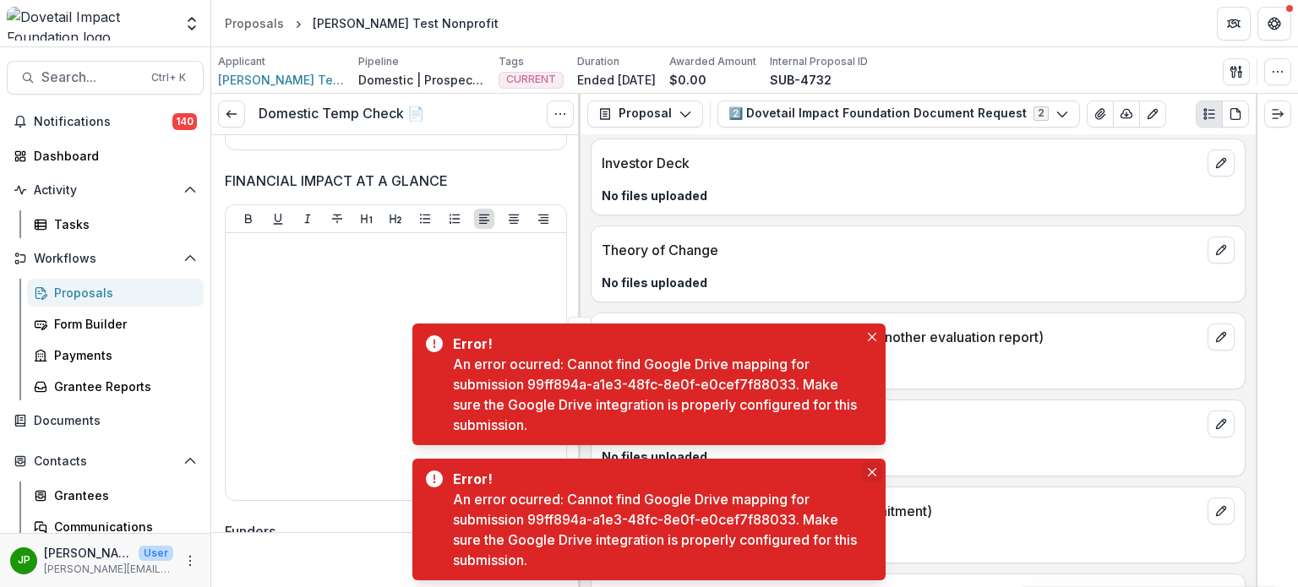
click at [877, 473] on button "Close" at bounding box center [872, 472] width 20 height 20
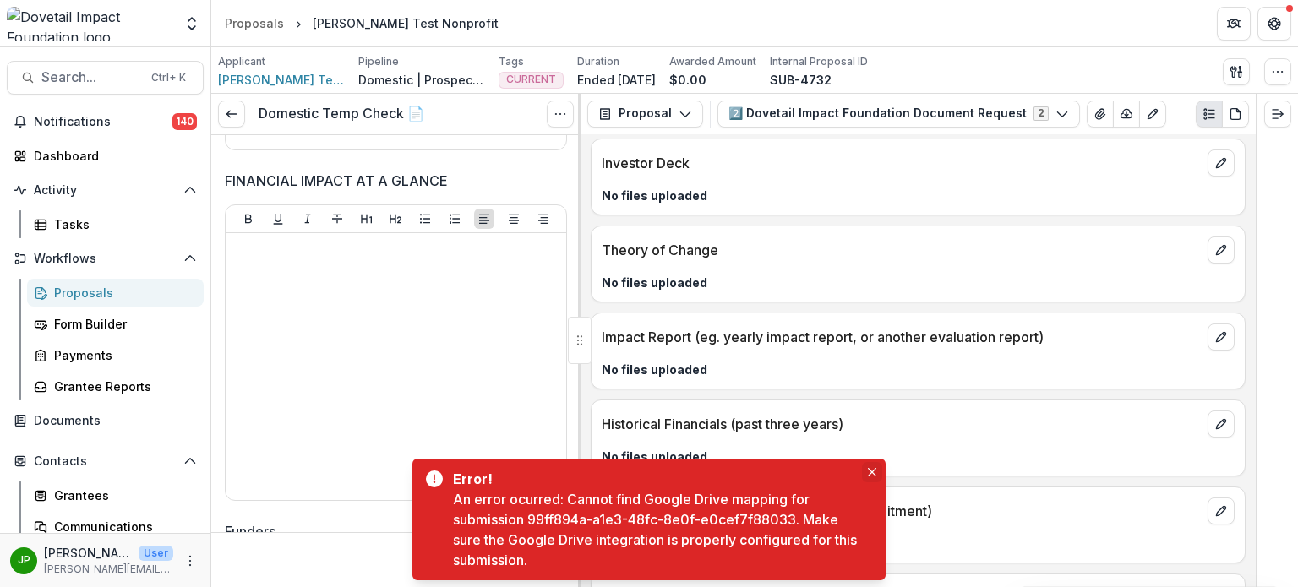
click at [876, 472] on icon "Close" at bounding box center [872, 472] width 8 height 8
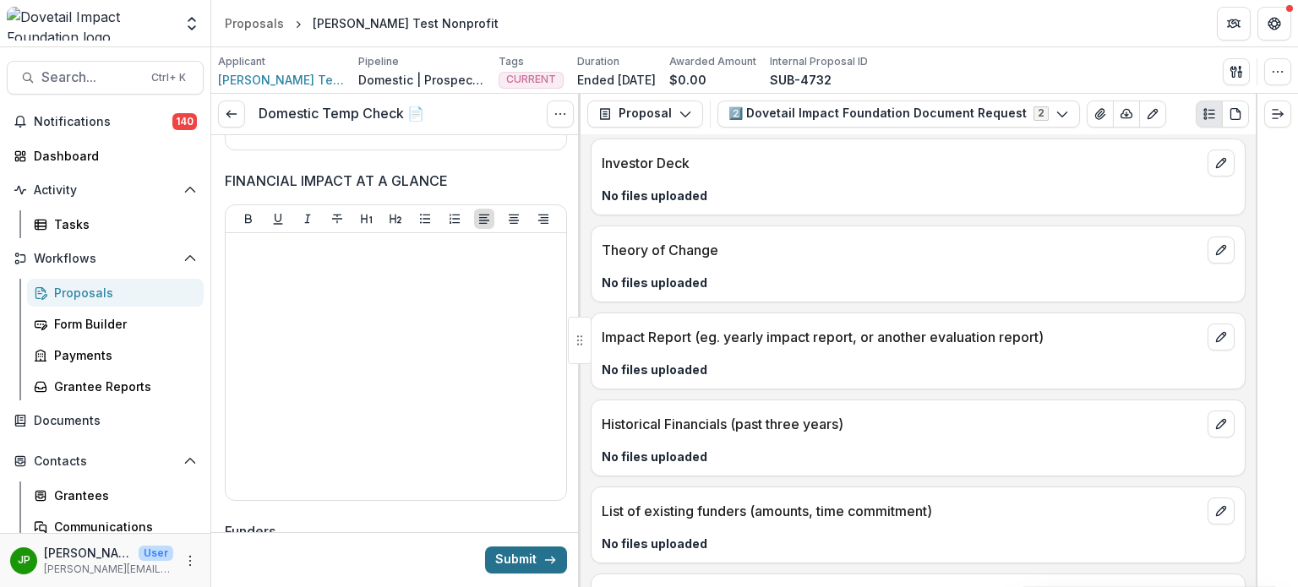
click at [517, 560] on button "Submit" at bounding box center [526, 560] width 82 height 27
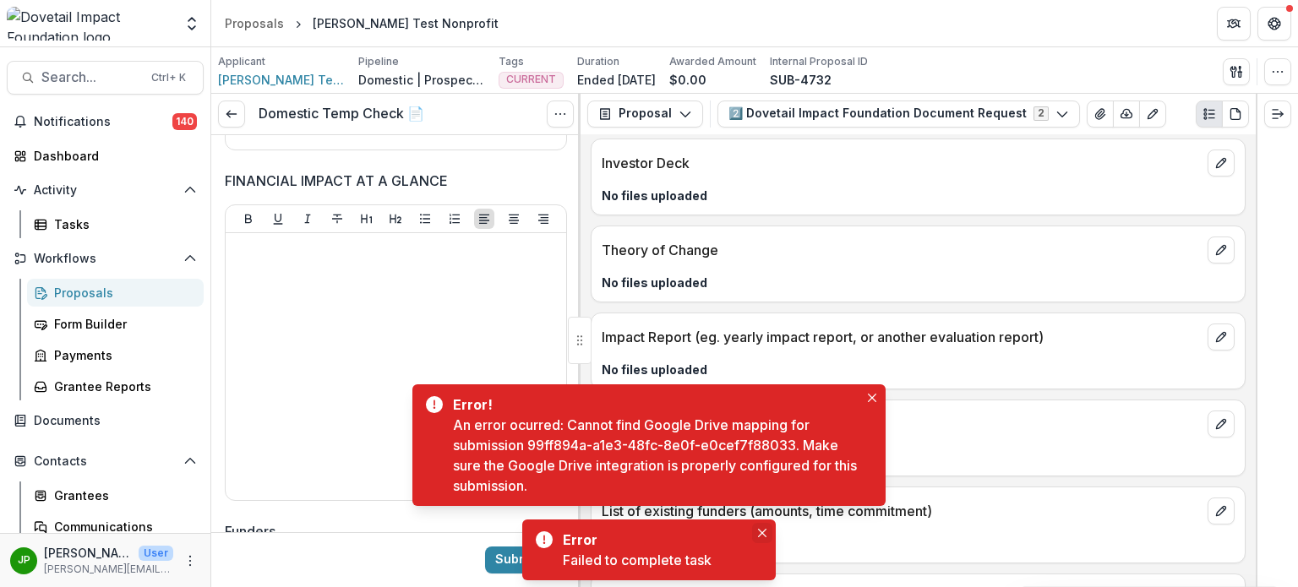
drag, startPoint x: 774, startPoint y: 533, endPoint x: 762, endPoint y: 533, distance: 11.8
click at [773, 533] on div "Error Failed to complete task" at bounding box center [649, 550] width 254 height 61
click at [768, 532] on button "Close" at bounding box center [762, 533] width 20 height 20
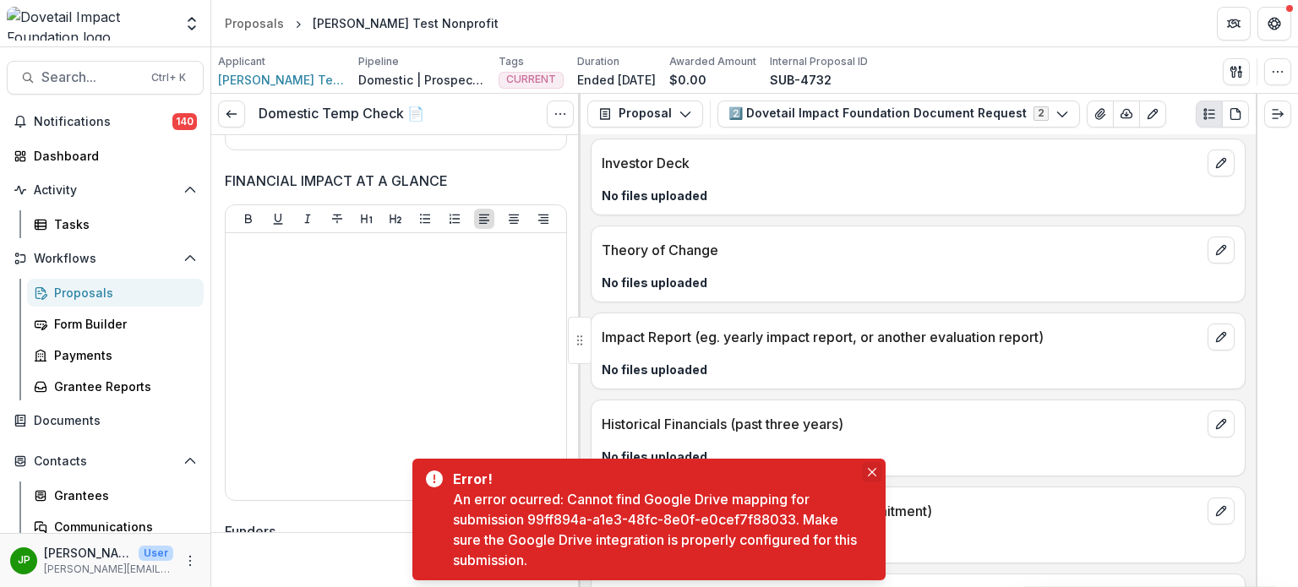
click at [871, 473] on icon "Close" at bounding box center [872, 472] width 8 height 8
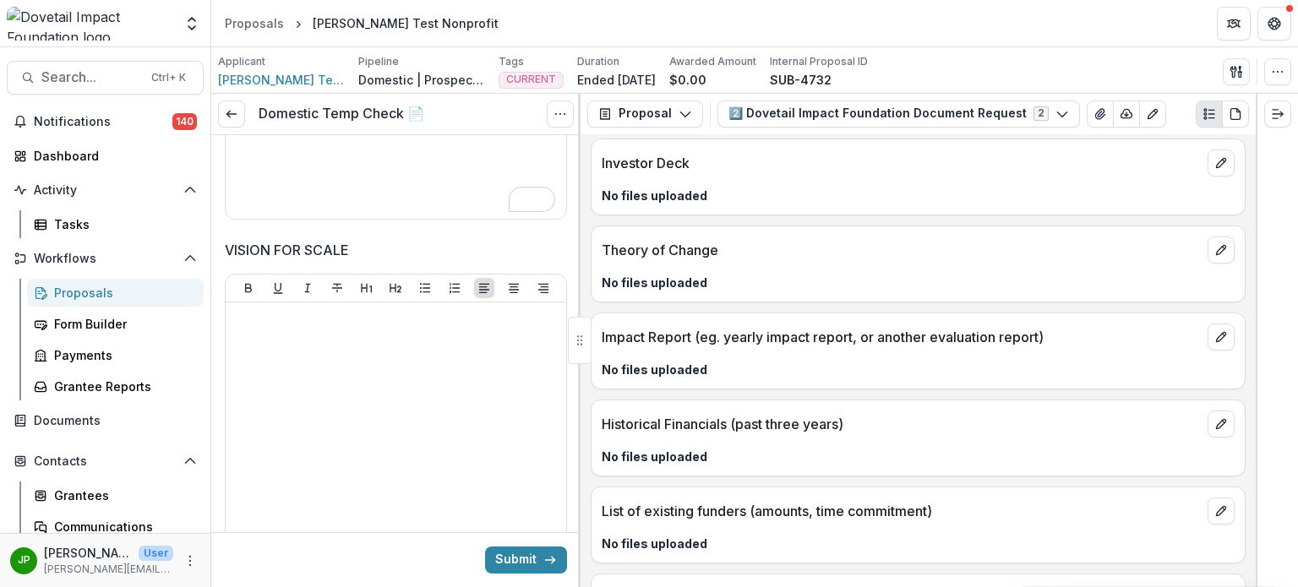
scroll to position [2029, 0]
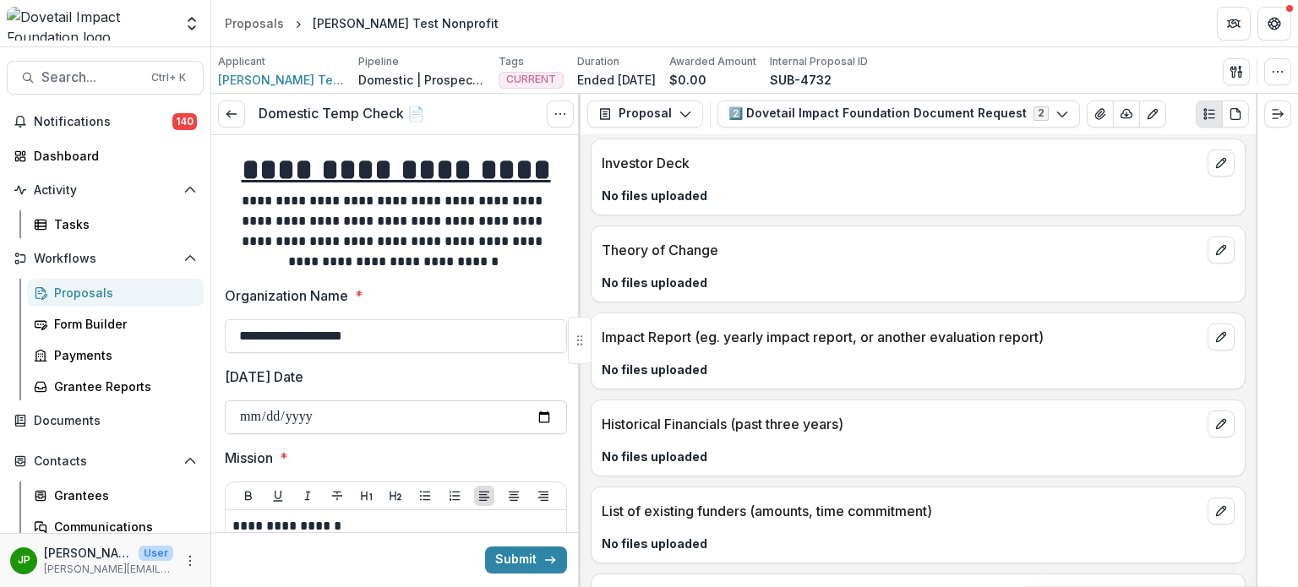
click at [422, 415] on input "Today's Date" at bounding box center [396, 418] width 342 height 34
click at [550, 411] on input "Today's Date" at bounding box center [396, 418] width 342 height 34
click at [544, 411] on input "Today's Date" at bounding box center [396, 418] width 342 height 34
type input "**********"
click at [532, 560] on button "Submit" at bounding box center [526, 560] width 82 height 27
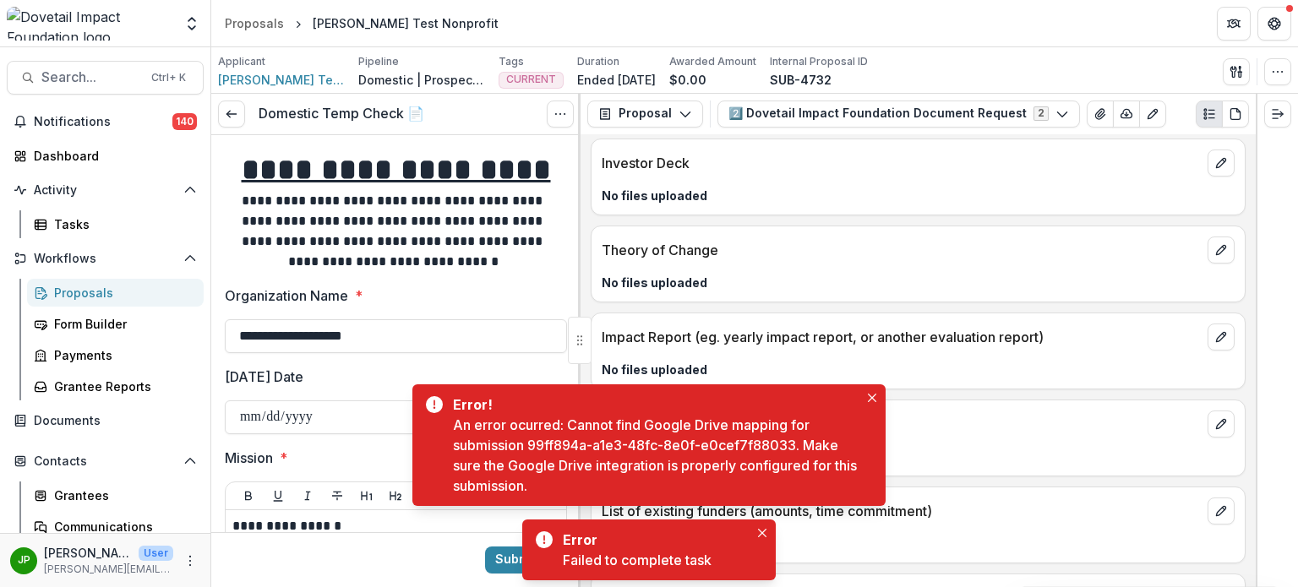
click at [751, 538] on div "Error Failed to complete task" at bounding box center [649, 550] width 254 height 61
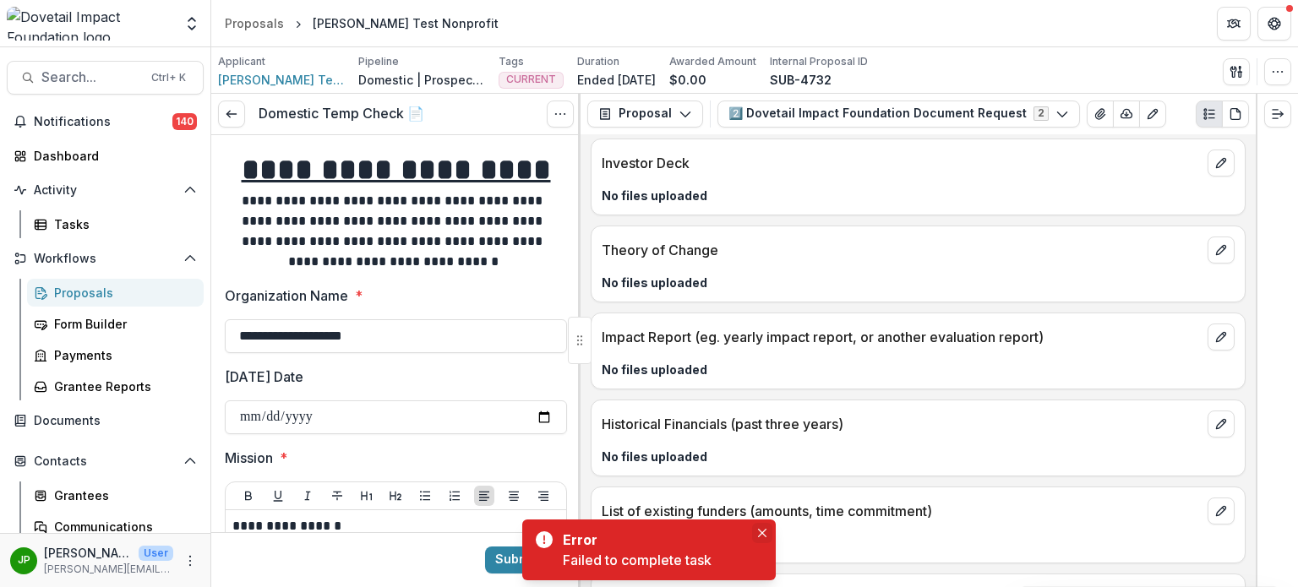
click at [766, 535] on icon "Close" at bounding box center [762, 533] width 8 height 8
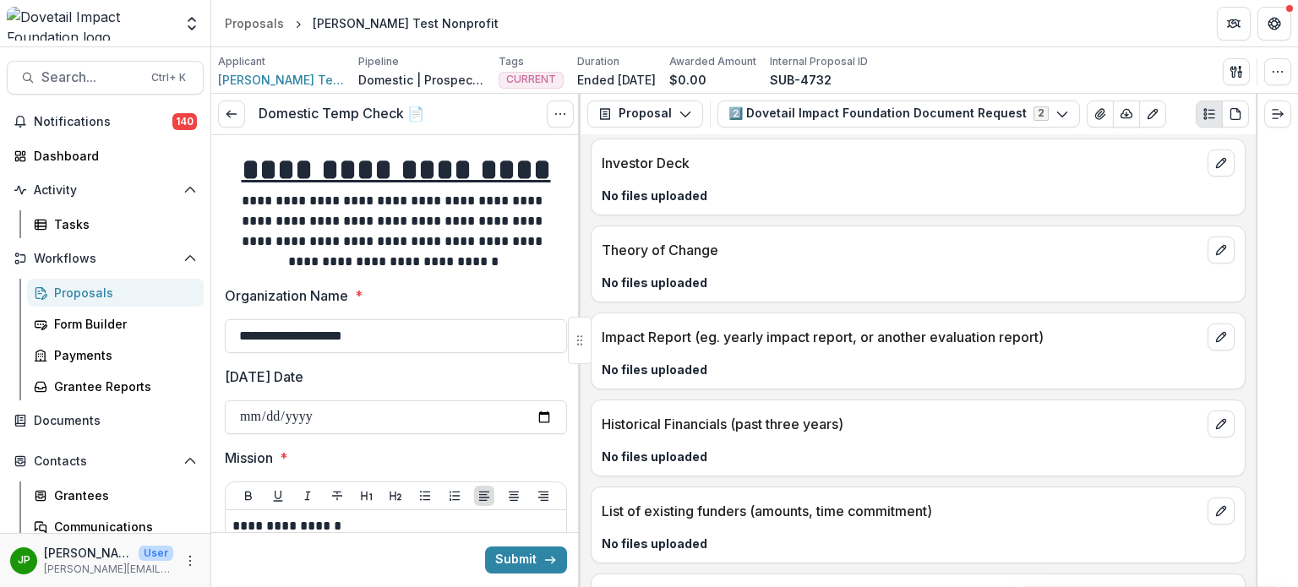
click at [216, 111] on div "Domestic Temp Check 📄 View task Cancel Task" at bounding box center [395, 114] width 369 height 41
click at [233, 117] on icon at bounding box center [232, 114] width 14 height 14
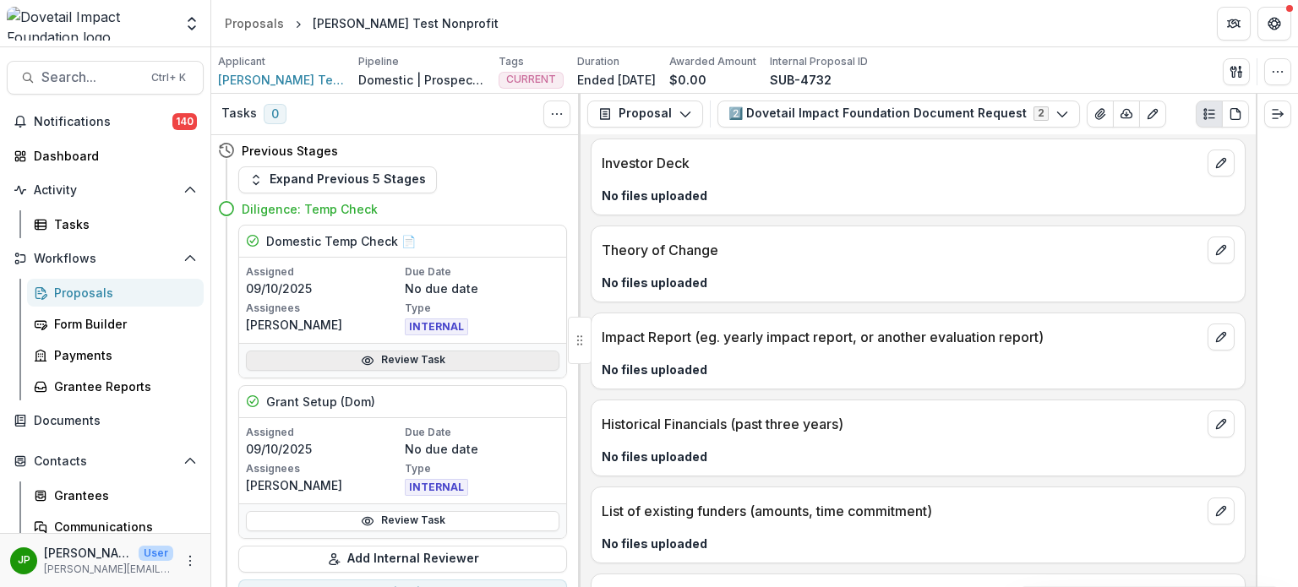
click at [396, 358] on link "Review Task" at bounding box center [403, 361] width 314 height 20
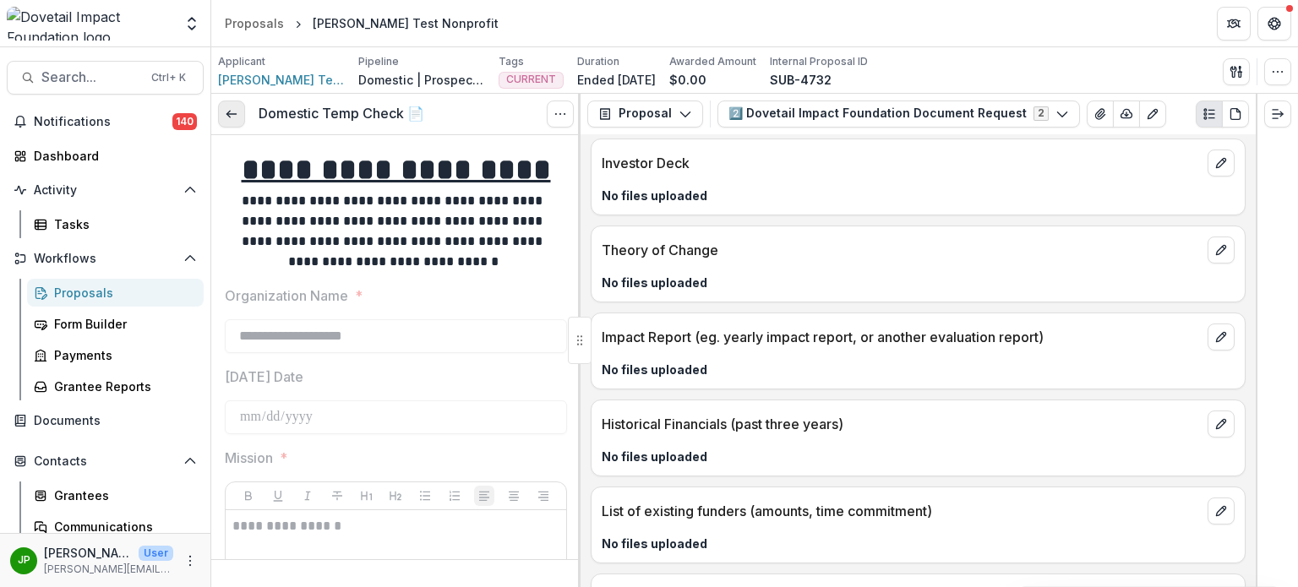
click at [232, 107] on icon at bounding box center [232, 114] width 14 height 14
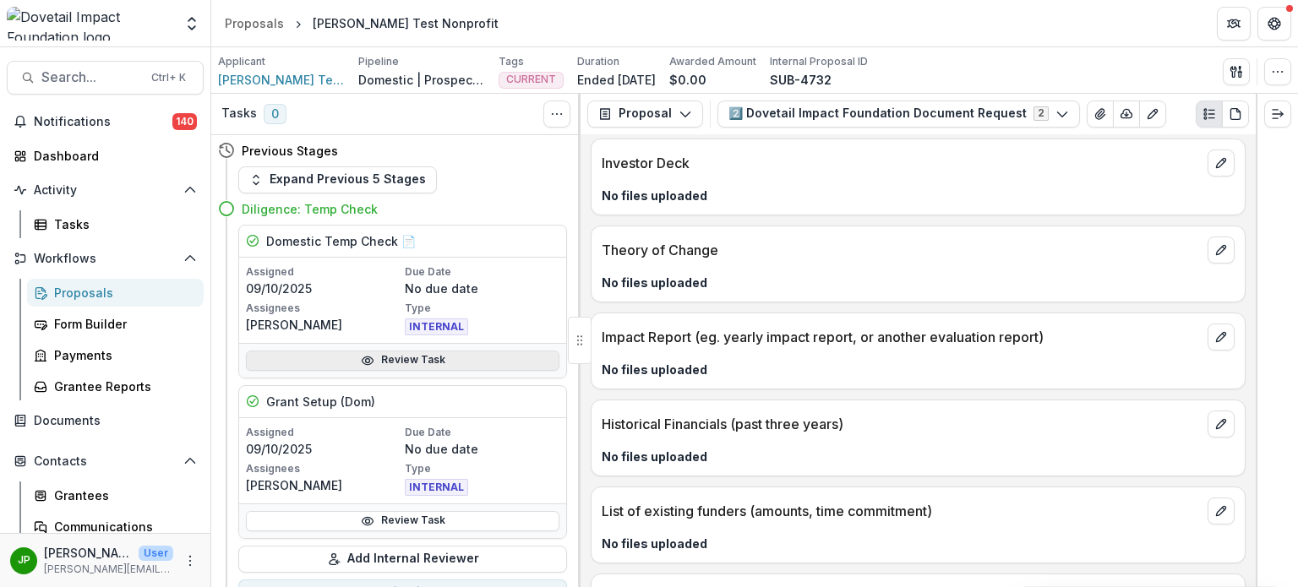
click at [385, 361] on link "Review Task" at bounding box center [403, 361] width 314 height 20
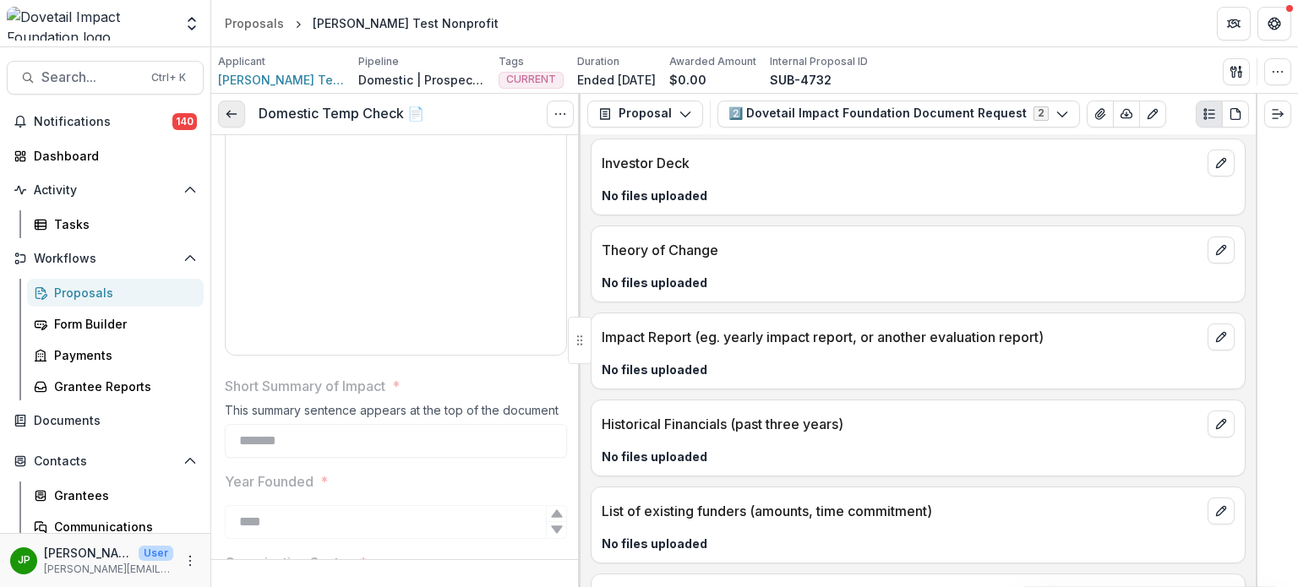
drag, startPoint x: 232, startPoint y: 107, endPoint x: 246, endPoint y: 128, distance: 24.9
click at [232, 107] on icon at bounding box center [232, 114] width 14 height 14
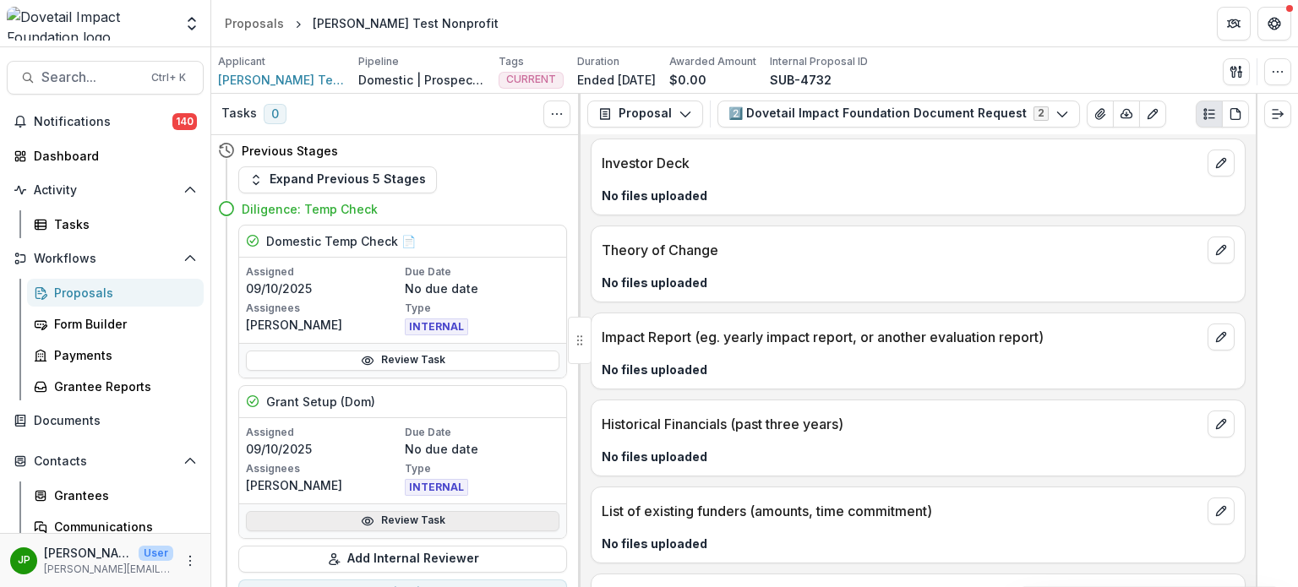
click at [419, 520] on link "Review Task" at bounding box center [403, 521] width 314 height 20
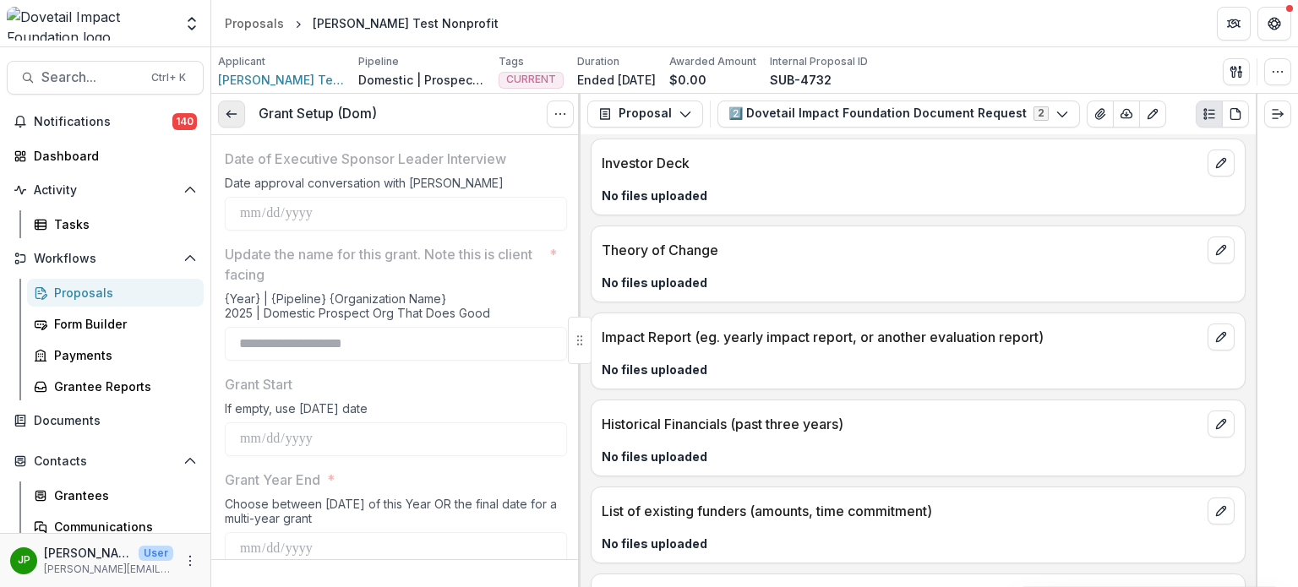
click at [227, 112] on icon at bounding box center [232, 114] width 14 height 14
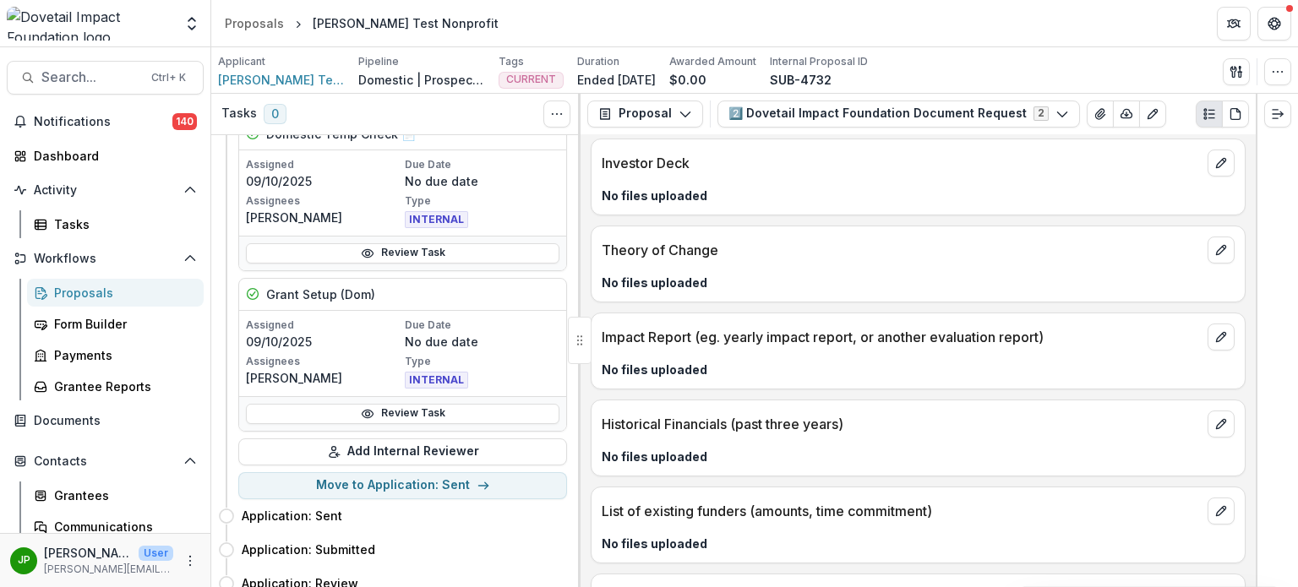
scroll to position [169, 0]
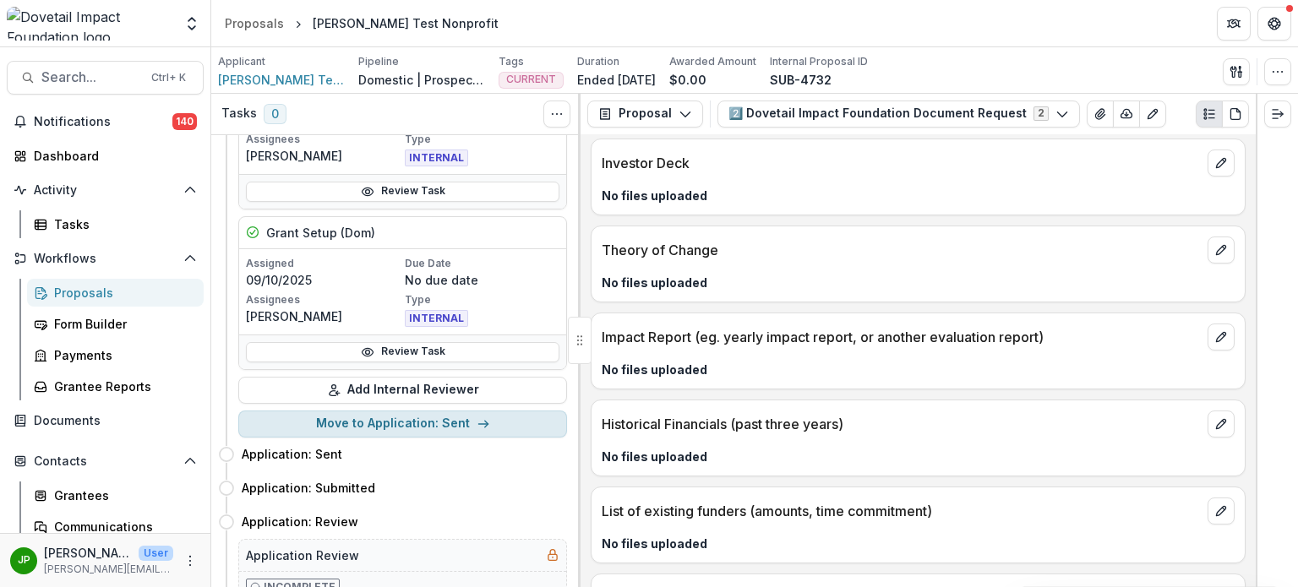
click at [406, 425] on button "Move to Application: Sent" at bounding box center [402, 424] width 329 height 27
select select "**********"
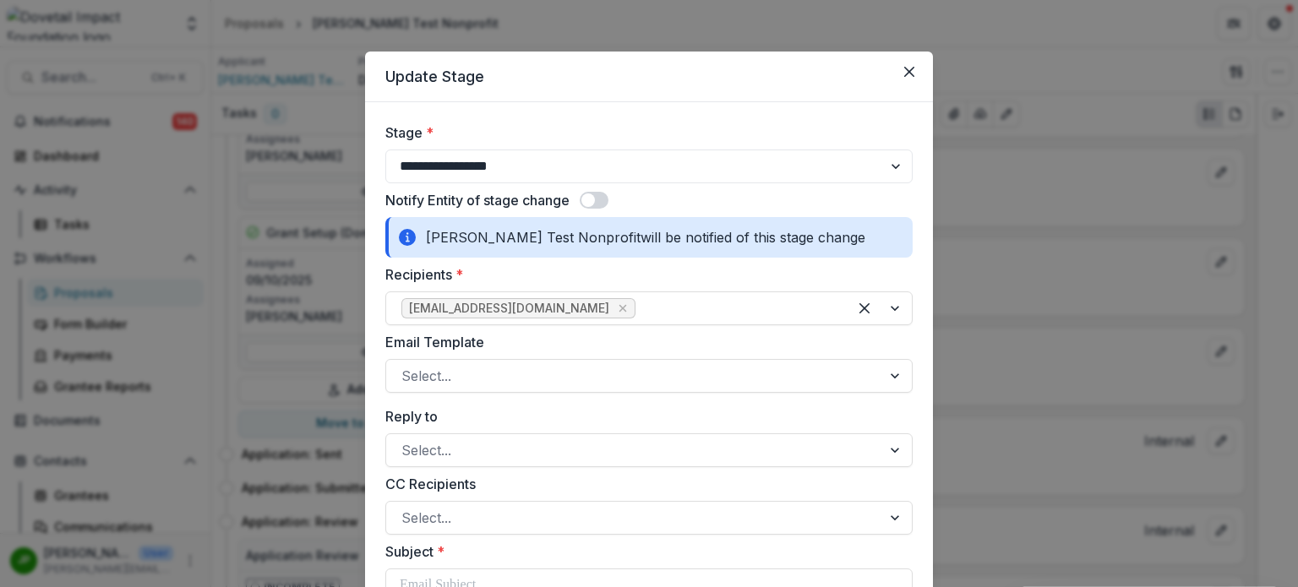
scroll to position [0, 0]
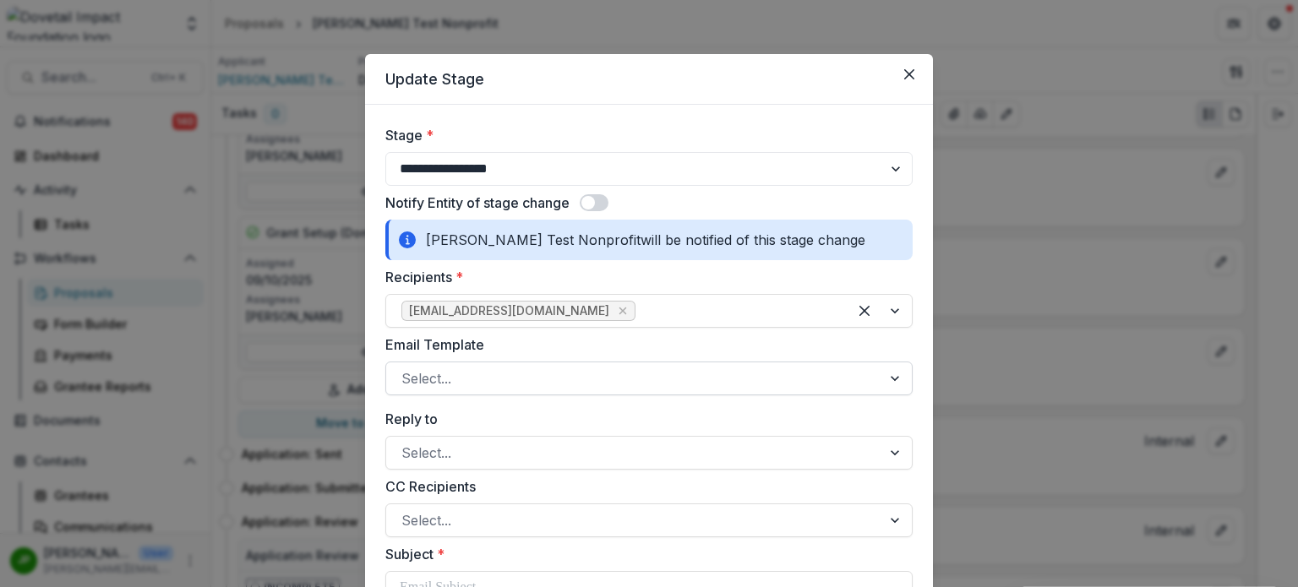
click at [543, 376] on div at bounding box center [634, 379] width 465 height 24
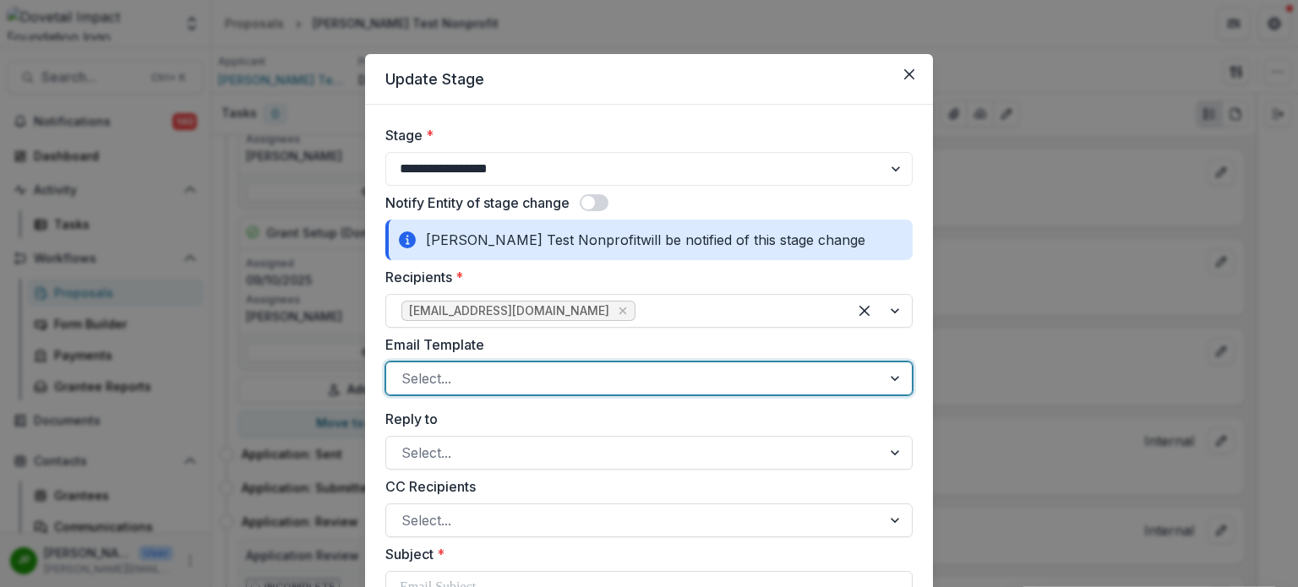
drag, startPoint x: 538, startPoint y: 444, endPoint x: 495, endPoint y: 375, distance: 80.9
click at [495, 375] on div at bounding box center [634, 379] width 465 height 24
click at [898, 377] on div at bounding box center [897, 379] width 30 height 32
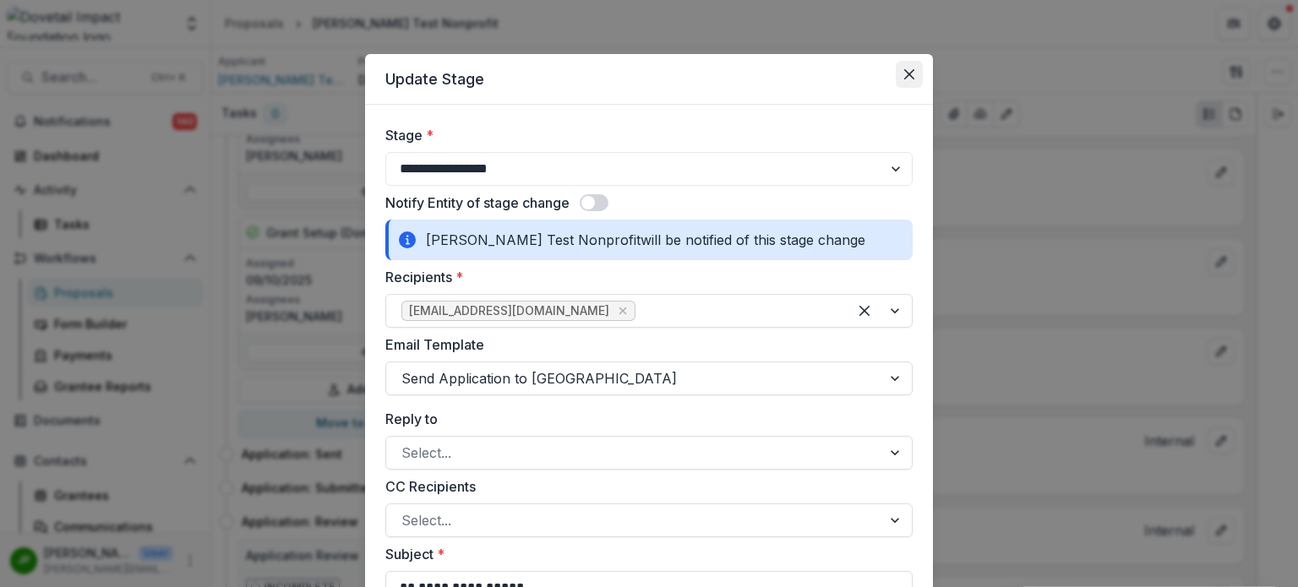
click at [903, 67] on button "Close" at bounding box center [909, 74] width 27 height 27
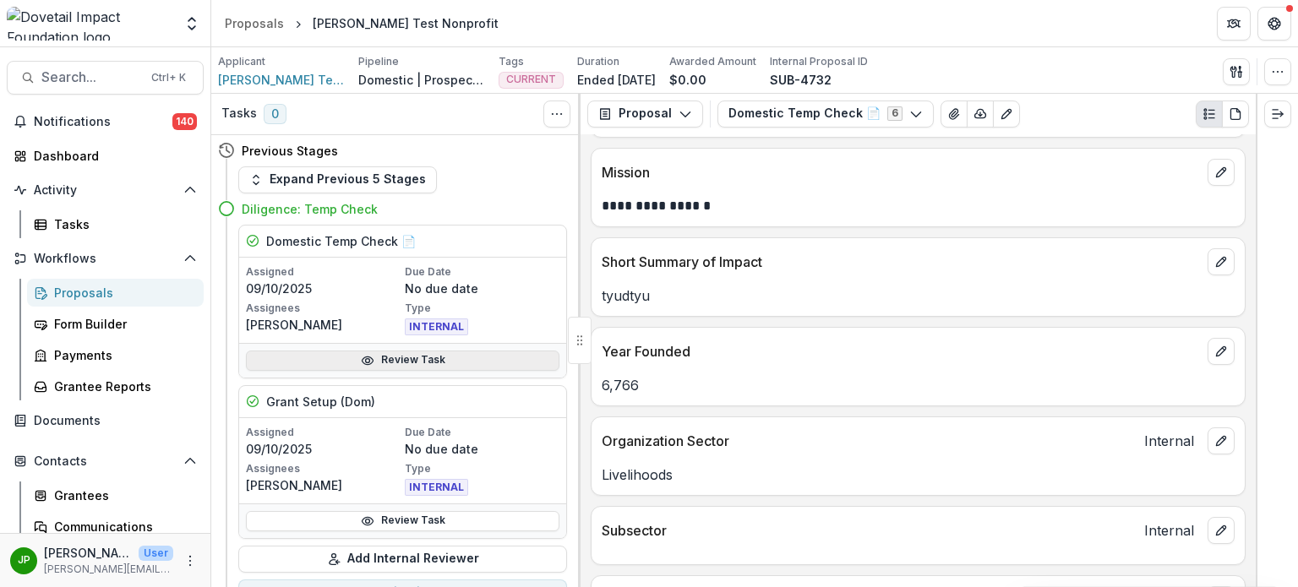
click at [312, 352] on link "Review Task" at bounding box center [403, 361] width 314 height 20
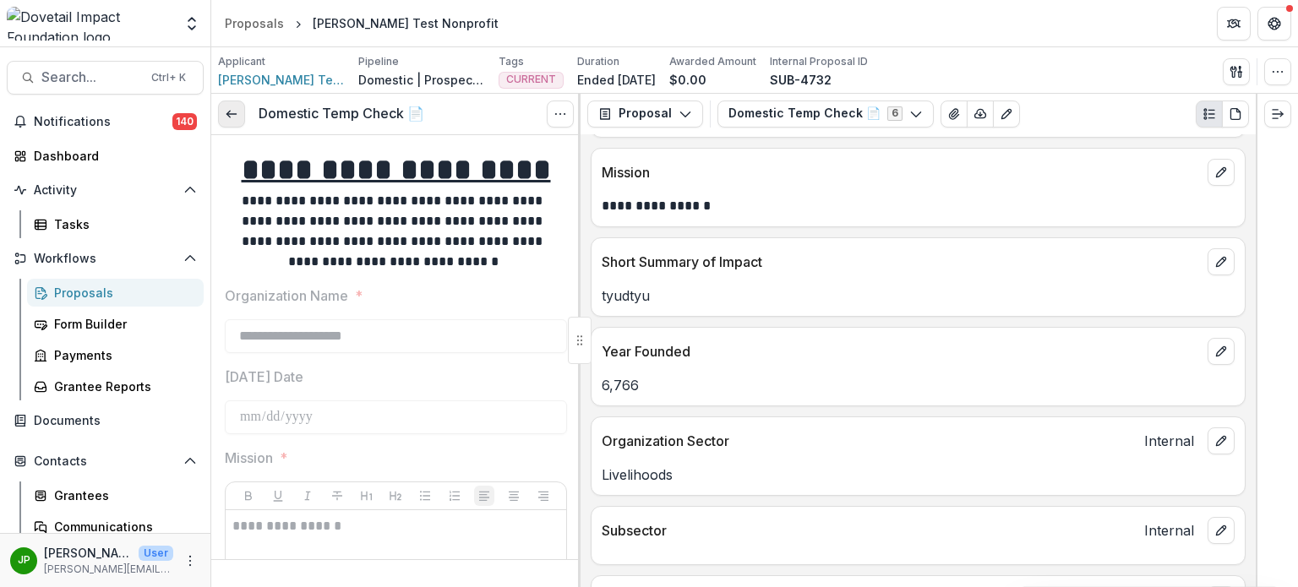
click at [227, 112] on icon at bounding box center [232, 114] width 14 height 14
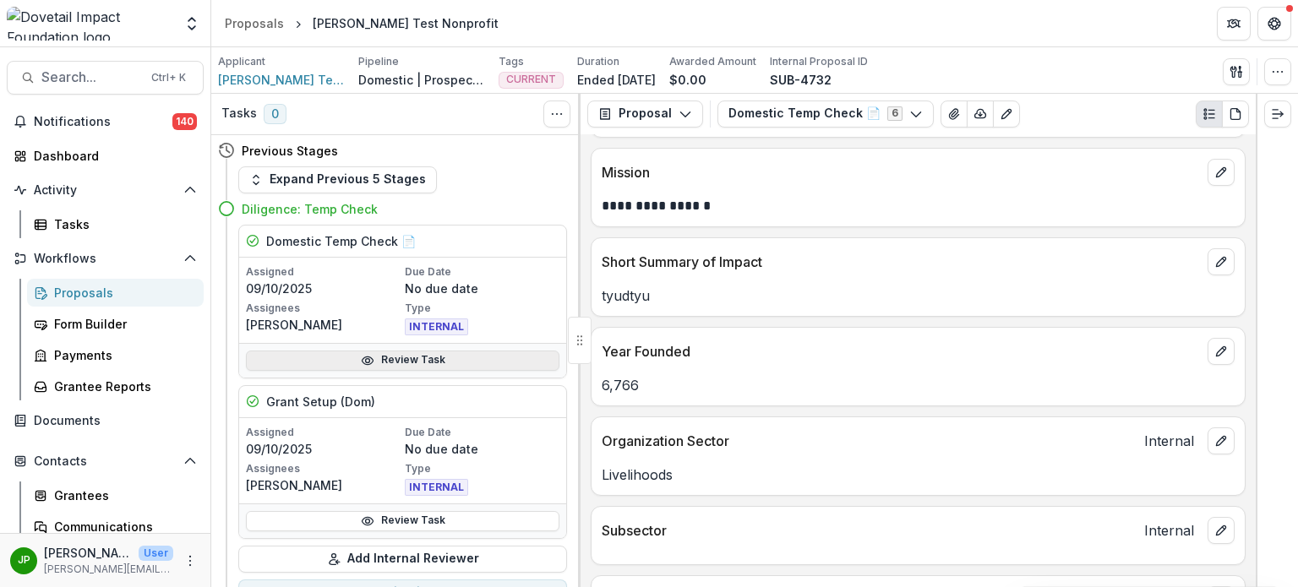
click at [423, 367] on link "Review Task" at bounding box center [403, 361] width 314 height 20
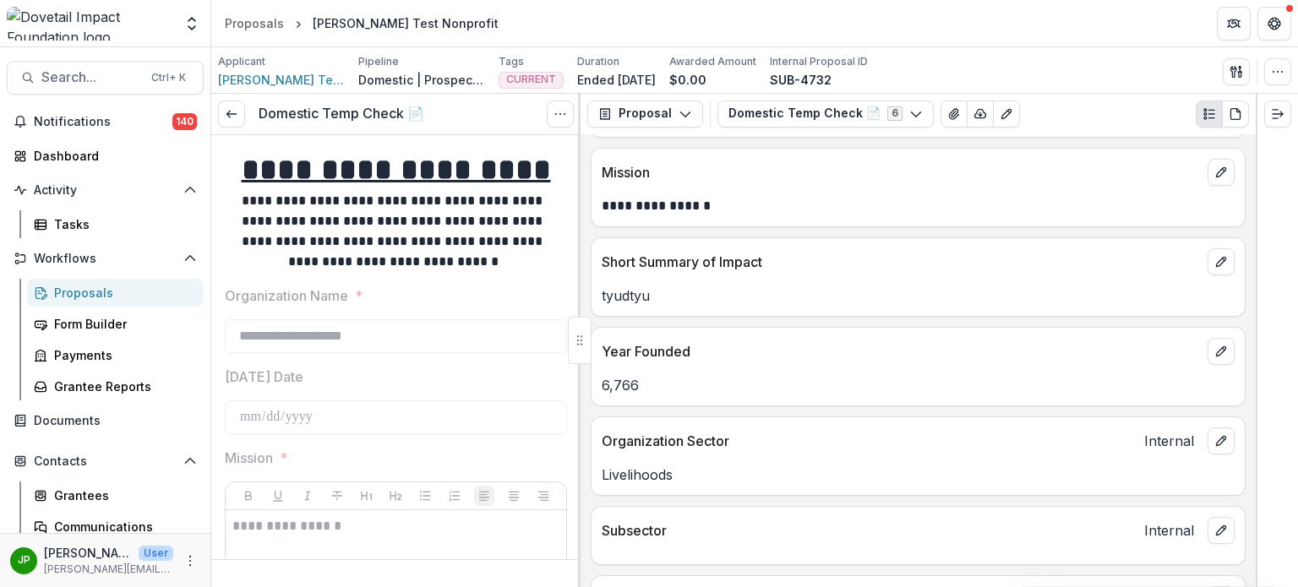
click at [216, 108] on div "Domestic Temp Check 📄 View task Reopen Task" at bounding box center [395, 114] width 369 height 41
click at [216, 106] on div "Domestic Temp Check 📄 View task Reopen Task" at bounding box center [395, 114] width 369 height 41
click at [223, 112] on link at bounding box center [231, 114] width 27 height 27
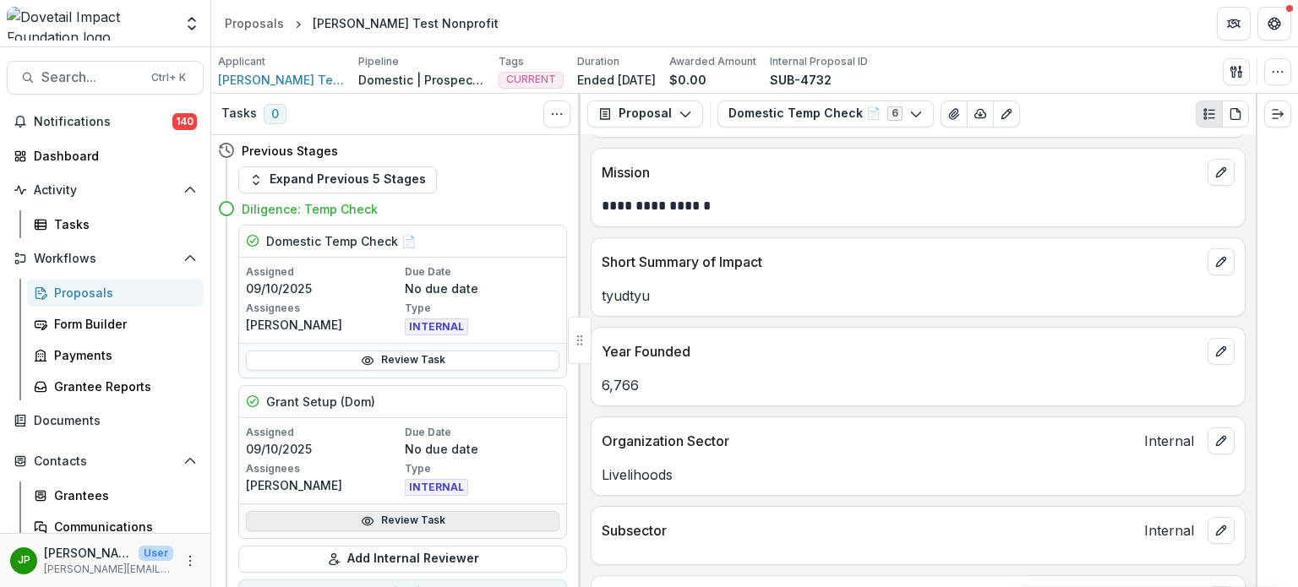
click at [412, 527] on link "Review Task" at bounding box center [403, 521] width 314 height 20
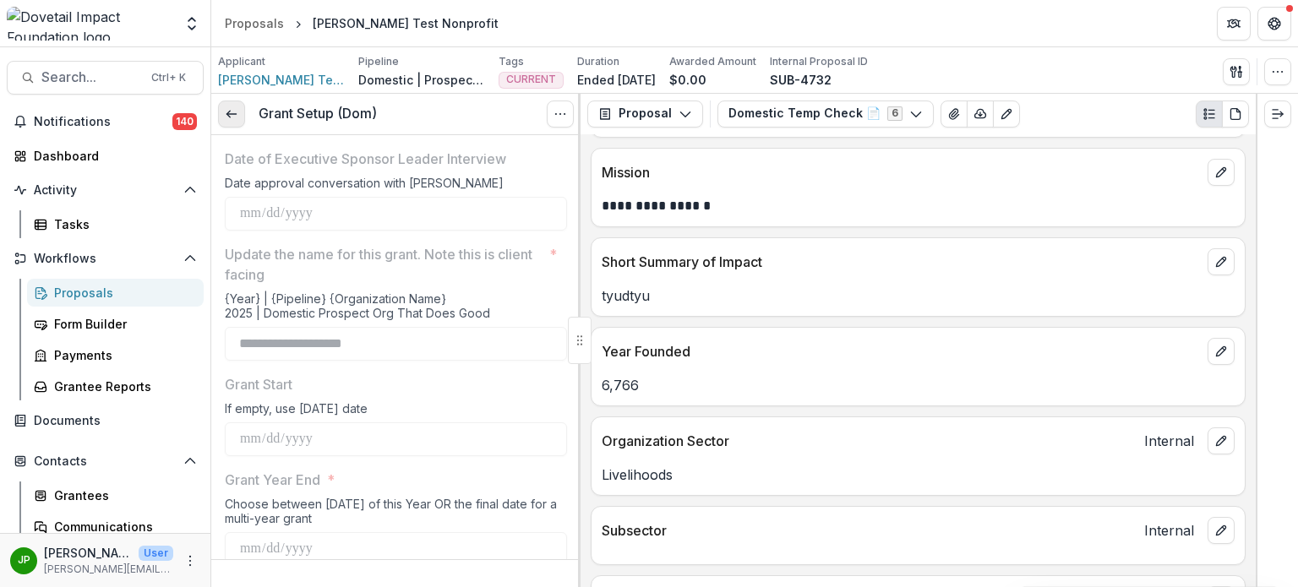
click at [230, 117] on icon at bounding box center [232, 114] width 14 height 14
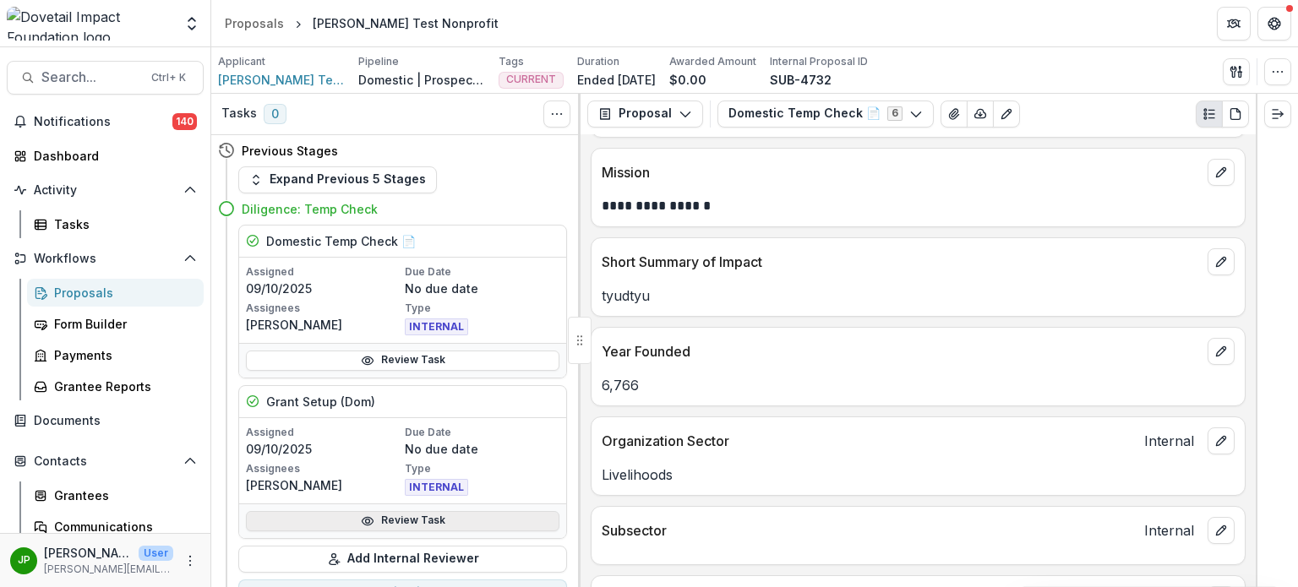
click at [376, 516] on link "Review Task" at bounding box center [403, 521] width 314 height 20
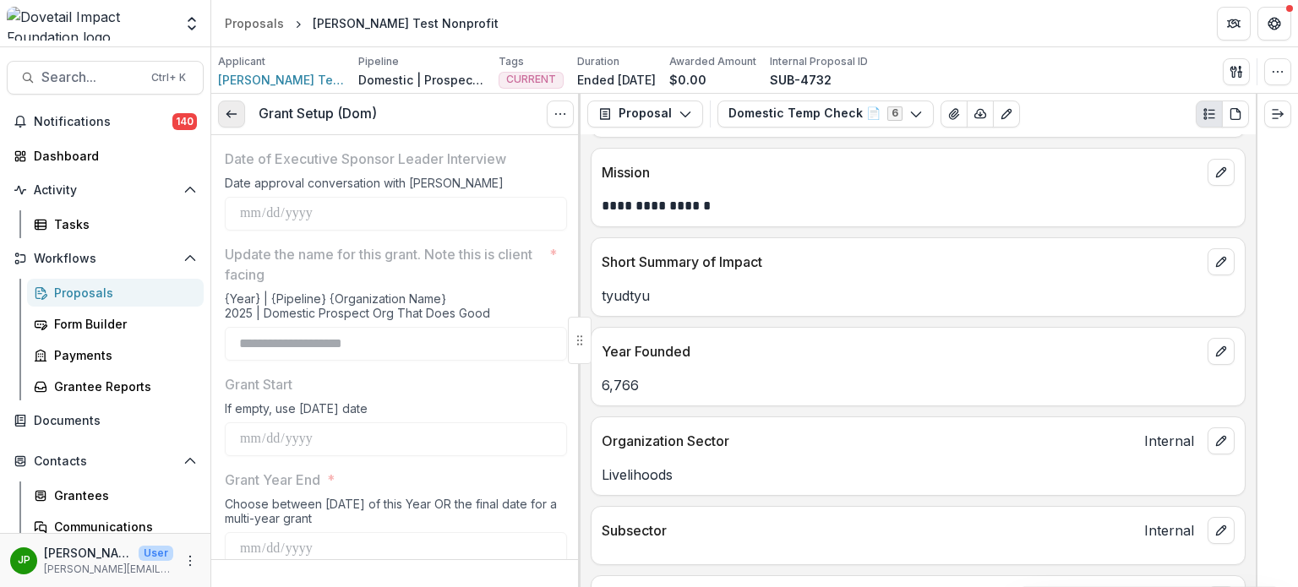
click at [227, 111] on icon at bounding box center [232, 114] width 14 height 14
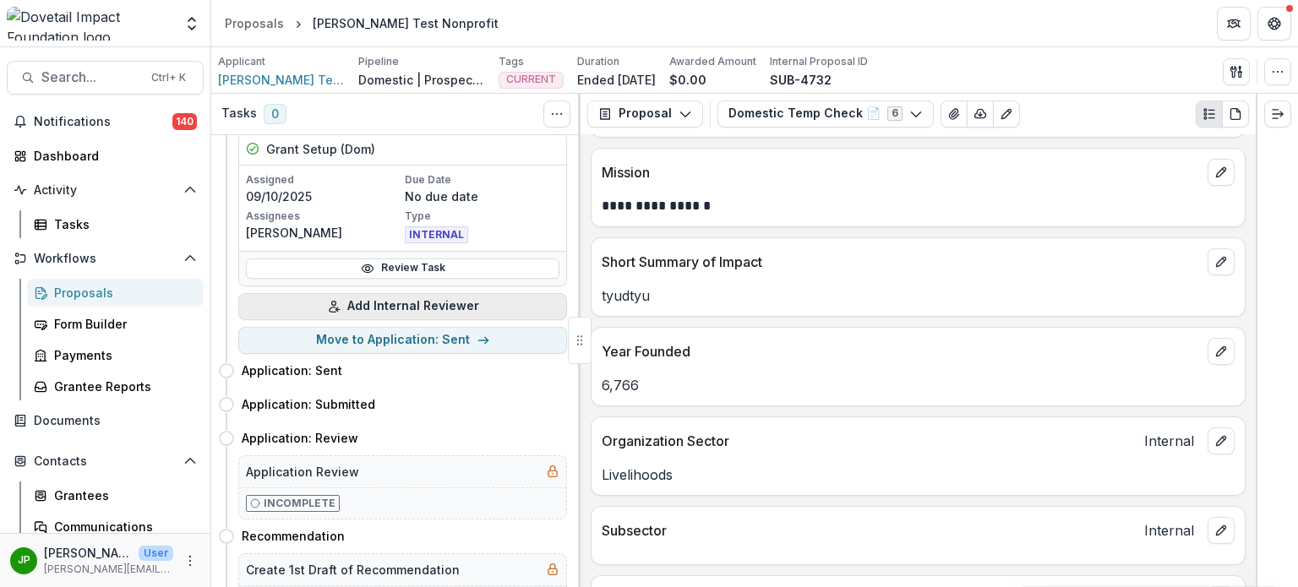
scroll to position [254, 0]
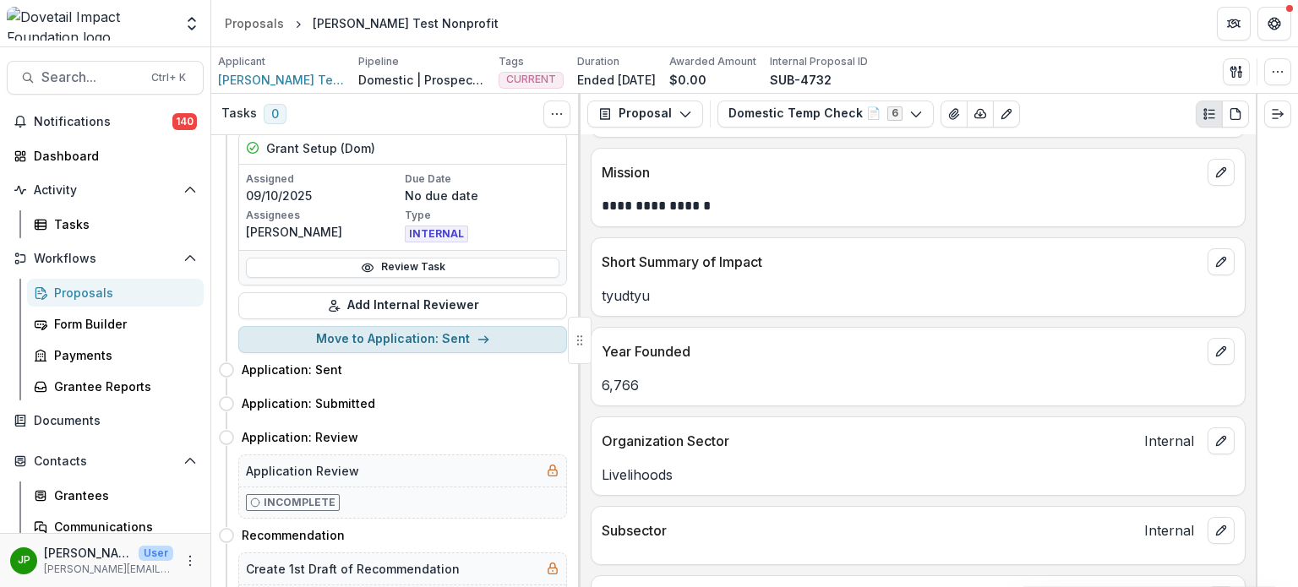
click at [463, 342] on button "Move to Application: Sent" at bounding box center [402, 339] width 329 height 27
select select "**********"
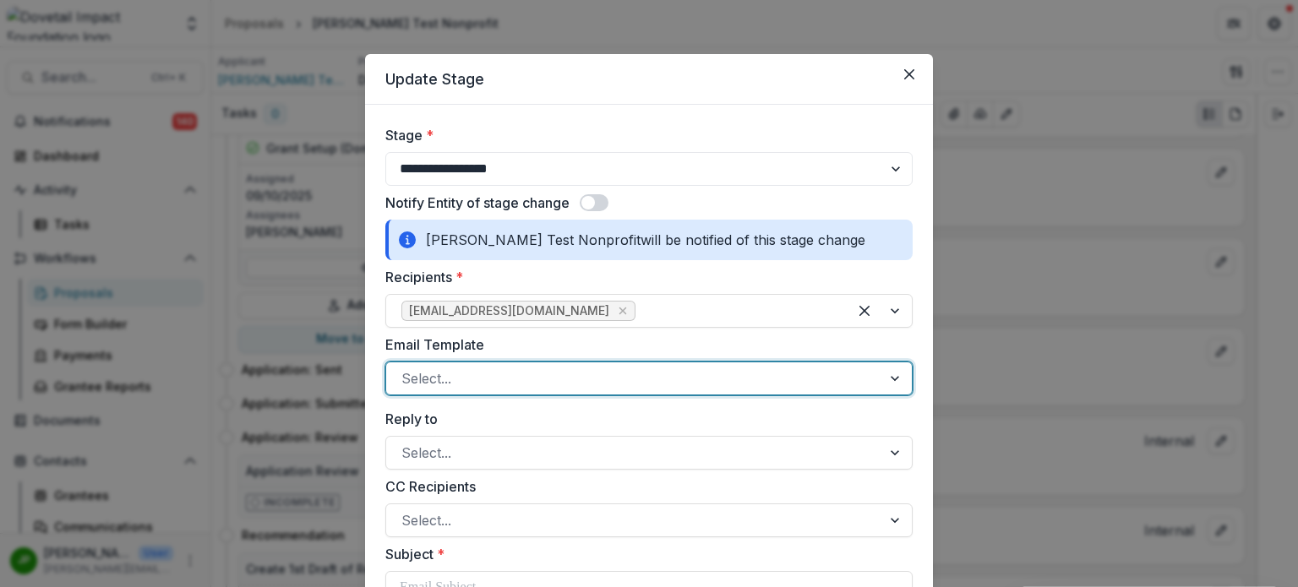
click at [544, 379] on div at bounding box center [634, 379] width 465 height 24
click at [560, 388] on div at bounding box center [634, 379] width 465 height 24
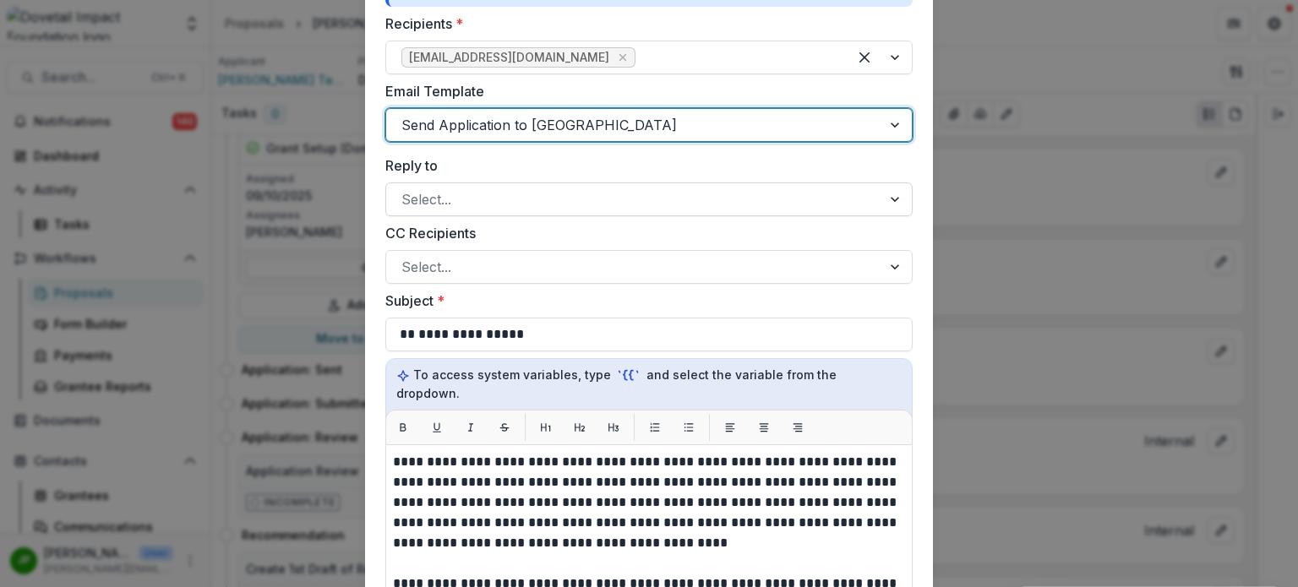
click at [469, 195] on div at bounding box center [634, 200] width 465 height 24
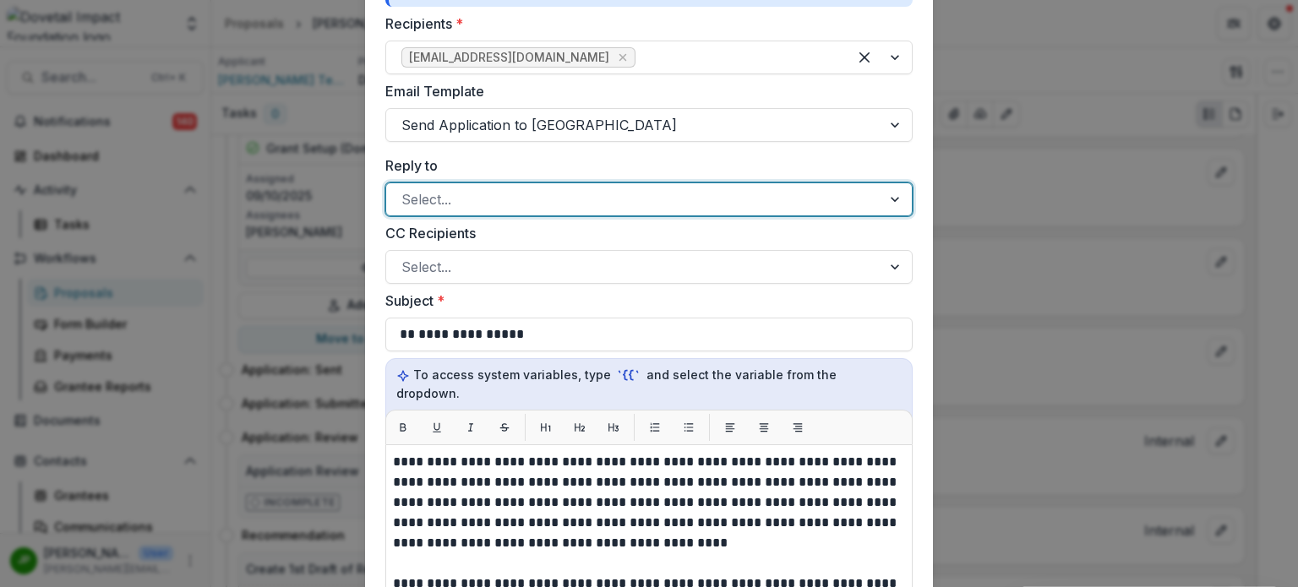
type input "*"
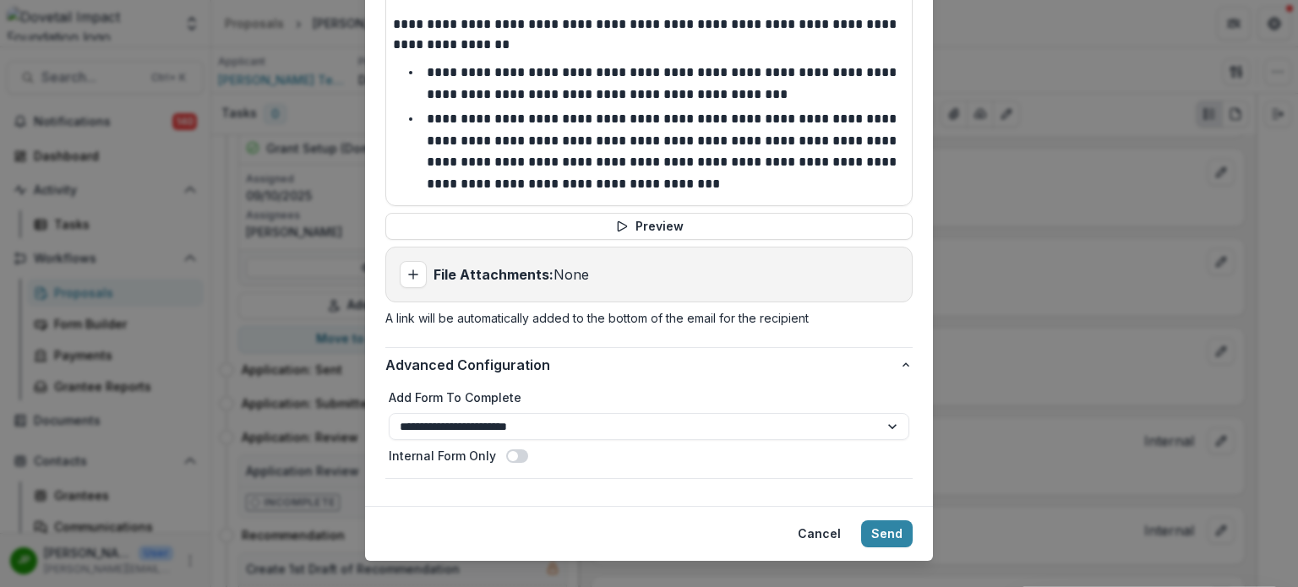
scroll to position [922, 0]
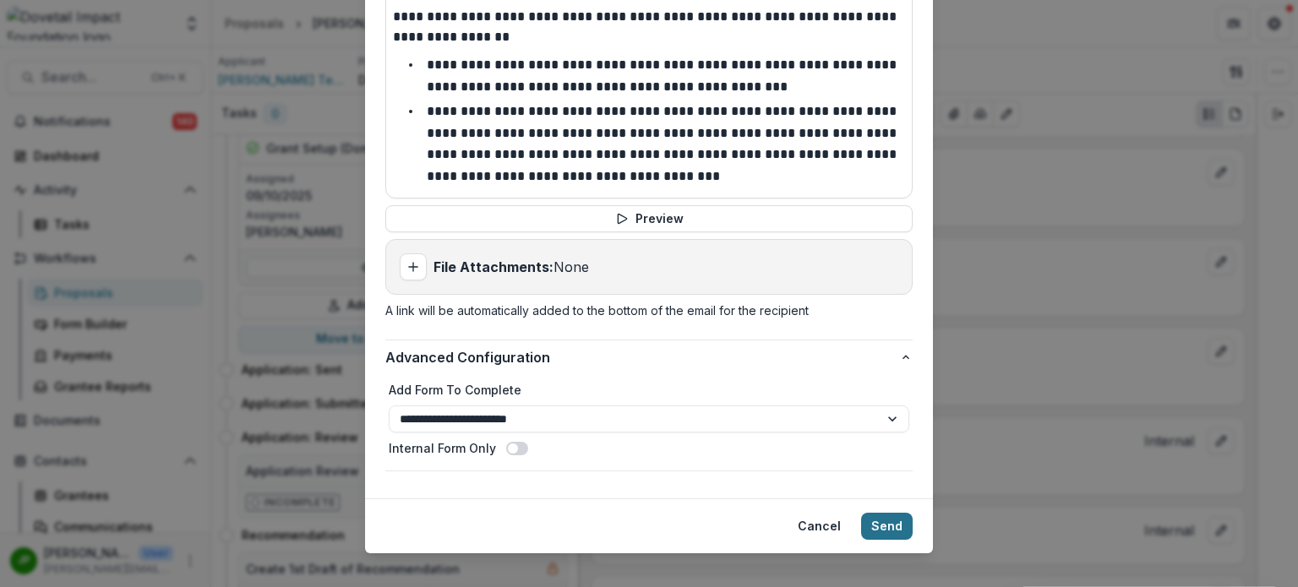
click at [892, 513] on button "Send" at bounding box center [887, 526] width 52 height 27
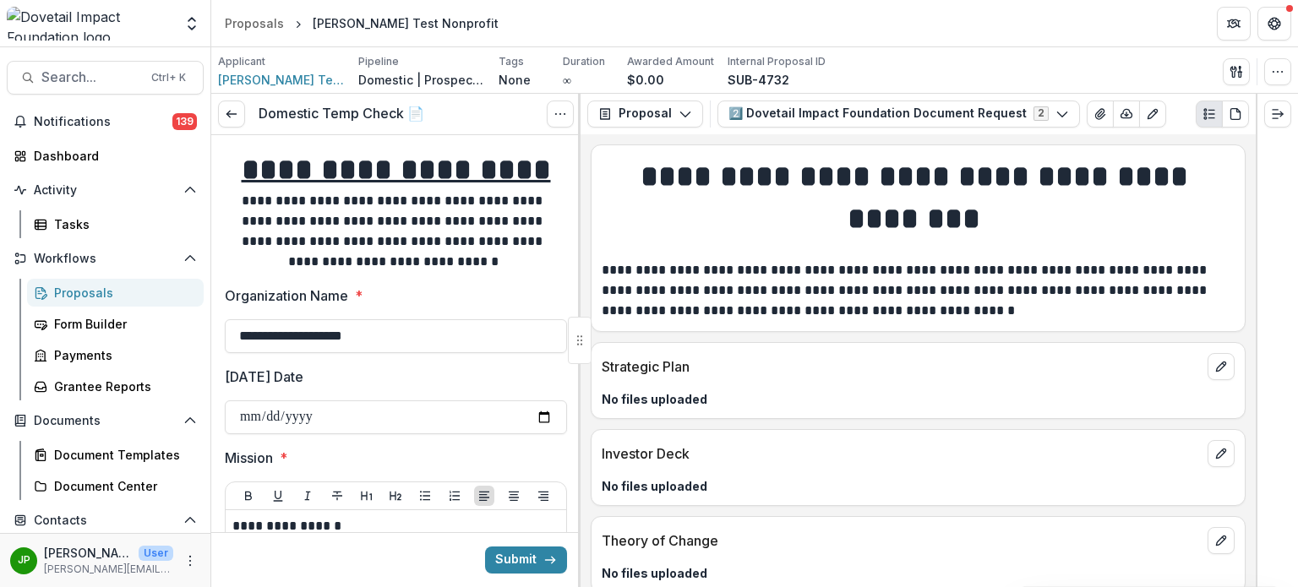
click at [90, 291] on div "Proposals" at bounding box center [122, 293] width 136 height 18
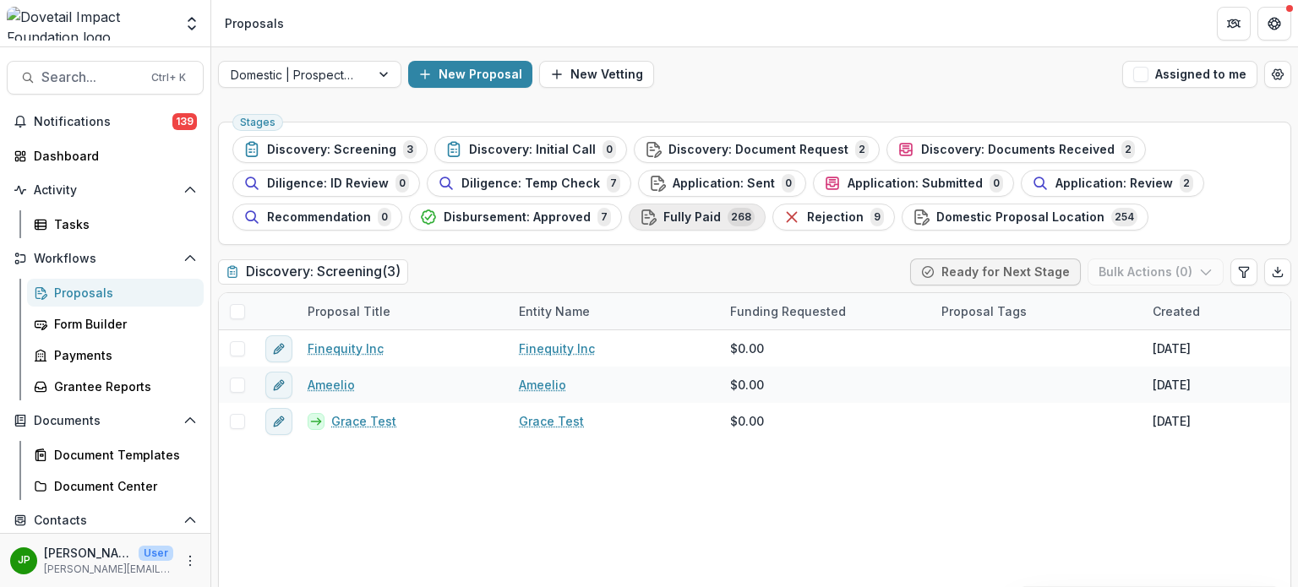
click at [683, 212] on span "Fully Paid" at bounding box center [692, 217] width 57 height 14
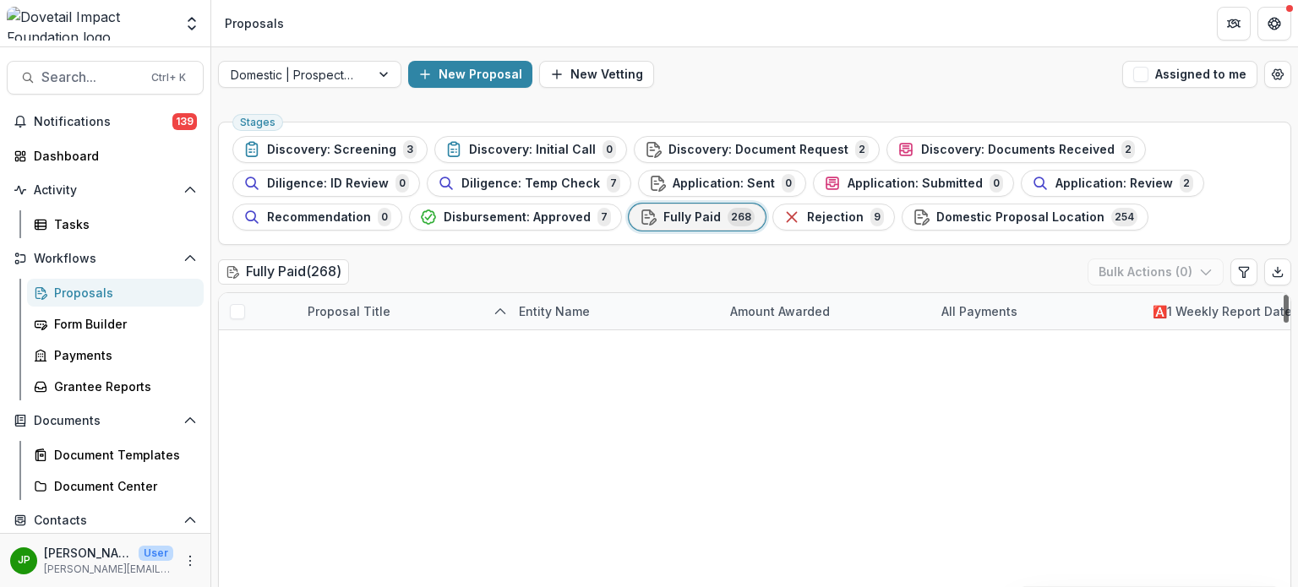
scroll to position [9475, 0]
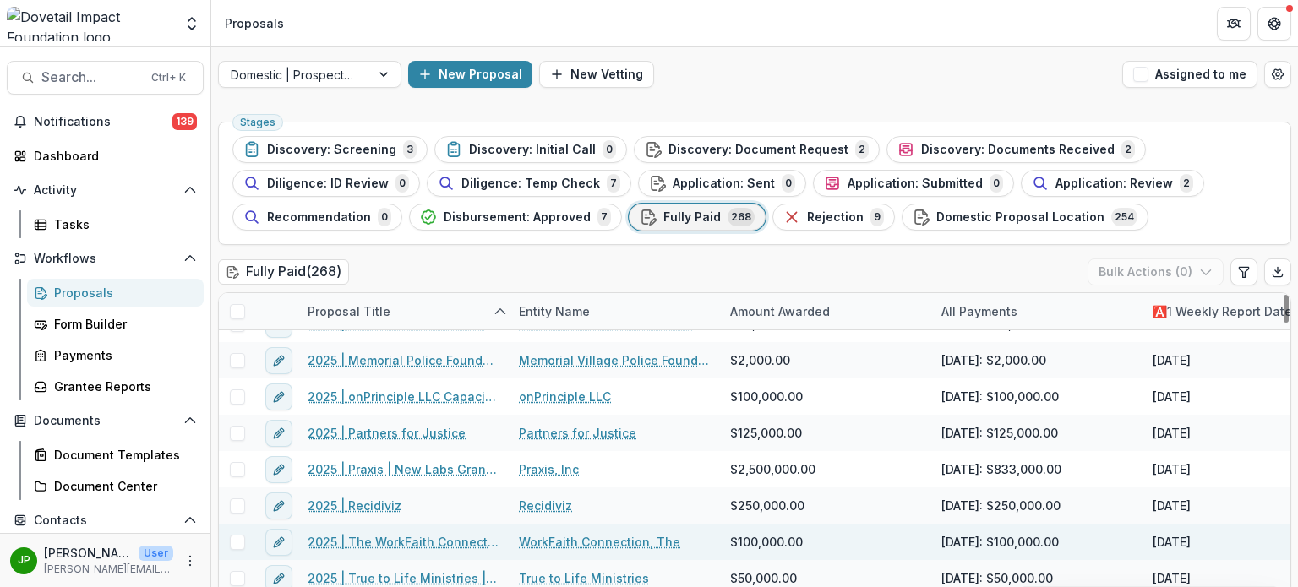
drag, startPoint x: 1281, startPoint y: 306, endPoint x: 1129, endPoint y: 542, distance: 280.7
click at [1284, 323] on div at bounding box center [1286, 309] width 5 height 28
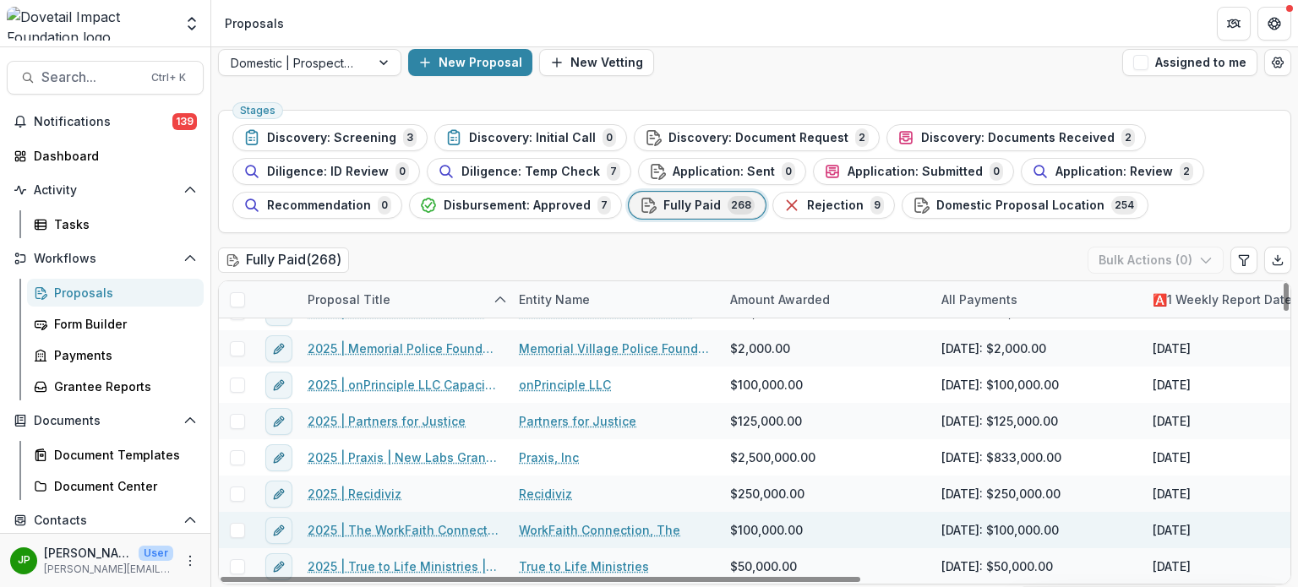
scroll to position [15, 0]
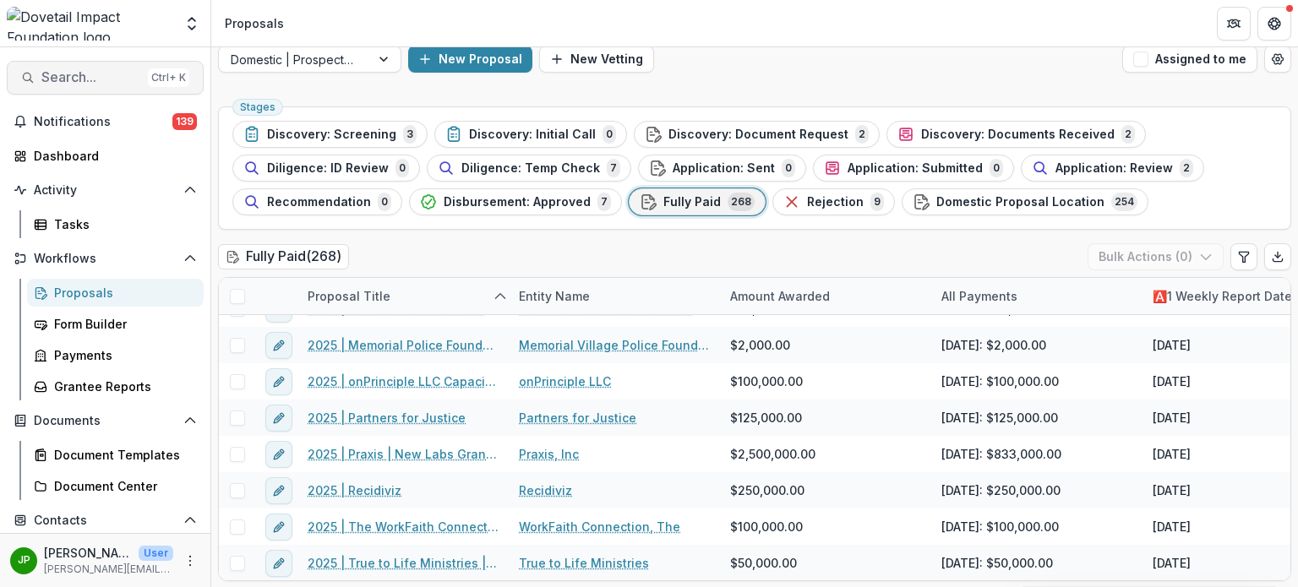
click at [94, 74] on span "Search..." at bounding box center [91, 77] width 100 height 16
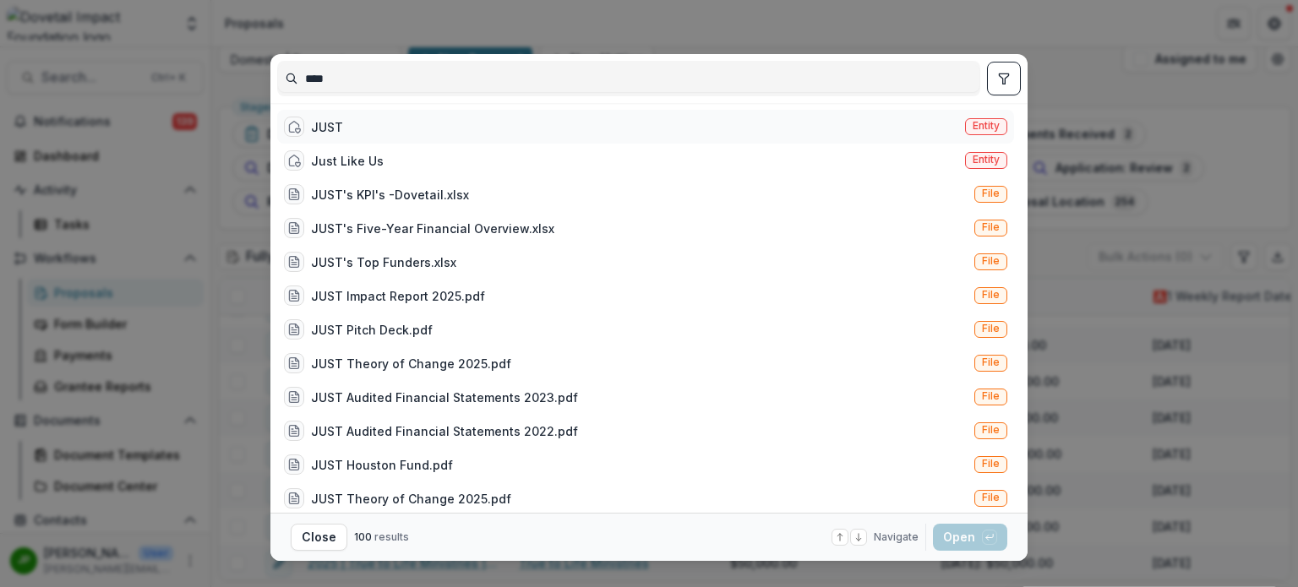
type input "****"
click at [372, 132] on div "JUST Entity" at bounding box center [645, 127] width 737 height 34
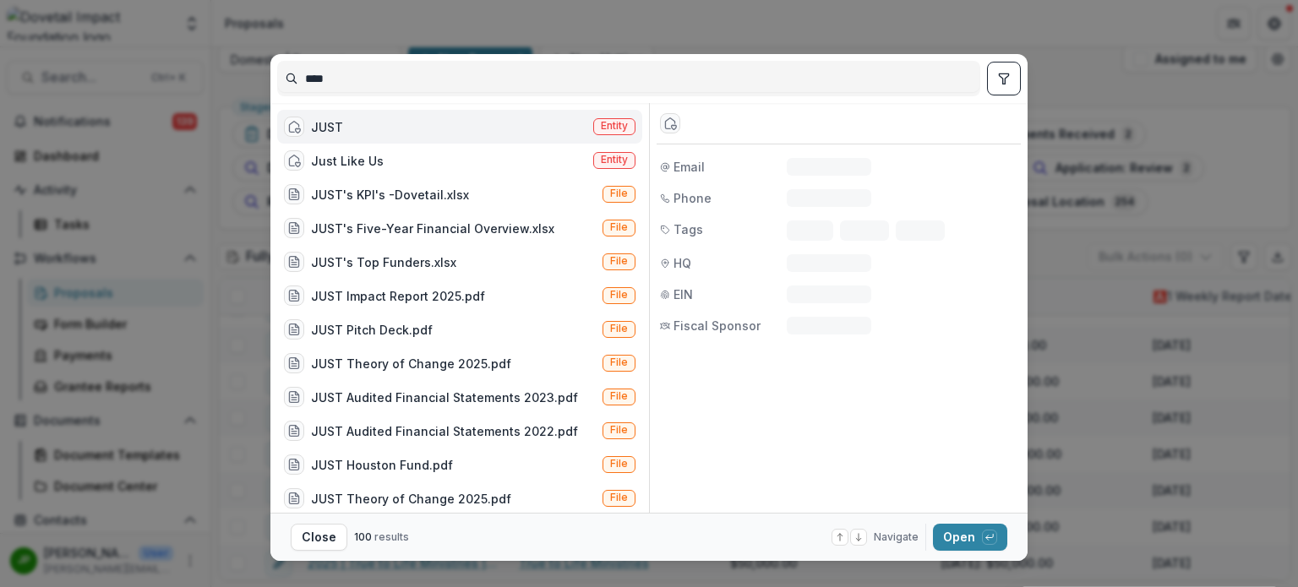
click at [372, 132] on div "JUST Entity" at bounding box center [459, 127] width 365 height 34
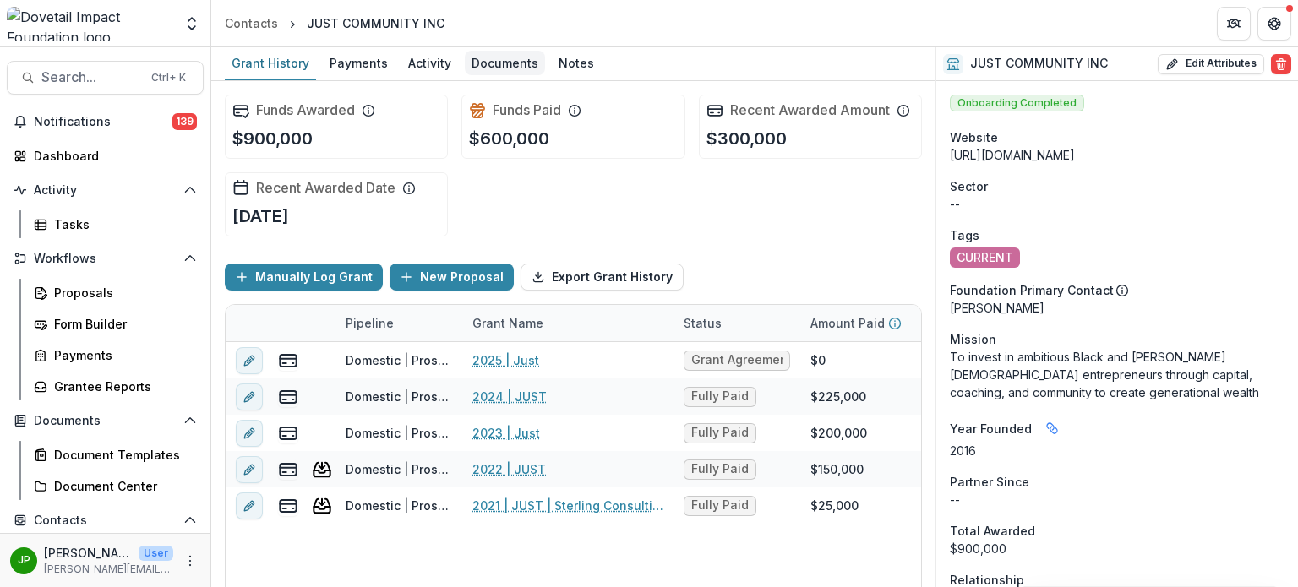
click at [477, 56] on div "Documents" at bounding box center [505, 63] width 80 height 25
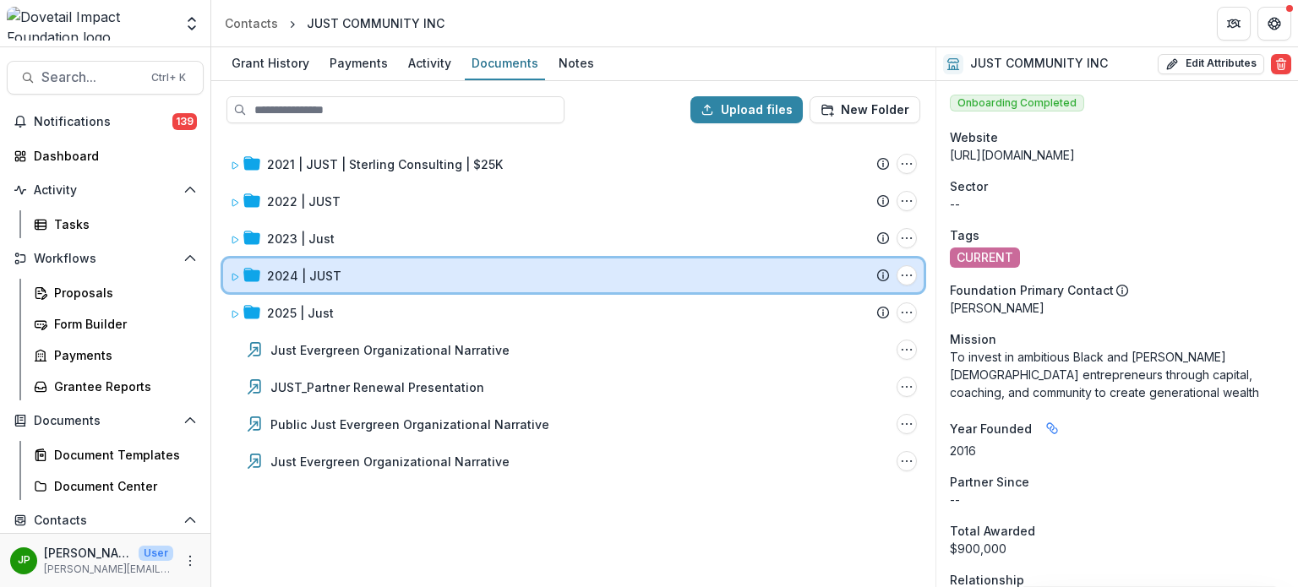
click at [231, 272] on icon at bounding box center [235, 277] width 10 height 10
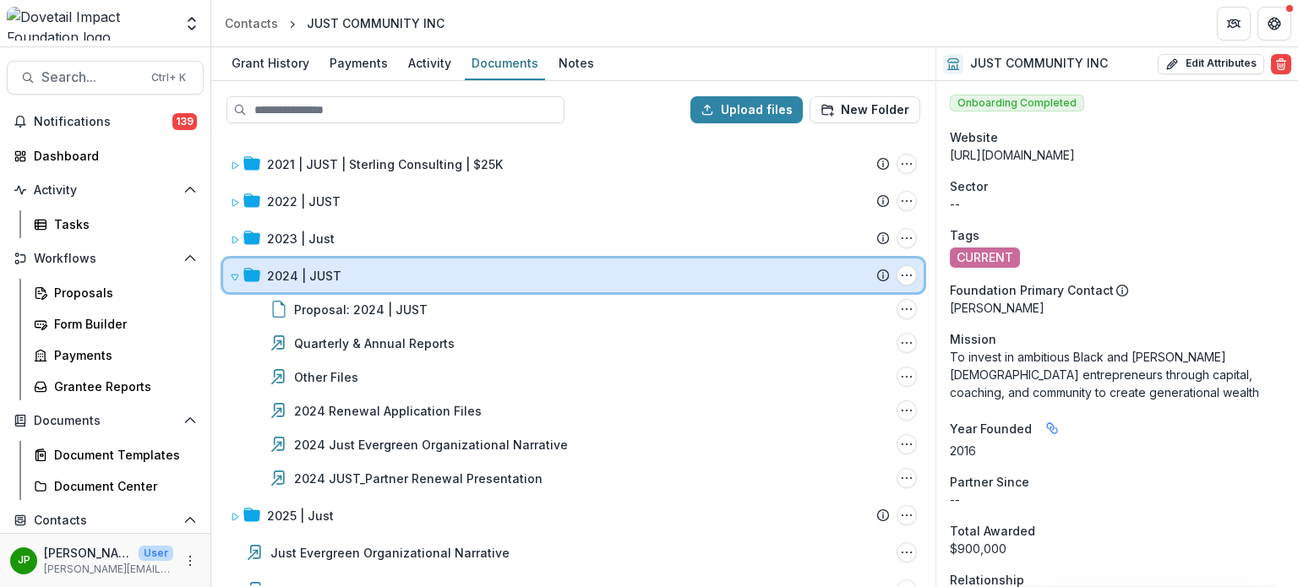
click at [237, 275] on icon at bounding box center [235, 278] width 7 height 6
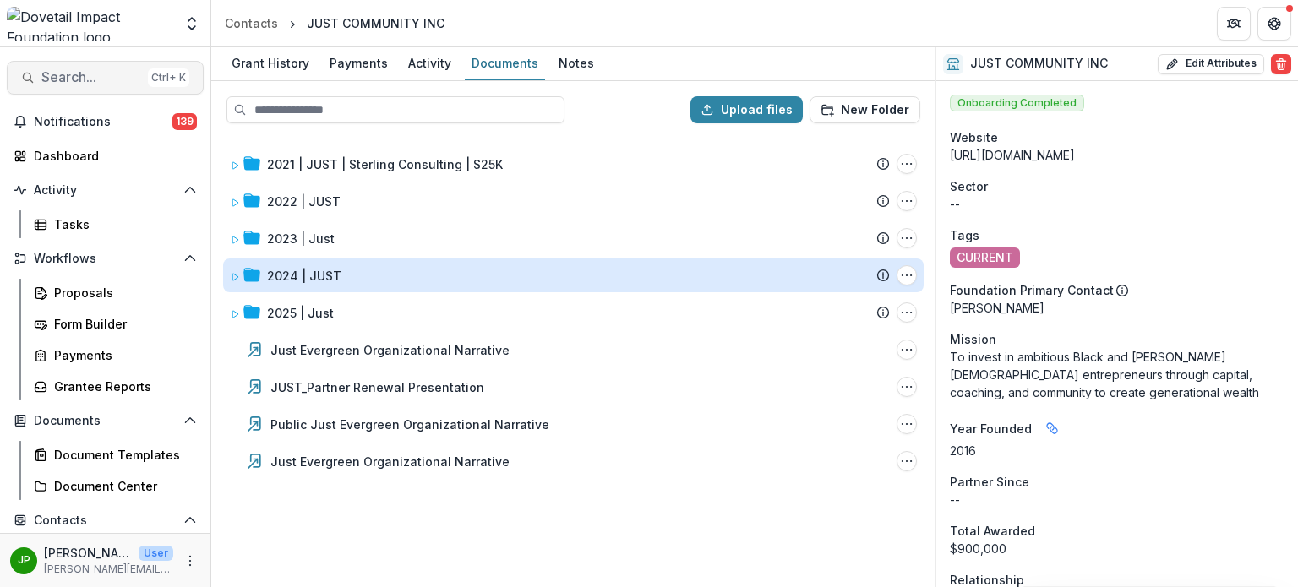
click at [91, 77] on span "Search..." at bounding box center [91, 77] width 100 height 16
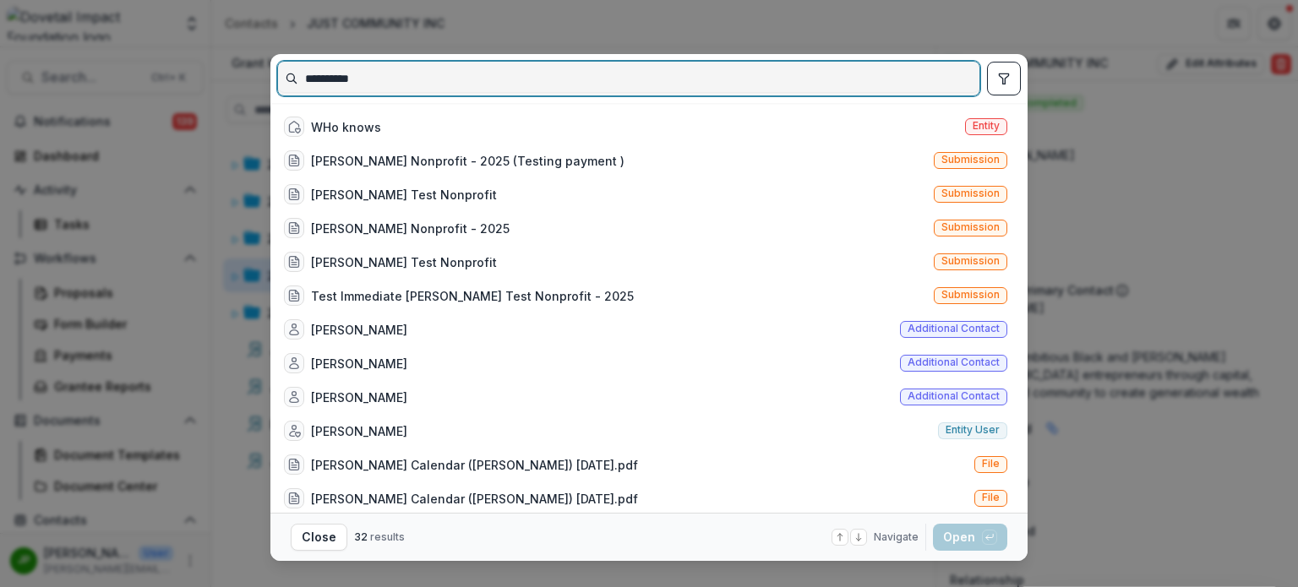
type input "**********"
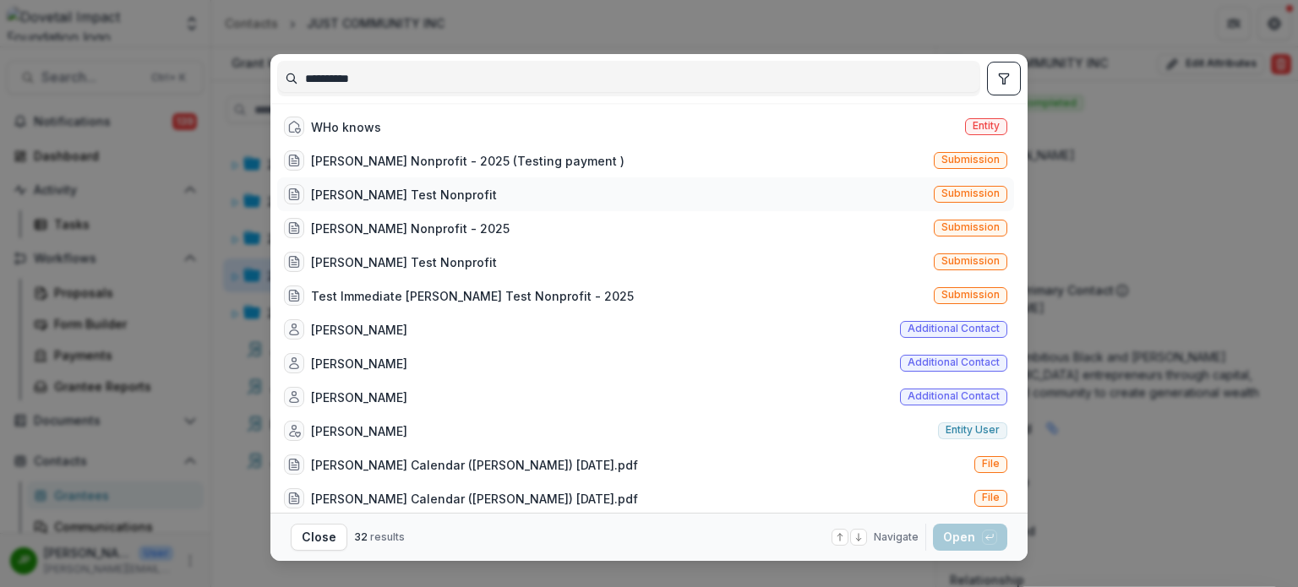
click at [387, 194] on div "[PERSON_NAME] Test Nonprofit" at bounding box center [404, 195] width 186 height 18
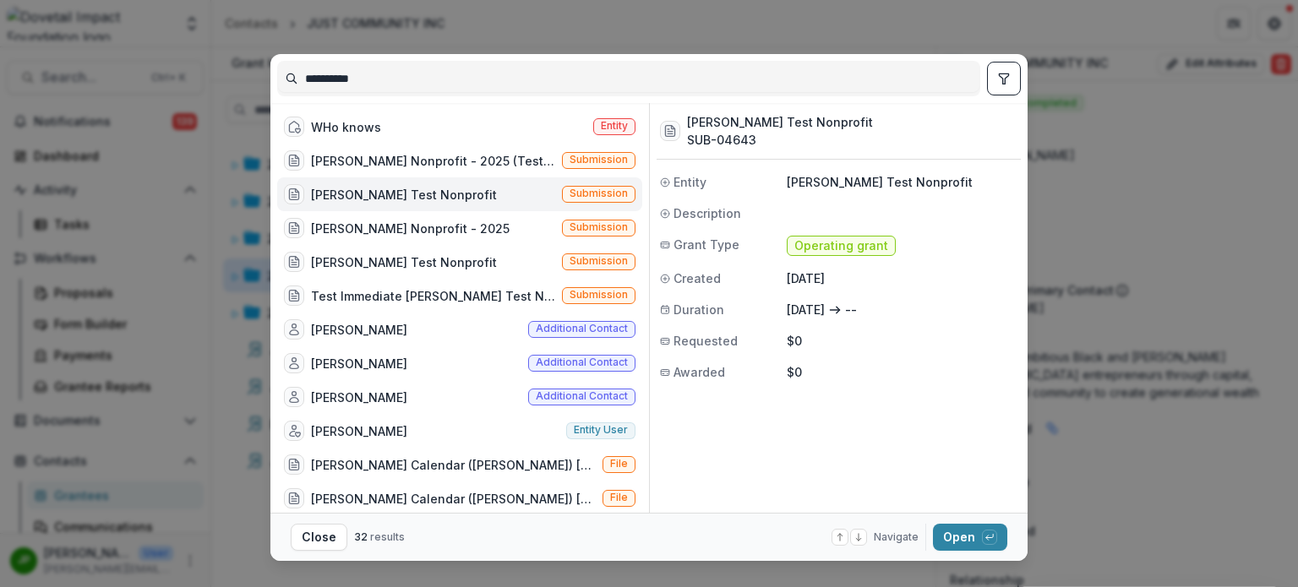
click at [440, 186] on div "Jason Test Nonprofit Submission" at bounding box center [459, 195] width 365 height 34
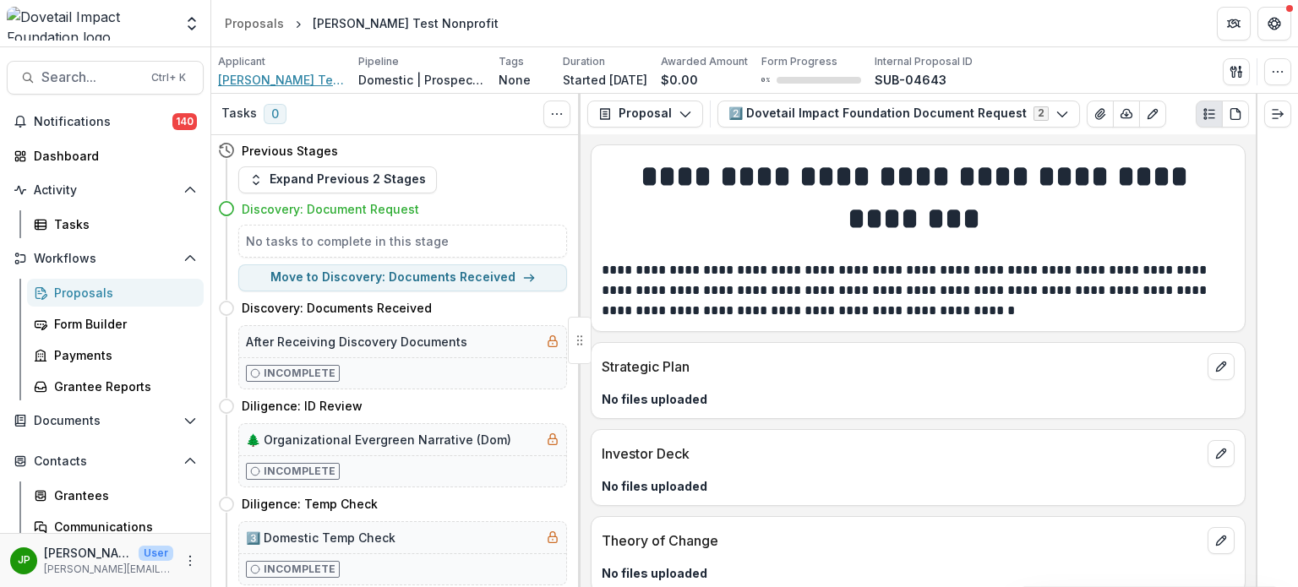
drag, startPoint x: 301, startPoint y: 84, endPoint x: 402, endPoint y: 85, distance: 101.5
click at [301, 84] on span "[PERSON_NAME] Test Nonprofit" at bounding box center [281, 80] width 127 height 18
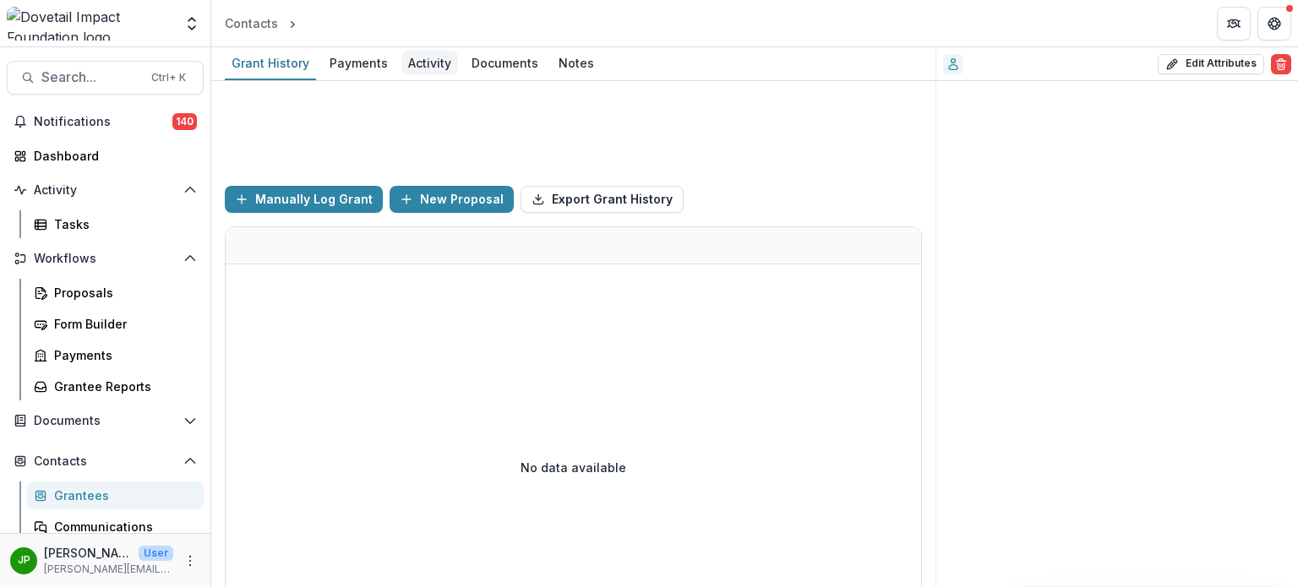
click at [423, 61] on div "Activity" at bounding box center [430, 63] width 57 height 25
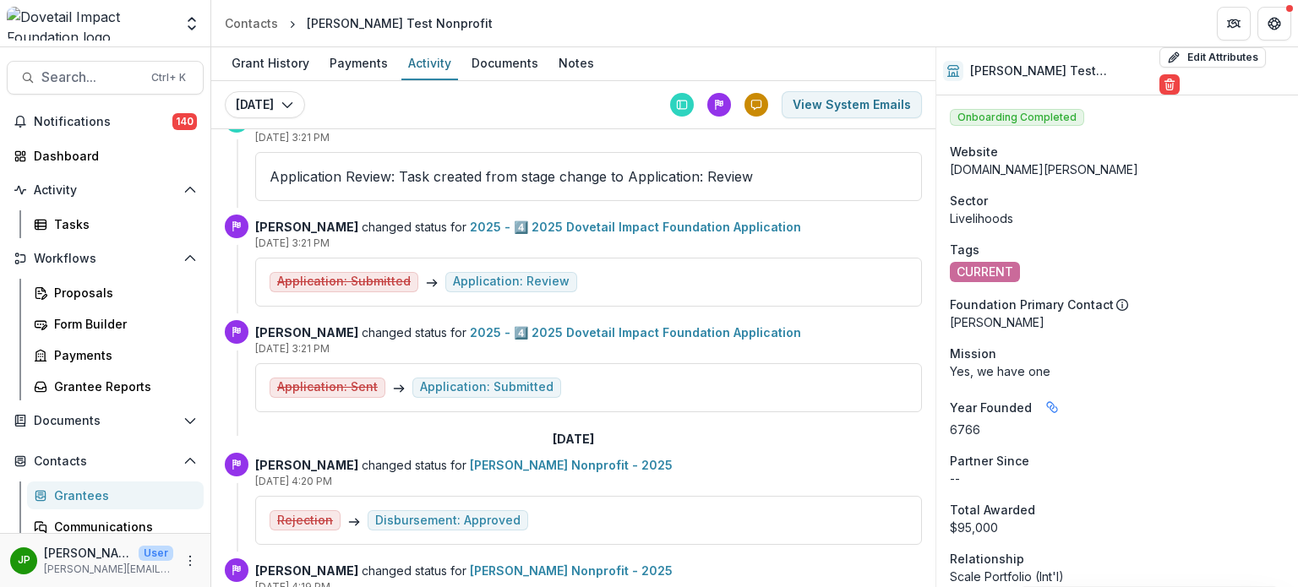
scroll to position [2451, 0]
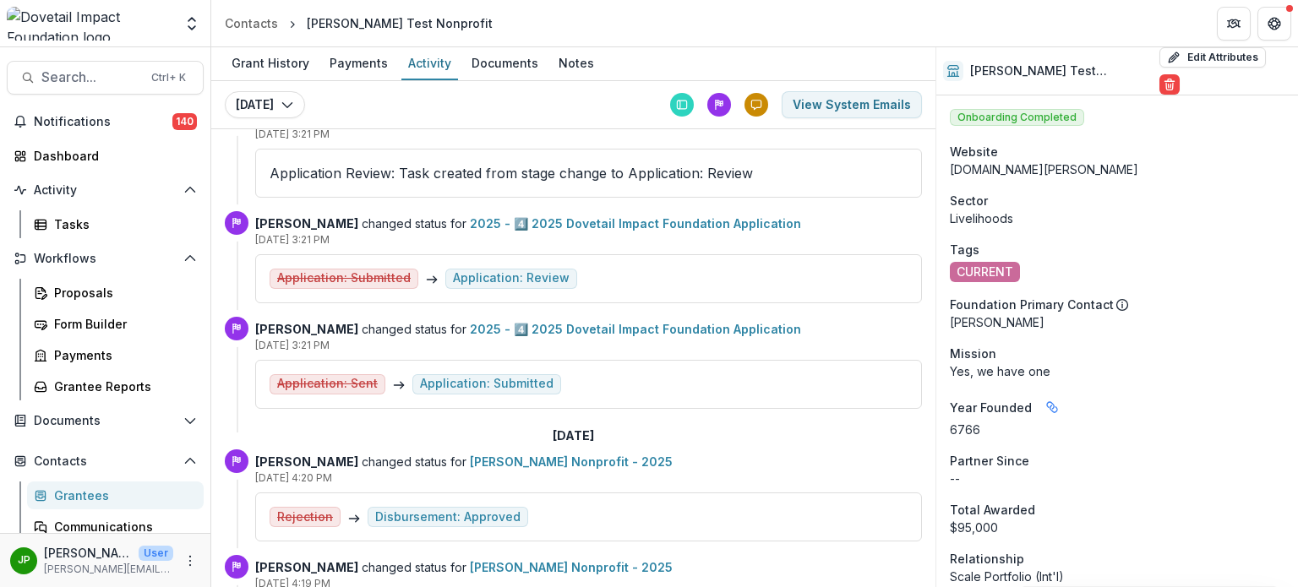
click at [566, 322] on link "2025 - 4️⃣ 2025 Dovetail Impact Foundation Application" at bounding box center [635, 329] width 331 height 14
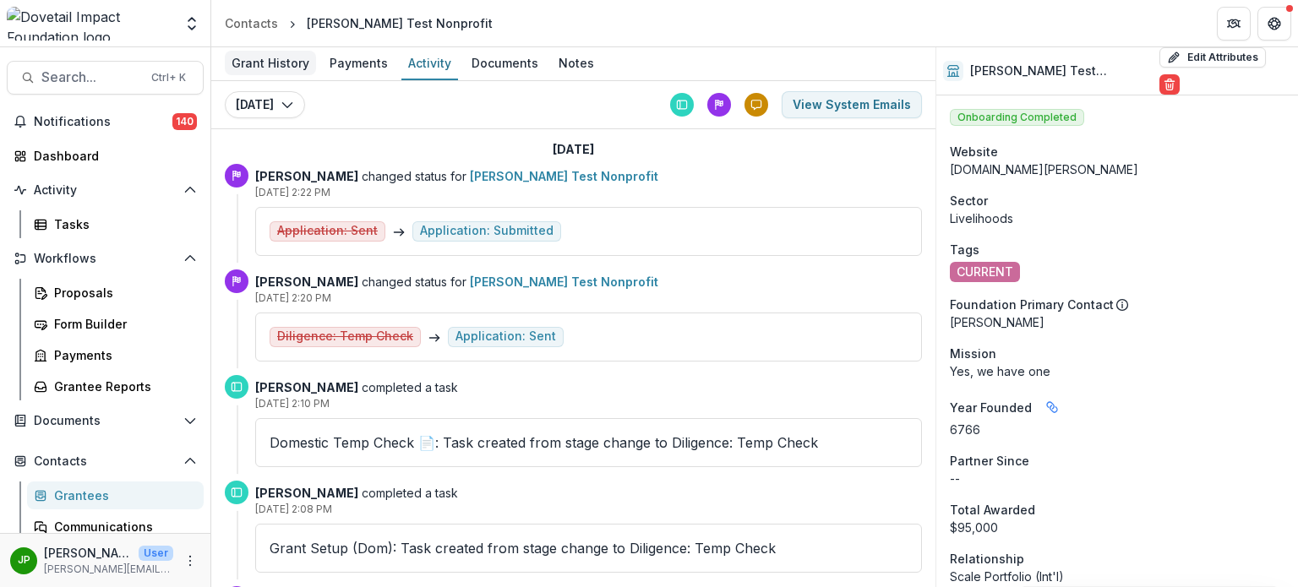
click at [259, 48] on link "Grant History" at bounding box center [270, 63] width 91 height 33
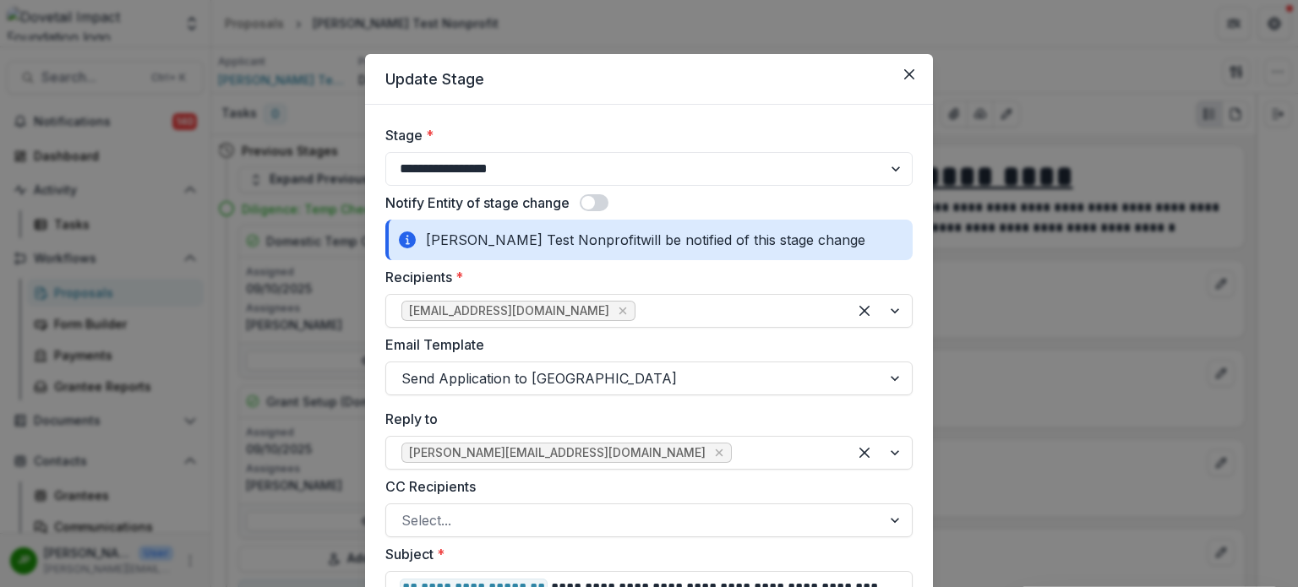
select select "**********"
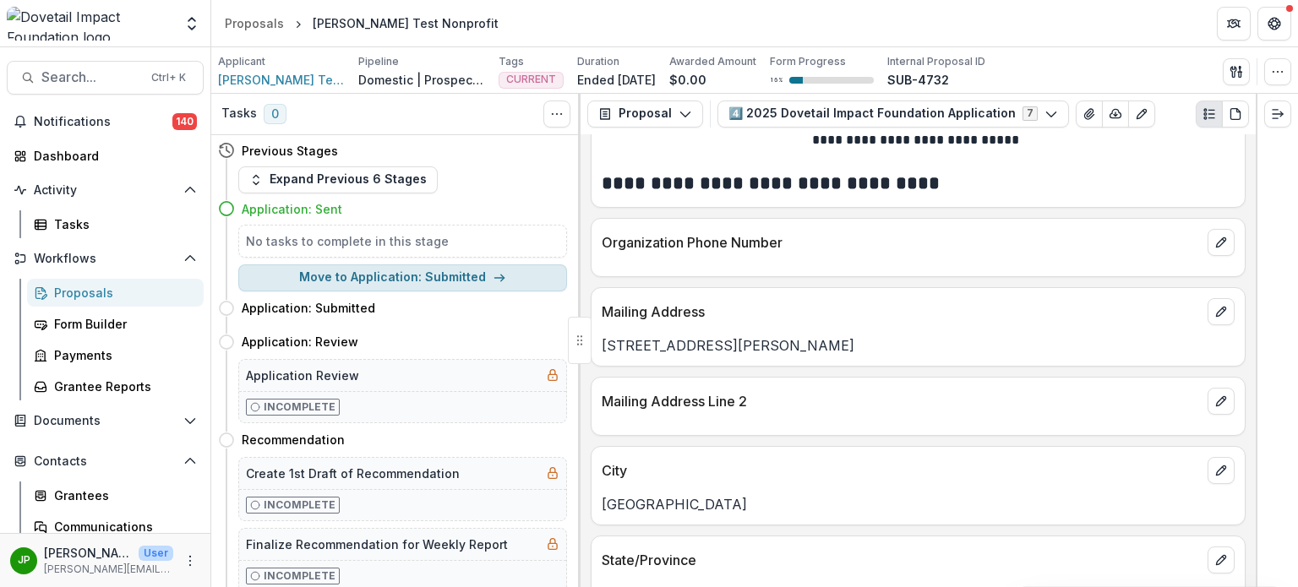
click at [470, 276] on button "Move to Application: Submitted" at bounding box center [402, 278] width 329 height 27
select select "**********"
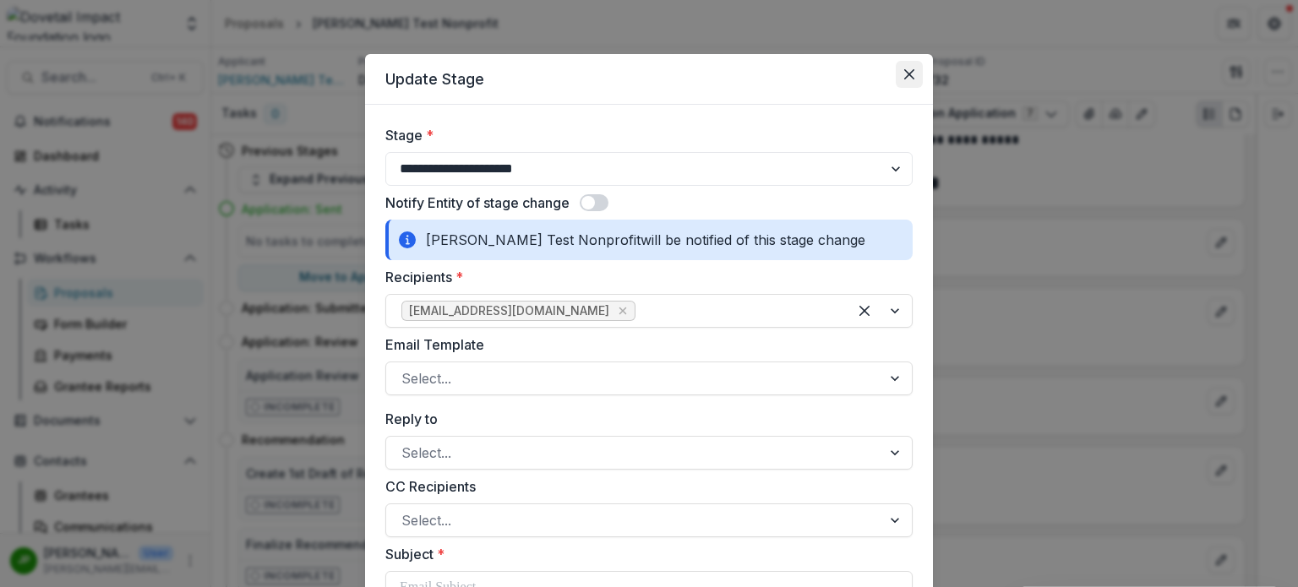
click at [906, 80] on button "Close" at bounding box center [909, 74] width 27 height 27
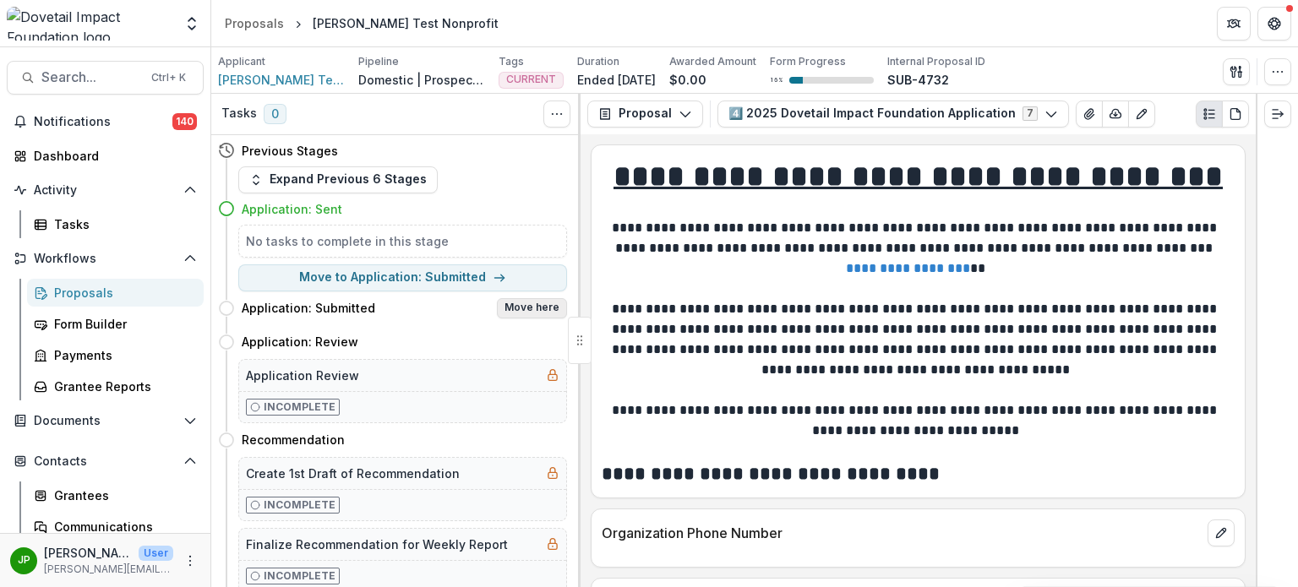
click at [516, 303] on button "Move here" at bounding box center [532, 308] width 70 height 20
select select "**********"
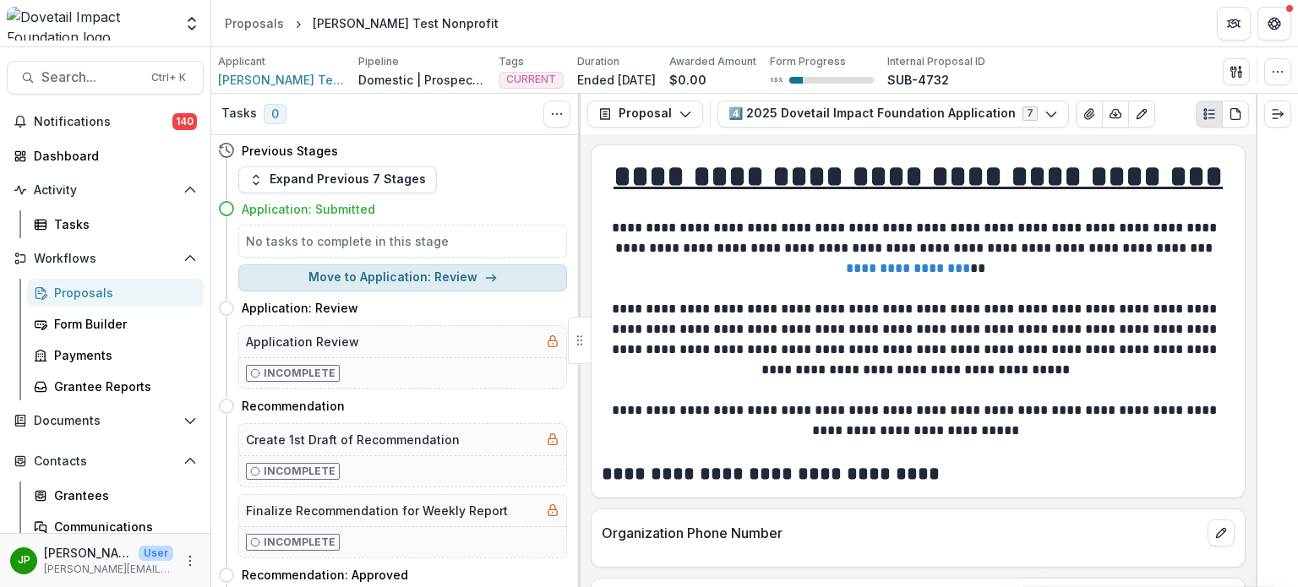
click at [463, 280] on button "Move to Application: Review" at bounding box center [402, 278] width 329 height 27
select select "**********"
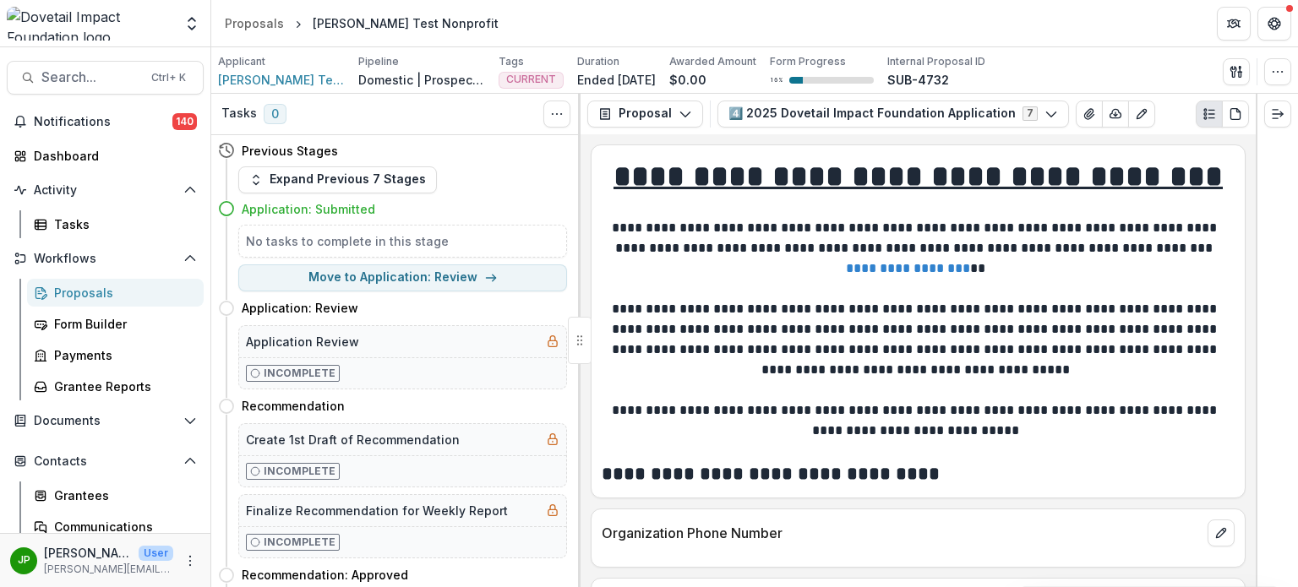
click at [461, 273] on button "Move to Application: Review" at bounding box center [402, 278] width 329 height 27
select select "**********"
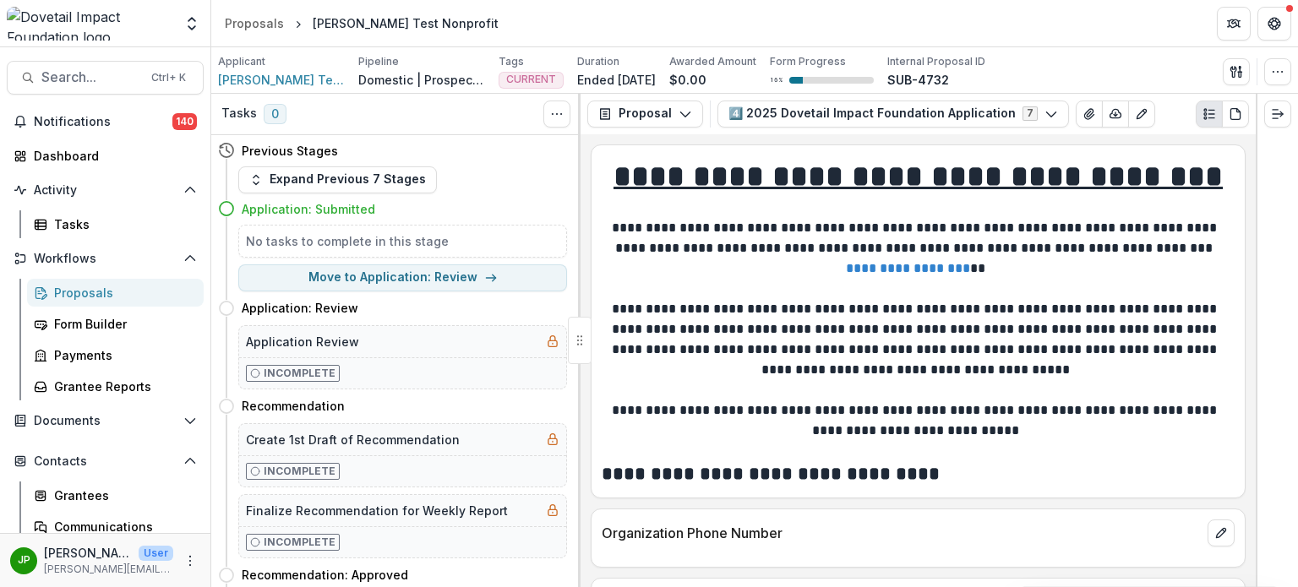
drag, startPoint x: 839, startPoint y: 490, endPoint x: 811, endPoint y: 489, distance: 27.1
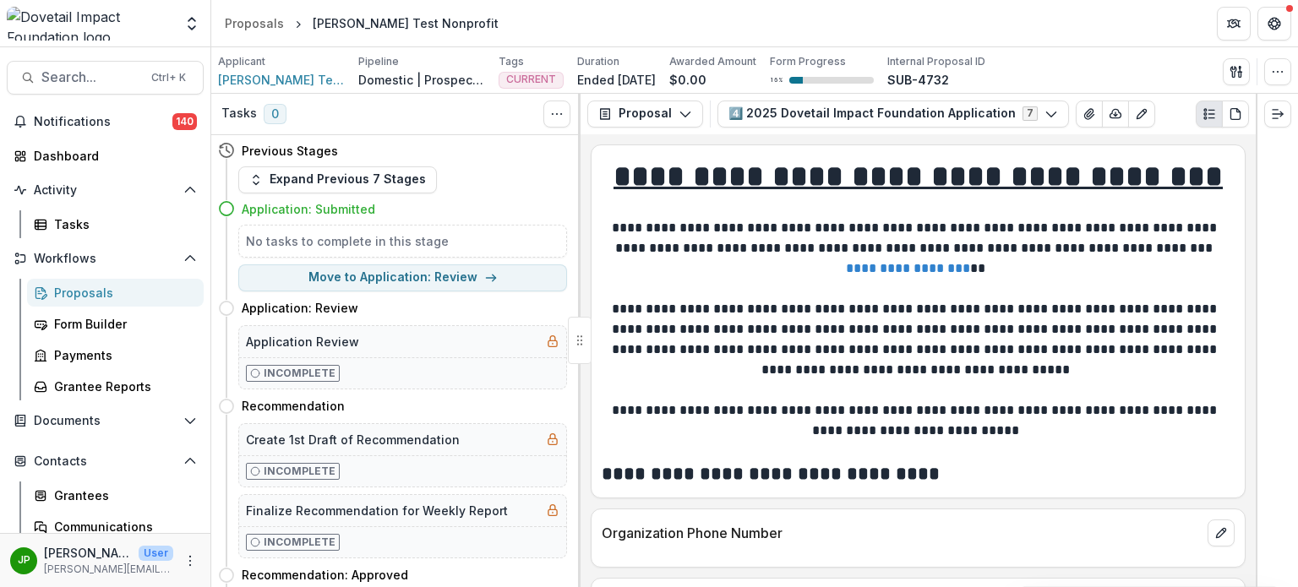
click at [478, 266] on button "Move to Application: Review" at bounding box center [402, 278] width 329 height 27
select select "**********"
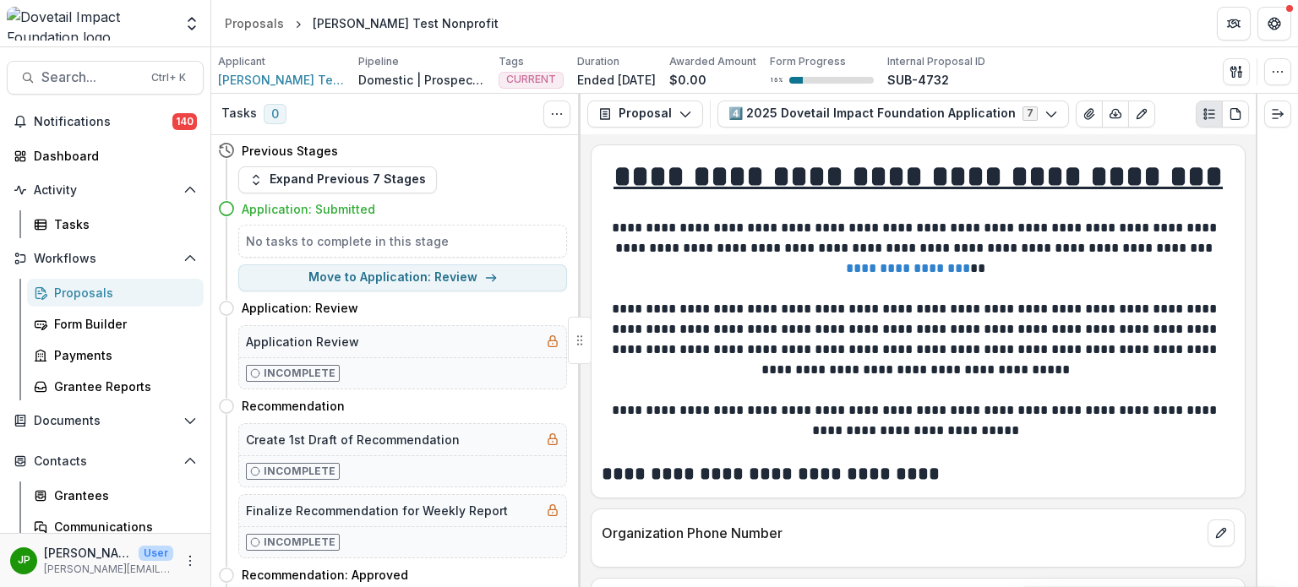
type input "**********"
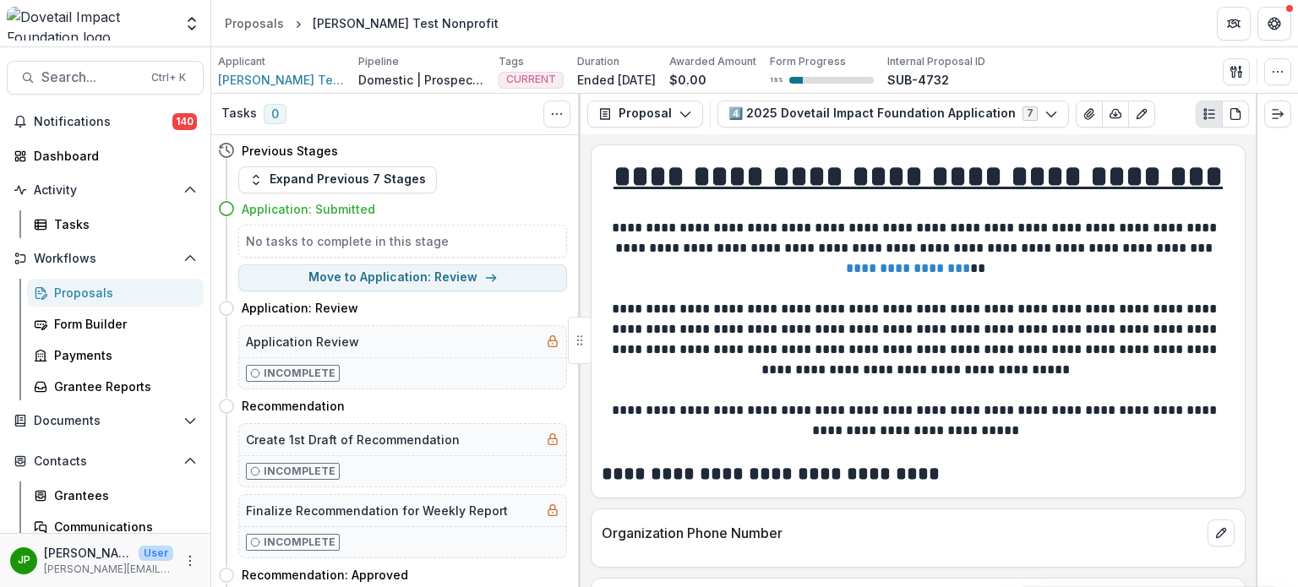
drag, startPoint x: 435, startPoint y: 373, endPoint x: 473, endPoint y: 319, distance: 66.1
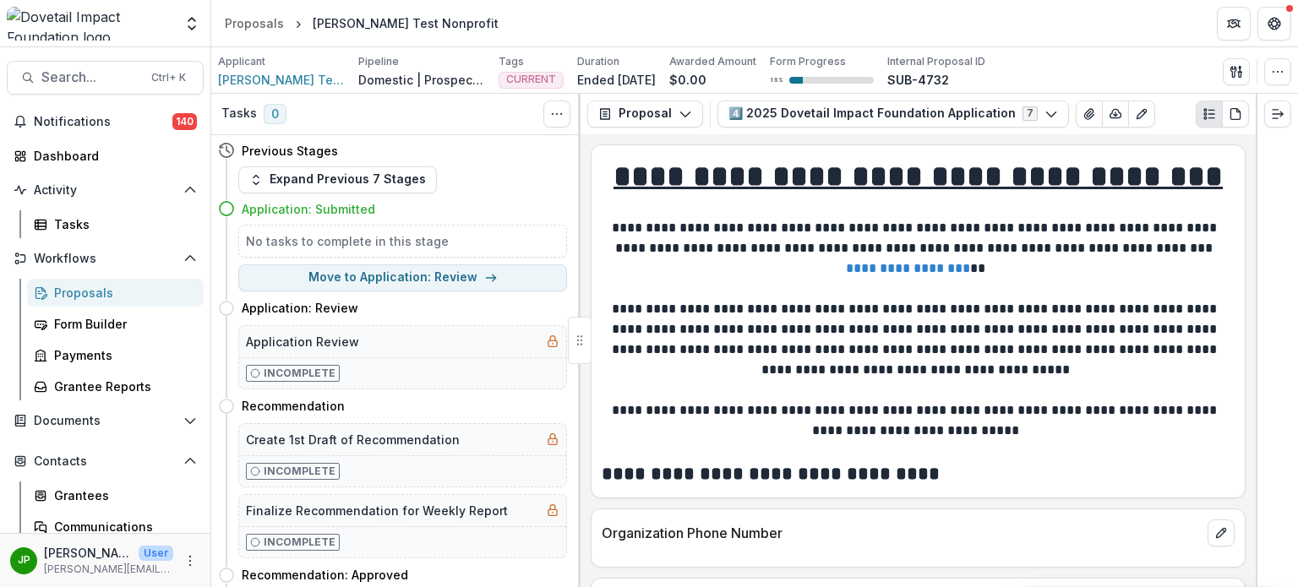
drag, startPoint x: 477, startPoint y: 303, endPoint x: 476, endPoint y: 317, distance: 13.6
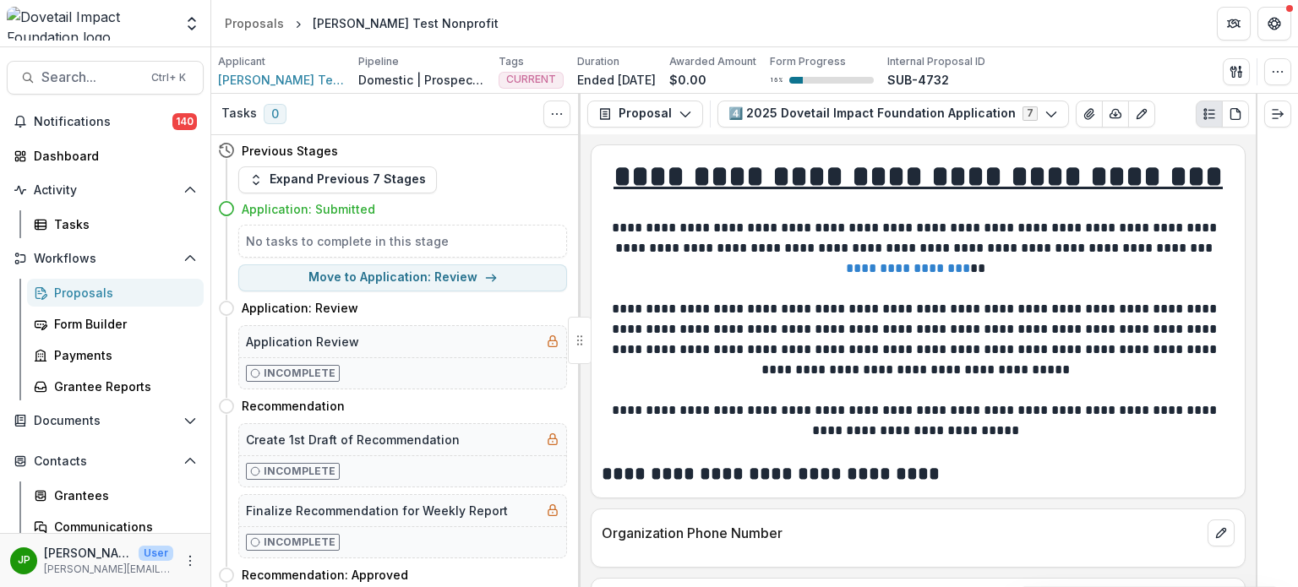
type input "***"
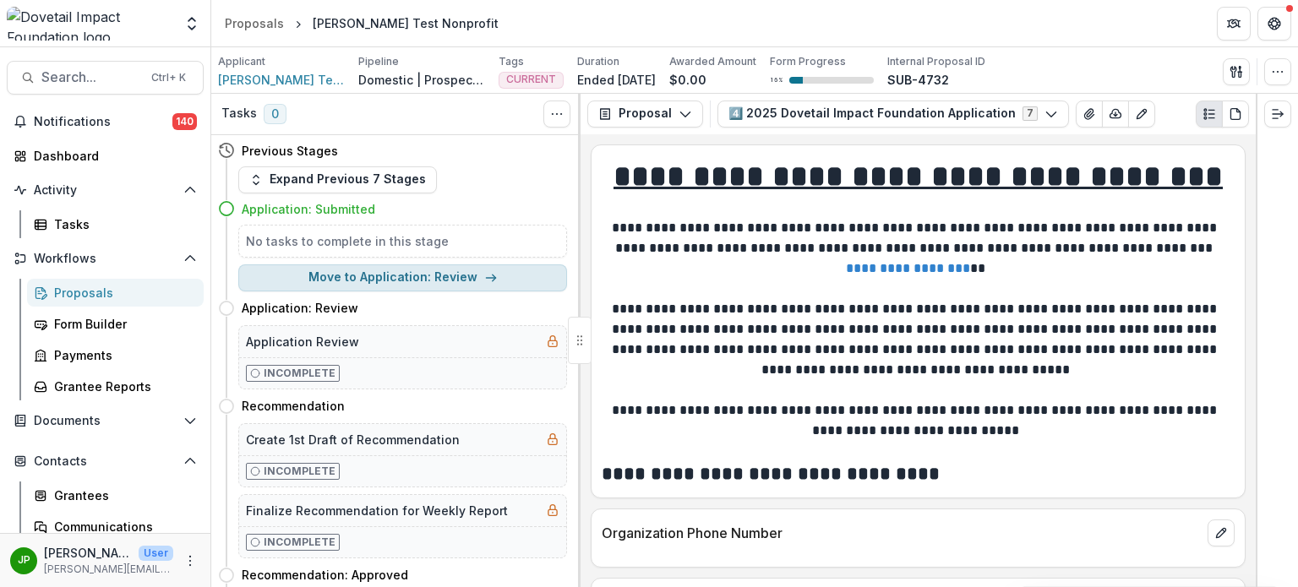
click at [452, 287] on button "Move to Application: Review" at bounding box center [402, 278] width 329 height 27
select select "**********"
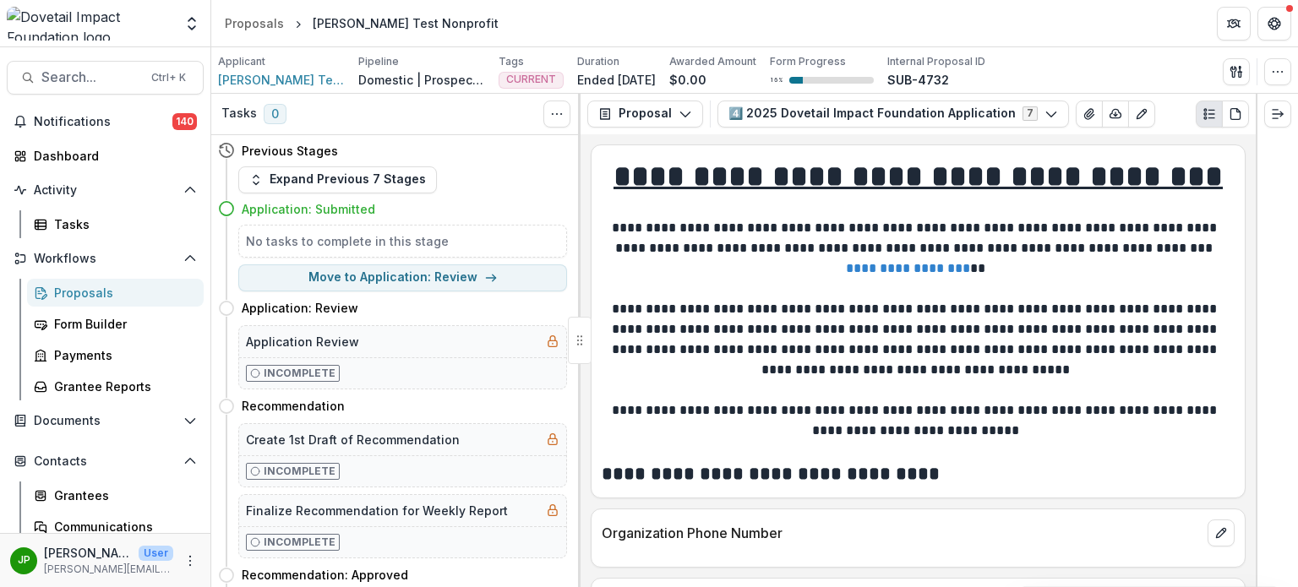
scroll to position [0, 0]
click at [429, 283] on button "Move to Application: Review" at bounding box center [402, 278] width 329 height 27
select select "**********"
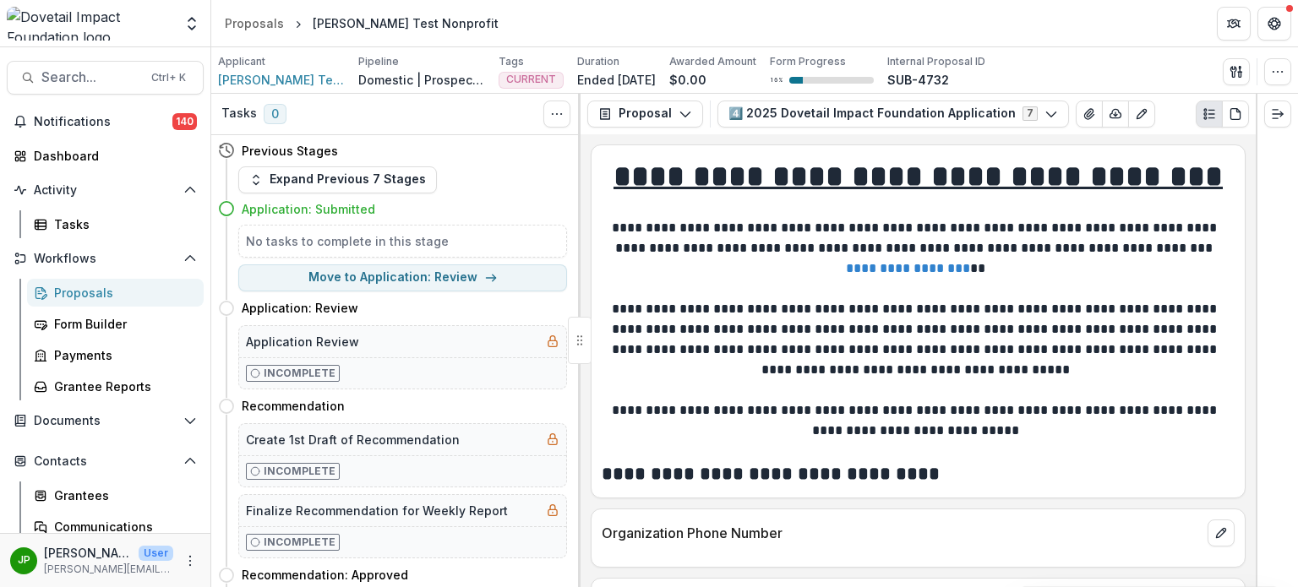
type input "**********"
drag, startPoint x: 897, startPoint y: 486, endPoint x: 631, endPoint y: 391, distance: 282.9
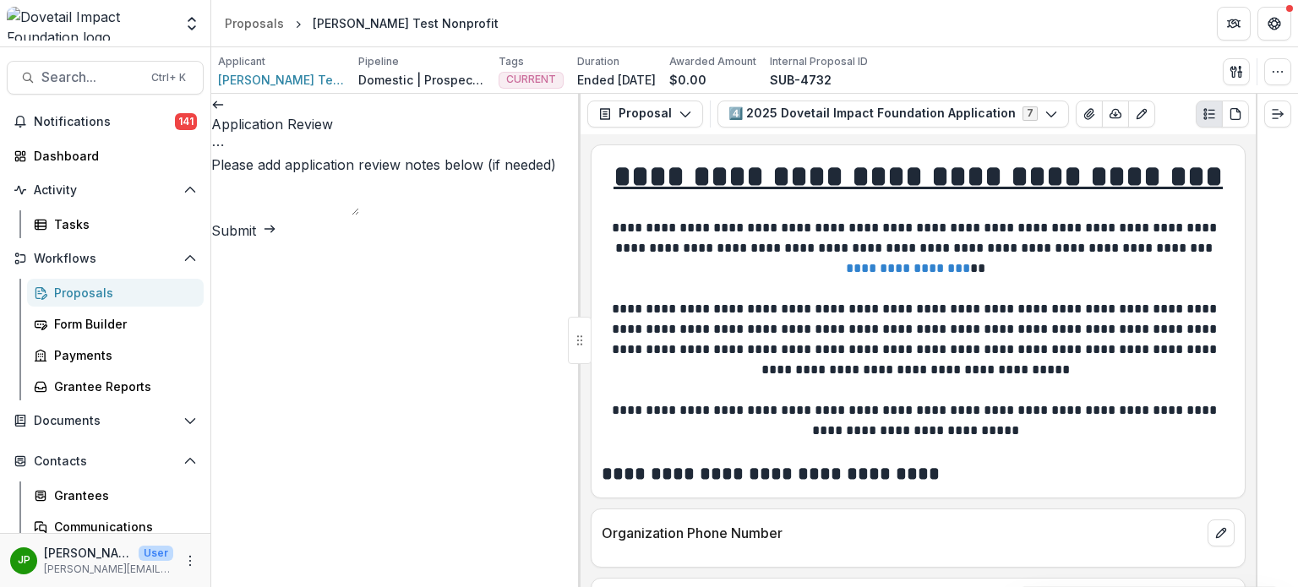
click at [359, 216] on textarea "Please add application review notes below (if needed)" at bounding box center [285, 195] width 148 height 41
drag, startPoint x: 517, startPoint y: 359, endPoint x: 544, endPoint y: 361, distance: 27.1
click at [276, 241] on button "Submit" at bounding box center [243, 231] width 65 height 20
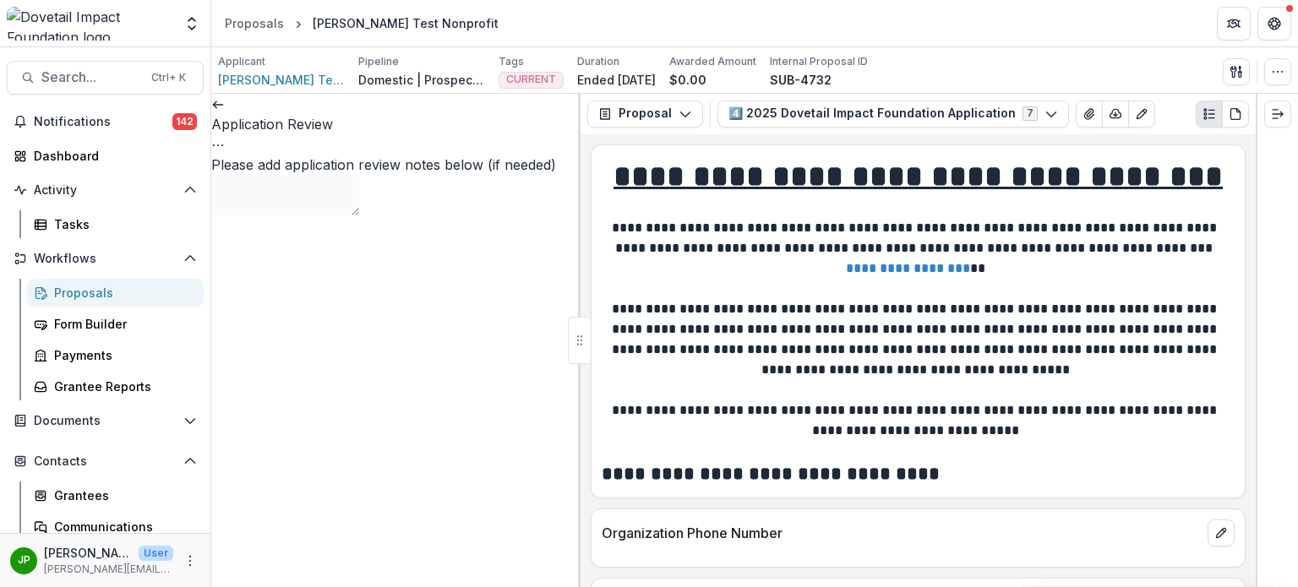
click at [216, 108] on polyline at bounding box center [214, 104] width 3 height 7
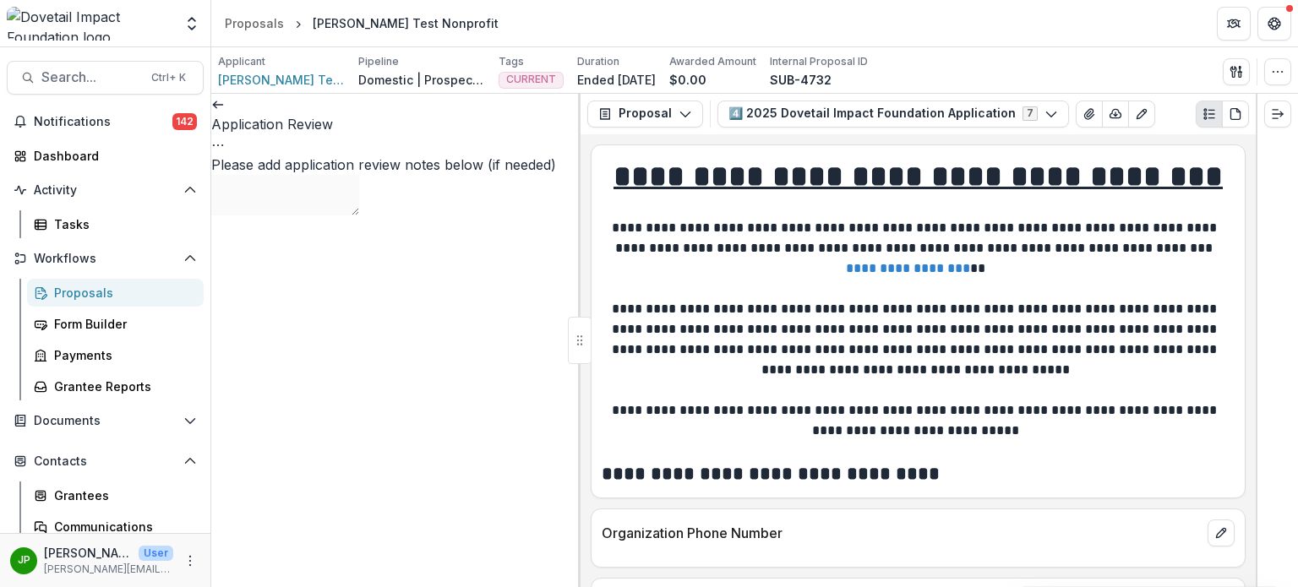
click at [225, 111] on icon at bounding box center [218, 105] width 14 height 14
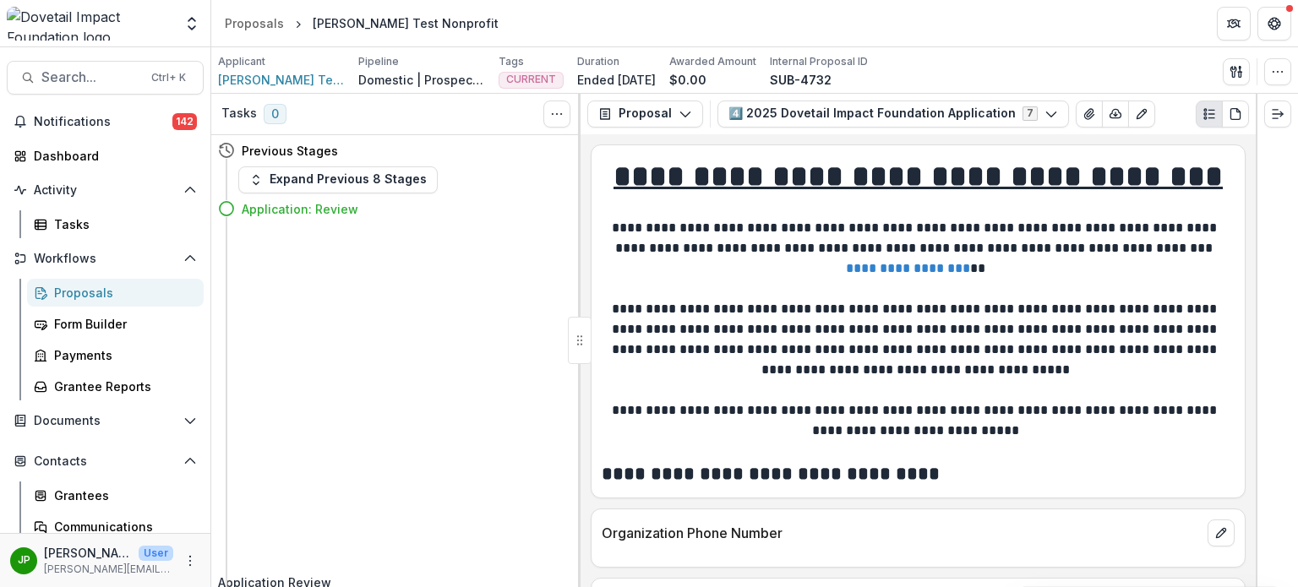
scroll to position [85, 0]
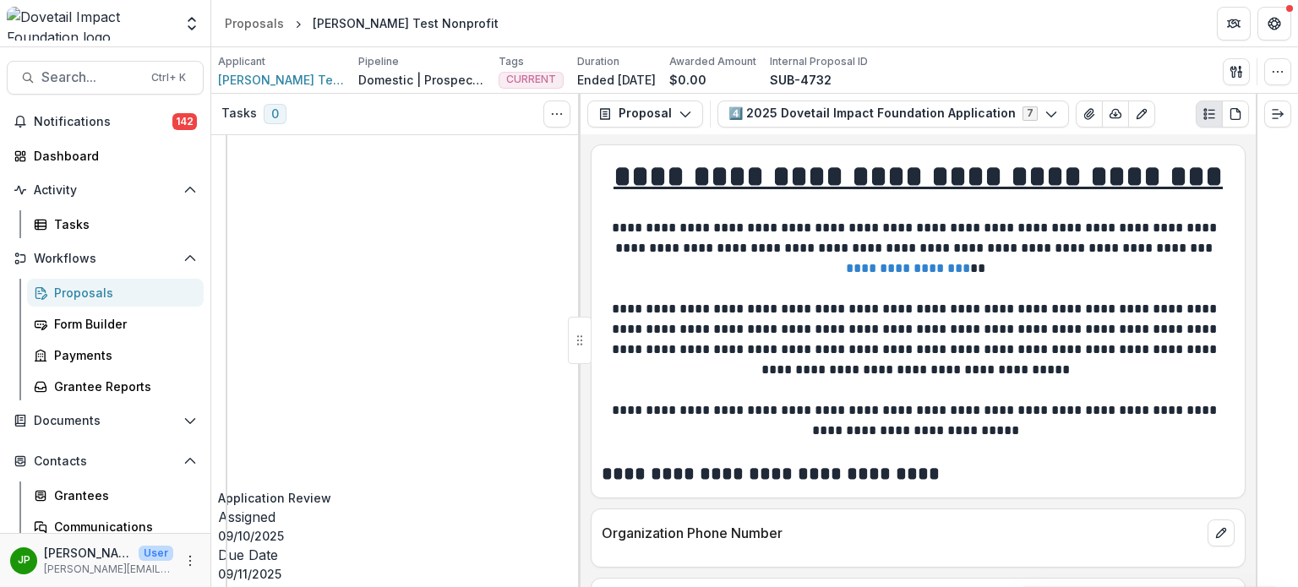
select select "**********"
type input "**********"
type input "*"
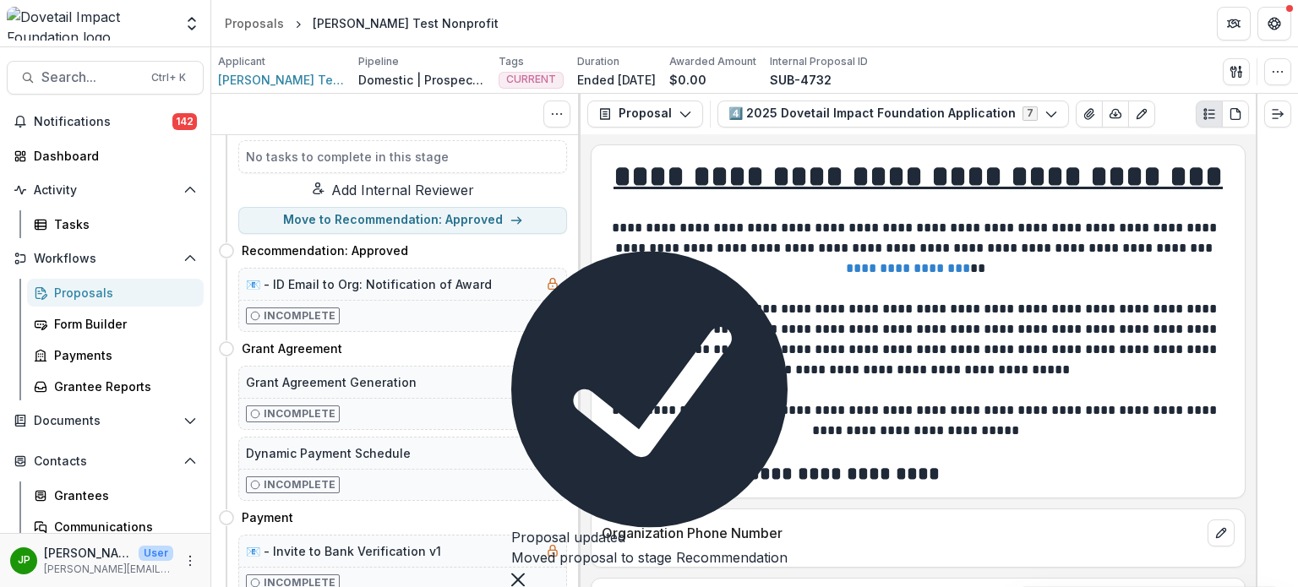
scroll to position [0, 0]
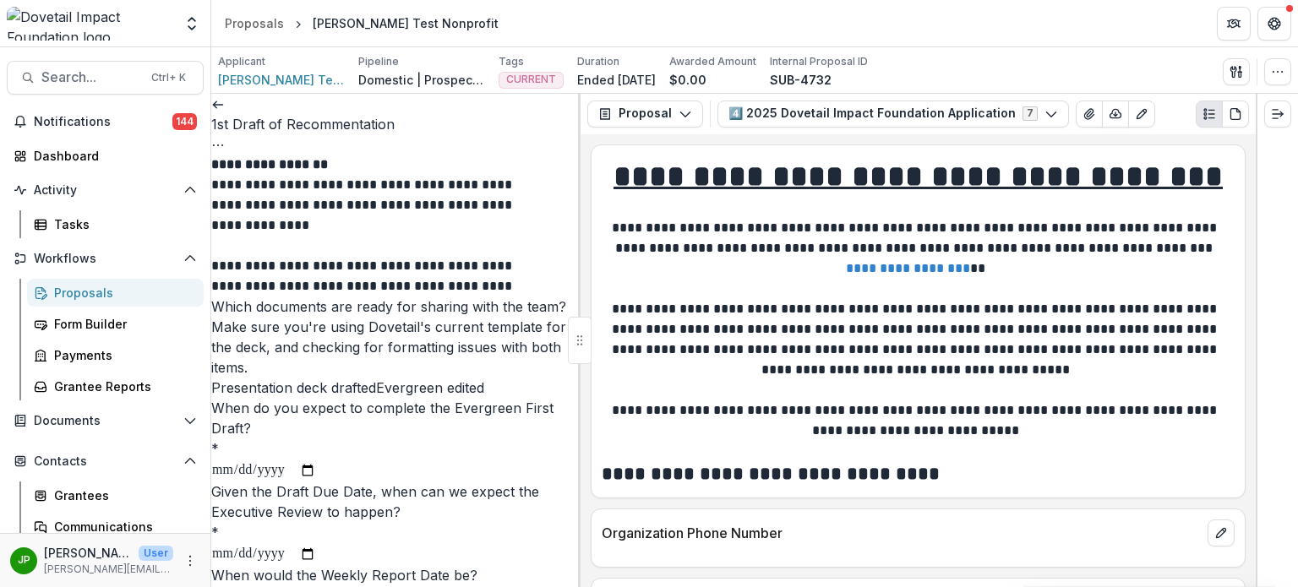
click at [225, 112] on icon at bounding box center [218, 105] width 14 height 14
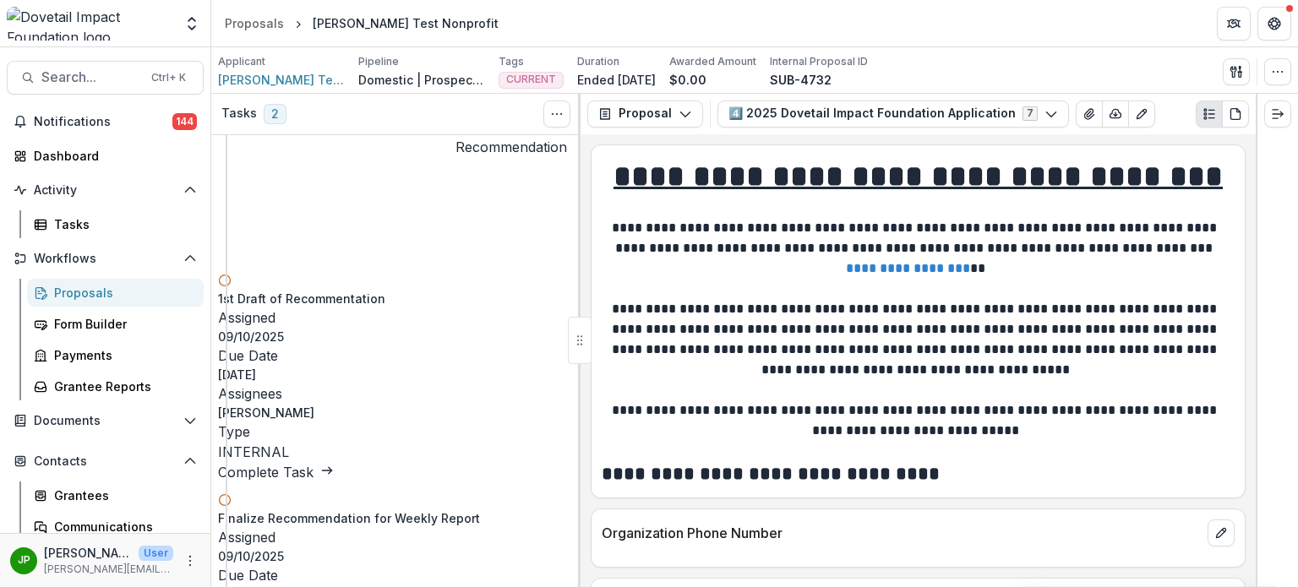
scroll to position [169, 0]
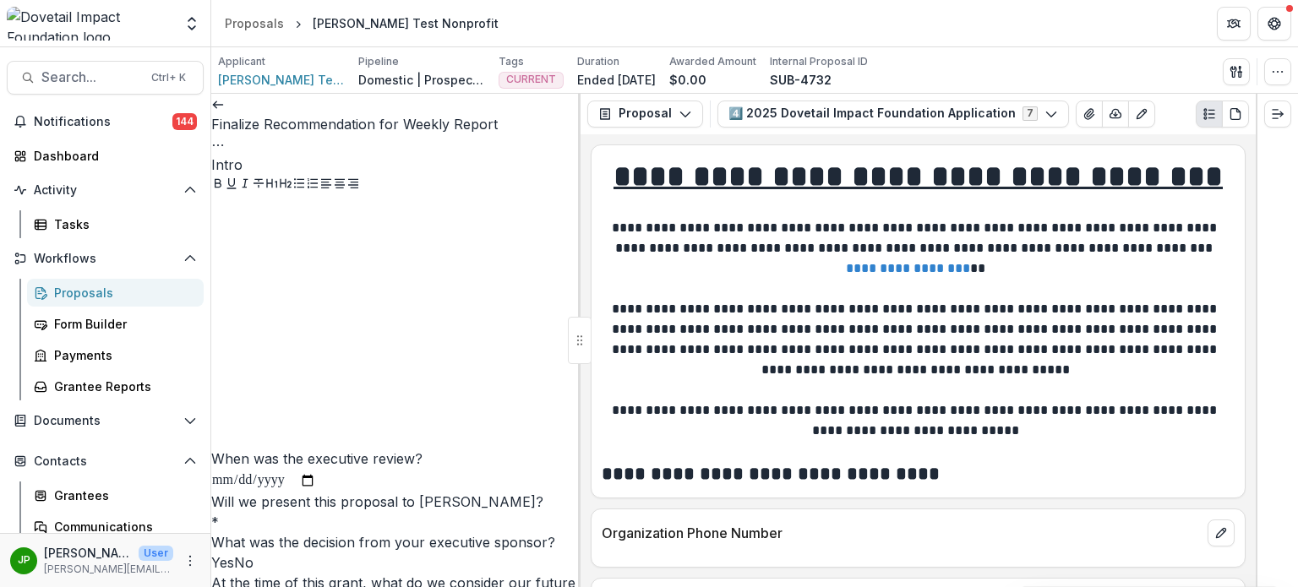
click at [225, 112] on icon at bounding box center [218, 105] width 14 height 14
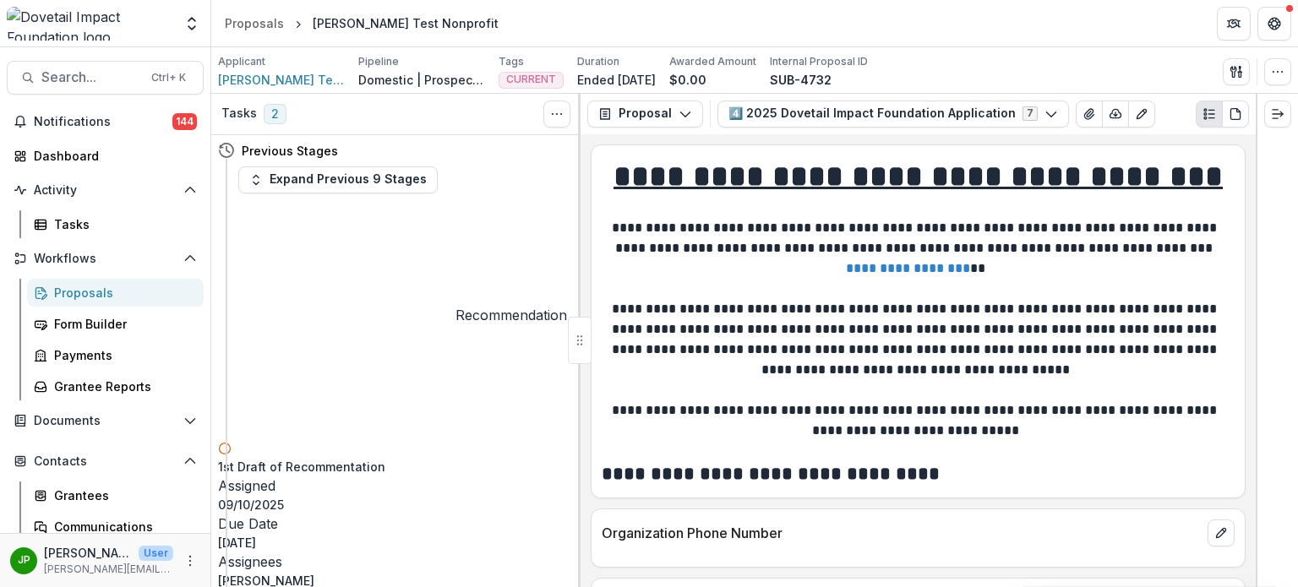
drag, startPoint x: 505, startPoint y: 290, endPoint x: 484, endPoint y: 298, distance: 22.8
click at [505, 534] on p "09/24/2025" at bounding box center [392, 543] width 349 height 18
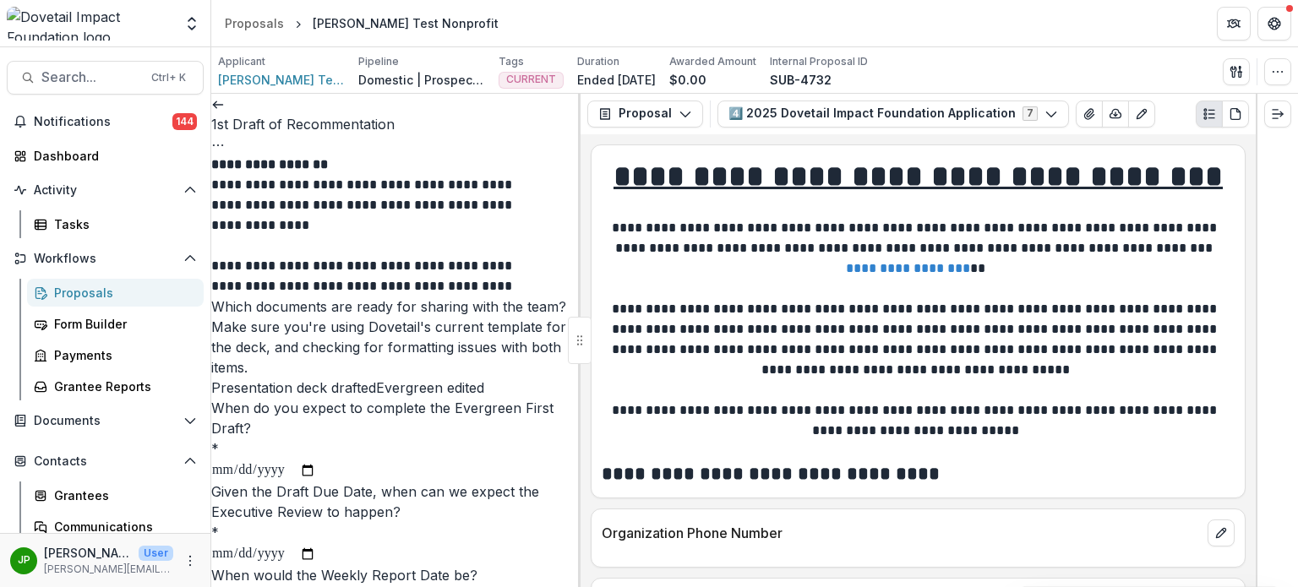
click at [225, 112] on icon at bounding box center [218, 105] width 14 height 14
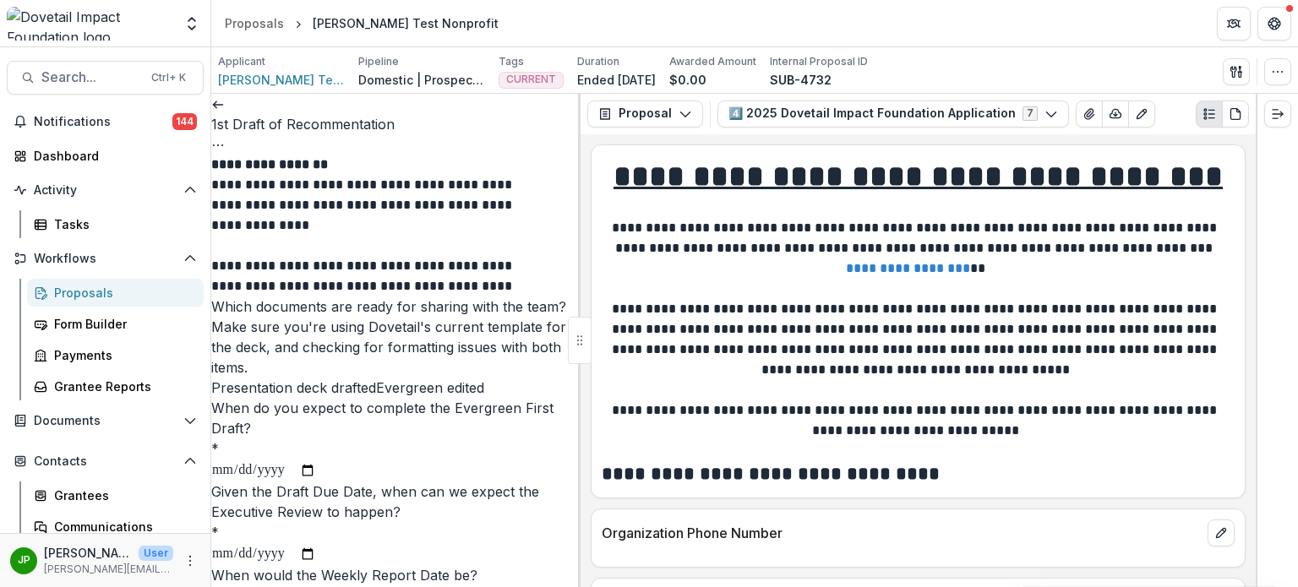
click at [211, 396] on span at bounding box center [211, 388] width 0 height 17
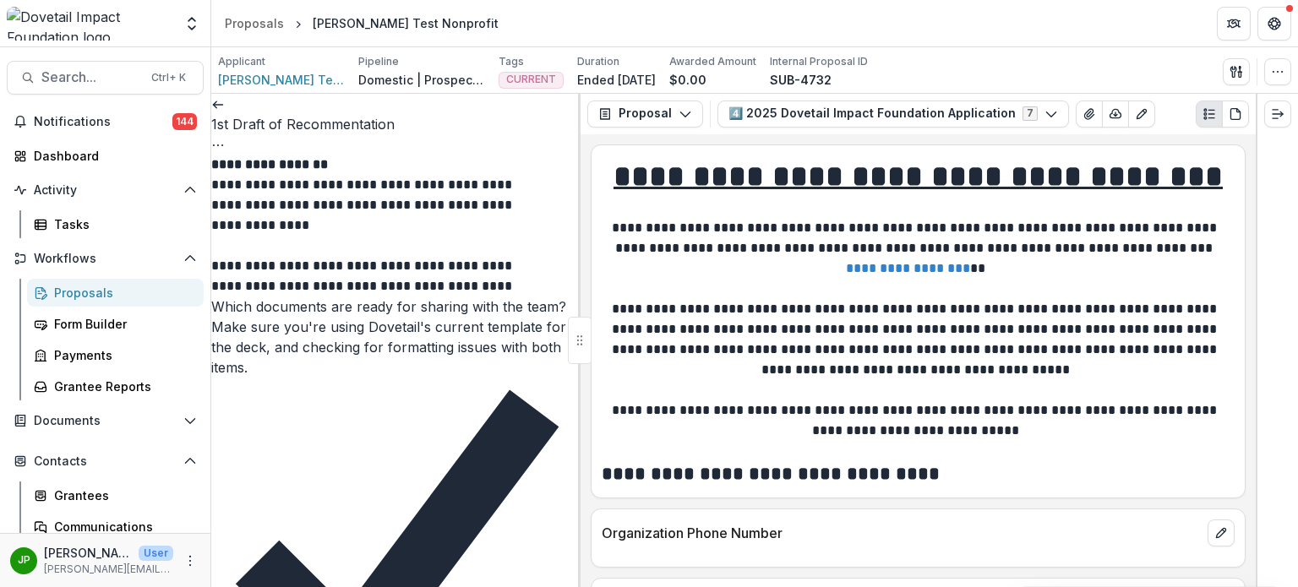
type input "**********"
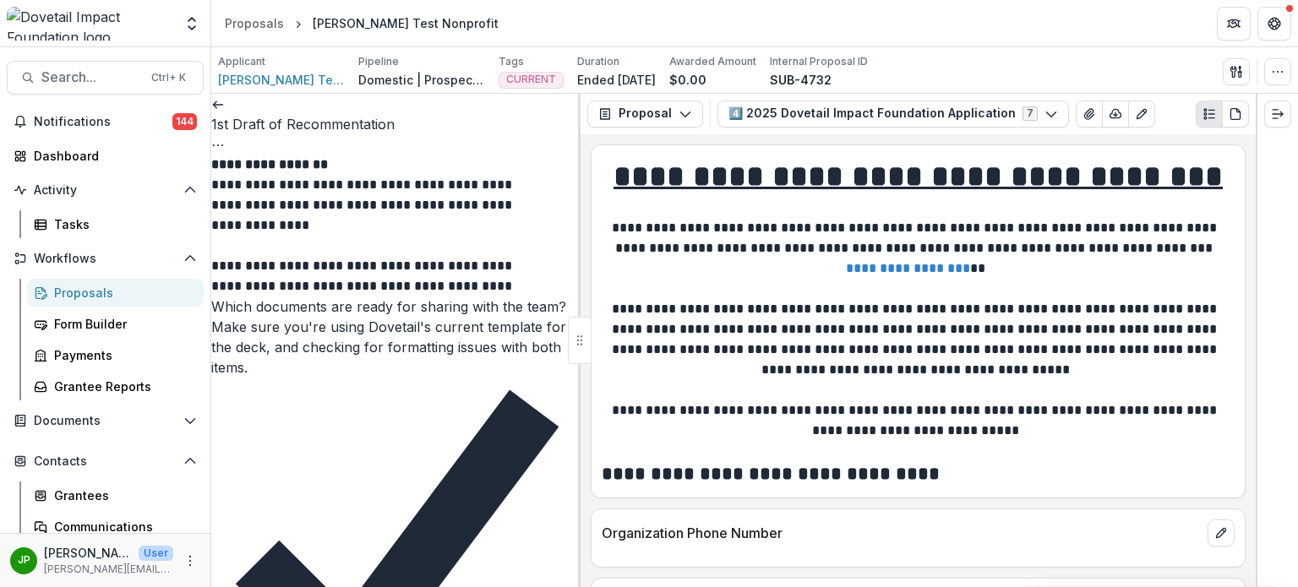
type input "**********"
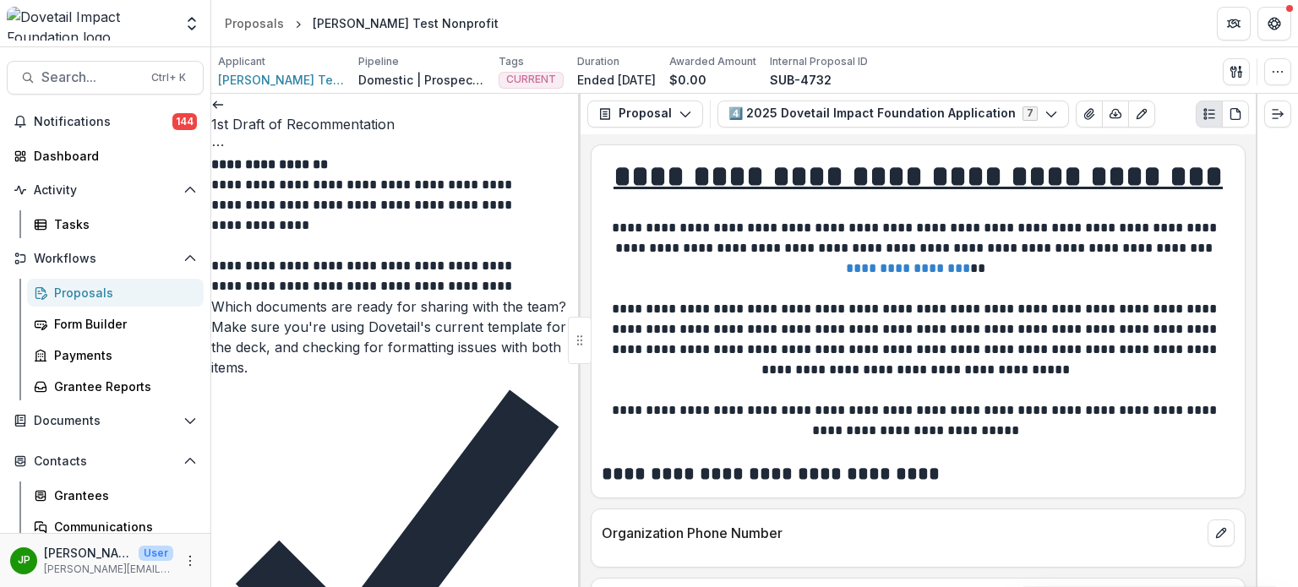
click at [225, 112] on link at bounding box center [218, 104] width 14 height 17
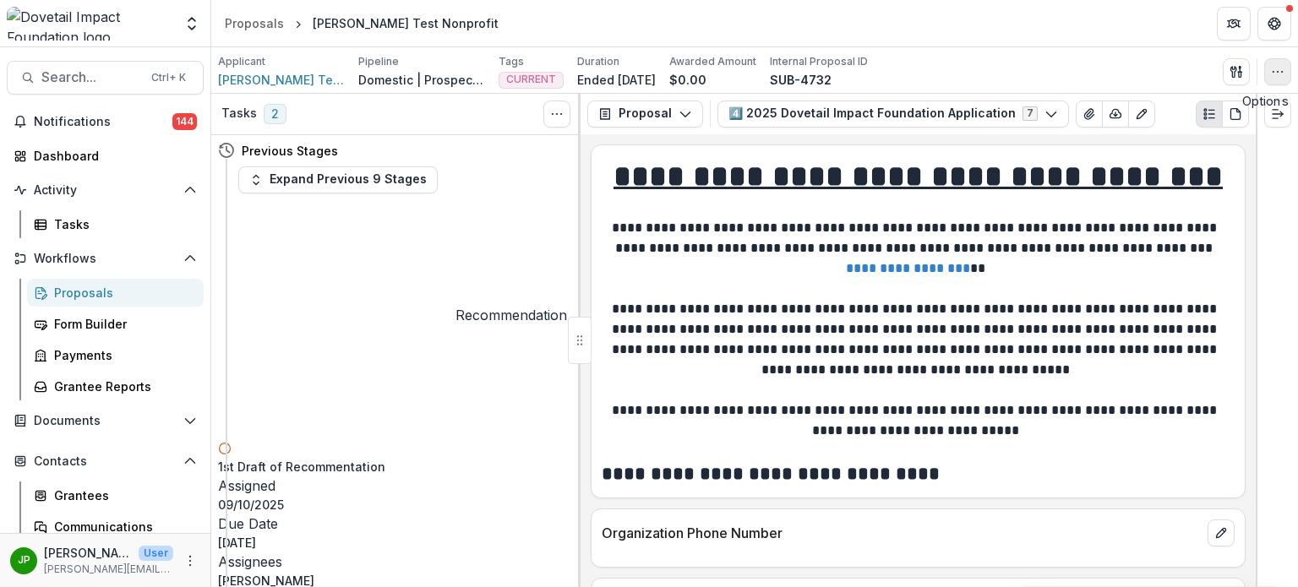
click at [1282, 67] on icon "button" at bounding box center [1278, 72] width 14 height 14
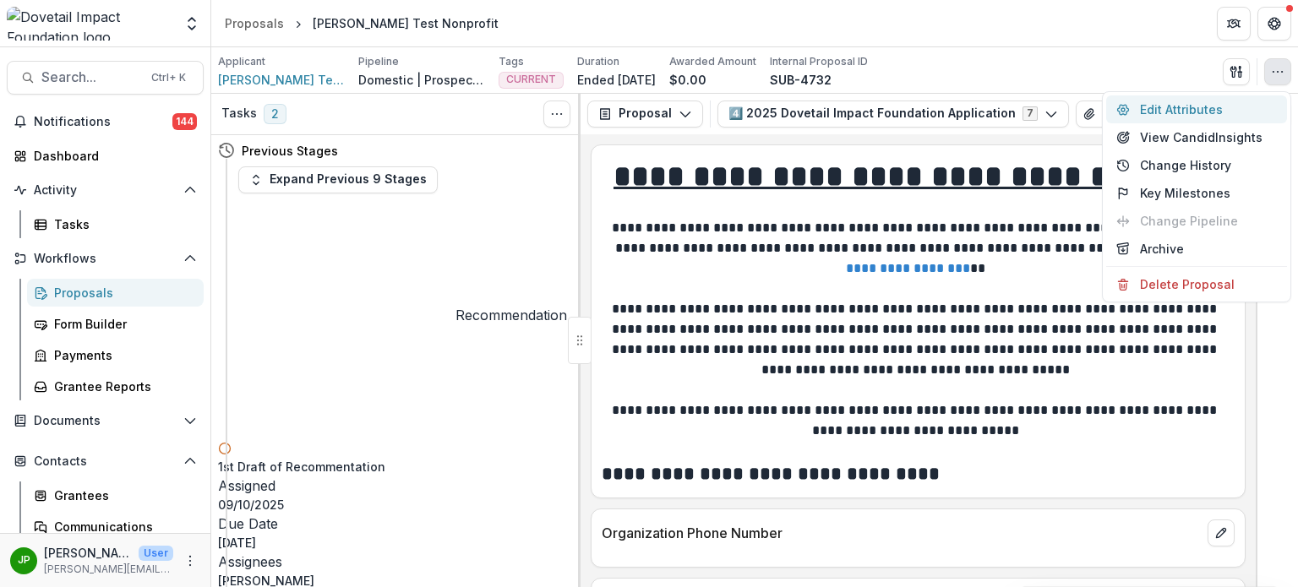
click at [1188, 107] on button "Edit Attributes" at bounding box center [1197, 110] width 181 height 28
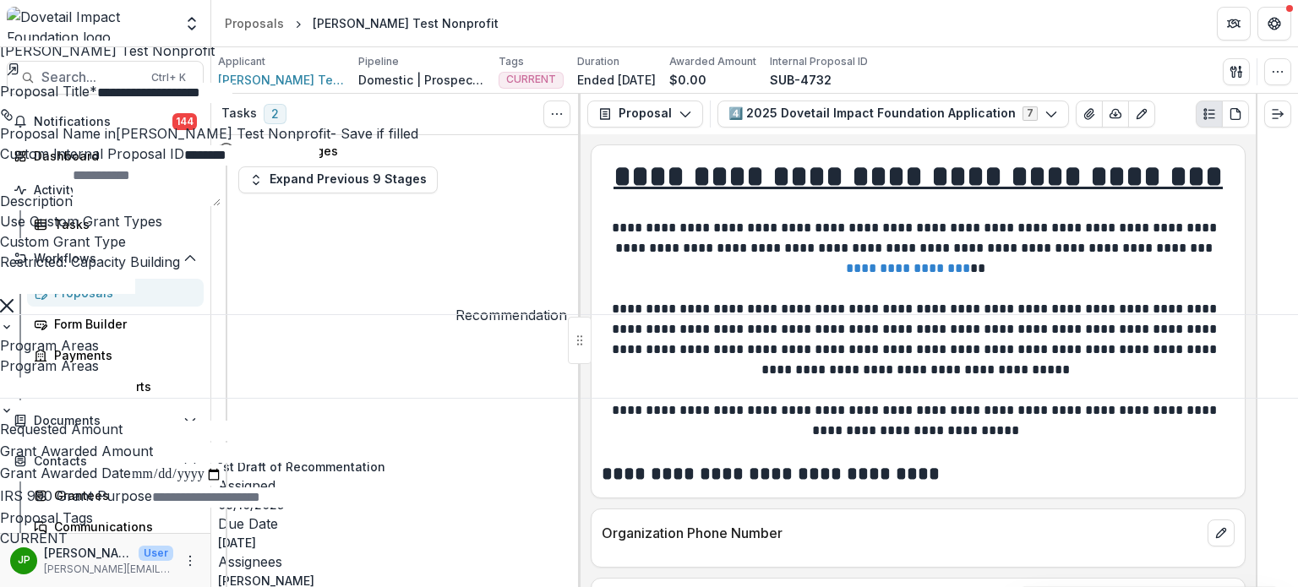
scroll to position [1098, 0]
click at [14, 19] on icon "Close" at bounding box center [7, 12] width 14 height 14
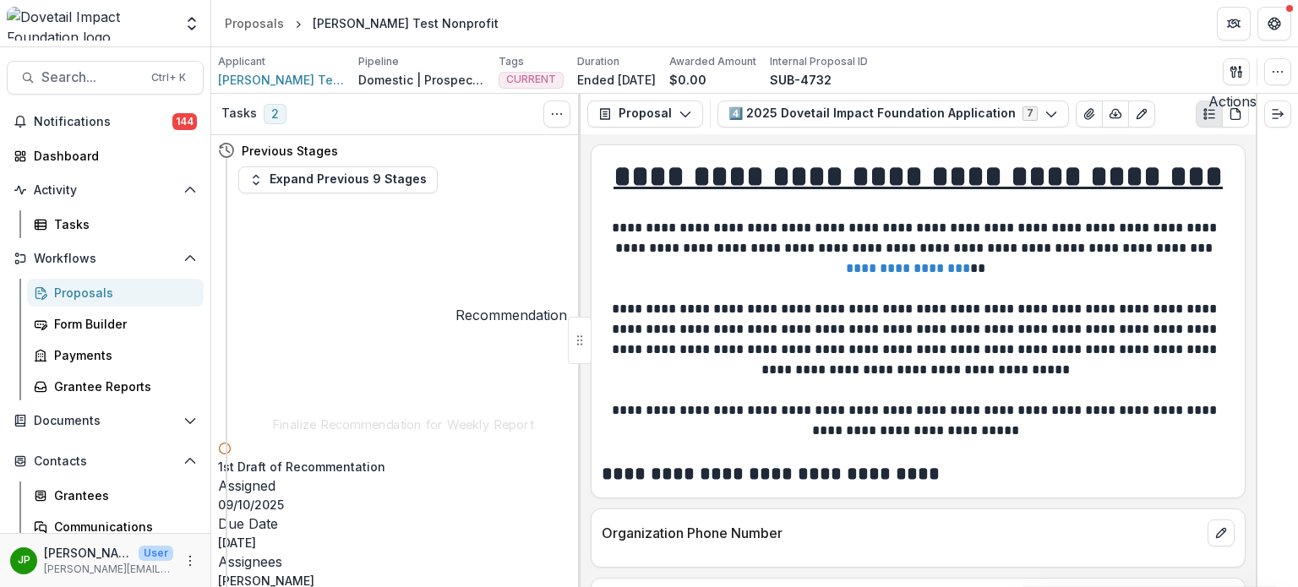
scroll to position [0, 0]
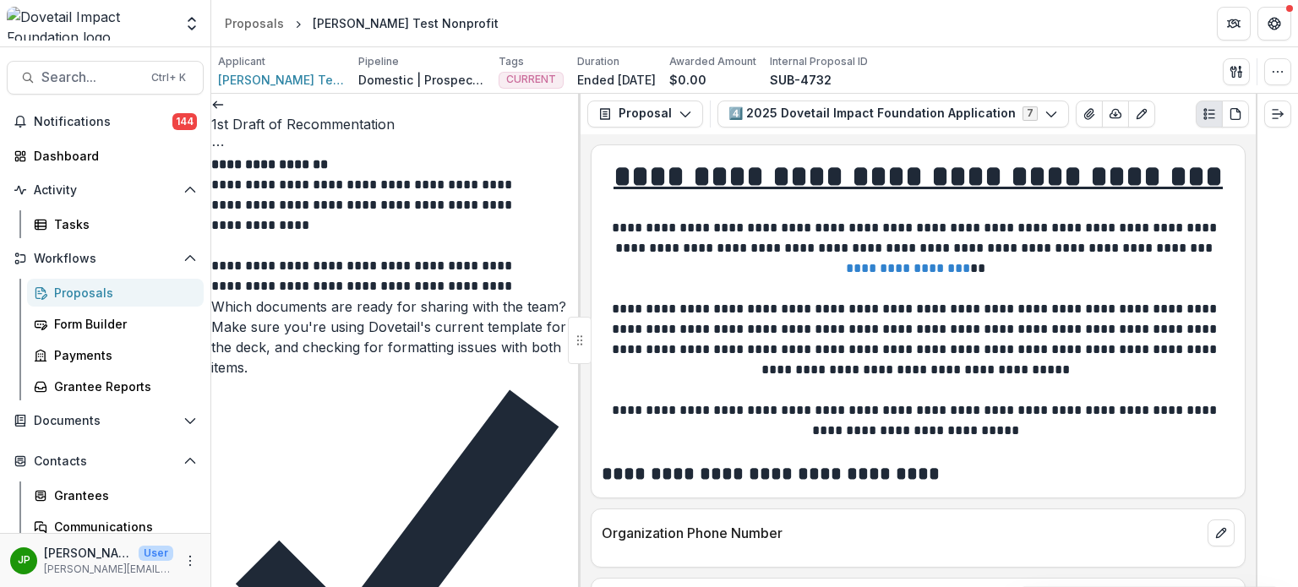
scroll to position [238, 0]
click at [225, 112] on icon at bounding box center [218, 105] width 14 height 14
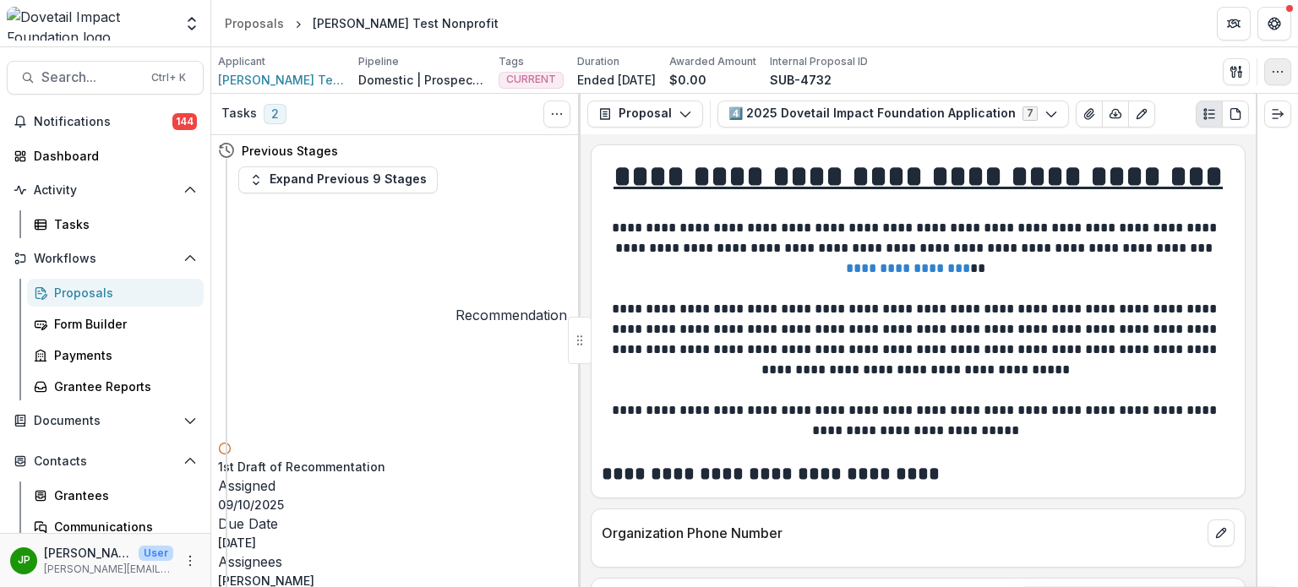
click at [1284, 74] on icon "button" at bounding box center [1278, 72] width 14 height 14
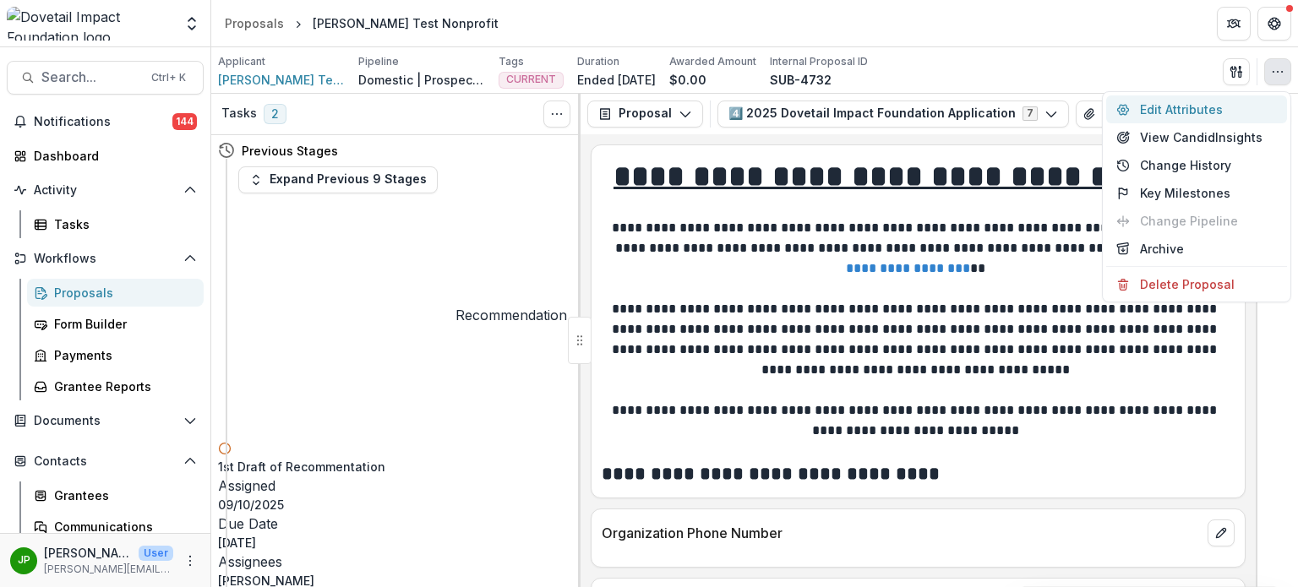
click at [1214, 107] on button "Edit Attributes" at bounding box center [1197, 110] width 181 height 28
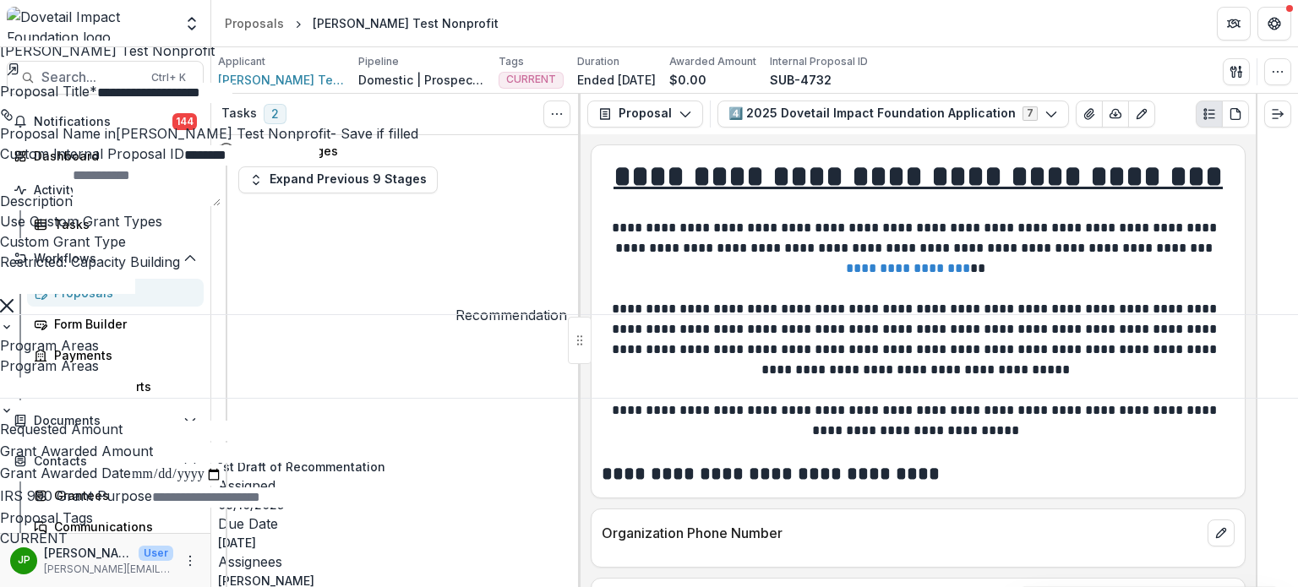
scroll to position [422, 0]
click at [14, 19] on icon "Close" at bounding box center [7, 12] width 14 height 14
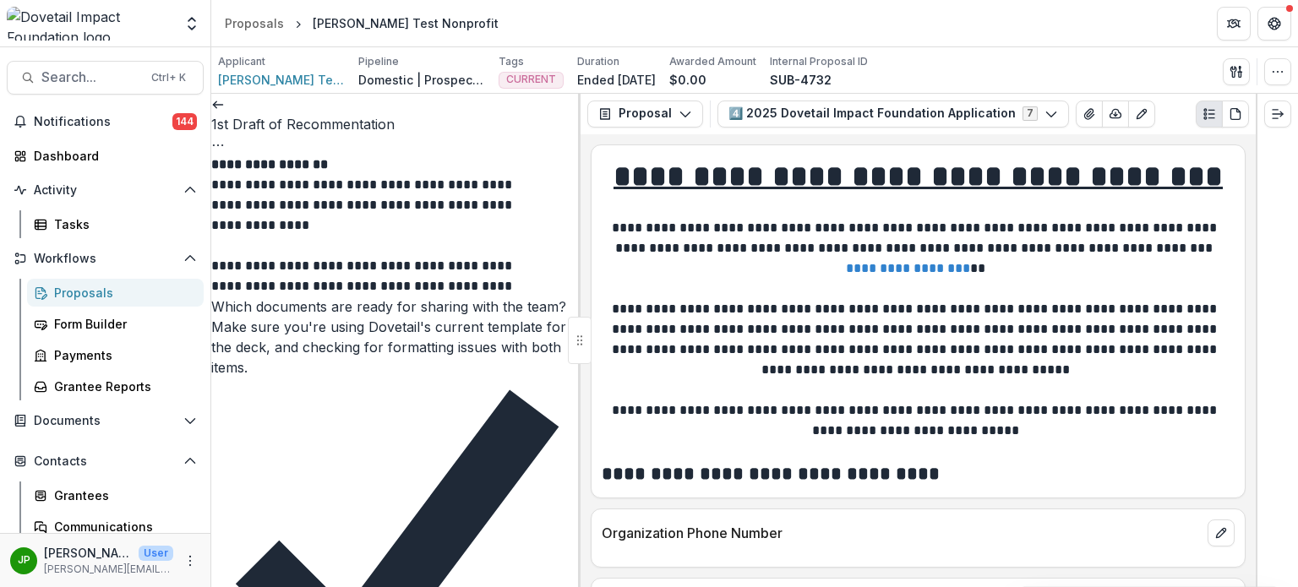
click at [229, 127] on div "1st Draft of Recommentation View task Cancel Task" at bounding box center [395, 124] width 369 height 61
click at [225, 112] on icon at bounding box center [218, 105] width 14 height 14
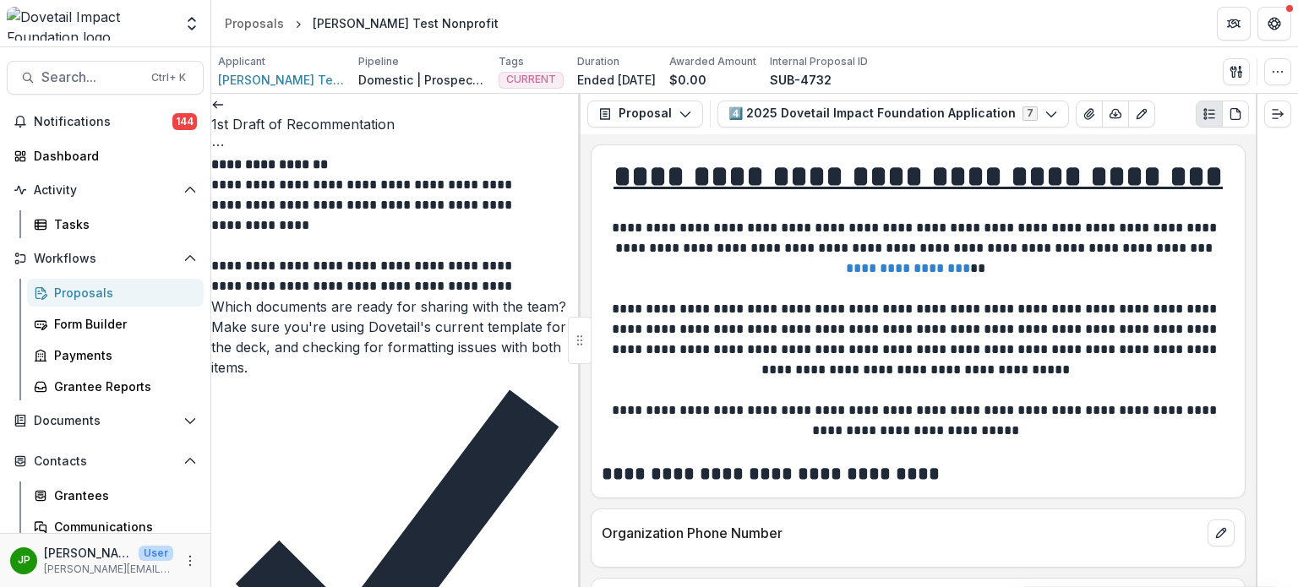
click at [221, 112] on link at bounding box center [218, 104] width 14 height 17
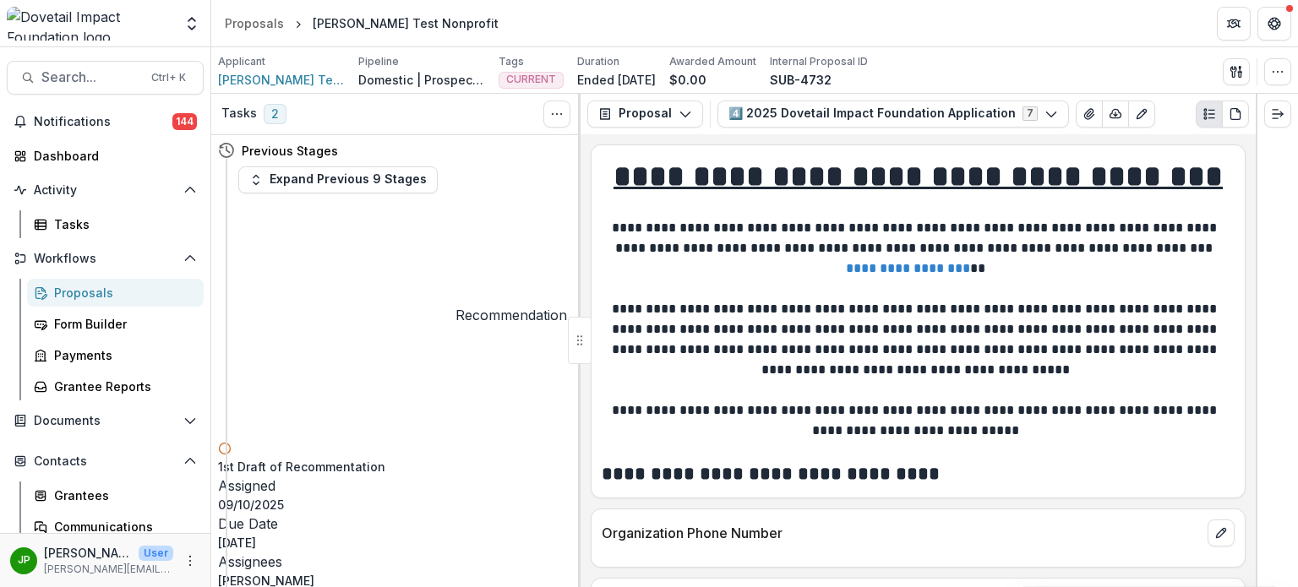
scroll to position [85, 0]
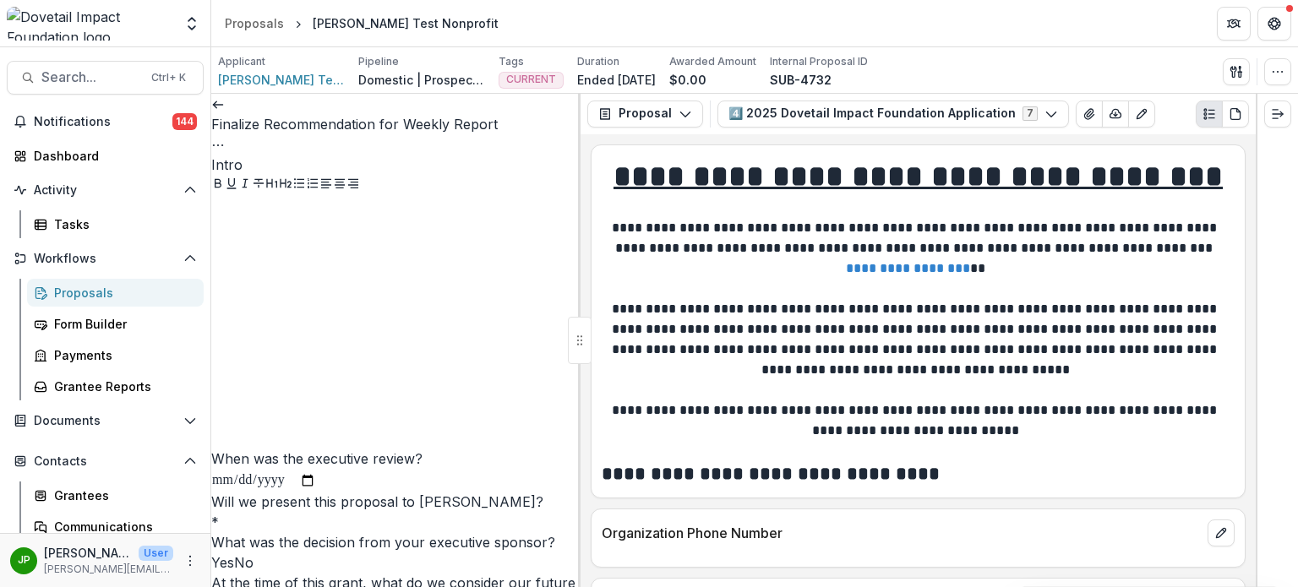
scroll to position [527, 0]
drag, startPoint x: 222, startPoint y: 128, endPoint x: 227, endPoint y: 119, distance: 9.9
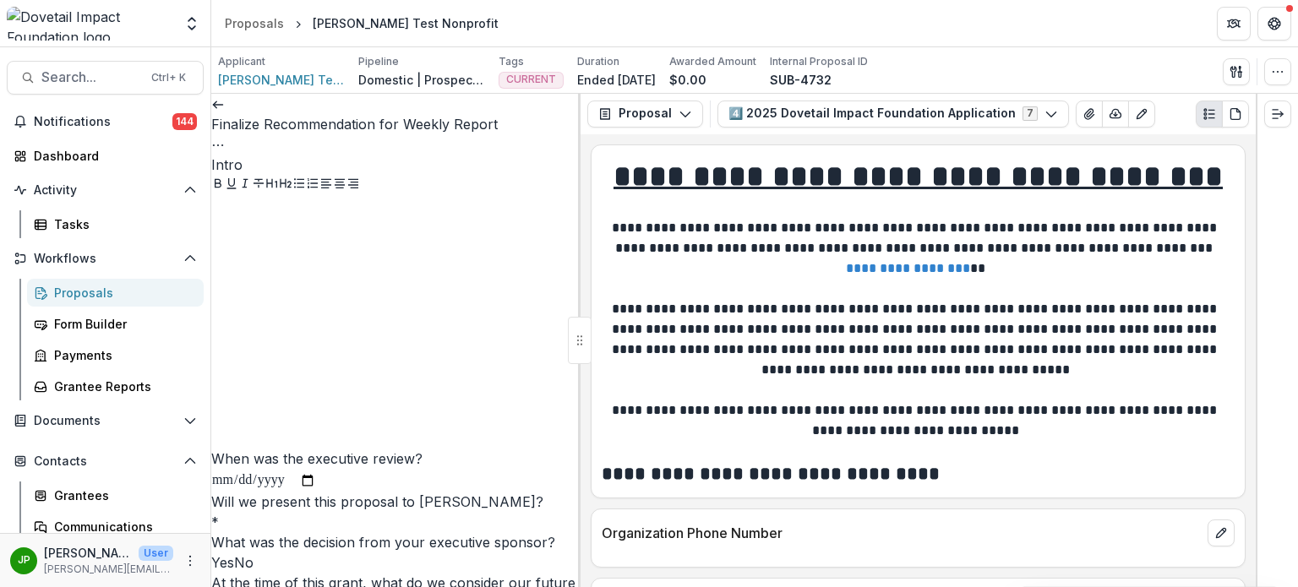
click at [227, 119] on div "Finalize Recommendation for Weekly Report View task Cancel Task" at bounding box center [395, 124] width 369 height 61
click at [225, 112] on icon at bounding box center [218, 105] width 14 height 14
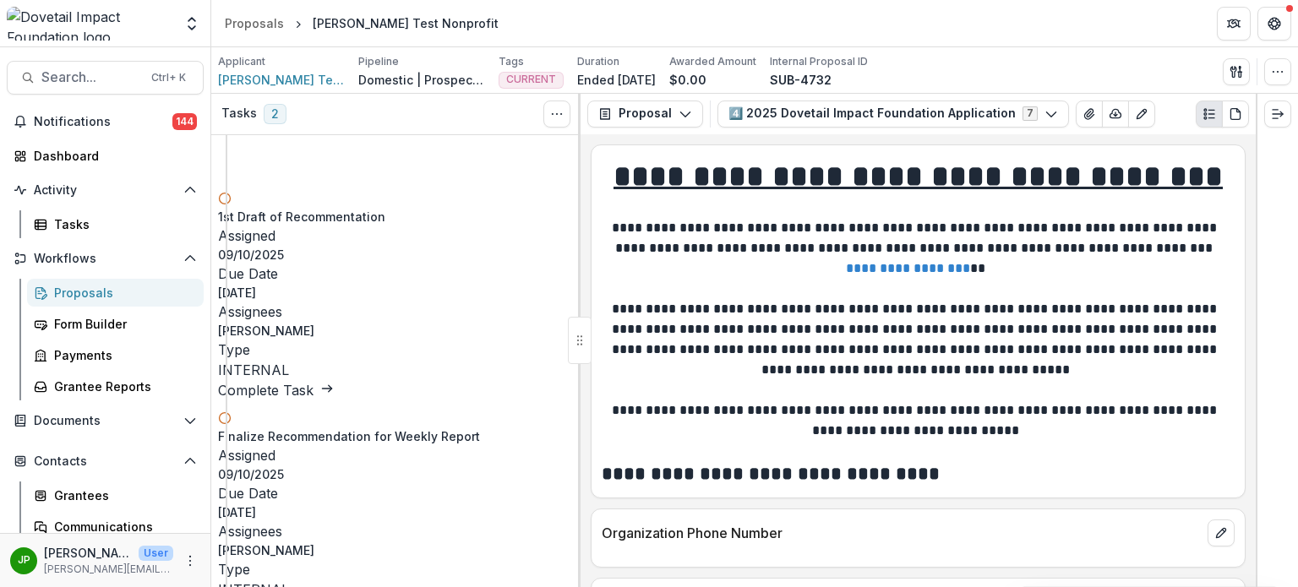
scroll to position [254, 0]
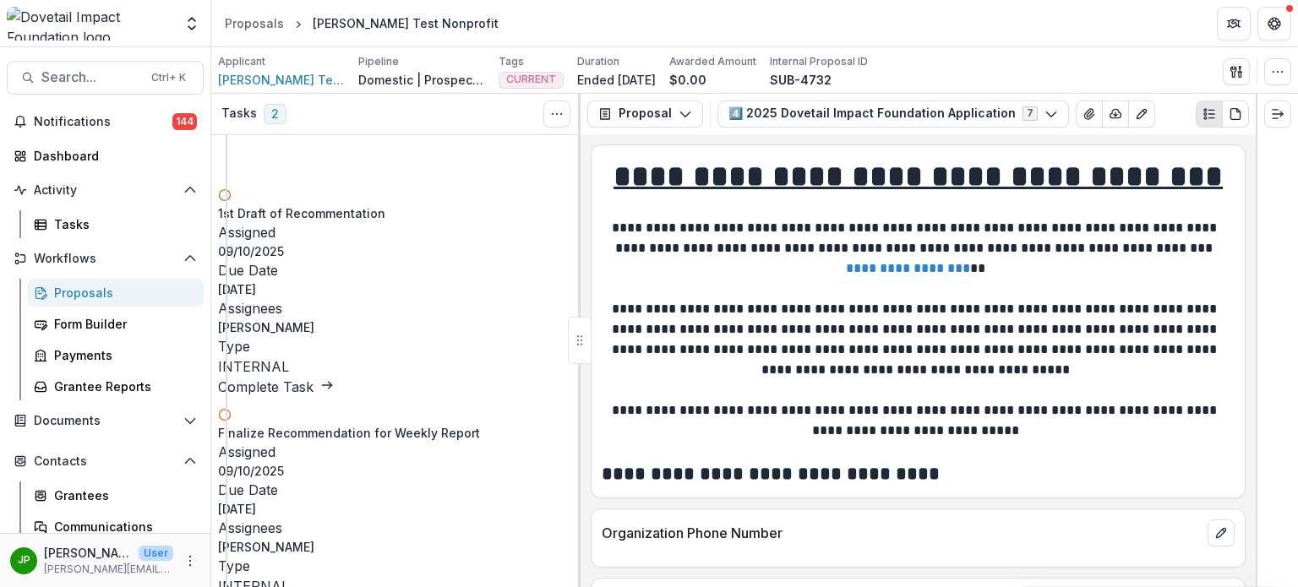
drag, startPoint x: 401, startPoint y: 293, endPoint x: 455, endPoint y: 300, distance: 54.5
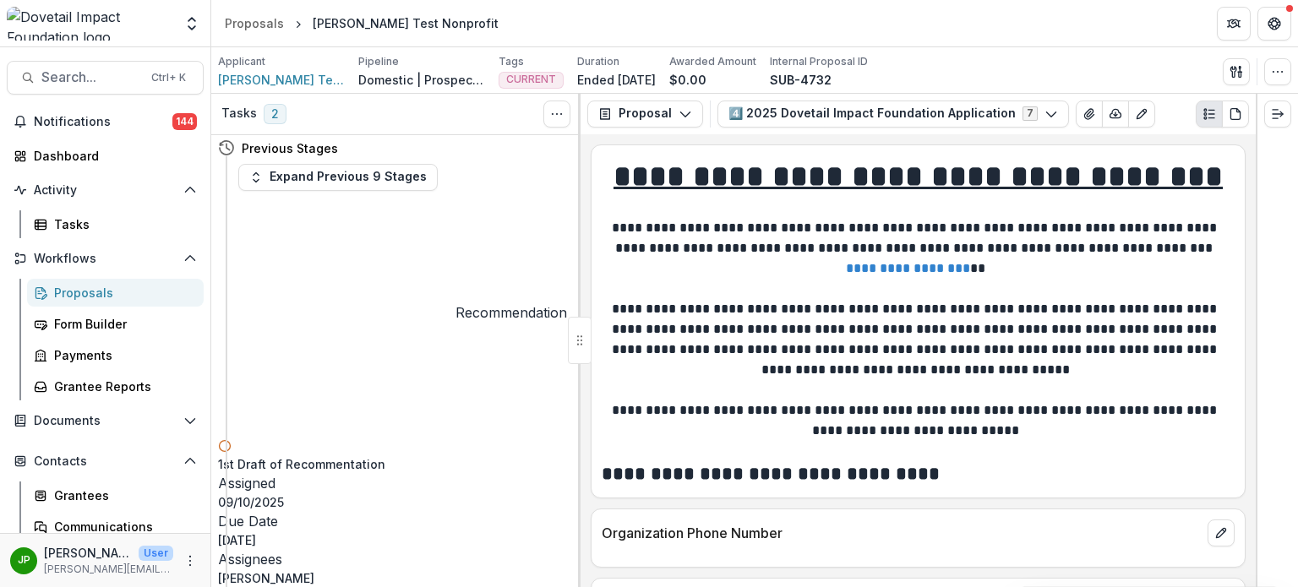
scroll to position [0, 0]
click at [232, 215] on icon at bounding box center [333, 315] width 231 height 231
click at [313, 165] on div "Previous Stages" at bounding box center [392, 150] width 349 height 31
click at [314, 183] on button "Expand Previous 9 Stages" at bounding box center [337, 180] width 199 height 27
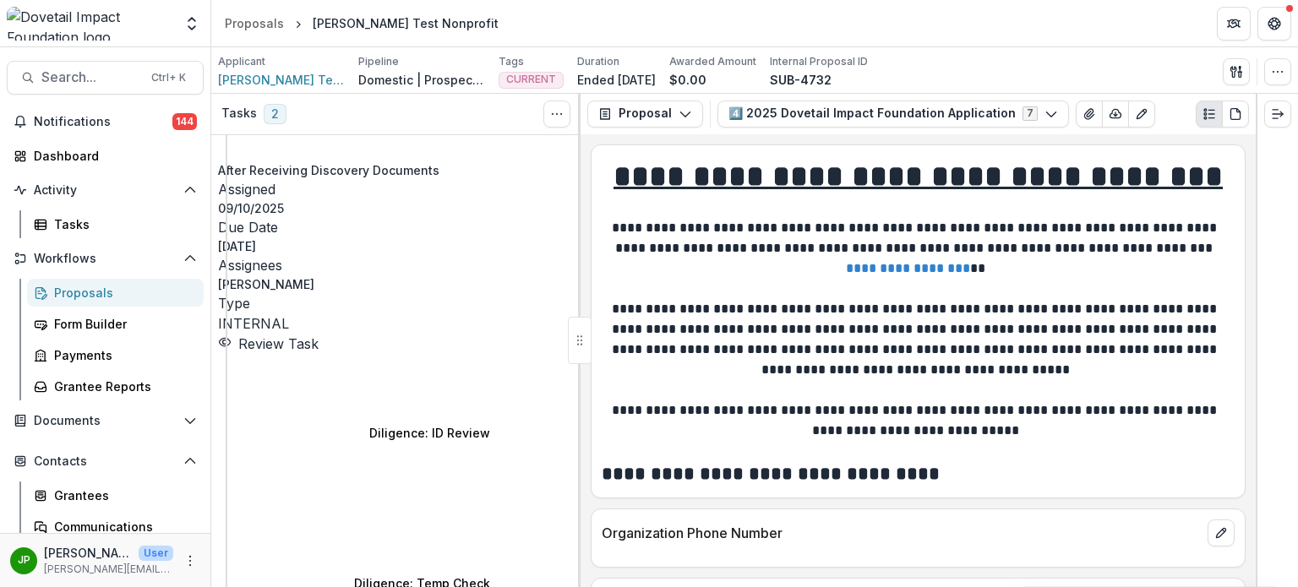
scroll to position [845, 0]
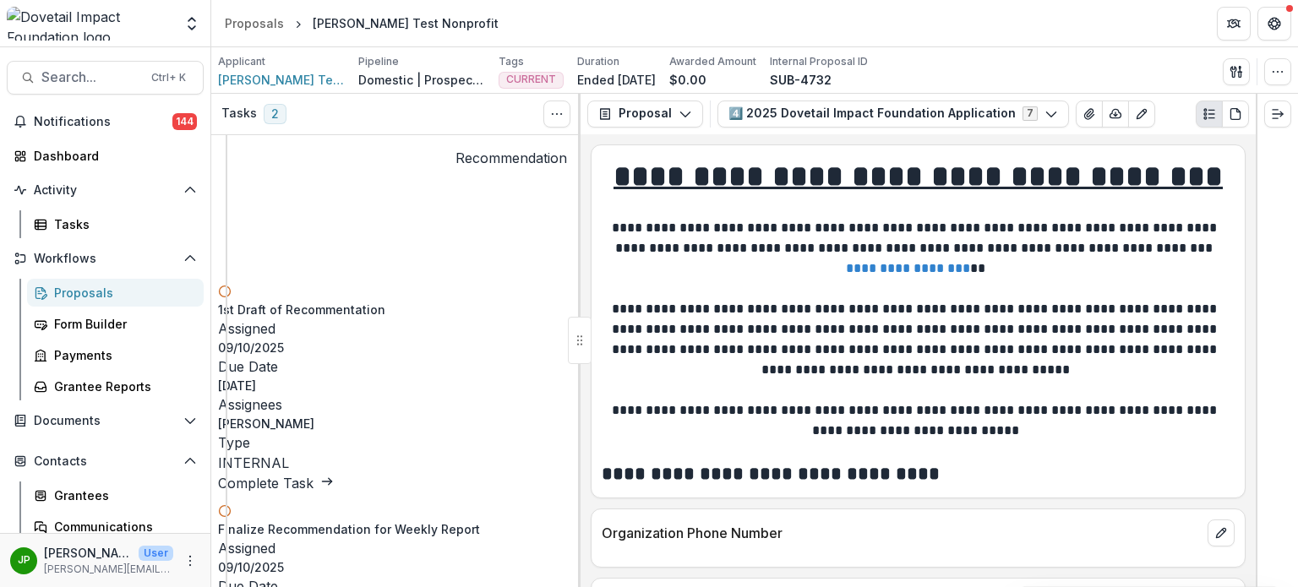
scroll to position [0, 0]
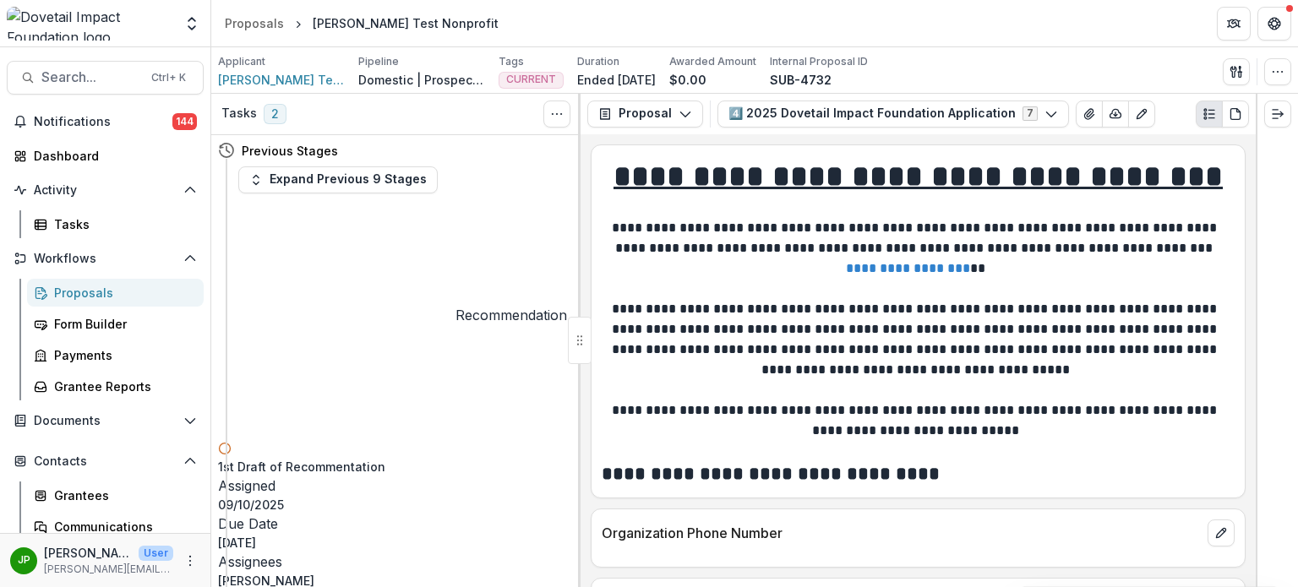
click at [241, 222] on circle at bounding box center [334, 315] width 186 height 186
click at [254, 186] on button "Expand Previous 9 Stages" at bounding box center [337, 180] width 199 height 27
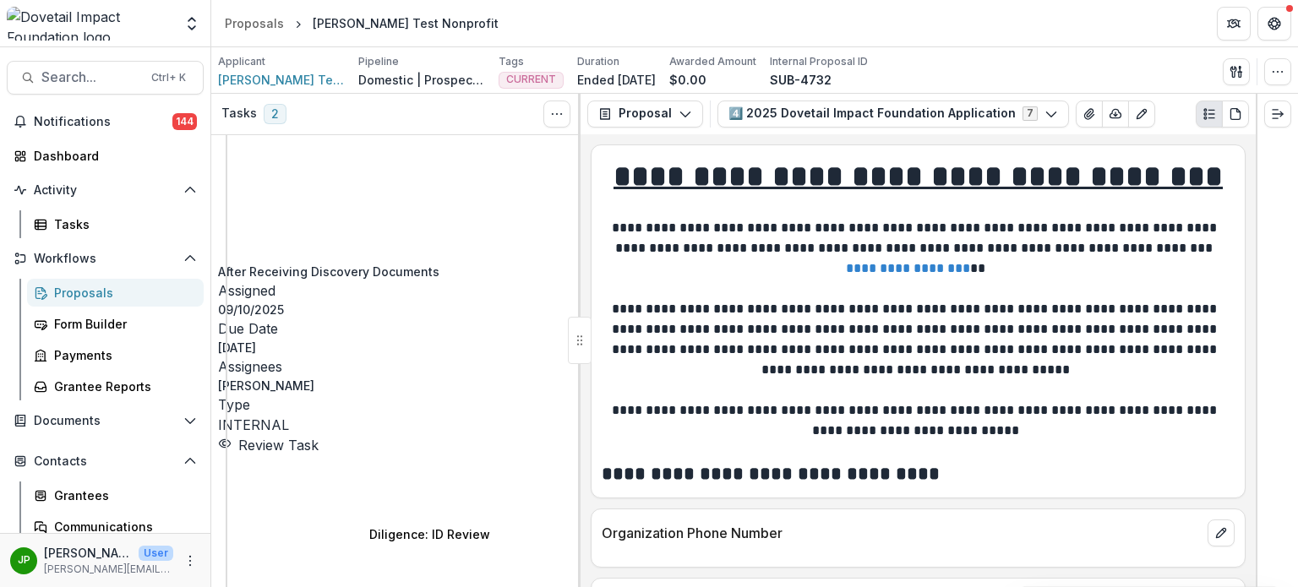
scroll to position [761, 0]
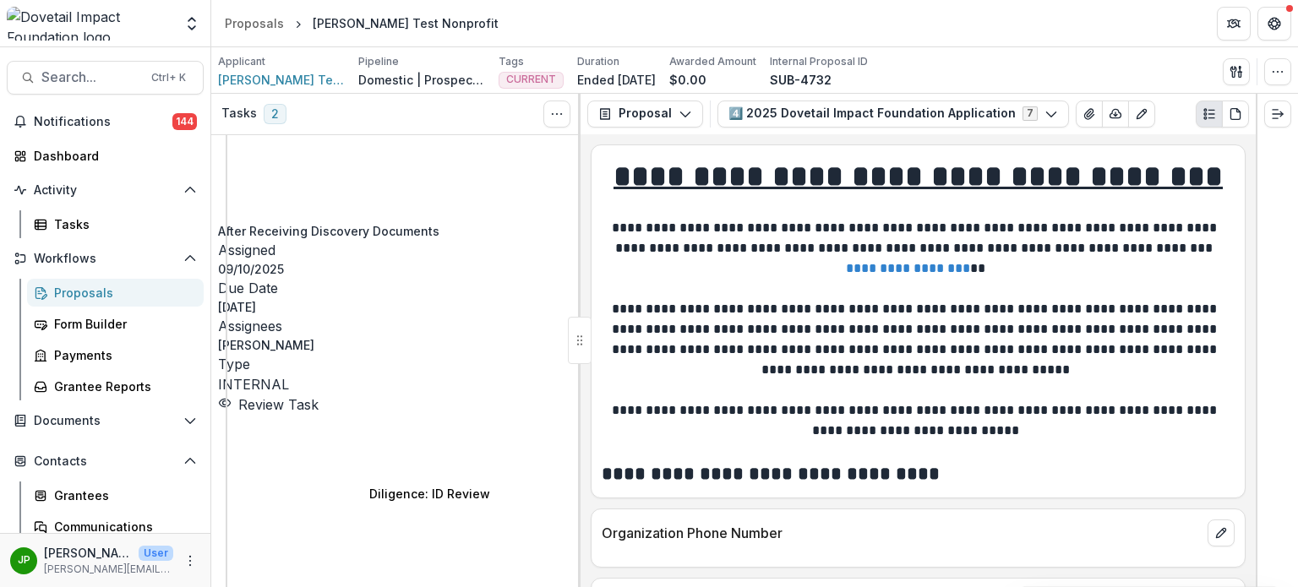
drag, startPoint x: 257, startPoint y: 341, endPoint x: 484, endPoint y: 312, distance: 228.4
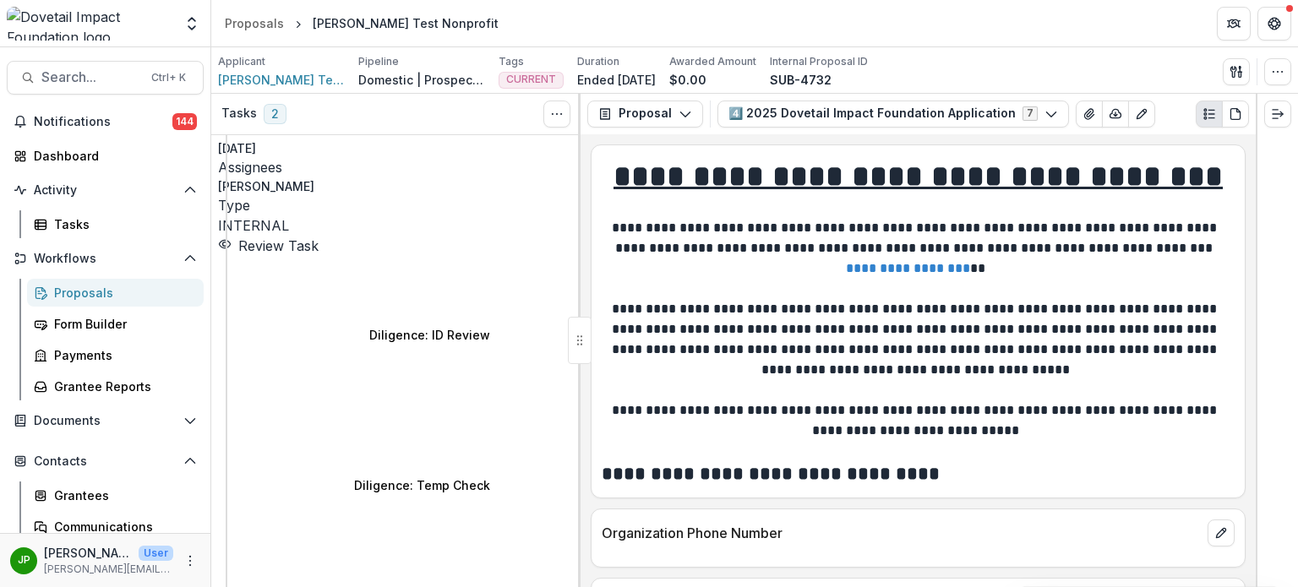
scroll to position [930, 0]
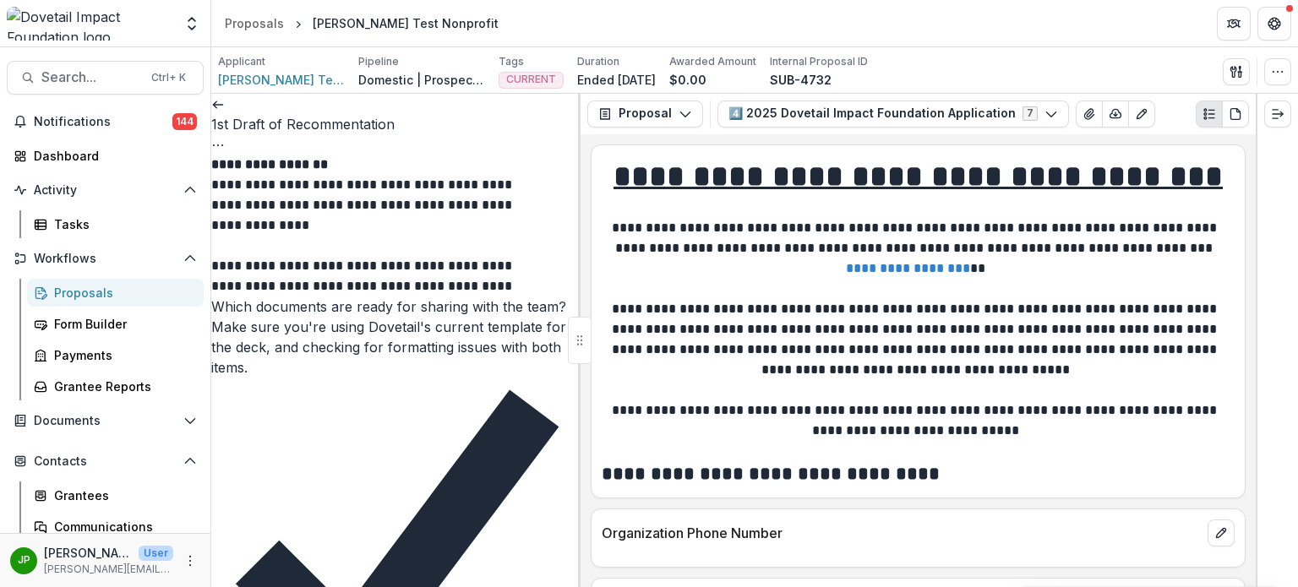
scroll to position [238, 0]
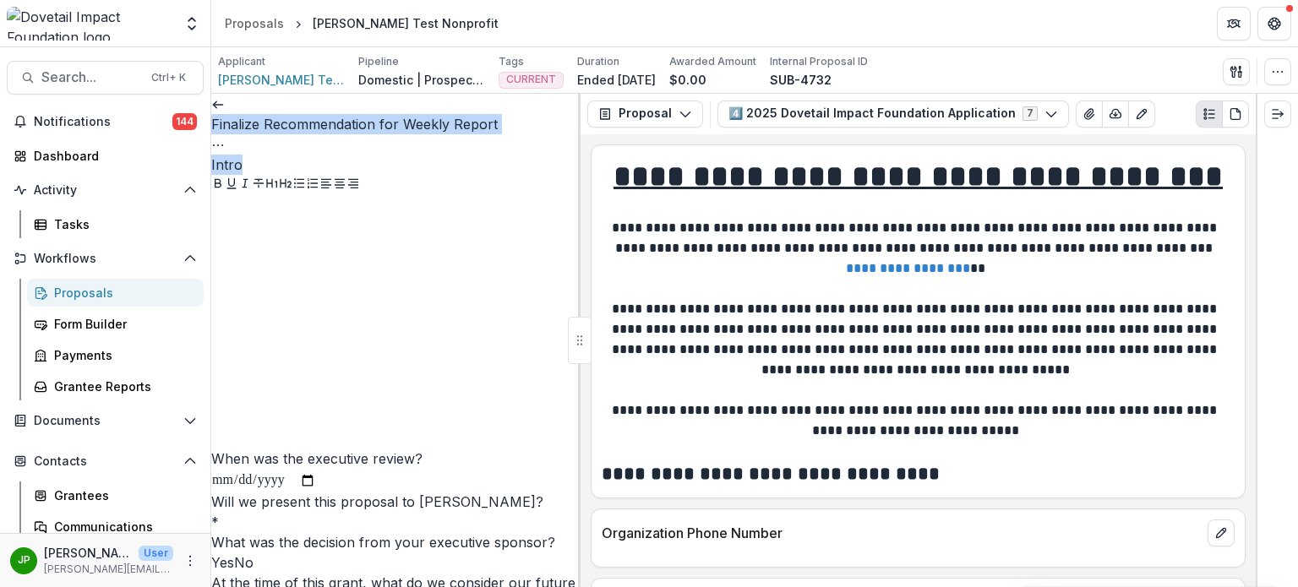
drag, startPoint x: 213, startPoint y: 104, endPoint x: 394, endPoint y: 295, distance: 263.1
click at [394, 289] on div "Finalize Recommendation for Weekly Report View task Cancel Task Intro When was …" at bounding box center [395, 341] width 369 height 495
click at [395, 298] on div at bounding box center [395, 322] width 369 height 254
click at [316, 470] on input "When was the executive review?" at bounding box center [263, 481] width 105 height 22
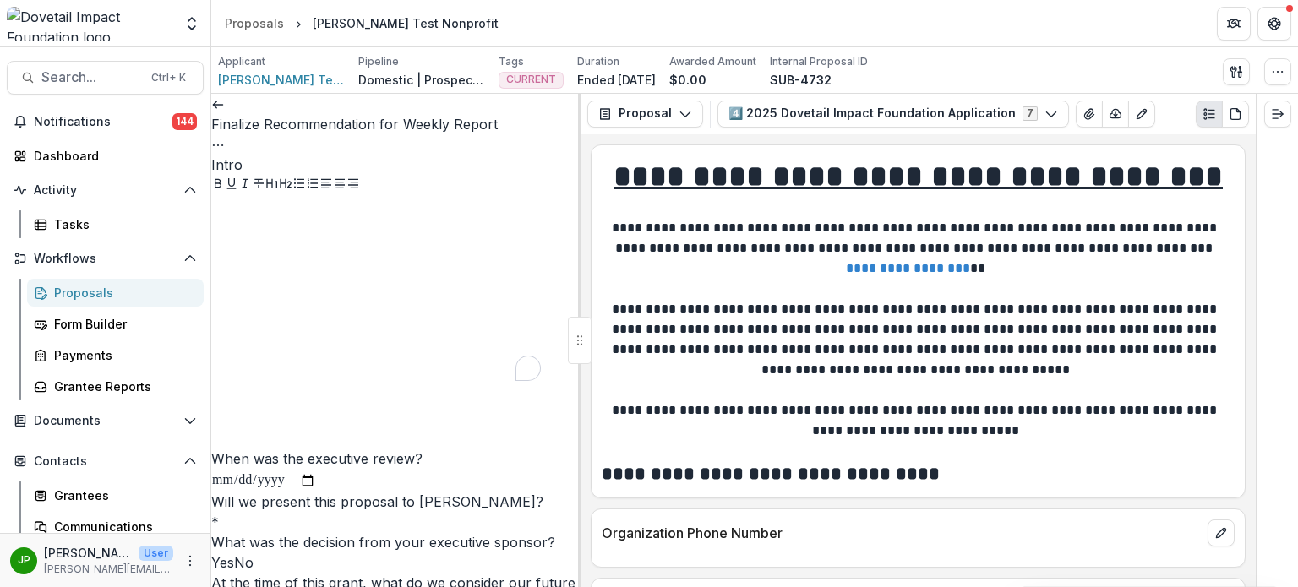
click at [316, 470] on input "When was the executive review?" at bounding box center [263, 481] width 105 height 22
type input "**********"
click at [211, 555] on span at bounding box center [211, 563] width 0 height 17
click at [248, 555] on span "No" at bounding box center [243, 563] width 19 height 17
click at [234, 555] on label "Yes" at bounding box center [222, 563] width 23 height 17
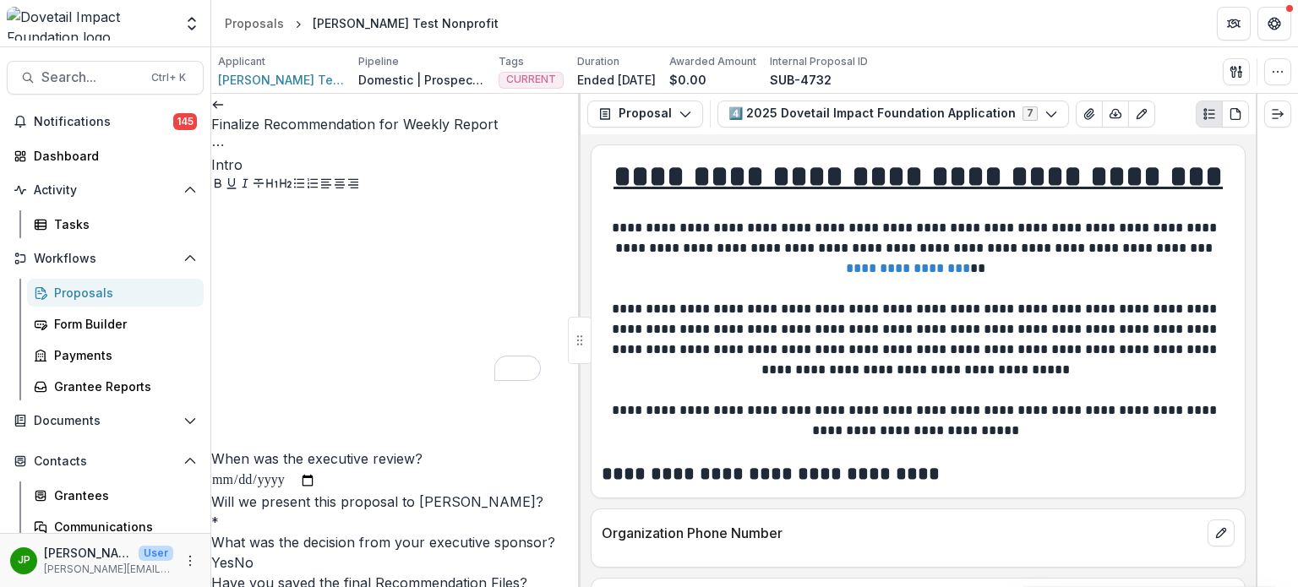
scroll to position [423, 0]
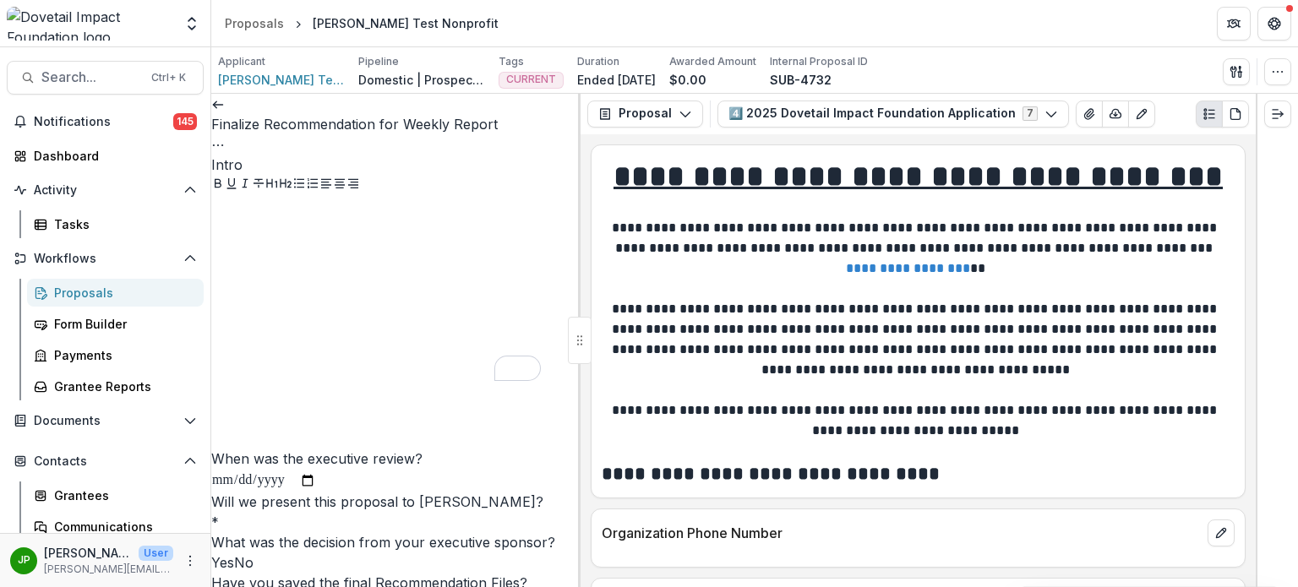
type input "**********"
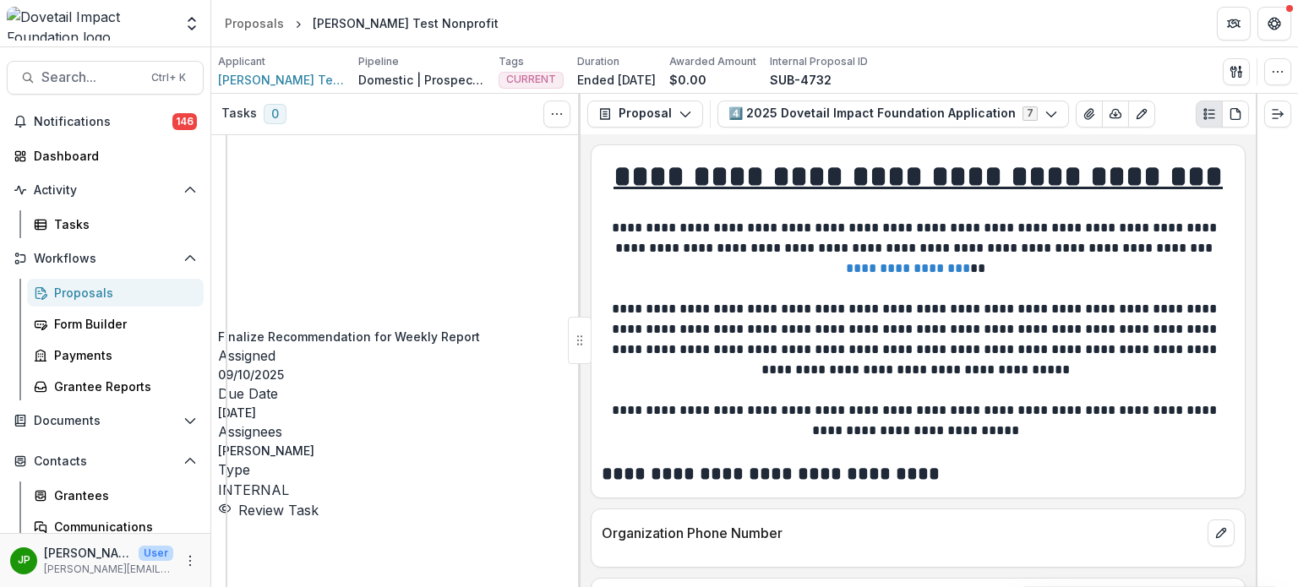
scroll to position [254, 0]
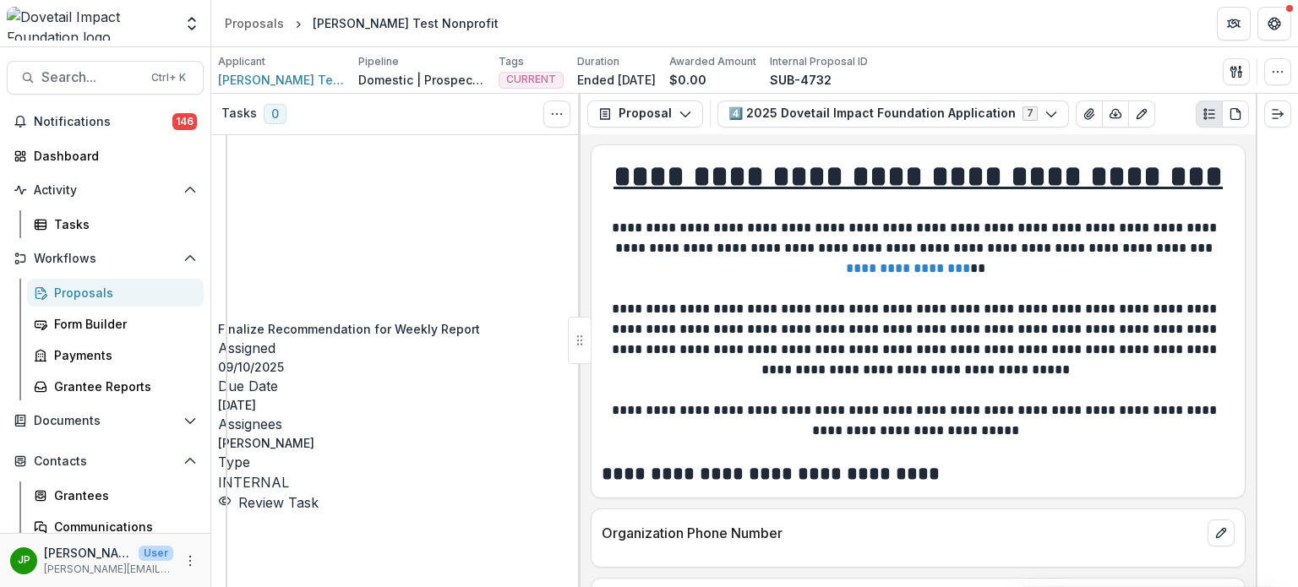
select select "**********"
select select "*********"
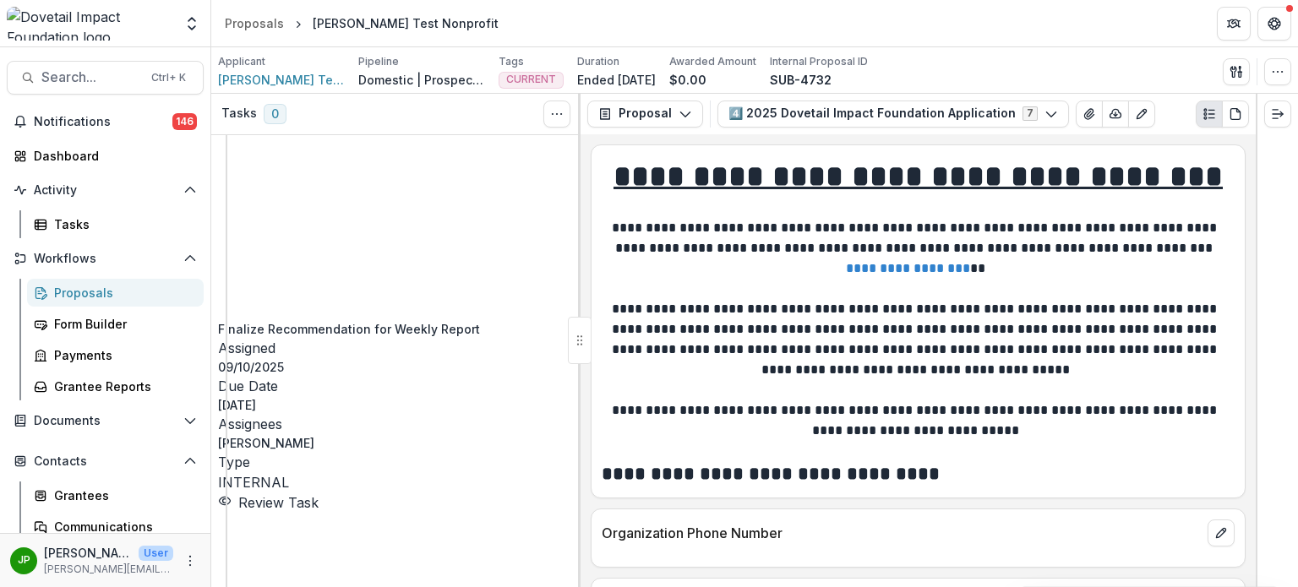
drag, startPoint x: 905, startPoint y: 79, endPoint x: 897, endPoint y: 74, distance: 9.9
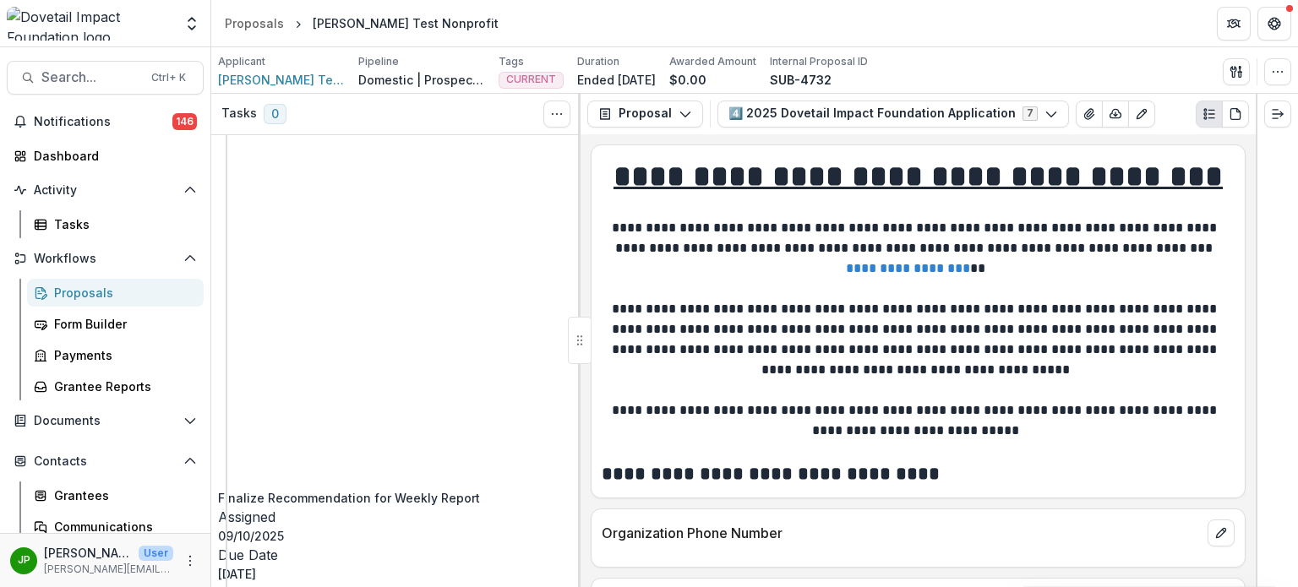
scroll to position [0, 0]
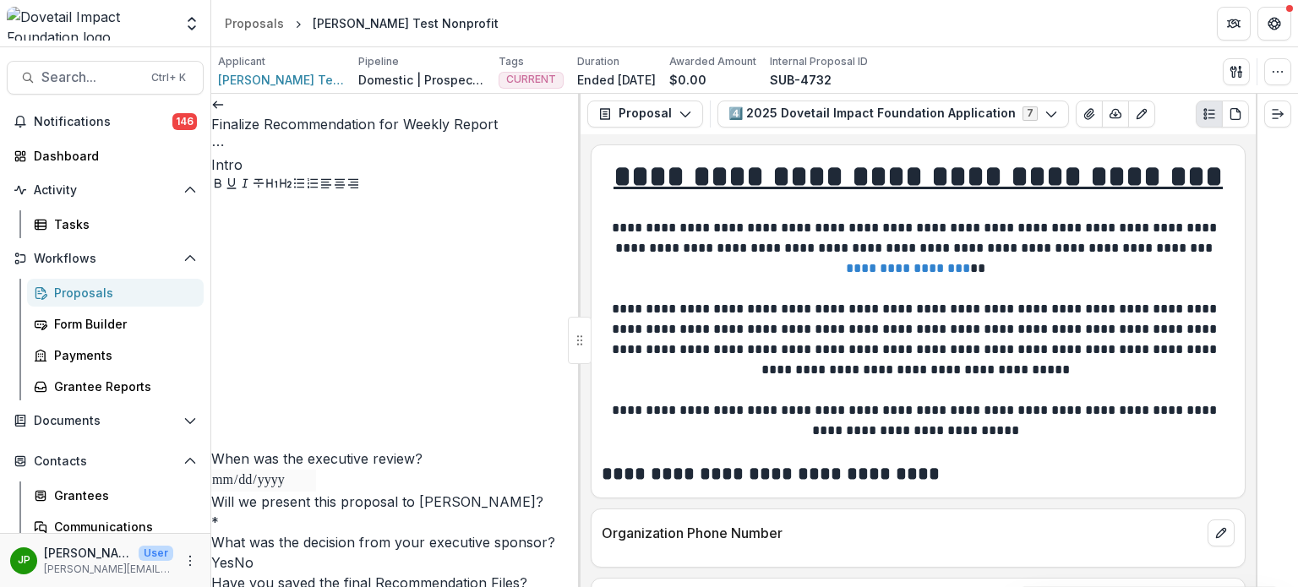
scroll to position [338, 0]
click at [221, 111] on link at bounding box center [218, 104] width 14 height 17
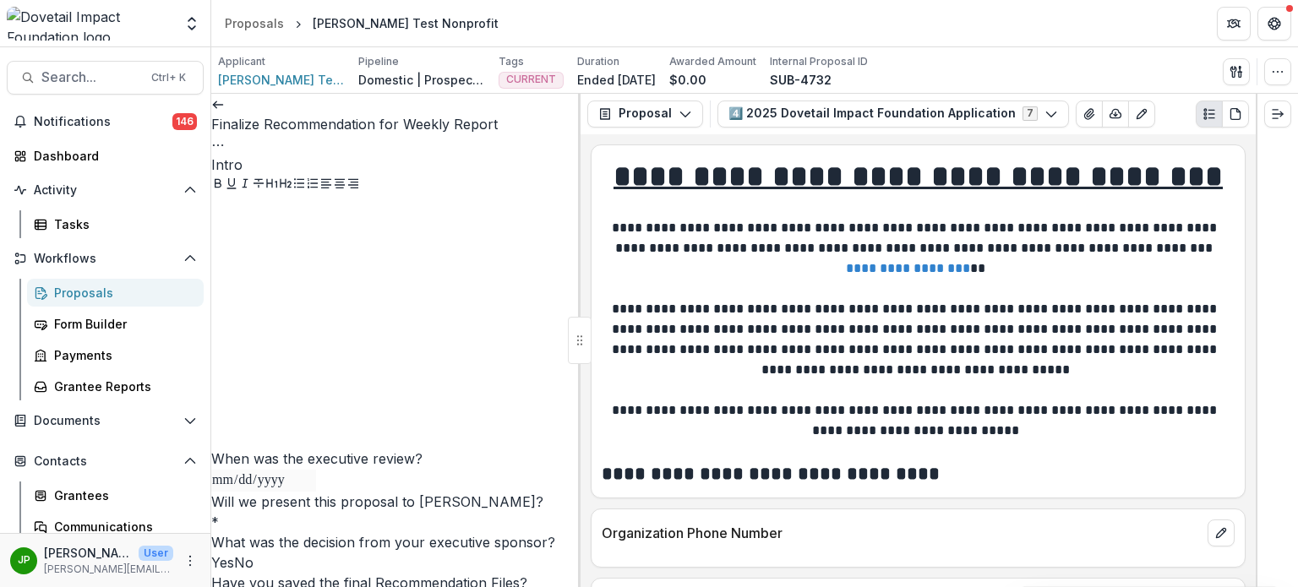
click at [225, 112] on icon at bounding box center [218, 105] width 14 height 14
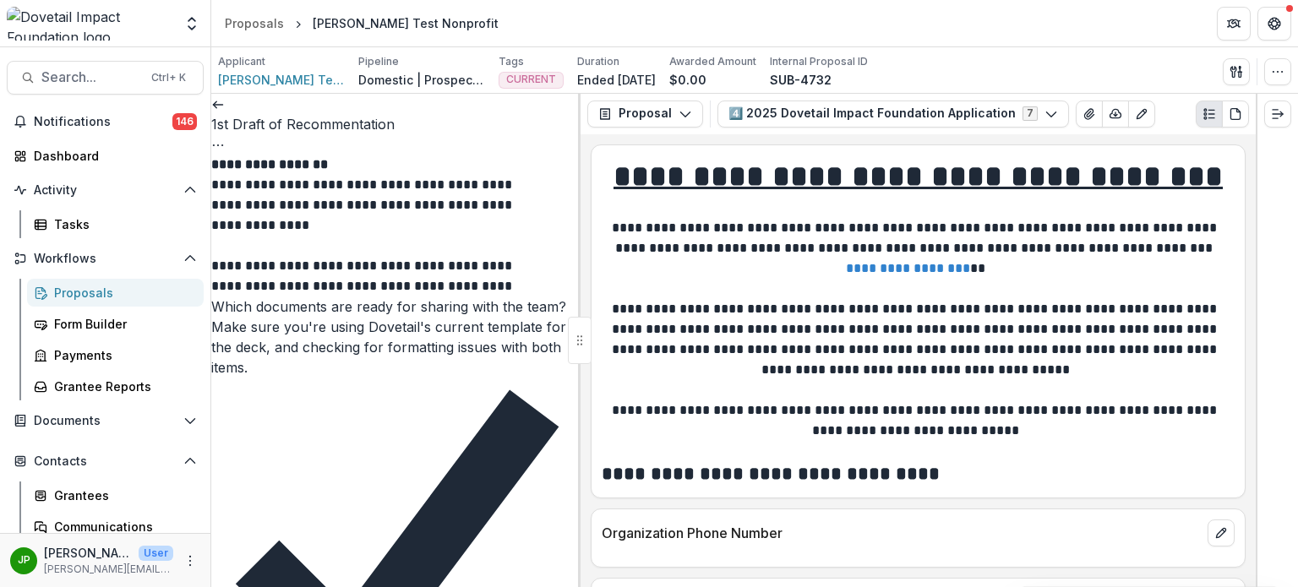
scroll to position [211, 0]
click at [225, 112] on icon at bounding box center [218, 105] width 14 height 14
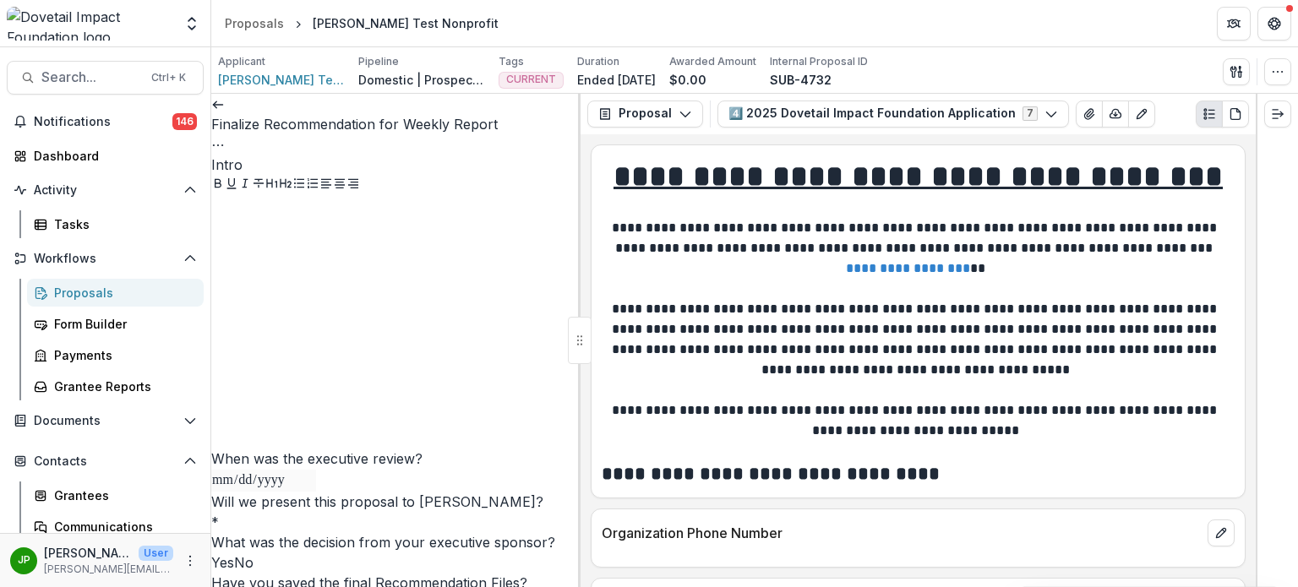
click at [243, 128] on div "Finalize Recommendation for Weekly Report View task Reopen Task" at bounding box center [395, 124] width 369 height 61
click at [225, 112] on icon at bounding box center [218, 105] width 14 height 14
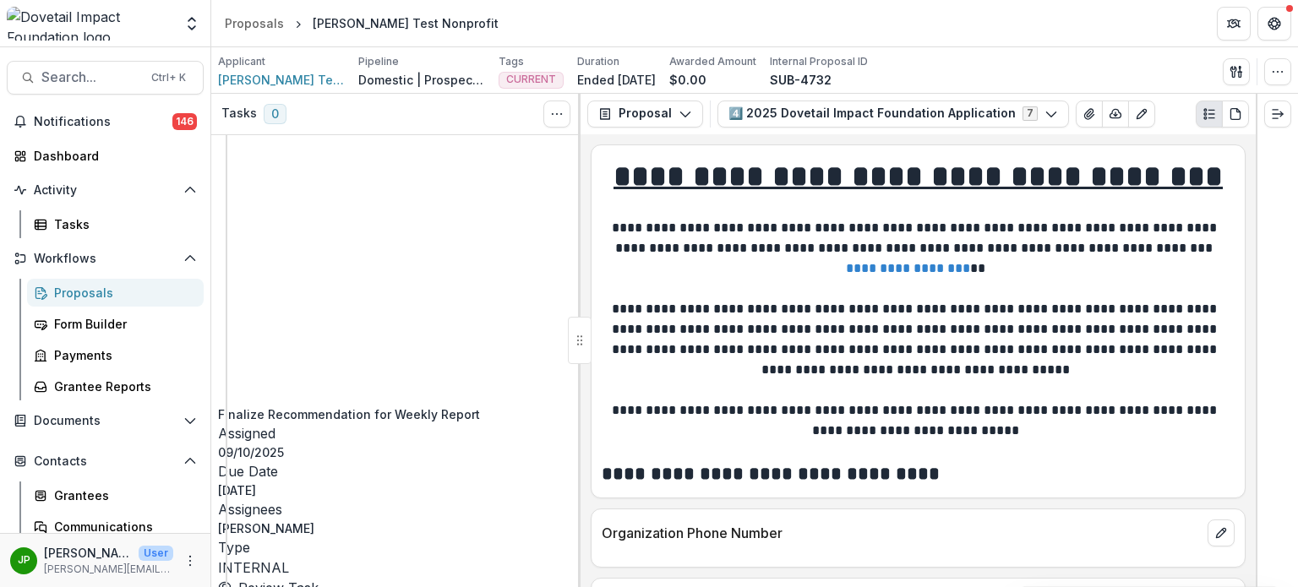
scroll to position [169, 0]
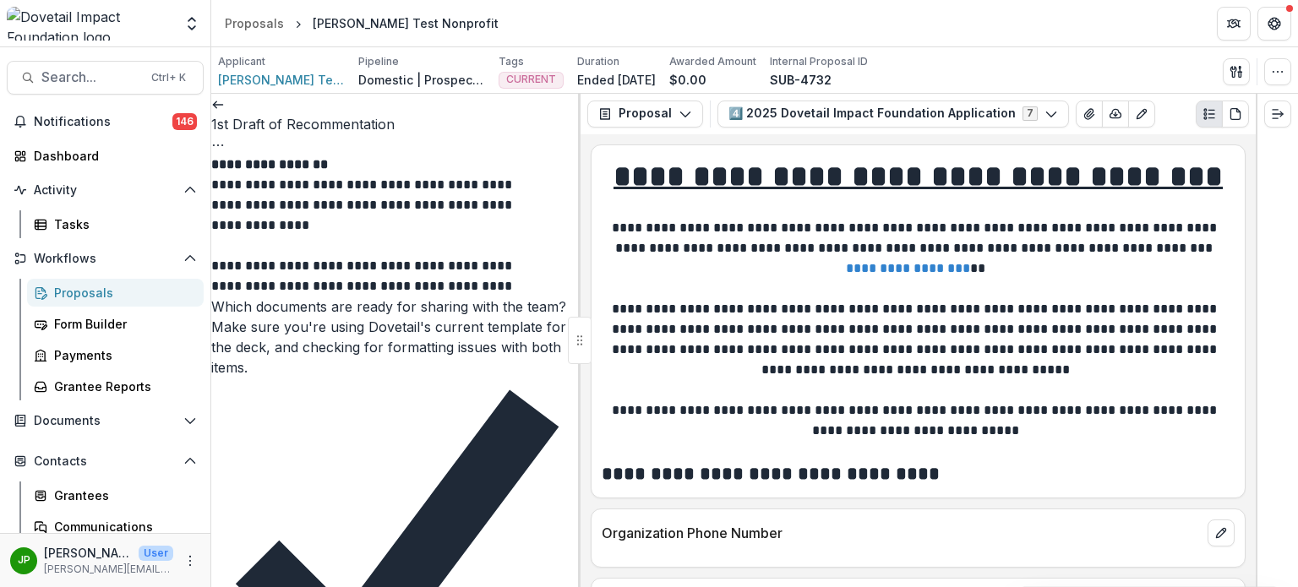
click at [225, 111] on icon at bounding box center [218, 105] width 14 height 14
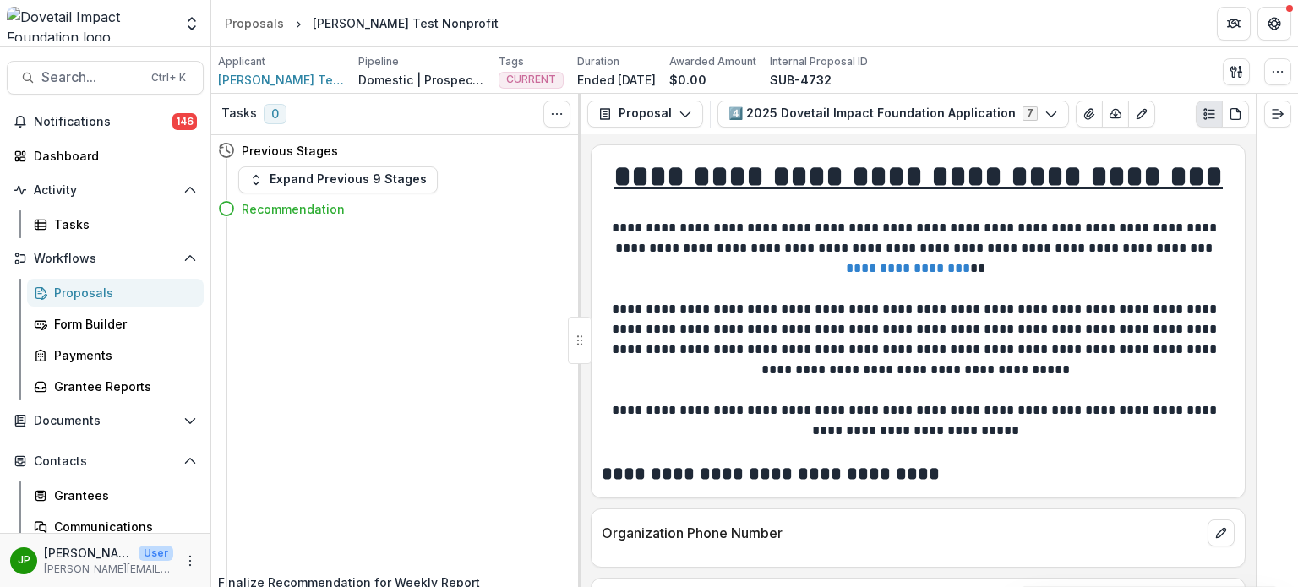
scroll to position [338, 0]
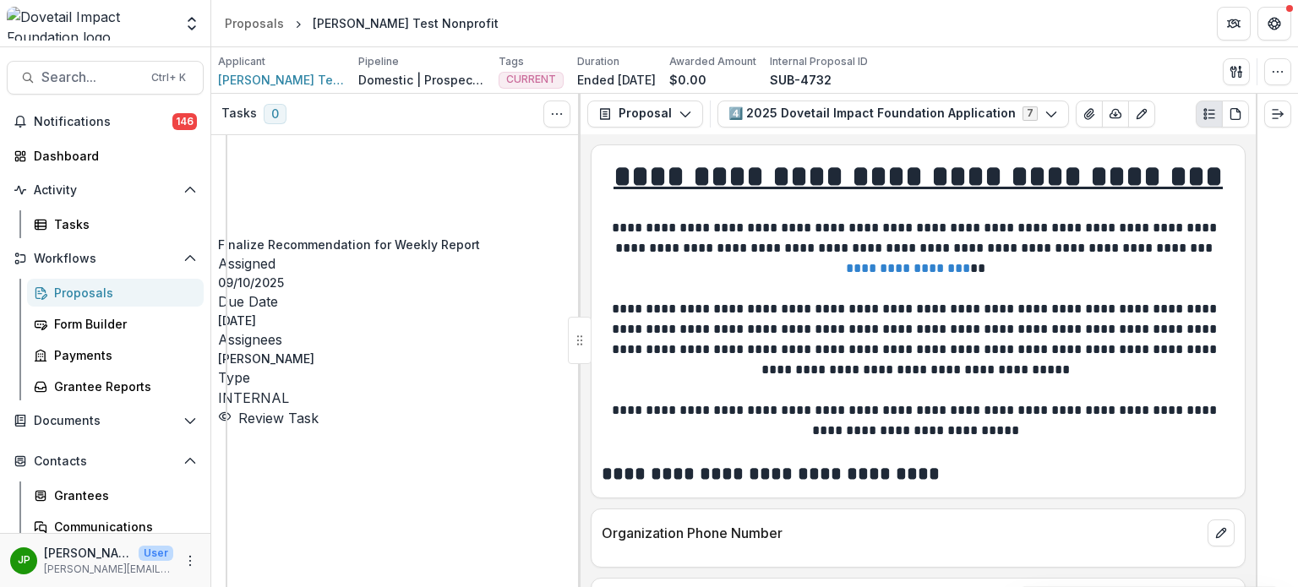
select select "**********"
type input "*****"
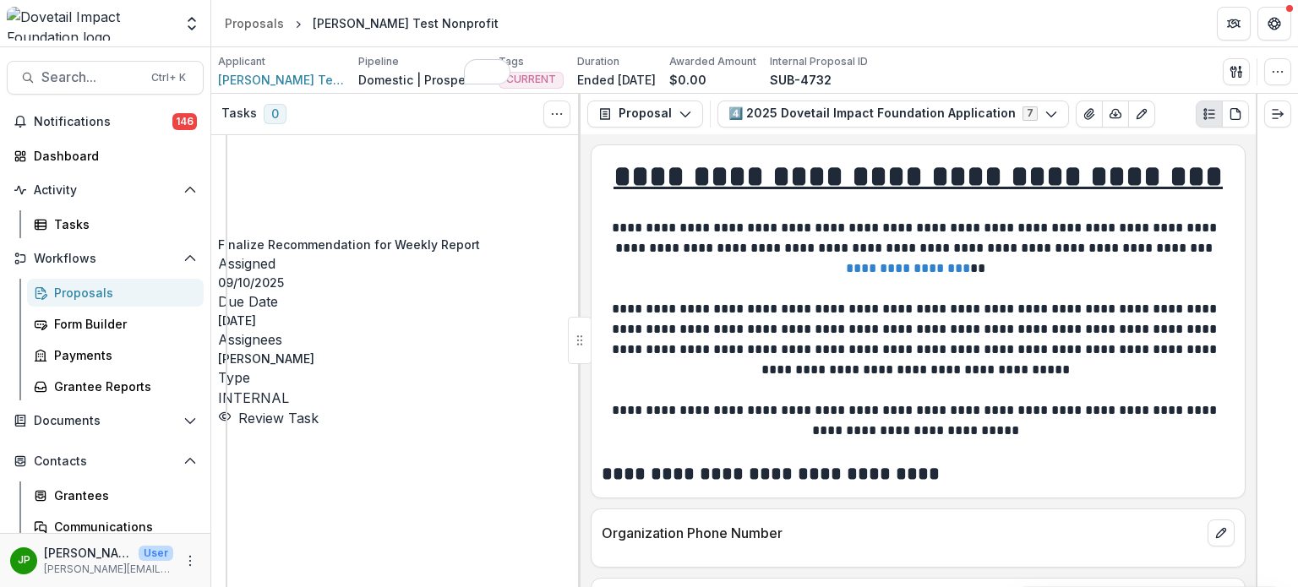
type input "**********"
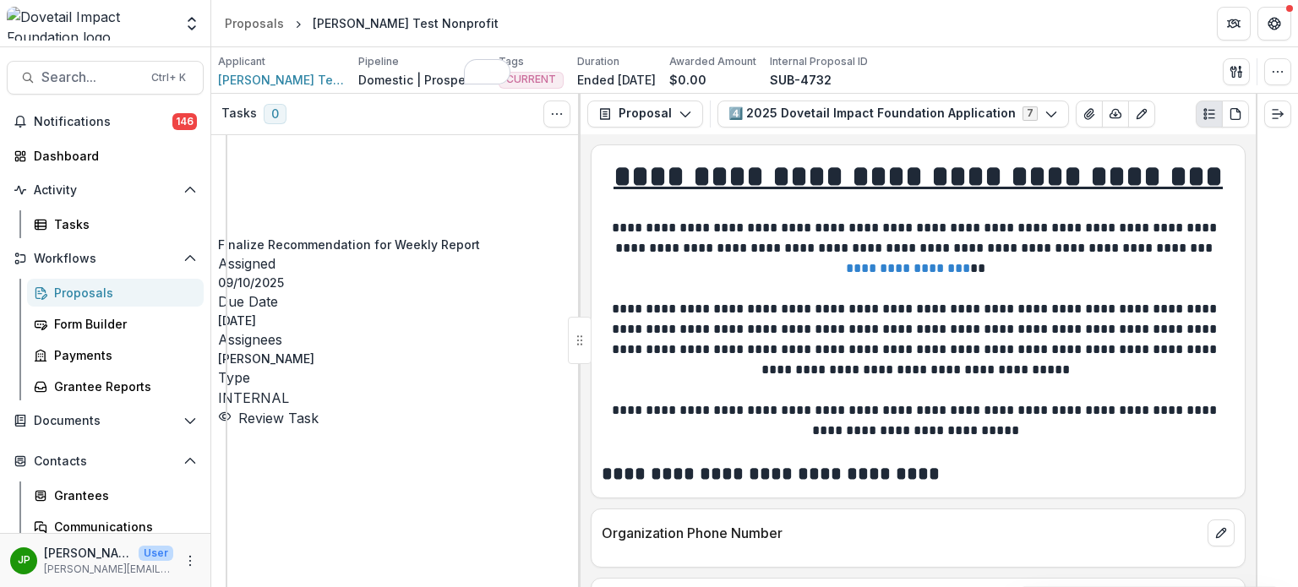
type input "**********"
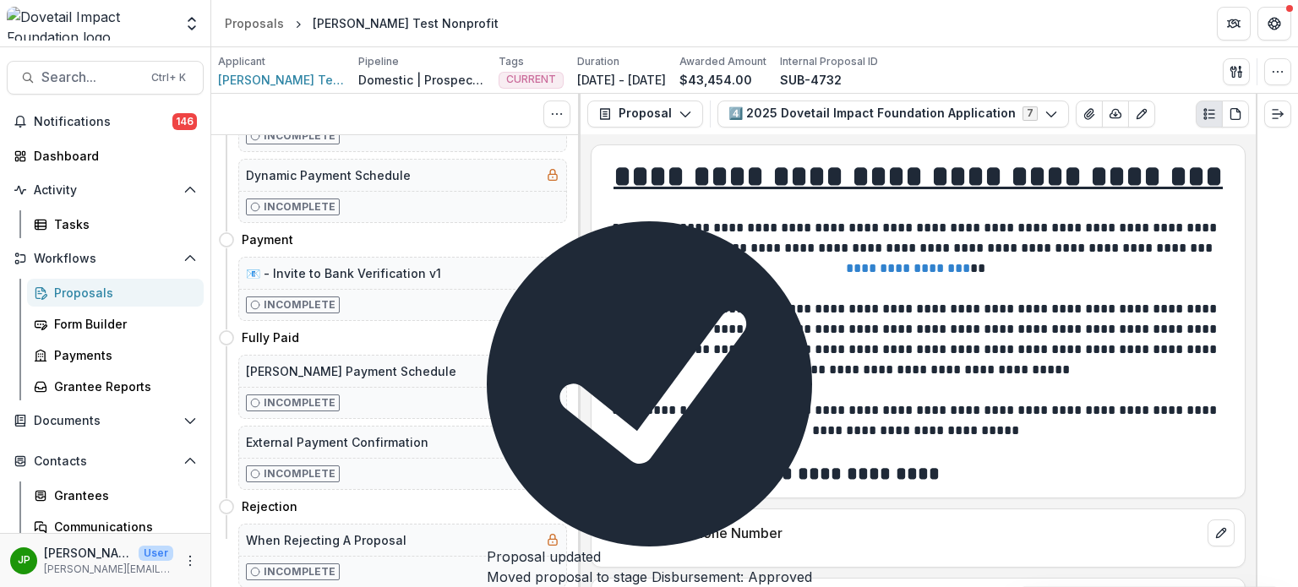
scroll to position [0, 0]
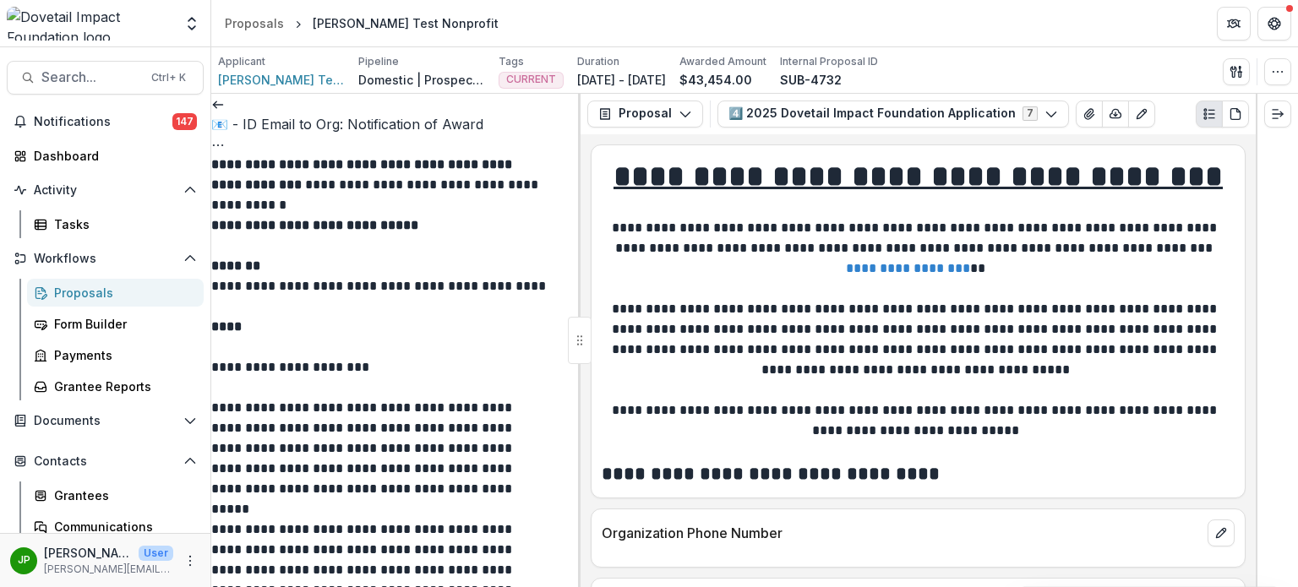
scroll to position [254, 0]
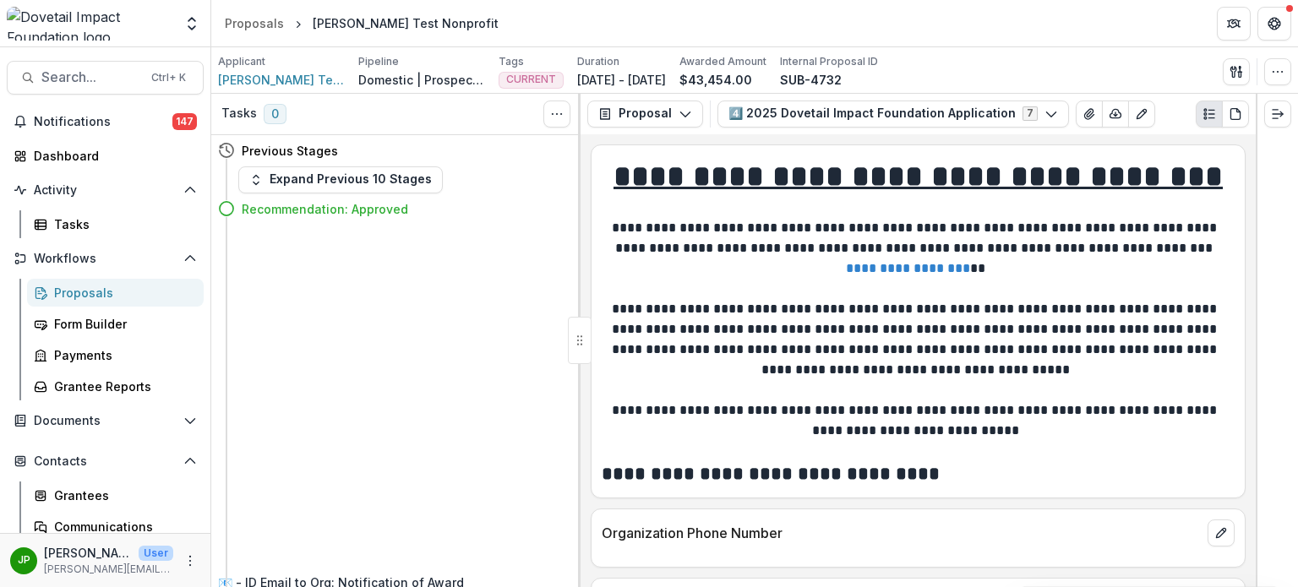
select select "**********"
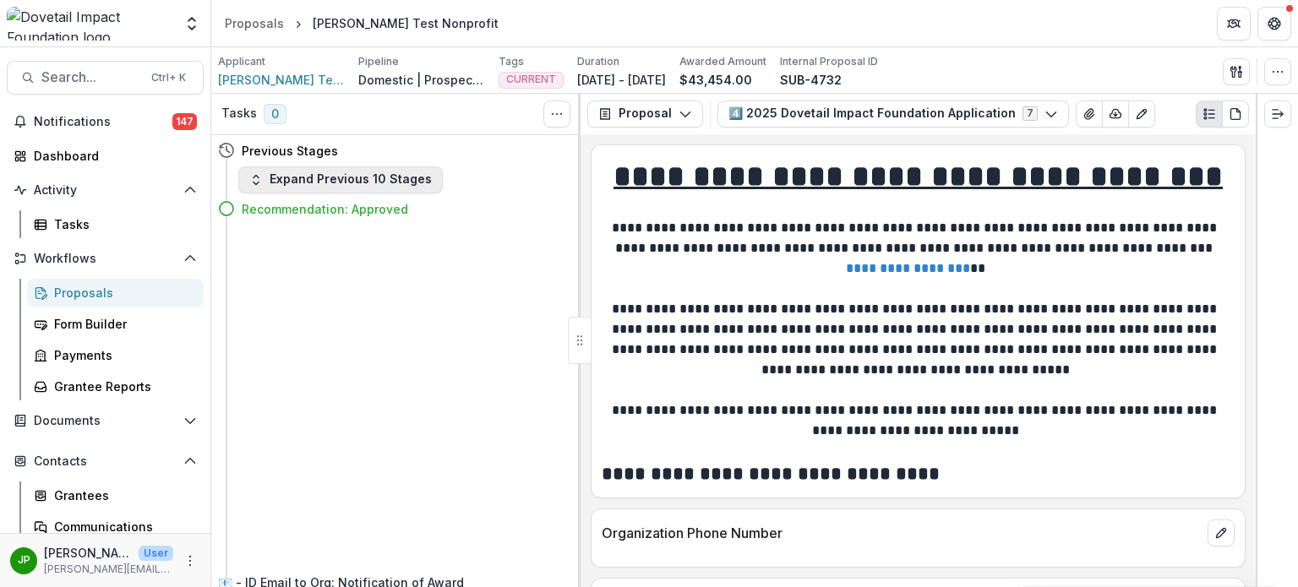
click at [294, 185] on button "Expand Previous 10 Stages" at bounding box center [340, 180] width 205 height 27
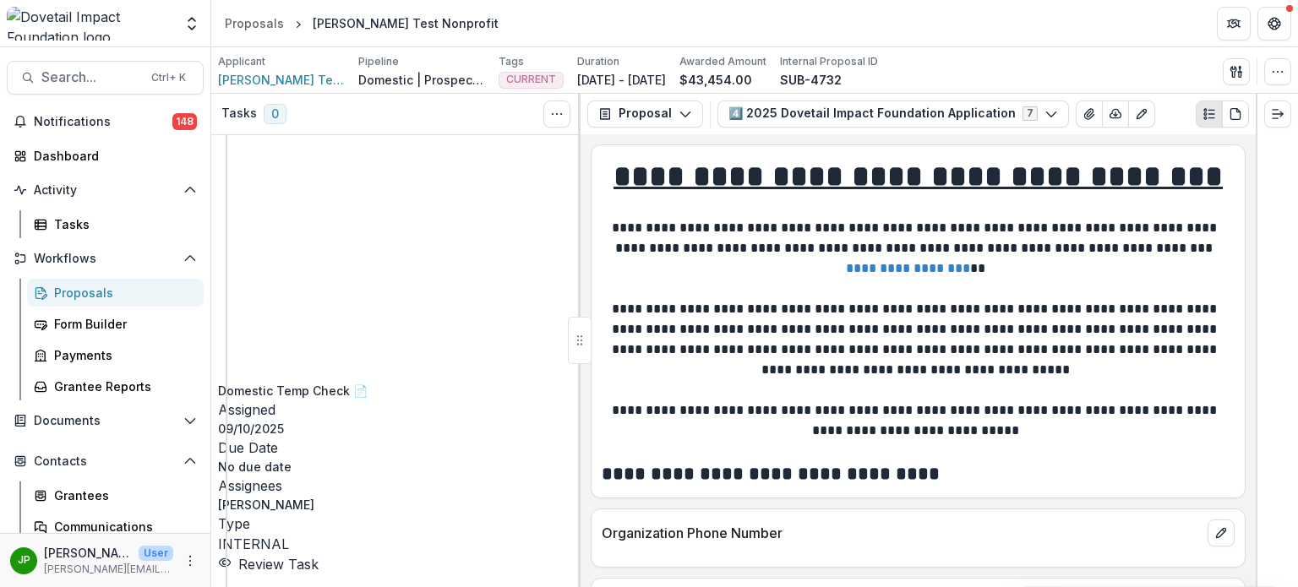
scroll to position [1437, 0]
select select "**********"
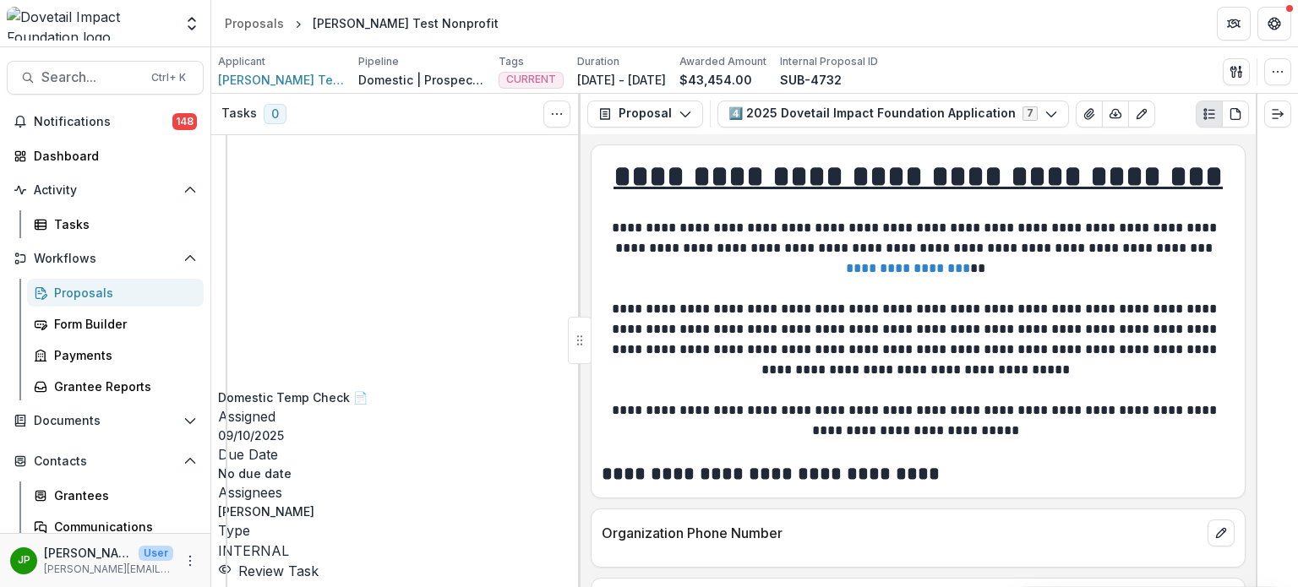
click at [96, 156] on div "Dashboard" at bounding box center [112, 156] width 156 height 18
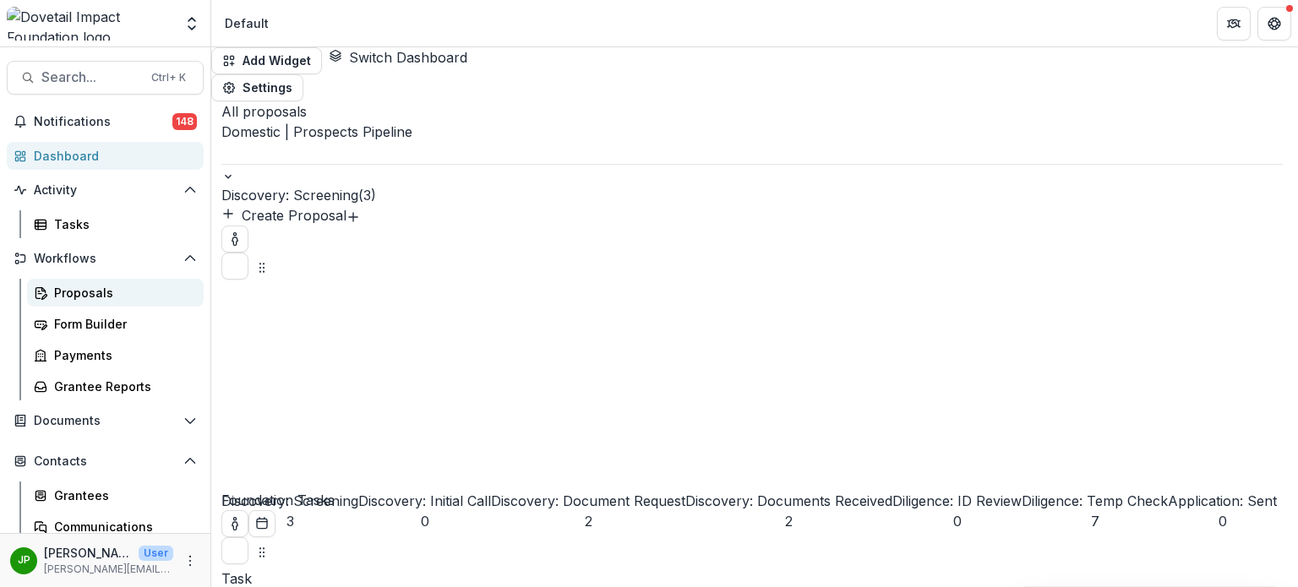
click at [105, 293] on div "Proposals" at bounding box center [122, 293] width 136 height 18
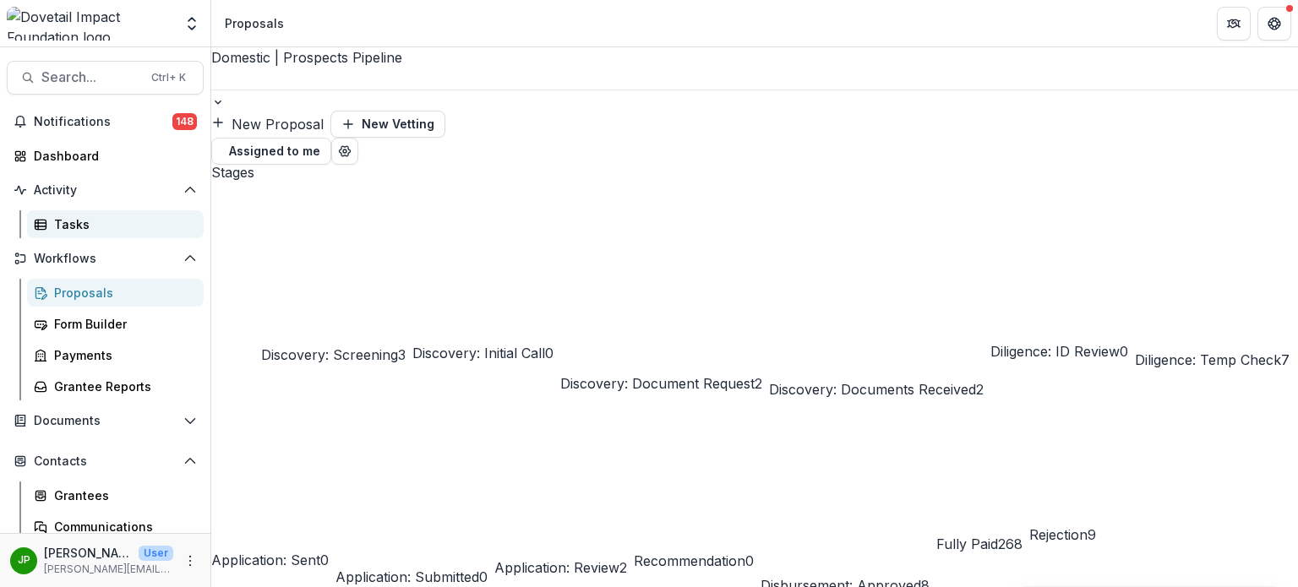
click at [88, 225] on div "Tasks" at bounding box center [122, 225] width 136 height 18
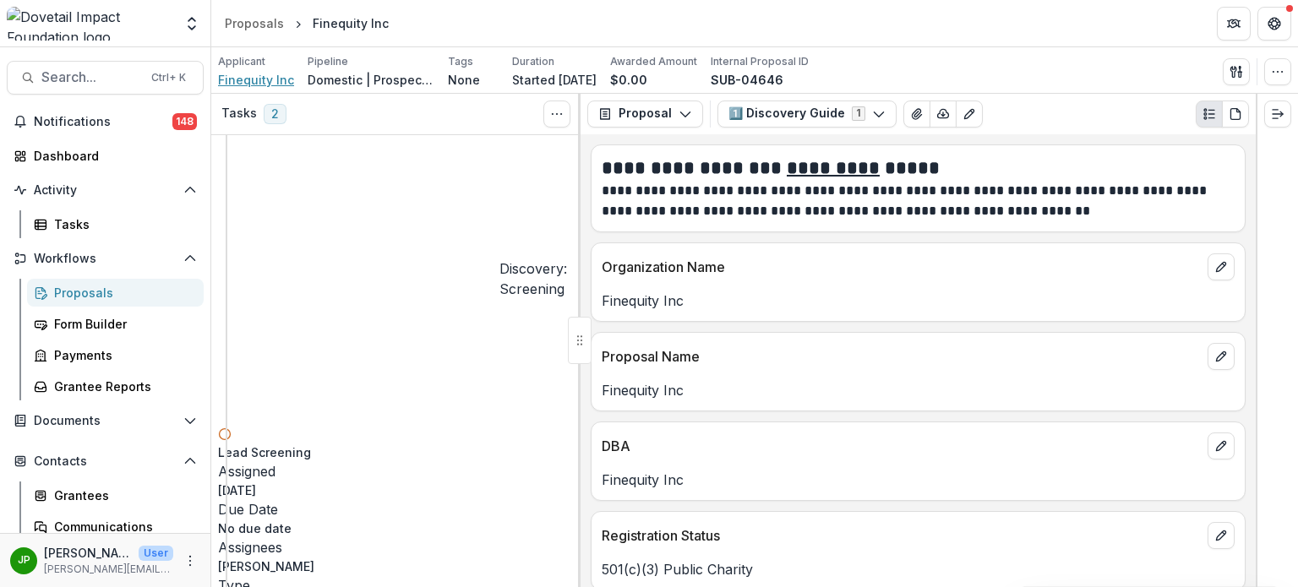
click at [247, 74] on span "Finequity Inc" at bounding box center [256, 80] width 76 height 18
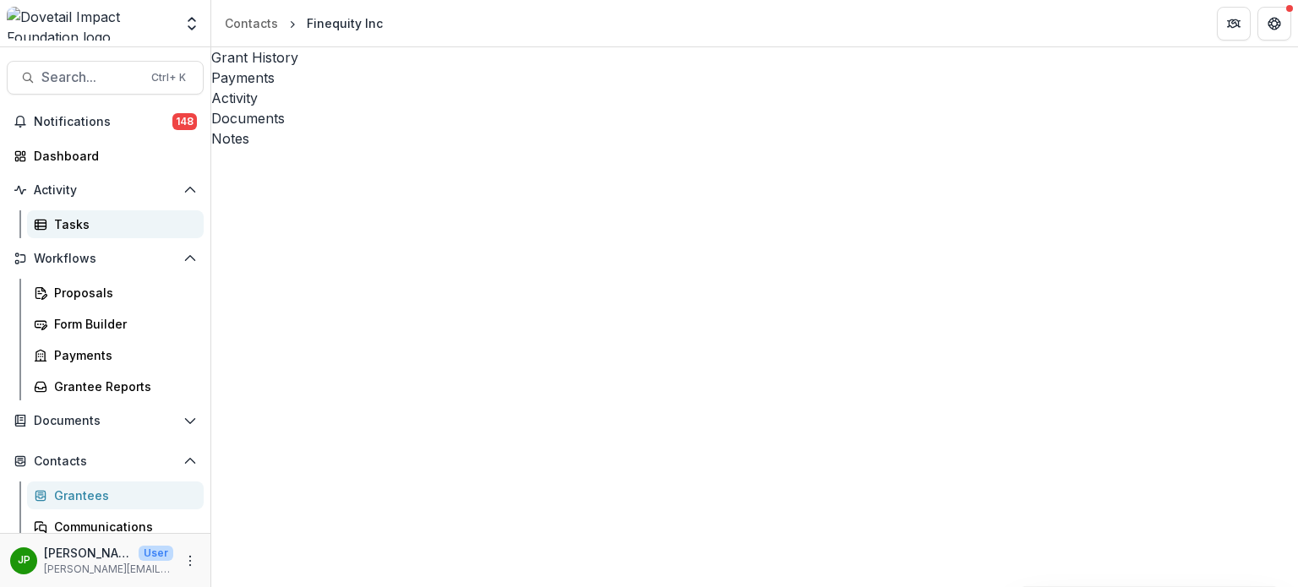
click at [86, 222] on div "Tasks" at bounding box center [122, 225] width 136 height 18
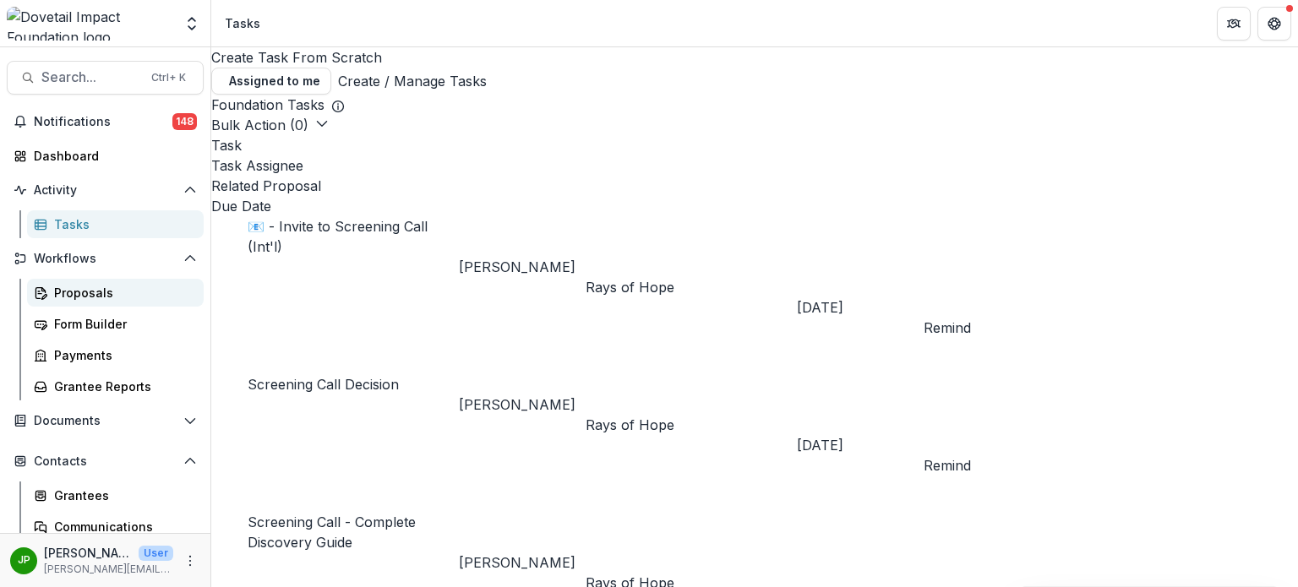
click at [95, 283] on link "Proposals" at bounding box center [115, 293] width 177 height 28
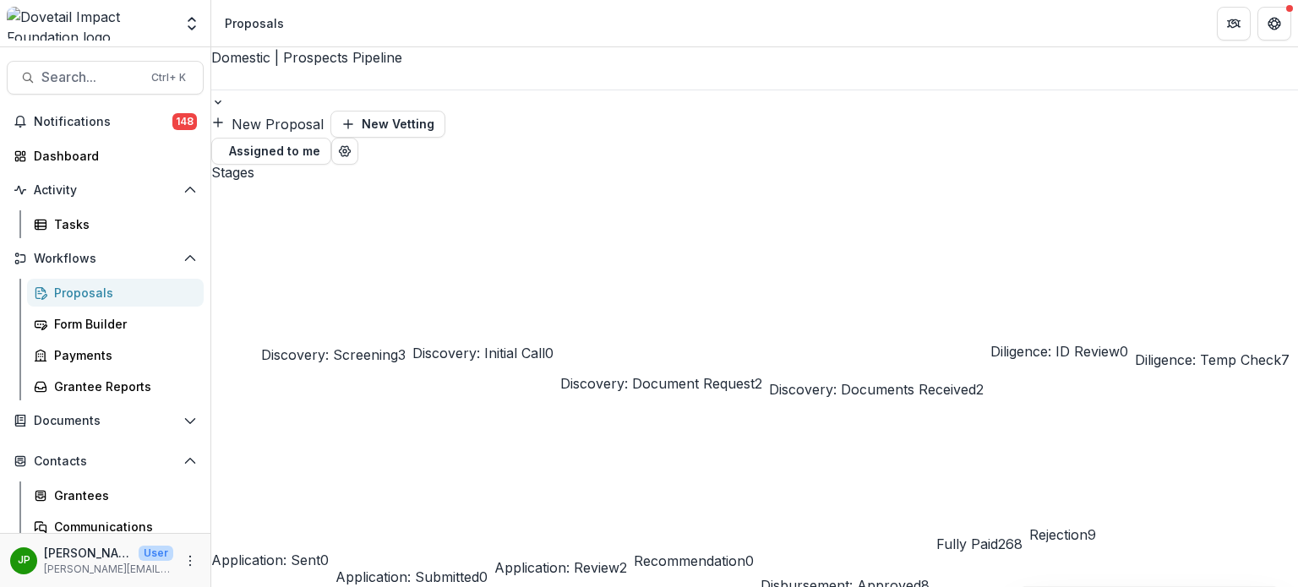
click at [390, 90] on div at bounding box center [754, 100] width 1087 height 21
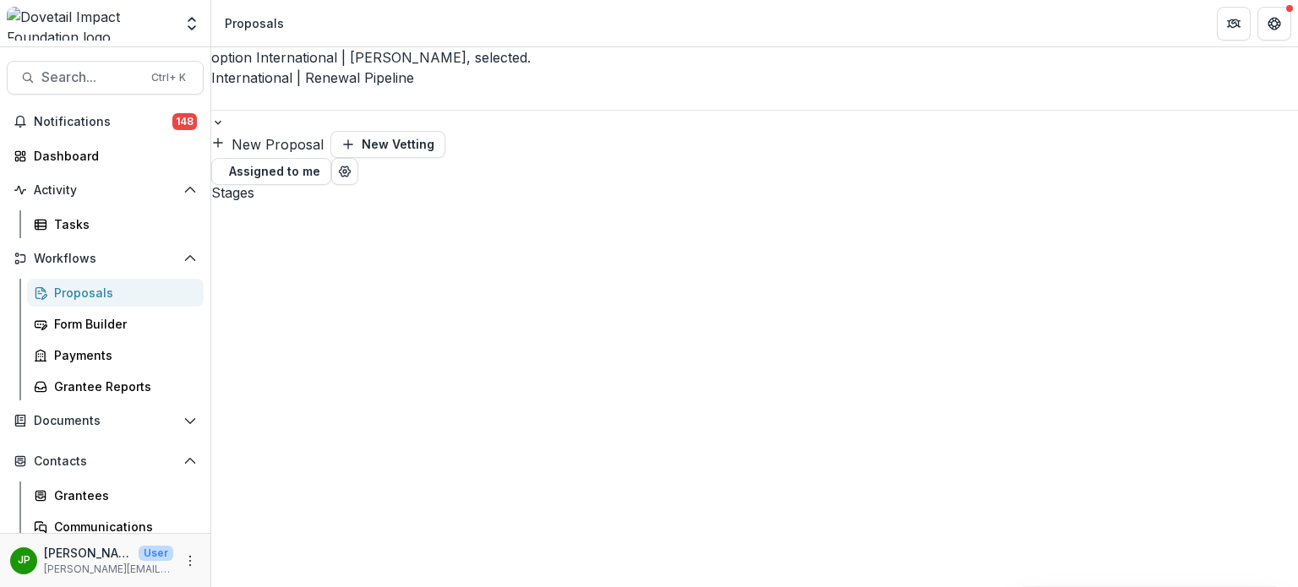
click at [382, 57] on div "option International | Renewal Pipeline, selected. International | Renewal Pipe…" at bounding box center [754, 116] width 1087 height 138
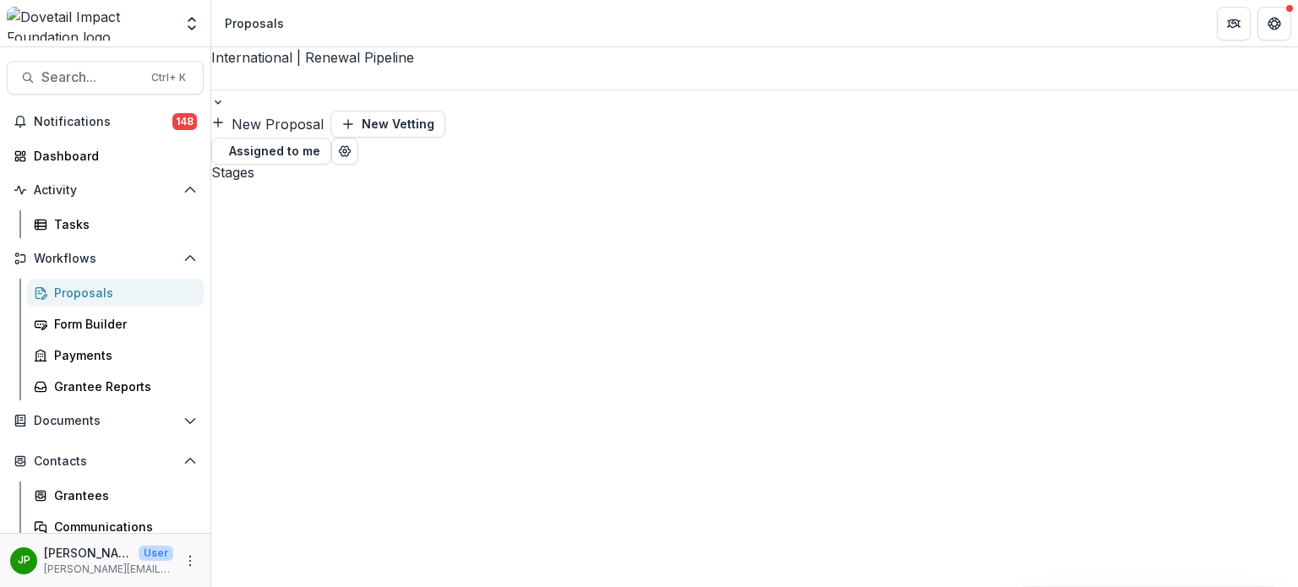
click at [375, 90] on div at bounding box center [754, 100] width 1087 height 21
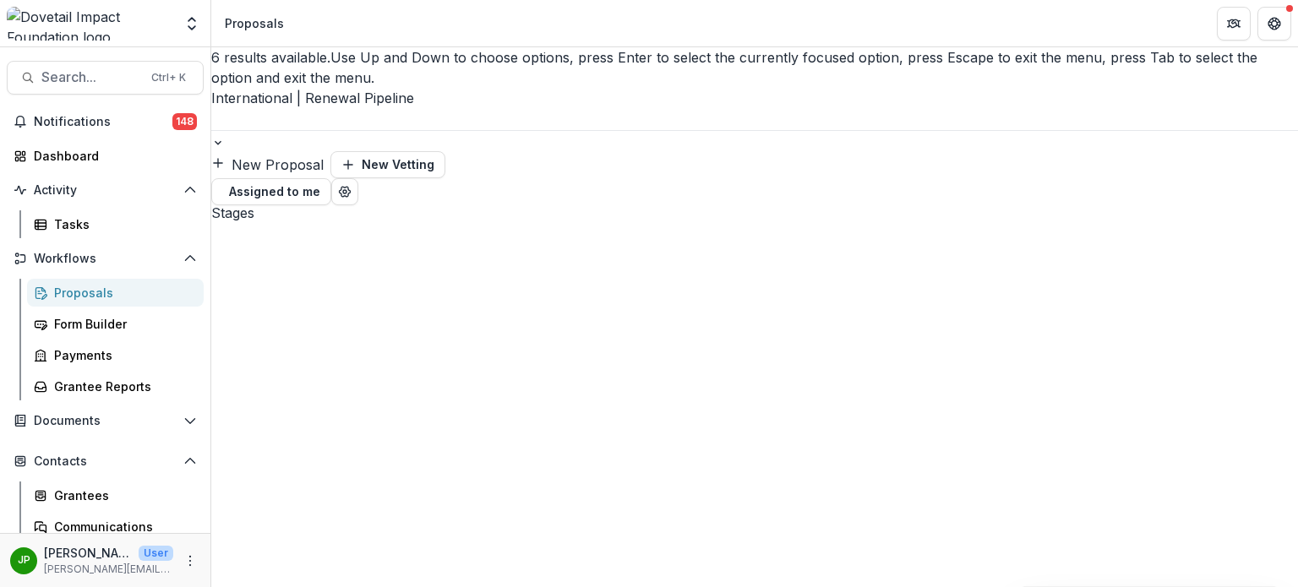
click at [382, 130] on div at bounding box center [754, 140] width 1087 height 21
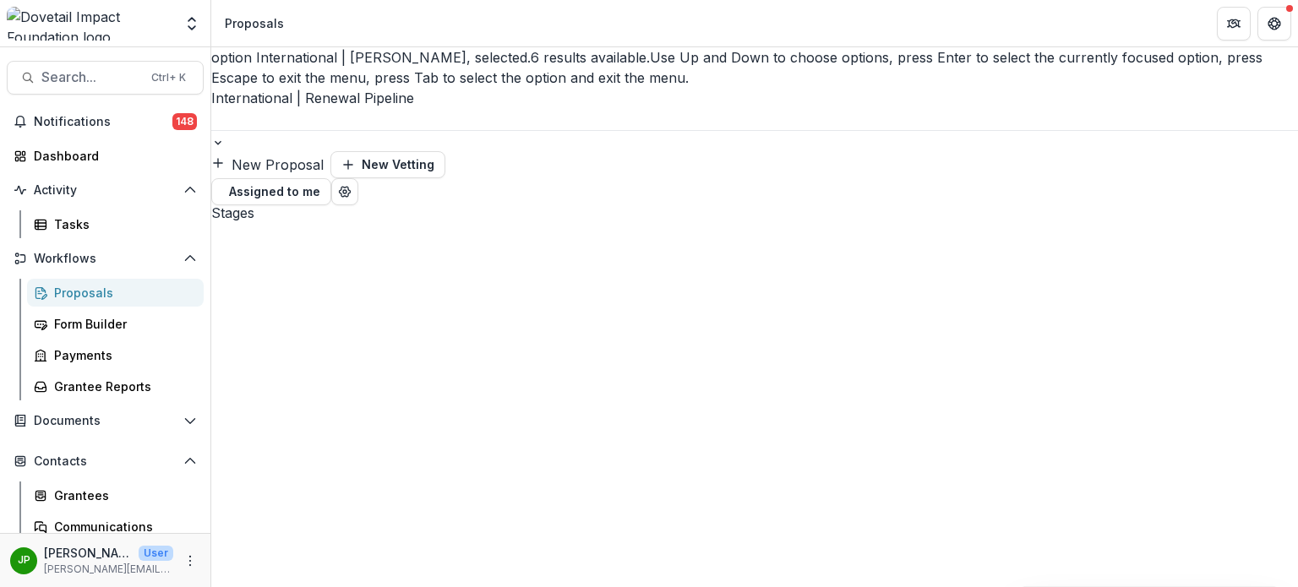
click at [385, 130] on div at bounding box center [754, 140] width 1087 height 21
drag, startPoint x: 298, startPoint y: 205, endPoint x: 315, endPoint y: 158, distance: 50.6
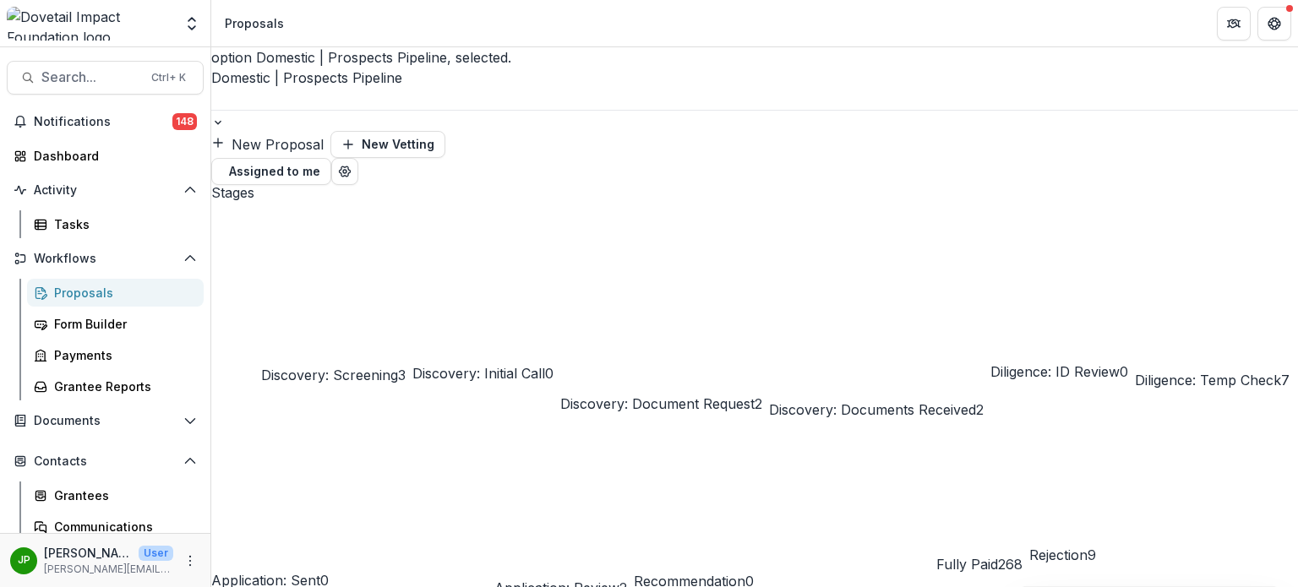
click at [362, 70] on div "Domestic | Prospects Pipeline" at bounding box center [754, 89] width 1087 height 42
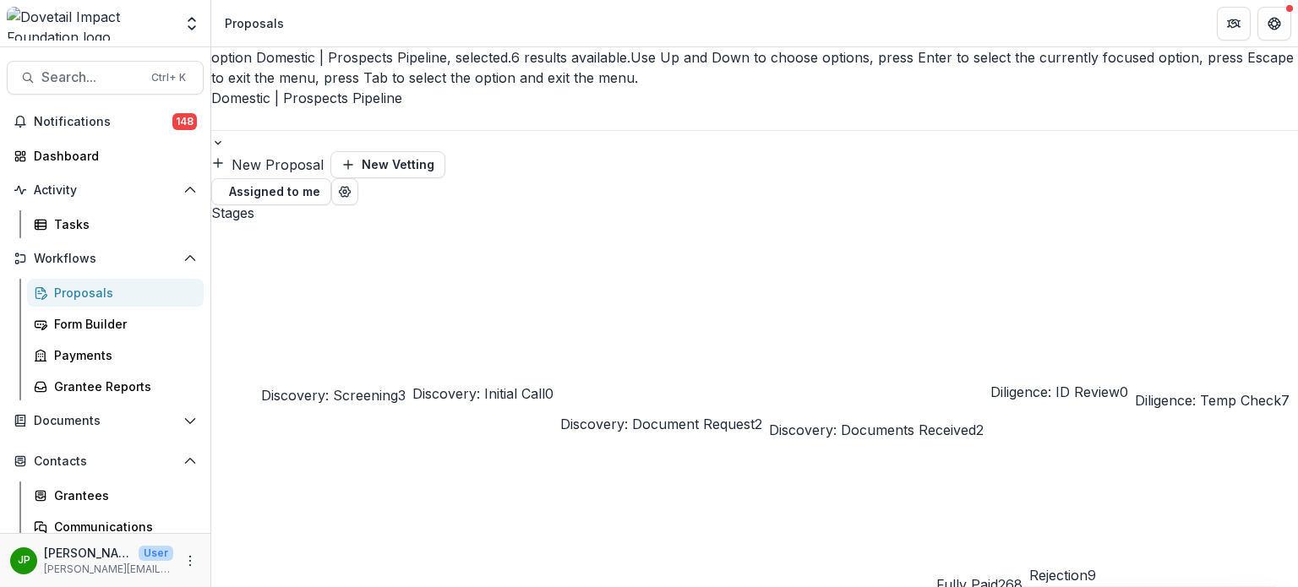
click at [708, 41] on header "Proposals" at bounding box center [754, 23] width 1087 height 46
click at [381, 130] on div at bounding box center [754, 140] width 1087 height 21
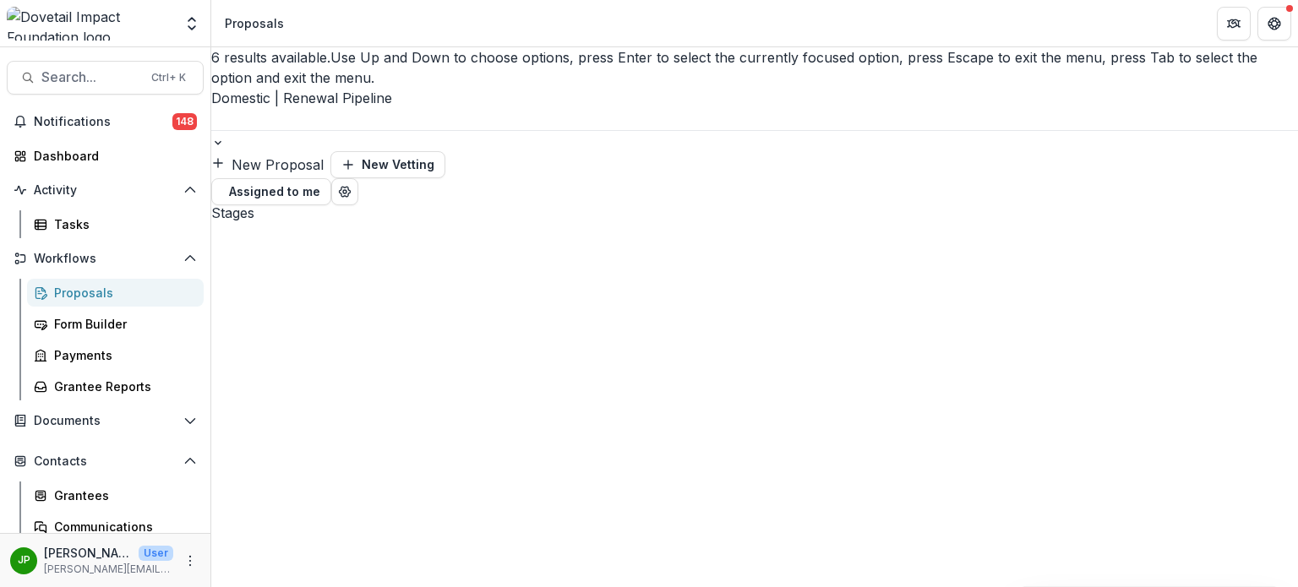
click at [342, 108] on div at bounding box center [754, 119] width 1087 height 22
drag, startPoint x: 340, startPoint y: 164, endPoint x: 159, endPoint y: 265, distance: 207.0
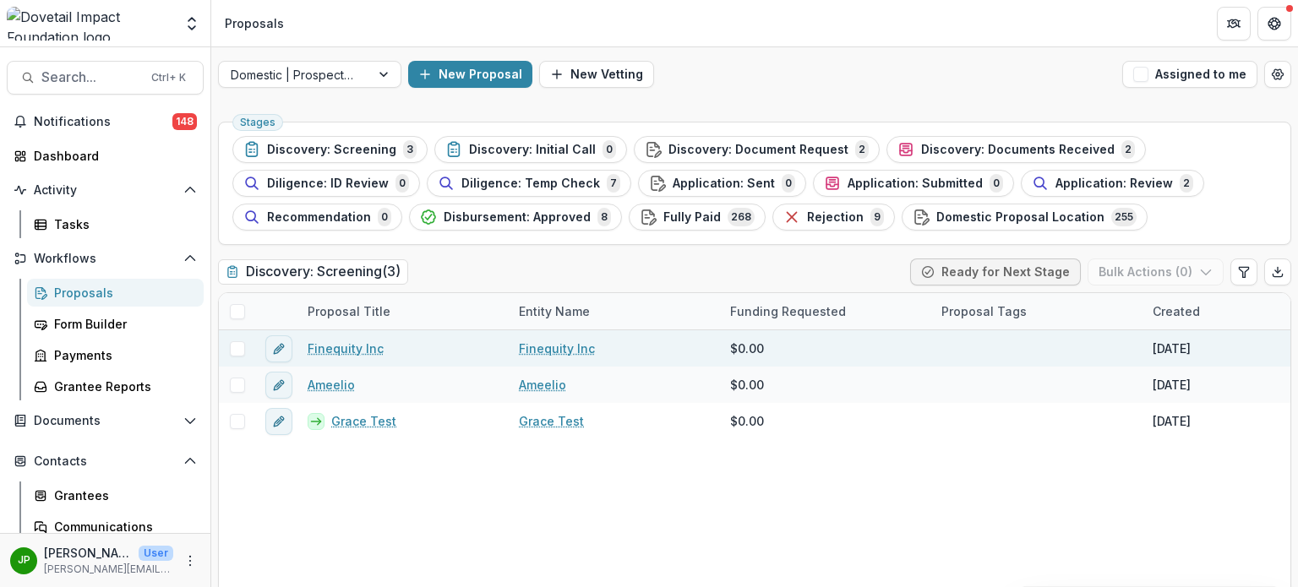
click at [546, 347] on link "Finequity Inc" at bounding box center [557, 349] width 76 height 18
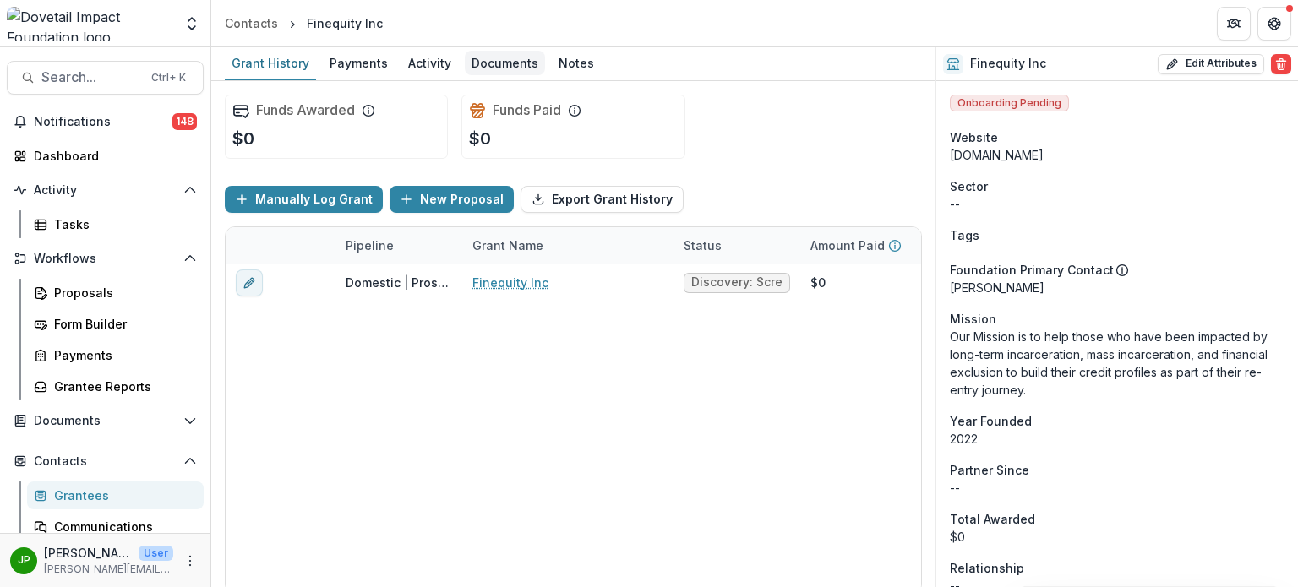
drag, startPoint x: 491, startPoint y: 45, endPoint x: 490, endPoint y: 57, distance: 12.7
click at [492, 46] on div "Team Settings Admin Settings Contacts Finequity Inc" at bounding box center [649, 23] width 1298 height 47
click at [490, 61] on div "Documents" at bounding box center [505, 63] width 80 height 25
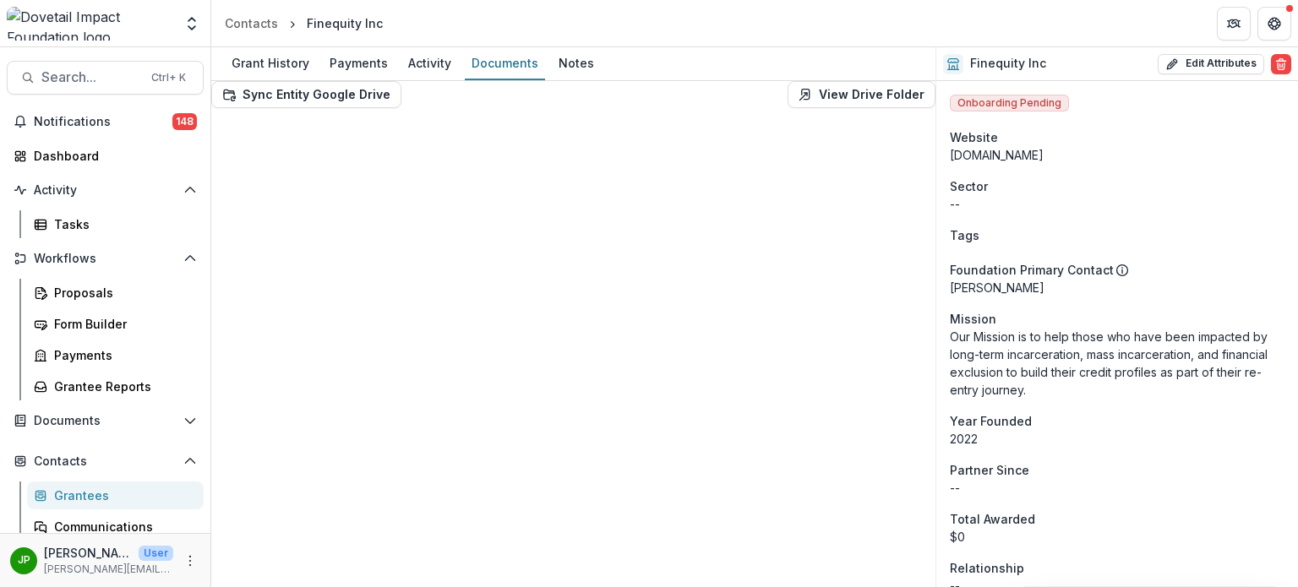
click at [828, 101] on link "View Drive Folder" at bounding box center [862, 94] width 148 height 27
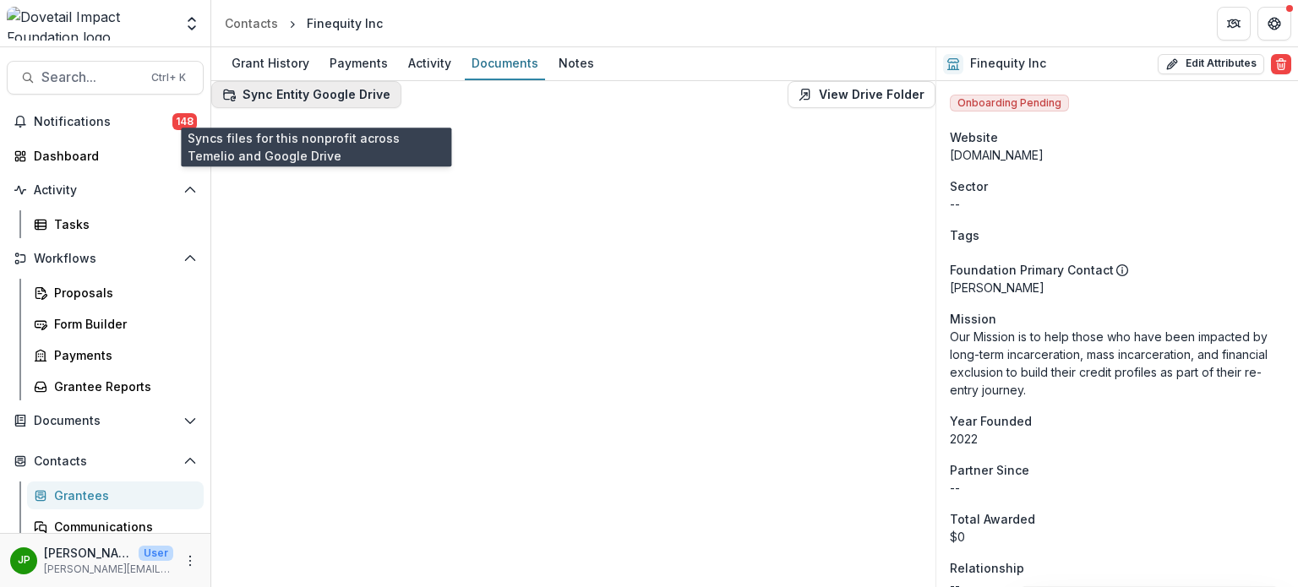
click at [313, 96] on button "Sync Entity Google Drive" at bounding box center [306, 94] width 190 height 27
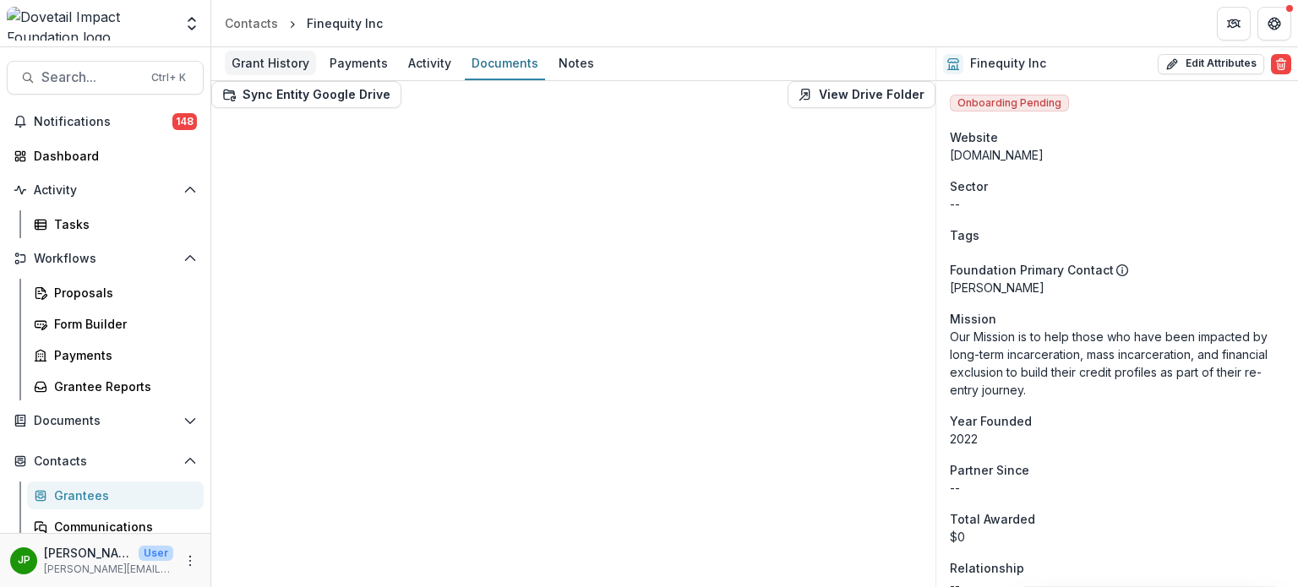
click at [271, 74] on div "Grant History" at bounding box center [270, 63] width 91 height 25
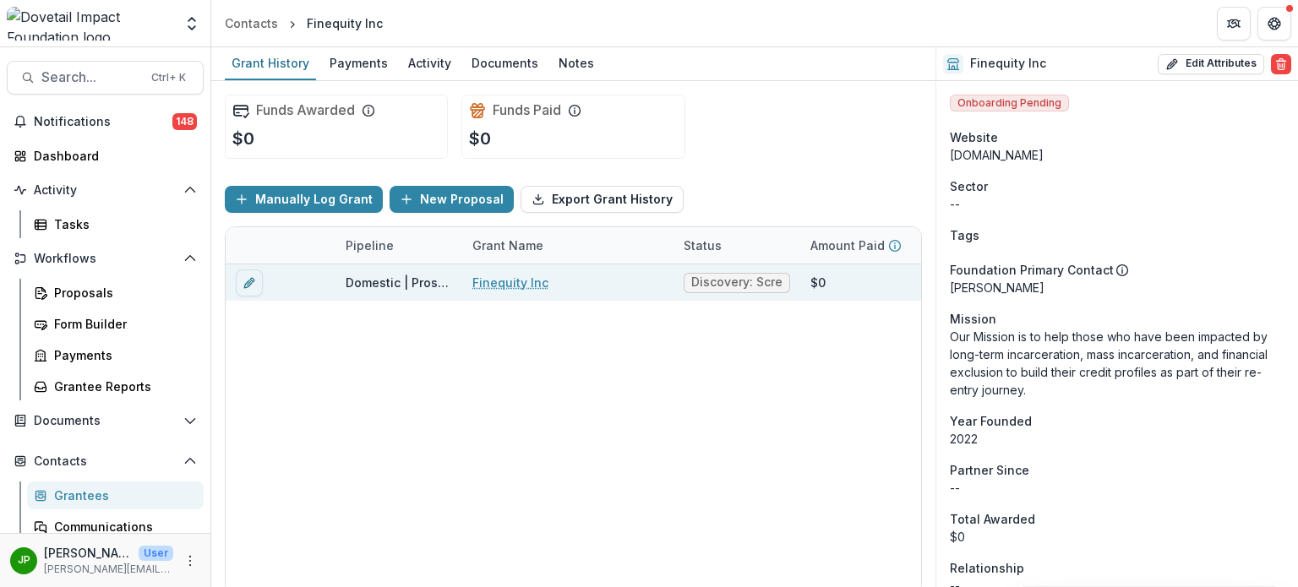
click at [392, 280] on div "Domestic | Prospects Pipeline" at bounding box center [399, 283] width 107 height 18
click at [494, 280] on link "Finequity Inc" at bounding box center [511, 283] width 76 height 18
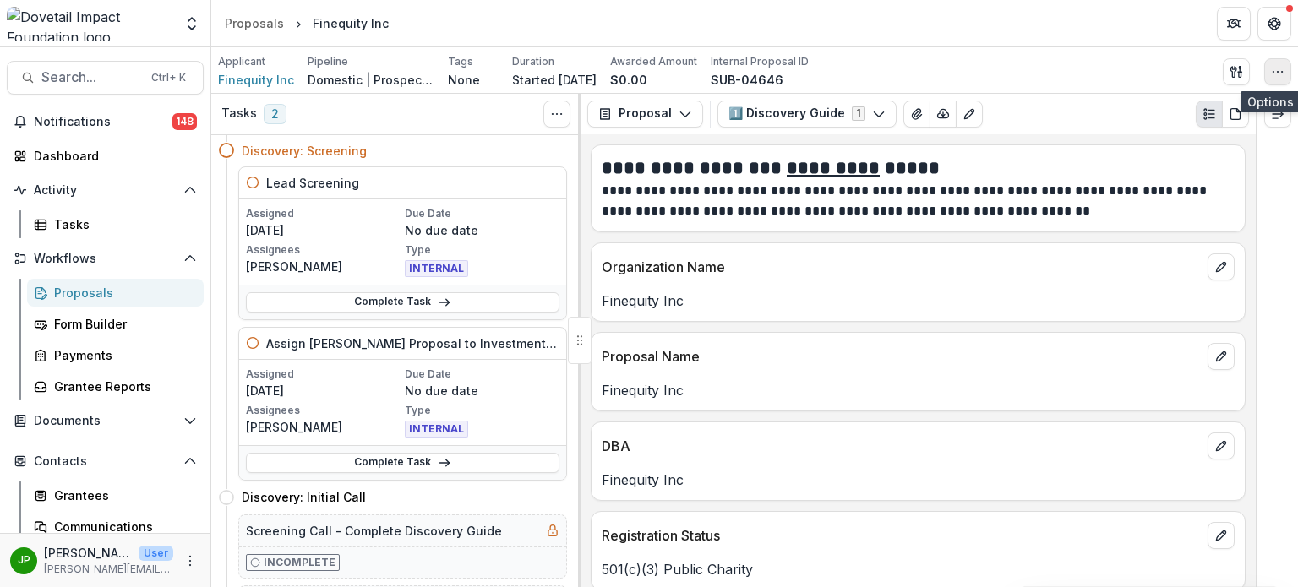
click at [1285, 67] on button "button" at bounding box center [1278, 71] width 27 height 27
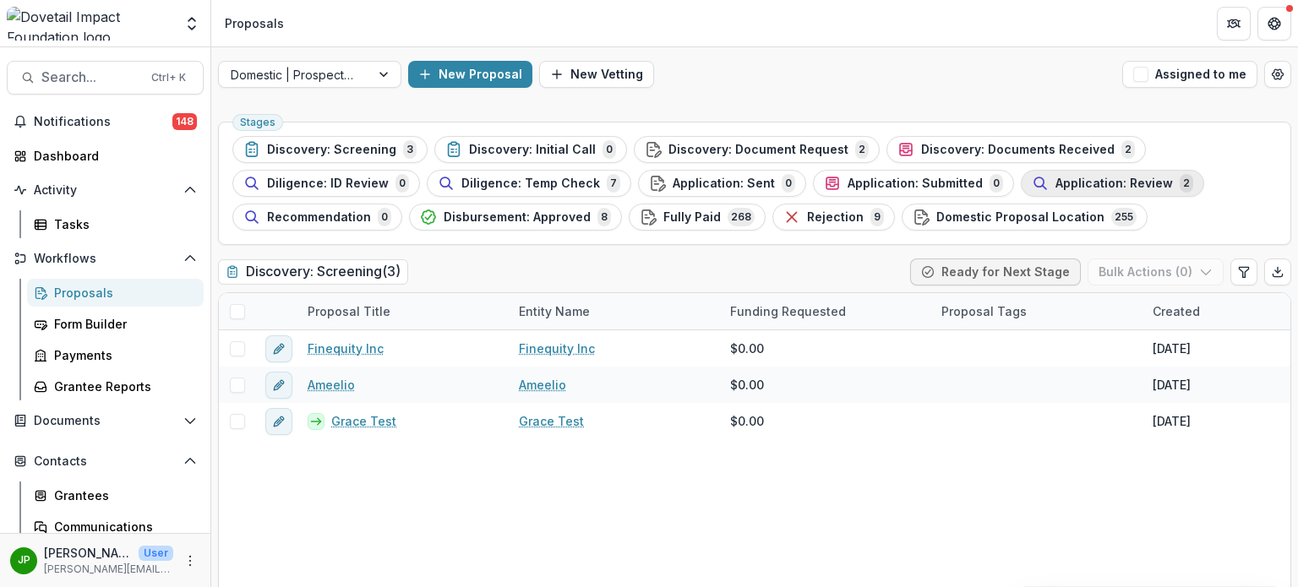
click at [1058, 177] on span "Application: Review" at bounding box center [1114, 184] width 117 height 14
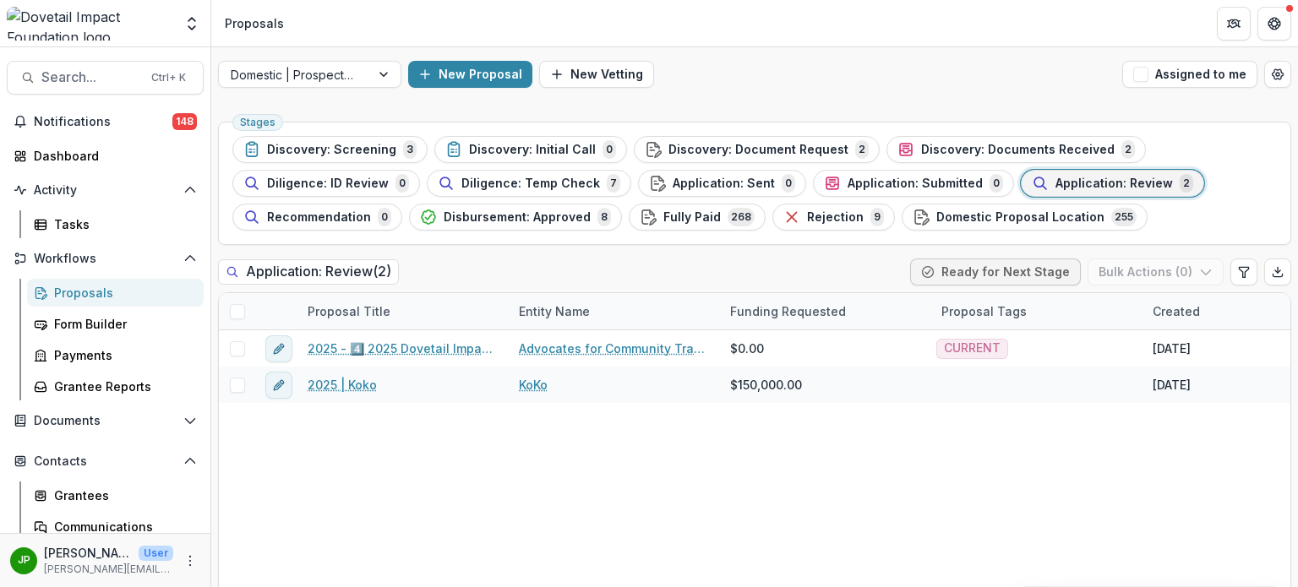
click at [1067, 188] on span "Application: Review" at bounding box center [1114, 184] width 117 height 14
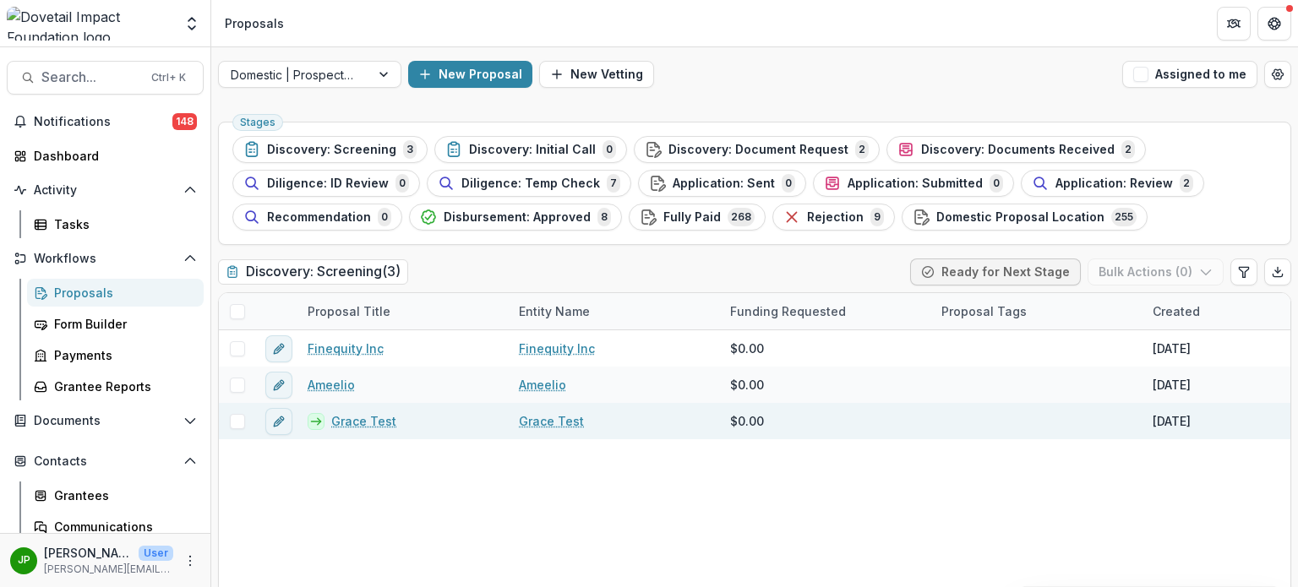
click at [369, 418] on link "Grace Test" at bounding box center [363, 422] width 65 height 18
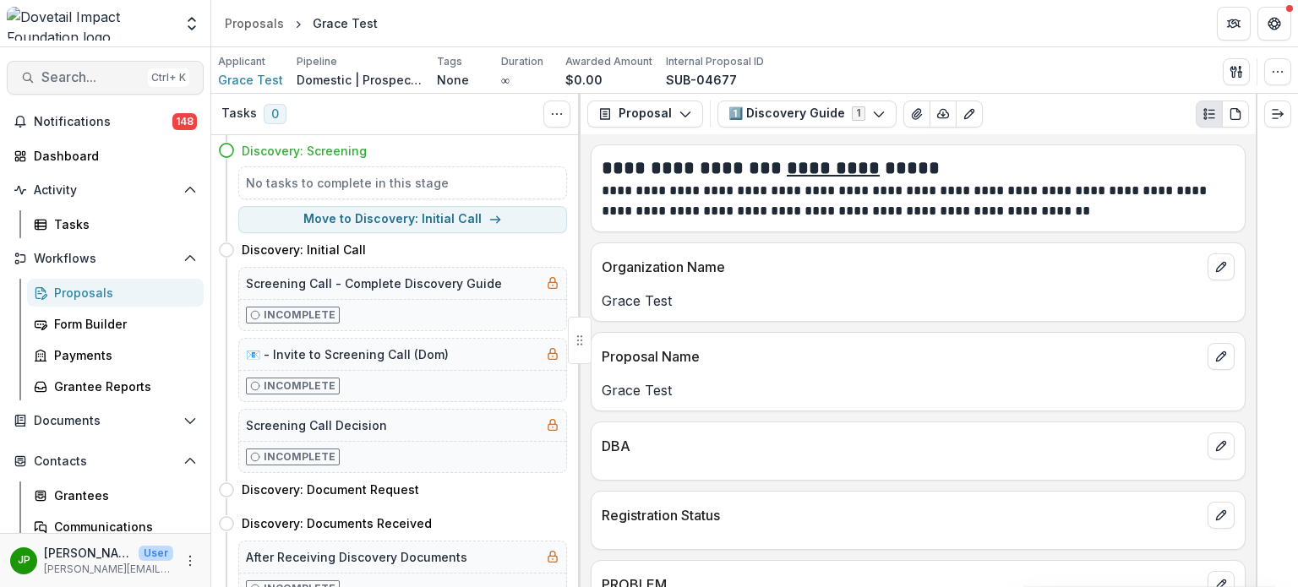
click at [95, 74] on span "Search..." at bounding box center [91, 77] width 100 height 16
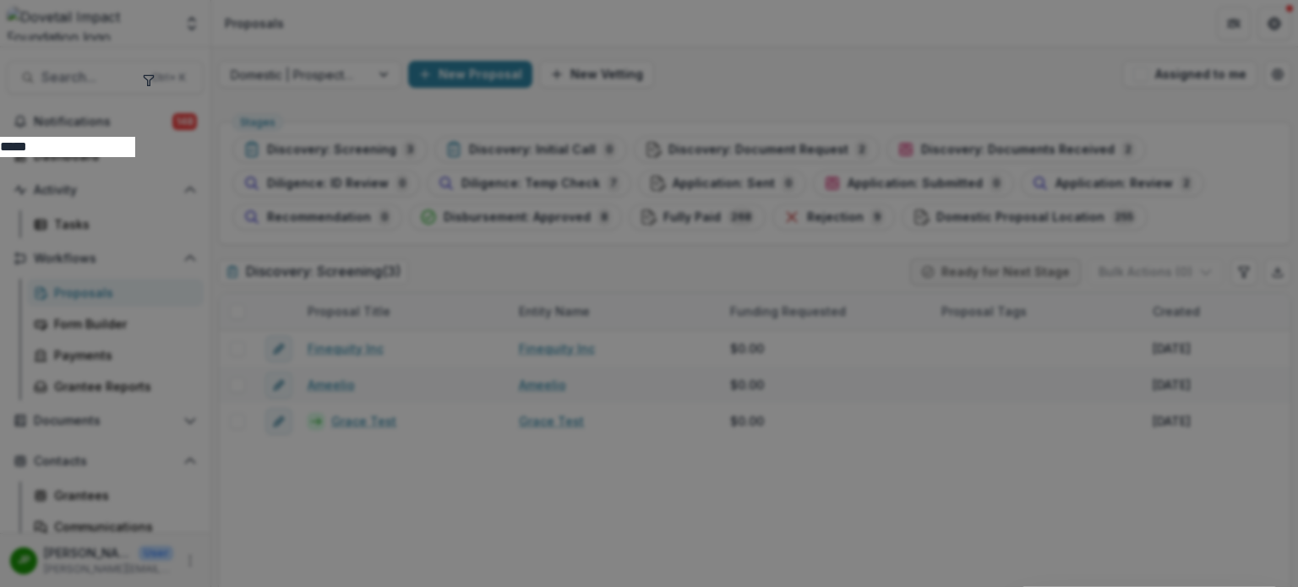
type input "*****"
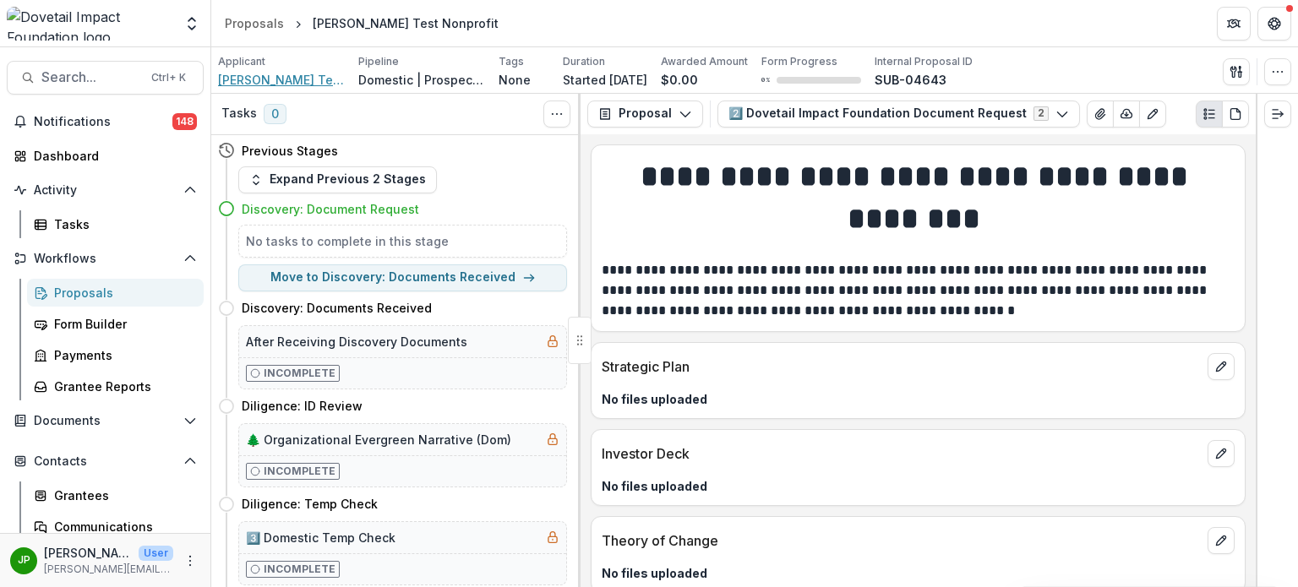
click at [257, 83] on span "[PERSON_NAME] Test Nonprofit" at bounding box center [281, 80] width 127 height 18
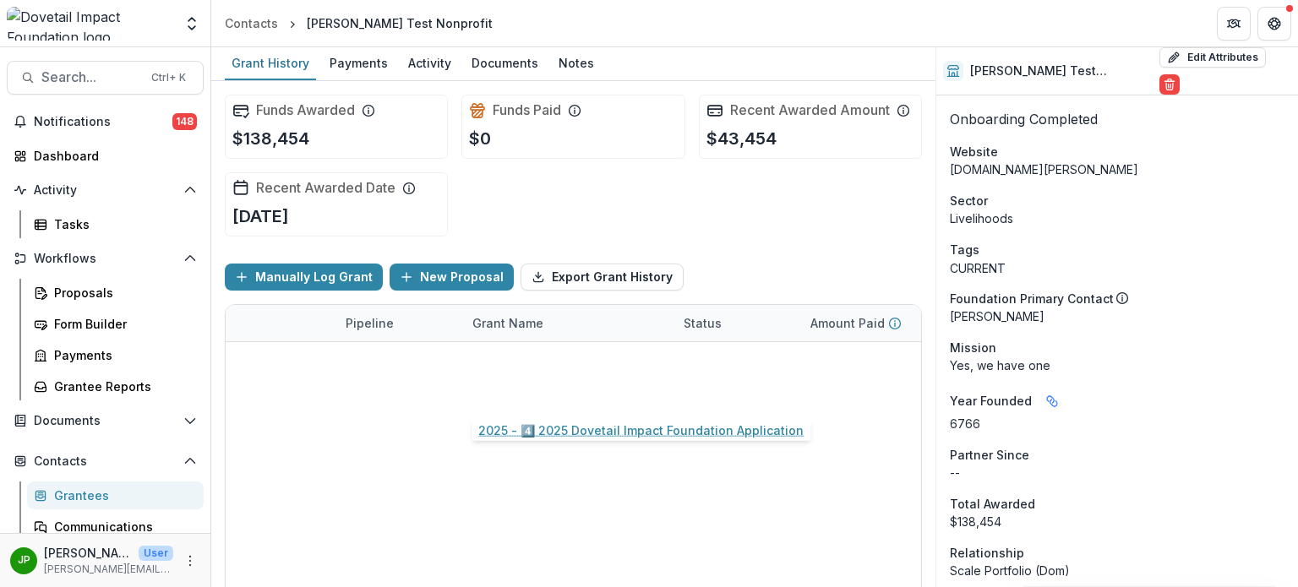
click at [534, 390] on link "2025 - 4️⃣ 2025 Dovetail Impact Foundation Application" at bounding box center [568, 397] width 191 height 18
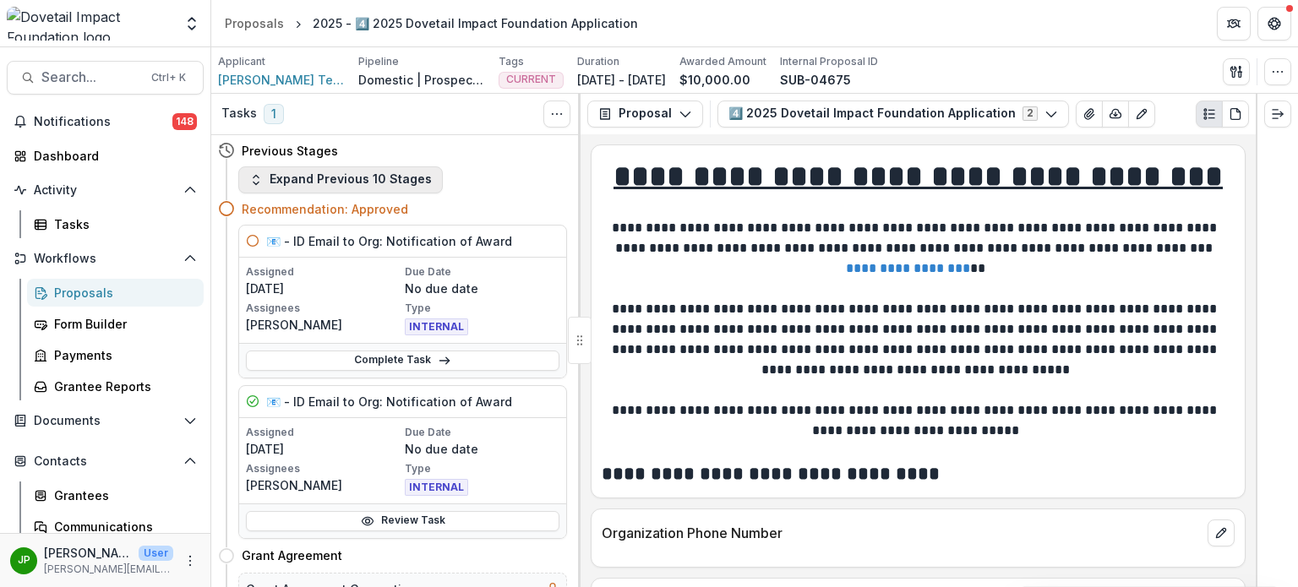
click at [243, 183] on button "Expand Previous 10 Stages" at bounding box center [340, 180] width 205 height 27
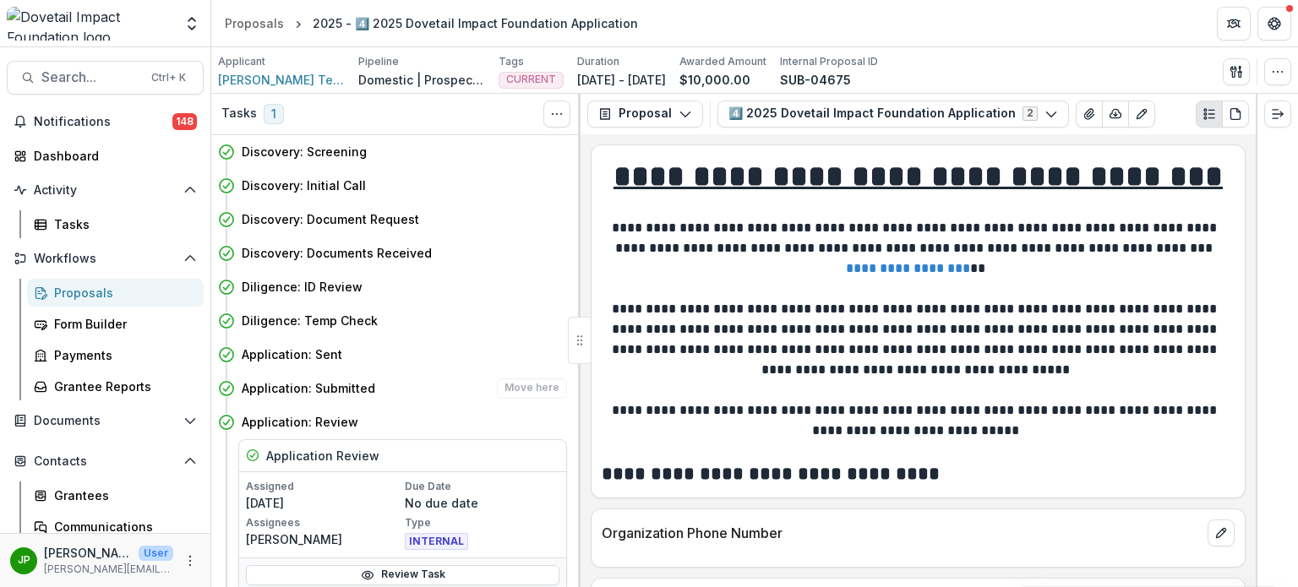
click at [352, 394] on h4 "Application: Submitted" at bounding box center [309, 389] width 134 height 18
click at [352, 386] on h4 "Application: Submitted" at bounding box center [309, 389] width 134 height 18
click at [531, 377] on div "Application: Submitted Move here" at bounding box center [392, 389] width 349 height 34
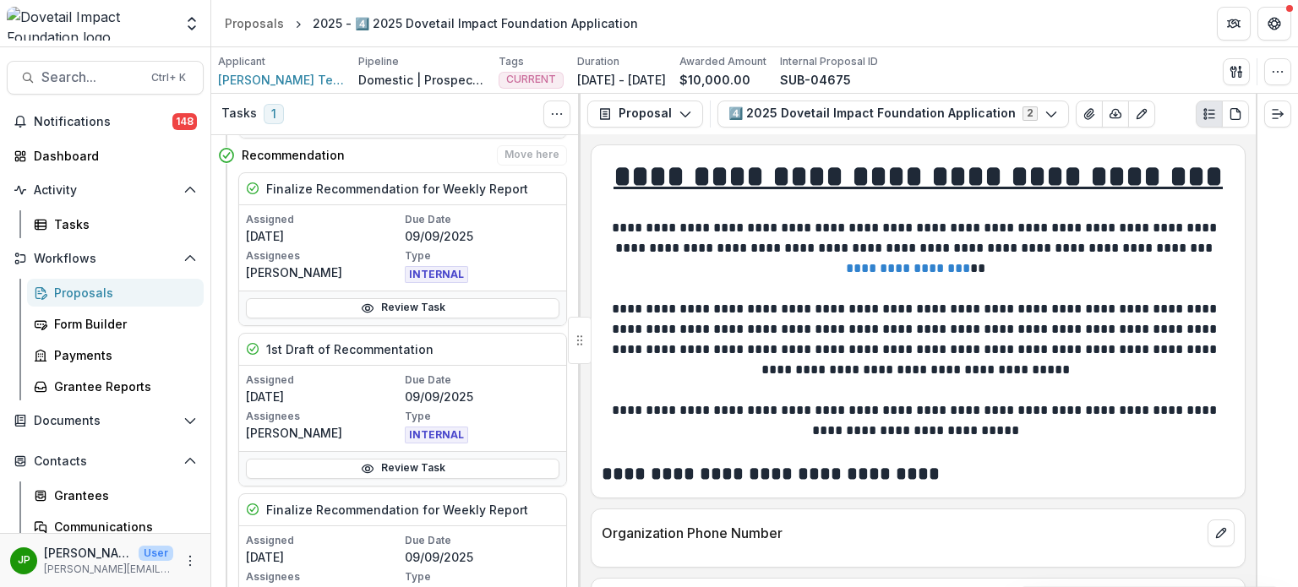
scroll to position [592, 0]
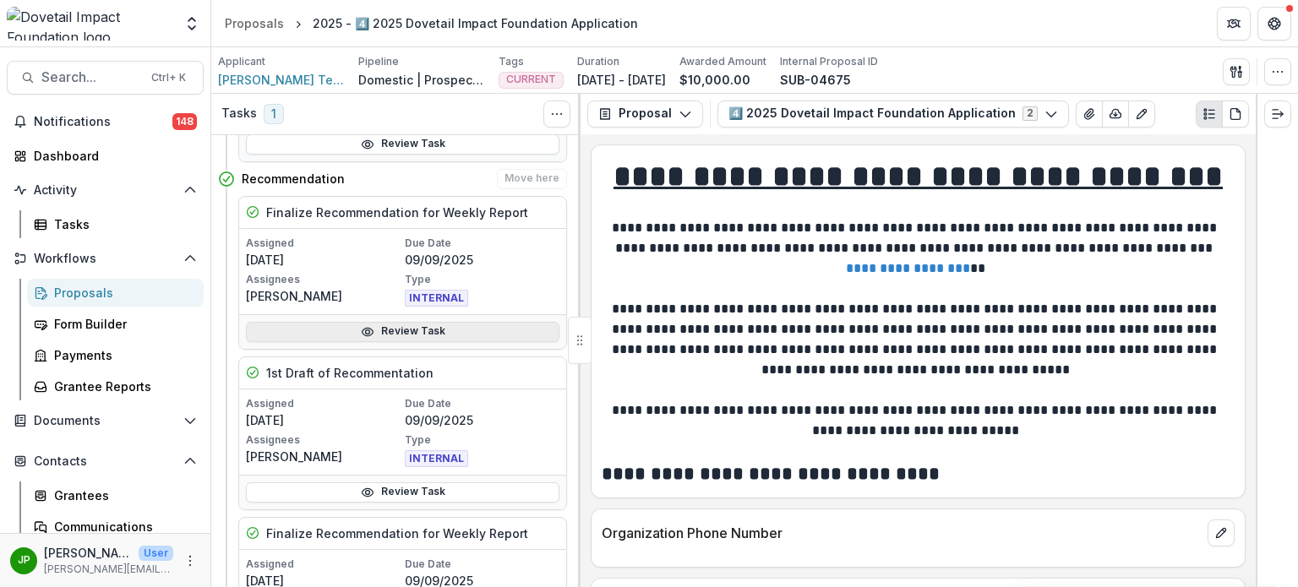
click at [440, 331] on link "Review Task" at bounding box center [403, 332] width 314 height 20
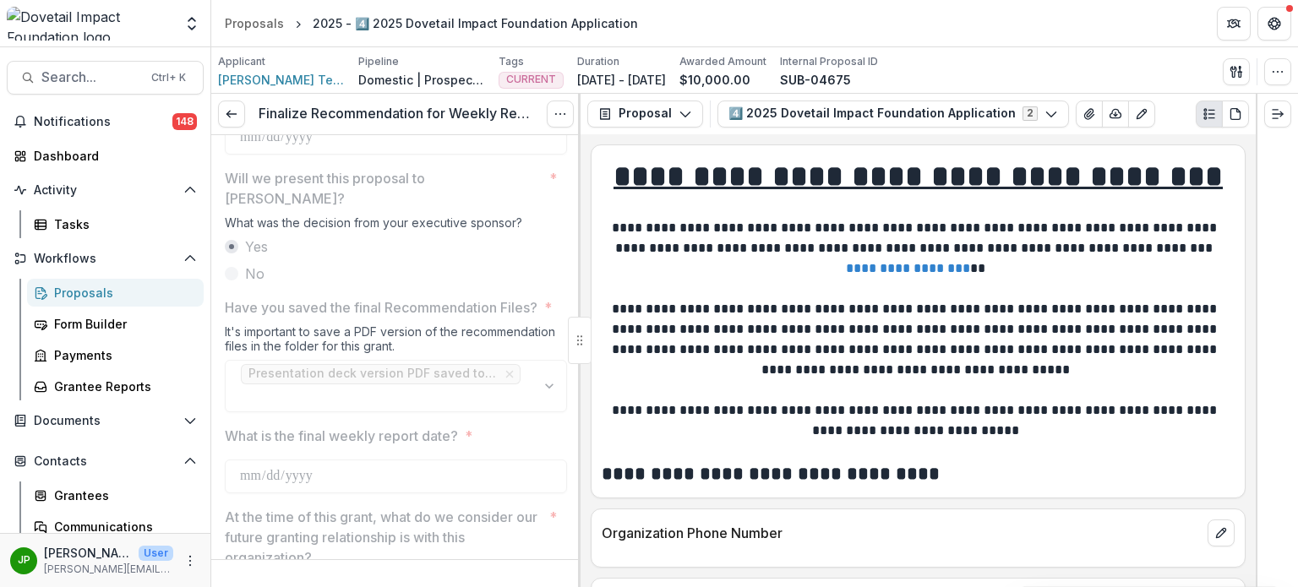
scroll to position [423, 0]
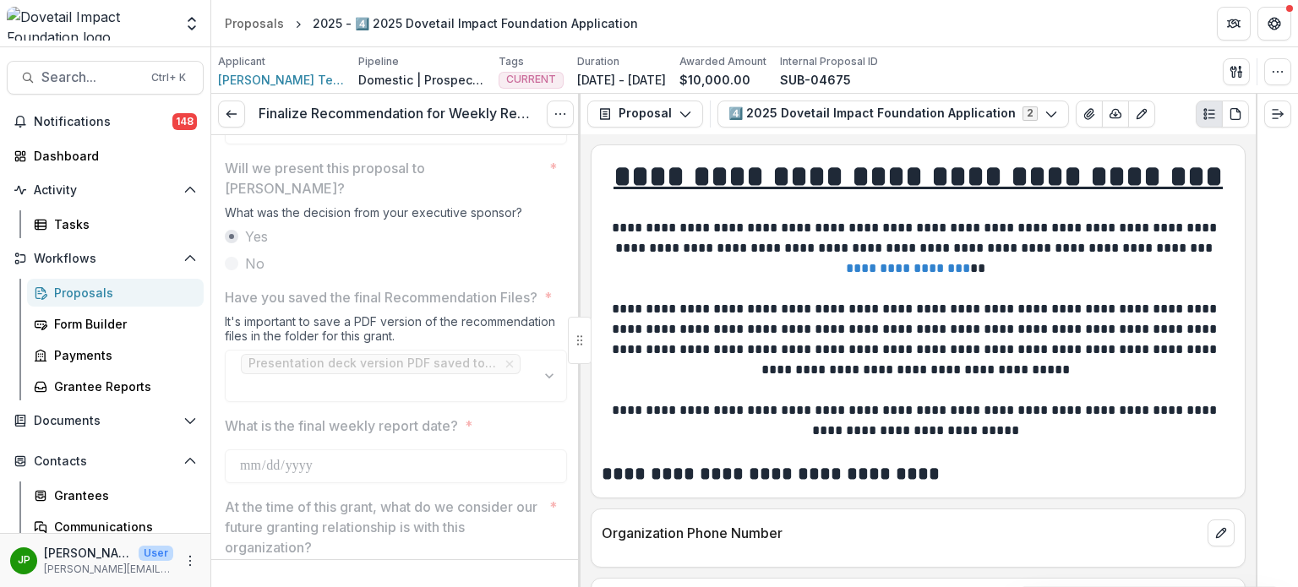
click at [218, 129] on div "Finalize Recommendation for Weekly Report View task Reopen Task" at bounding box center [395, 114] width 369 height 41
click at [236, 108] on icon at bounding box center [232, 114] width 14 height 14
